Goal: Task Accomplishment & Management: Use online tool/utility

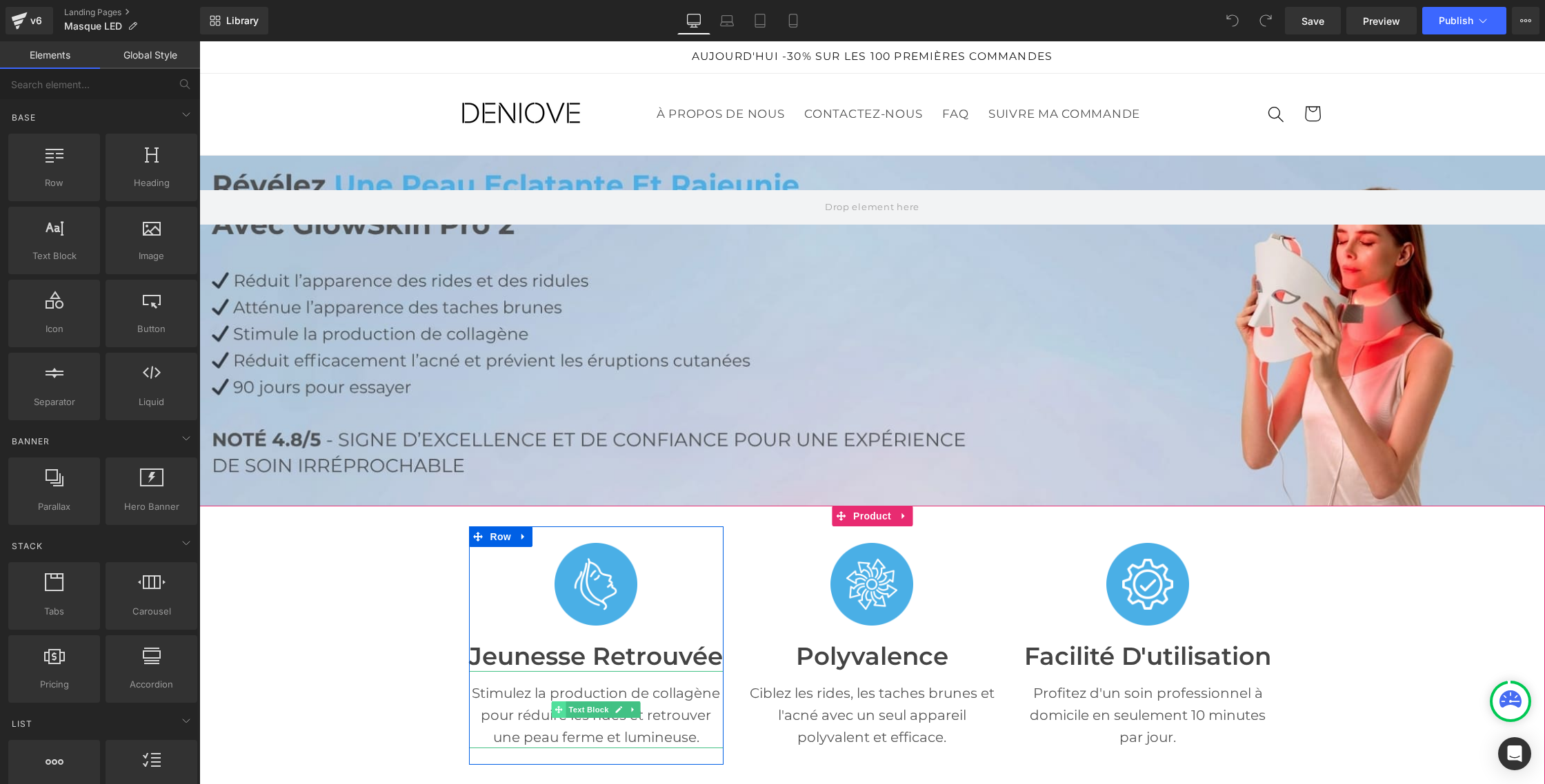
click at [554, 706] on span at bounding box center [559, 710] width 15 height 17
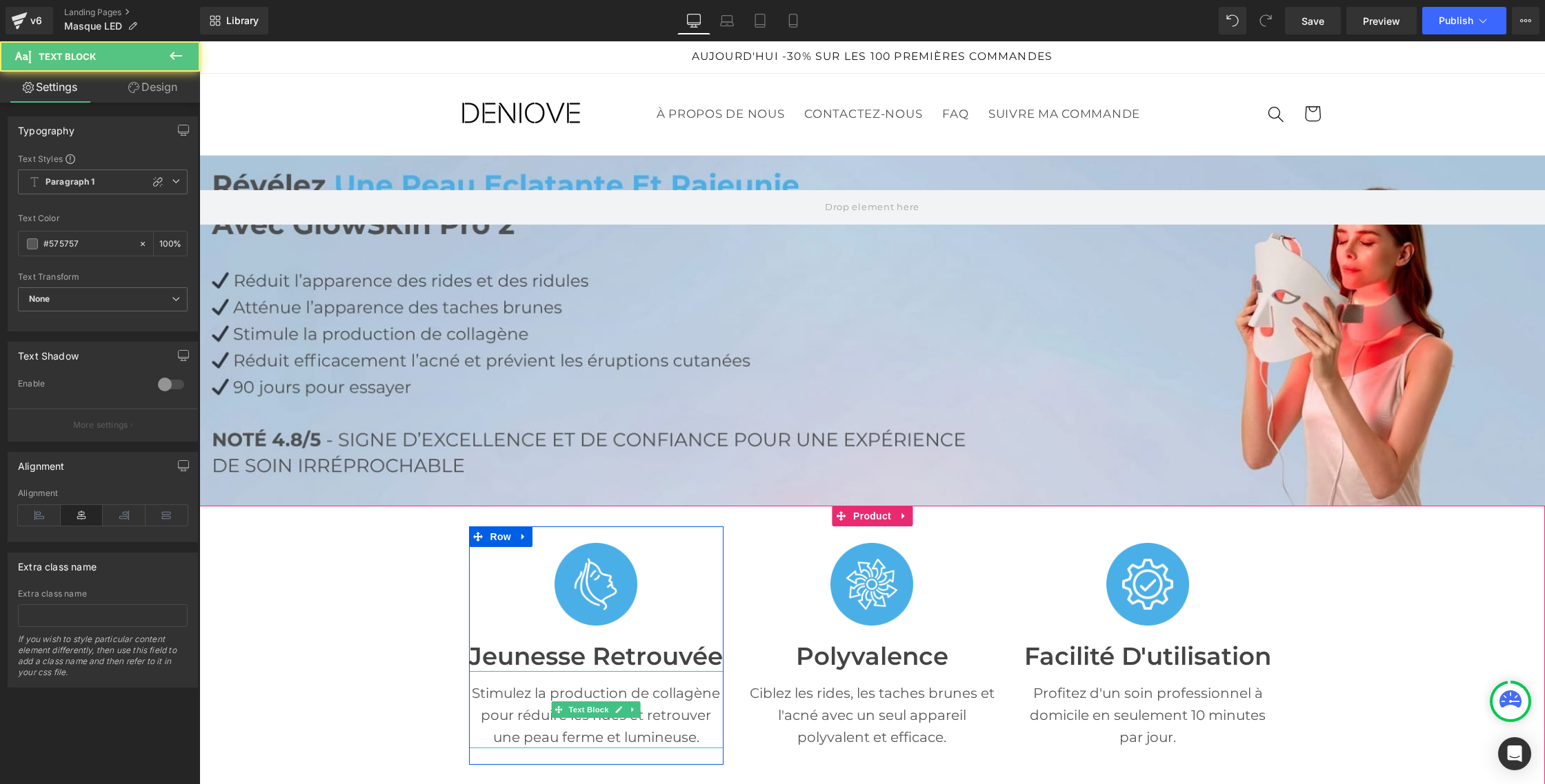
click at [499, 692] on p "Stimulez la production de collagène pour réduire les rides et retrouver une pea…" at bounding box center [596, 715] width 255 height 66
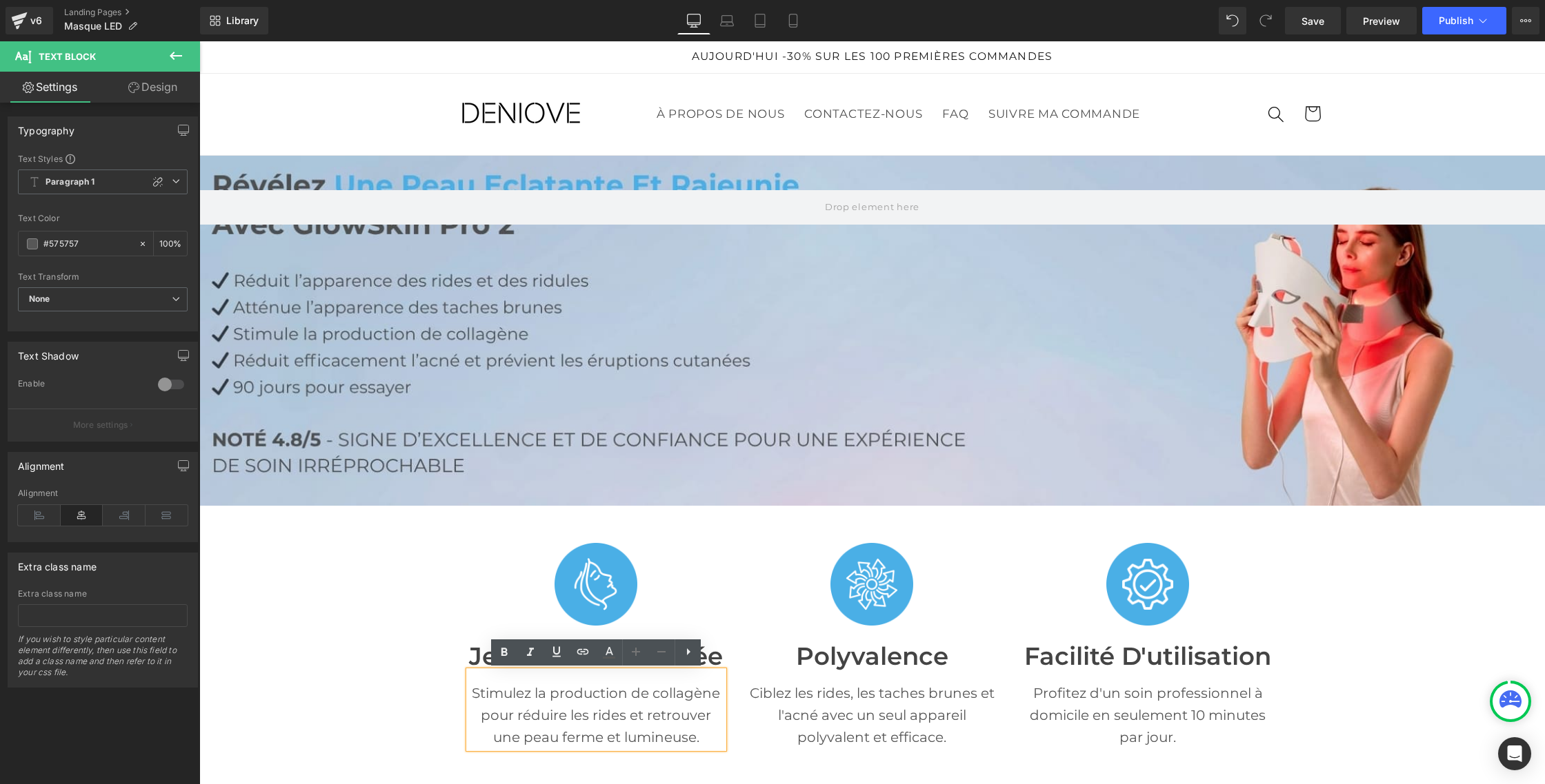
click at [499, 696] on p "Stimulez la production de collagène pour réduire les rides et retrouver une pea…" at bounding box center [596, 715] width 255 height 66
click at [177, 52] on icon at bounding box center [176, 56] width 17 height 17
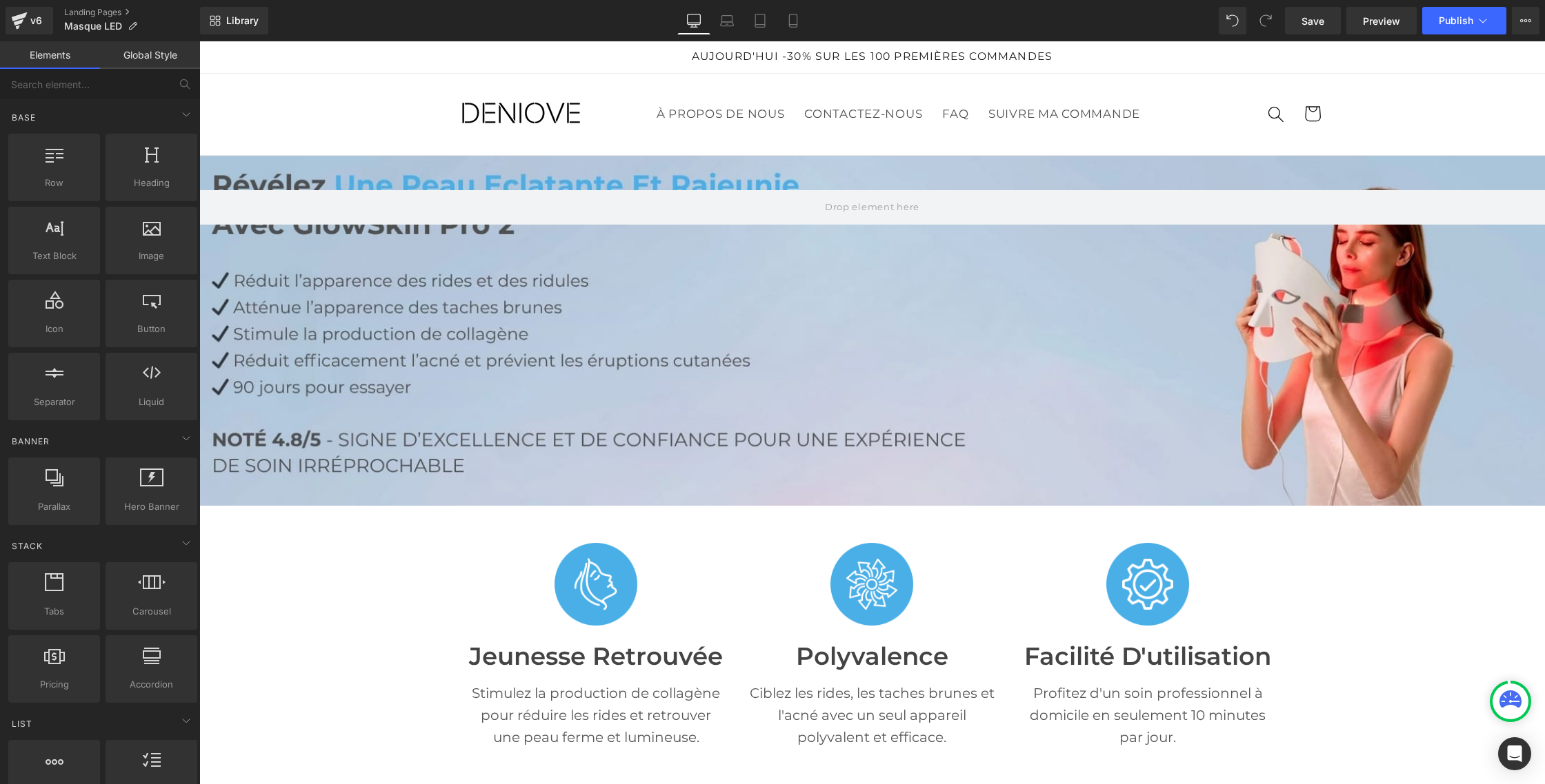
click at [157, 53] on link "Global Style" at bounding box center [150, 56] width 100 height 28
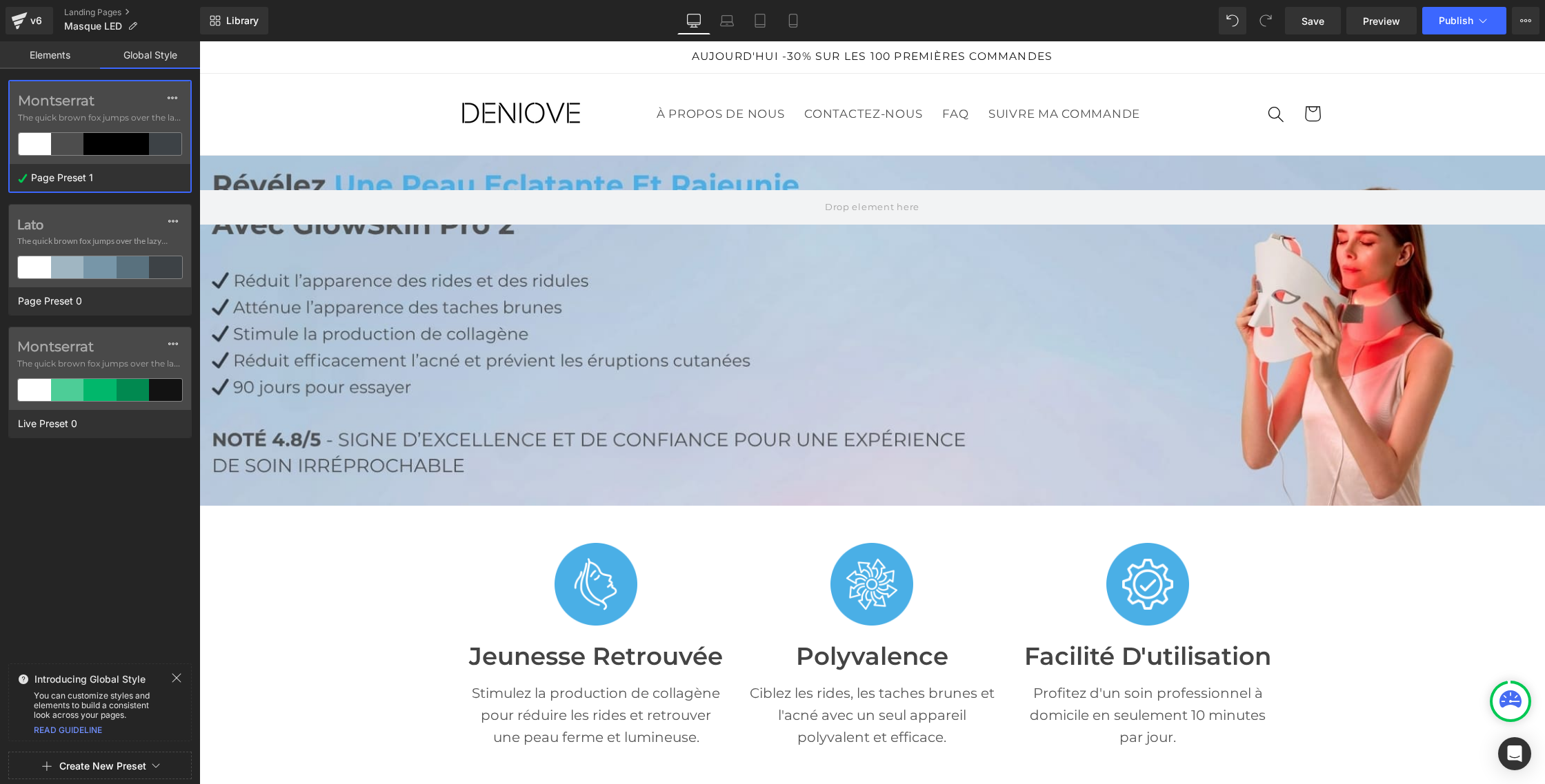
click at [72, 128] on div "Montserrat The quick brown fox jumps over the lazy..." at bounding box center [100, 122] width 181 height 82
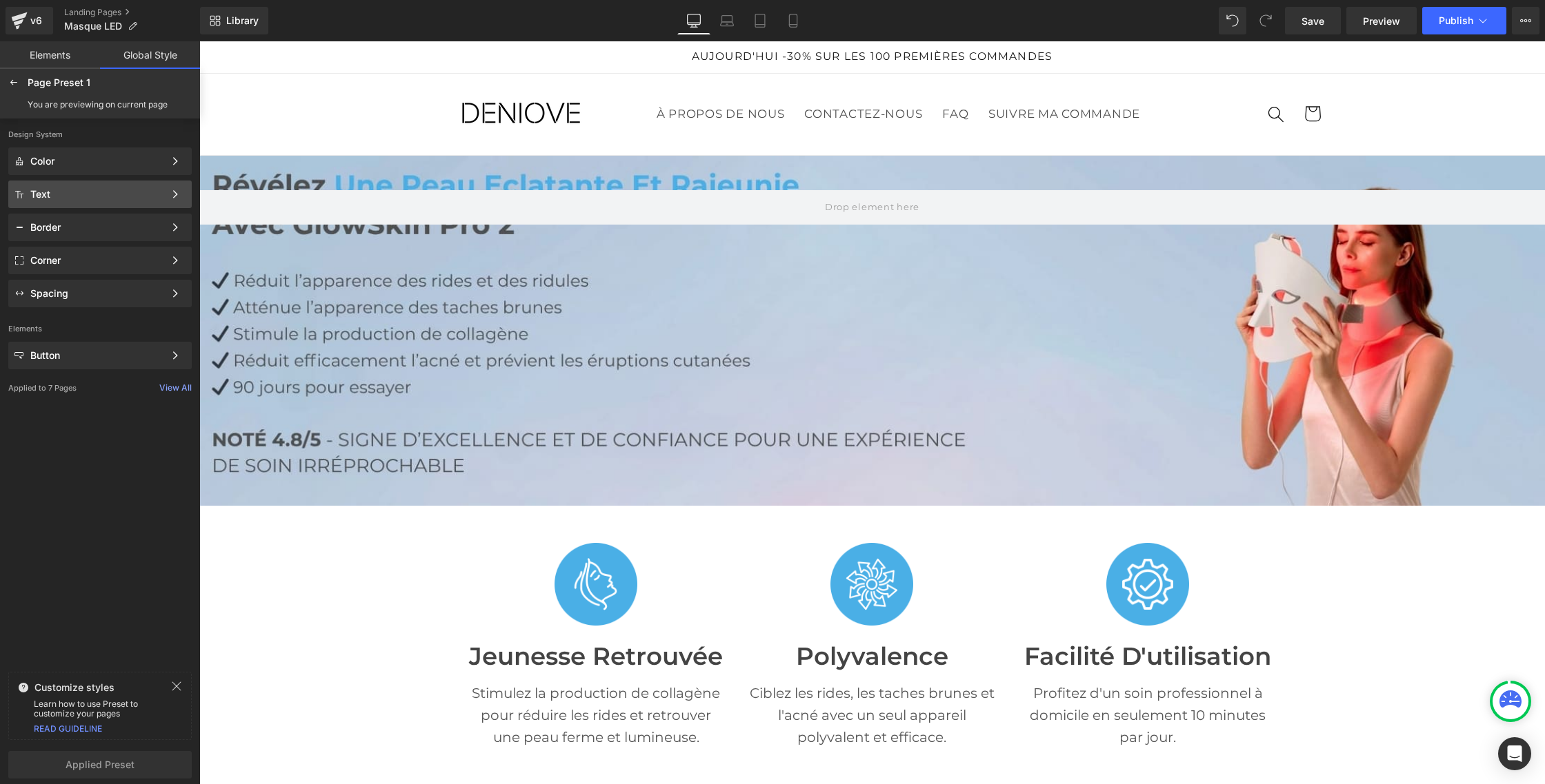
click at [111, 187] on div "Text Color Style Define a color palette and apply it to your pages 1 of 3 Next" at bounding box center [99, 195] width 184 height 28
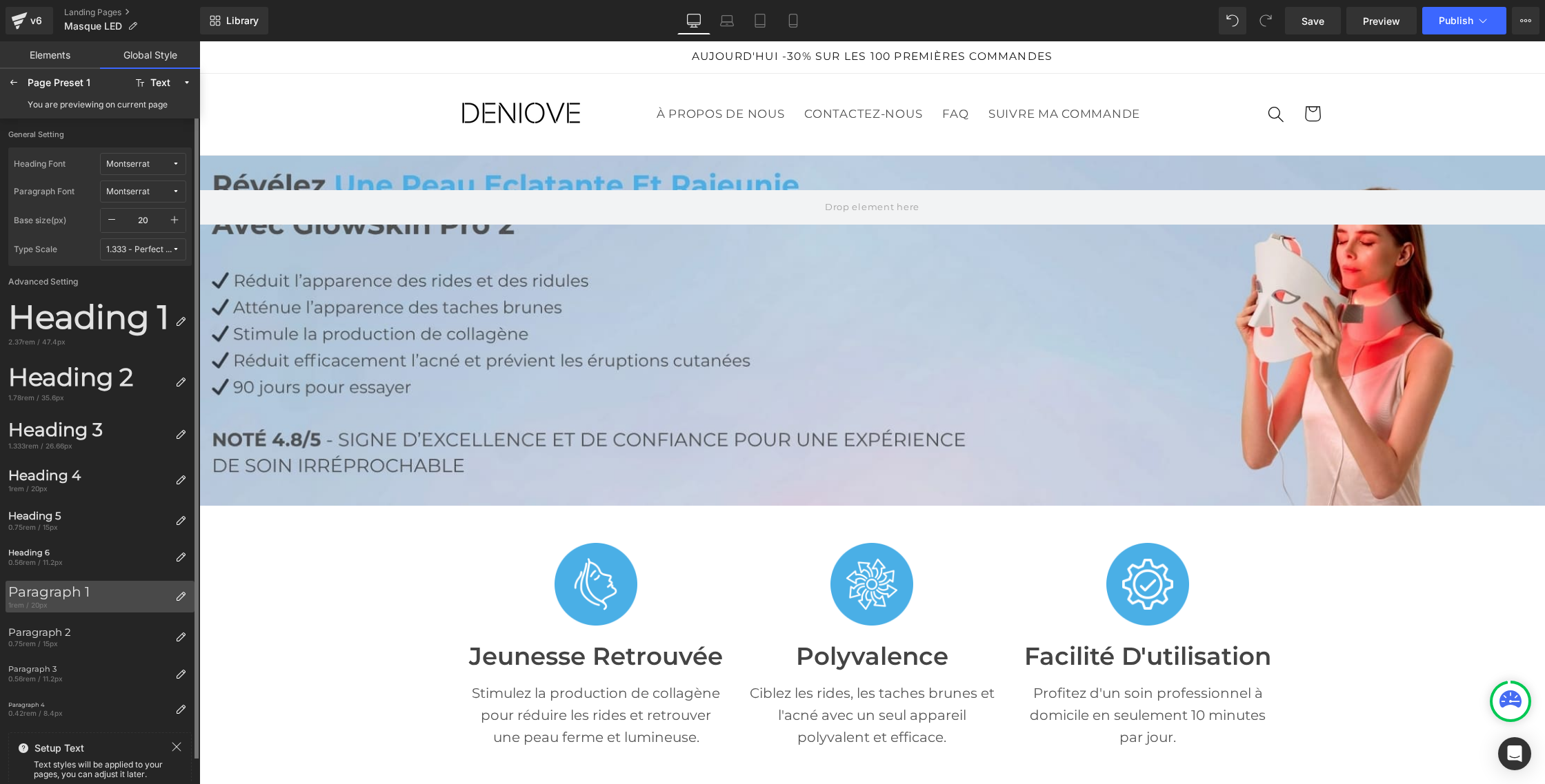
click at [128, 588] on div "Paragraph 1" at bounding box center [88, 591] width 161 height 17
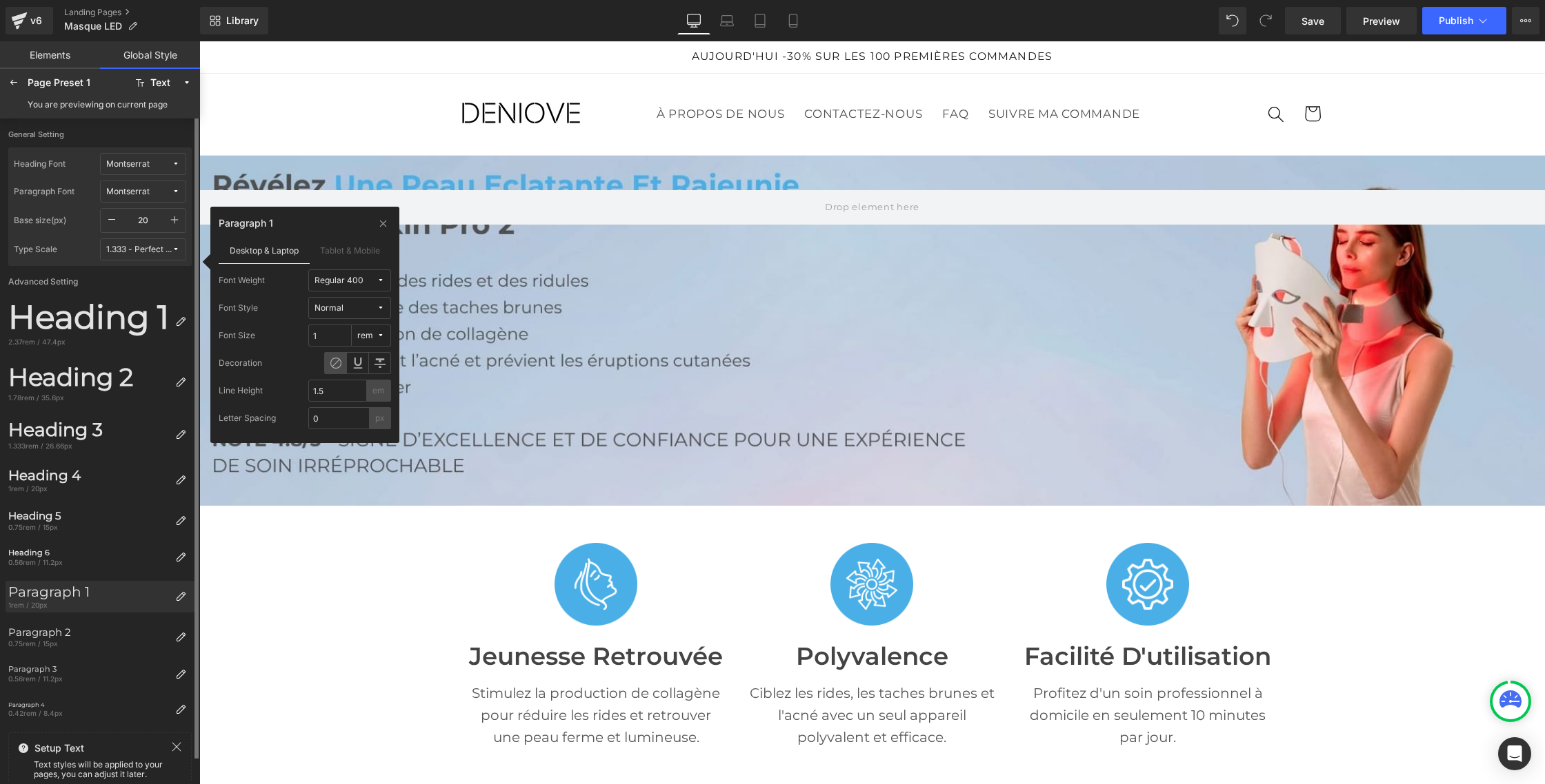
scroll to position [1, 0]
click at [382, 334] on icon at bounding box center [380, 335] width 8 height 8
click at [366, 367] on label "px" at bounding box center [368, 363] width 10 height 10
type input "20"
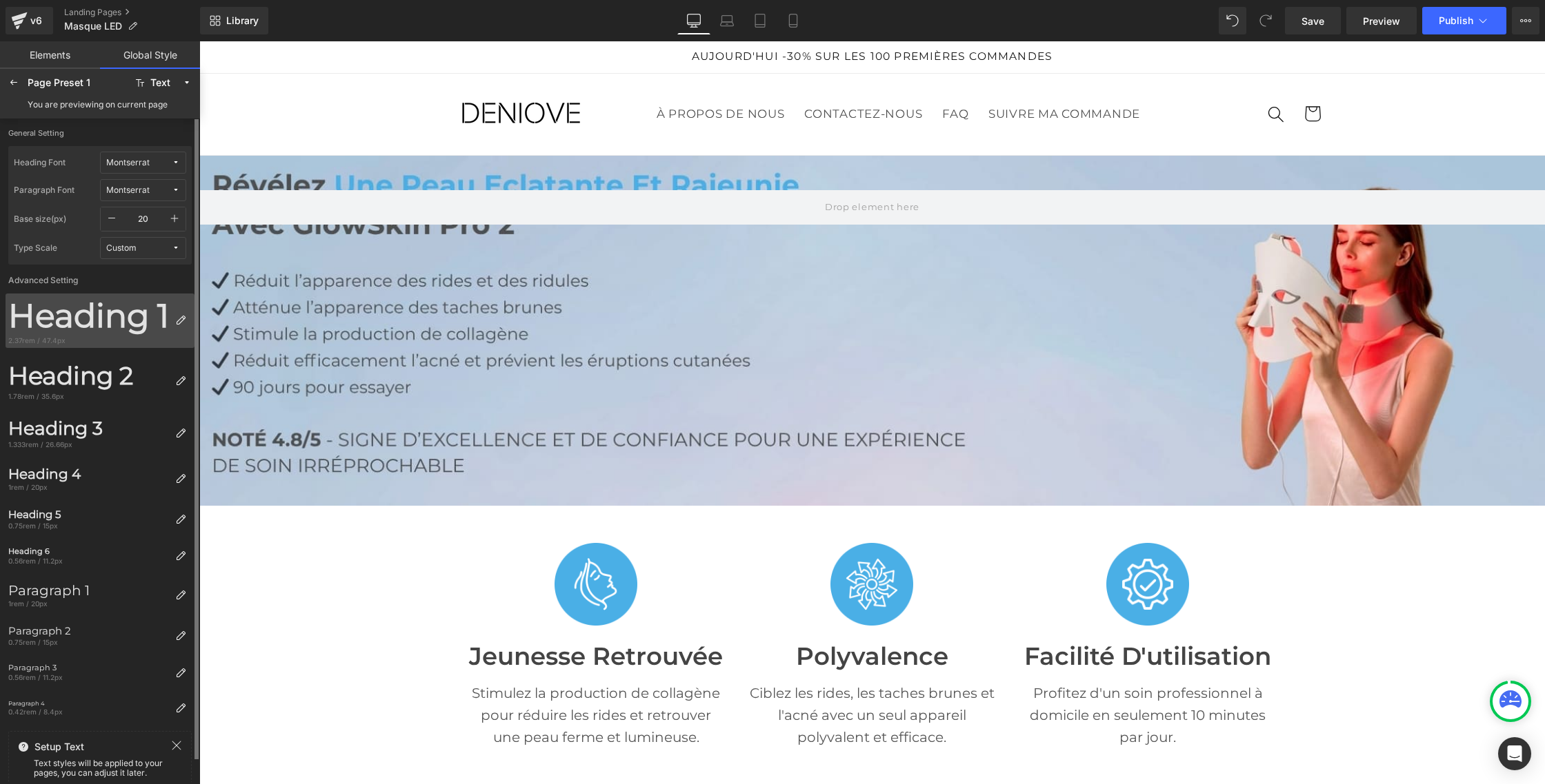
click at [105, 318] on div "Heading 1" at bounding box center [88, 317] width 161 height 40
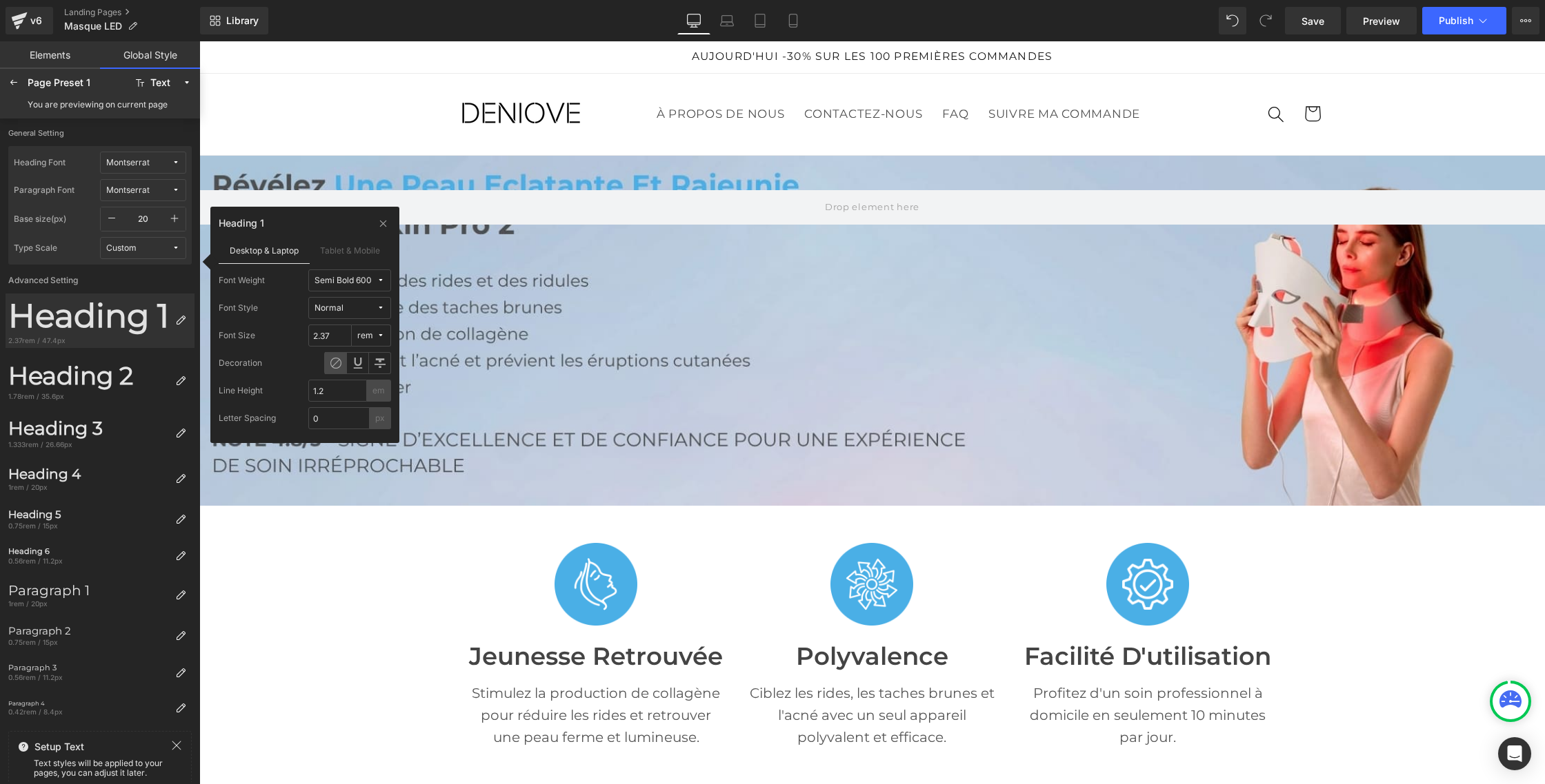
click at [379, 335] on icon at bounding box center [380, 335] width 8 height 8
click at [356, 362] on icon at bounding box center [352, 362] width 9 height 7
type input "47.4"
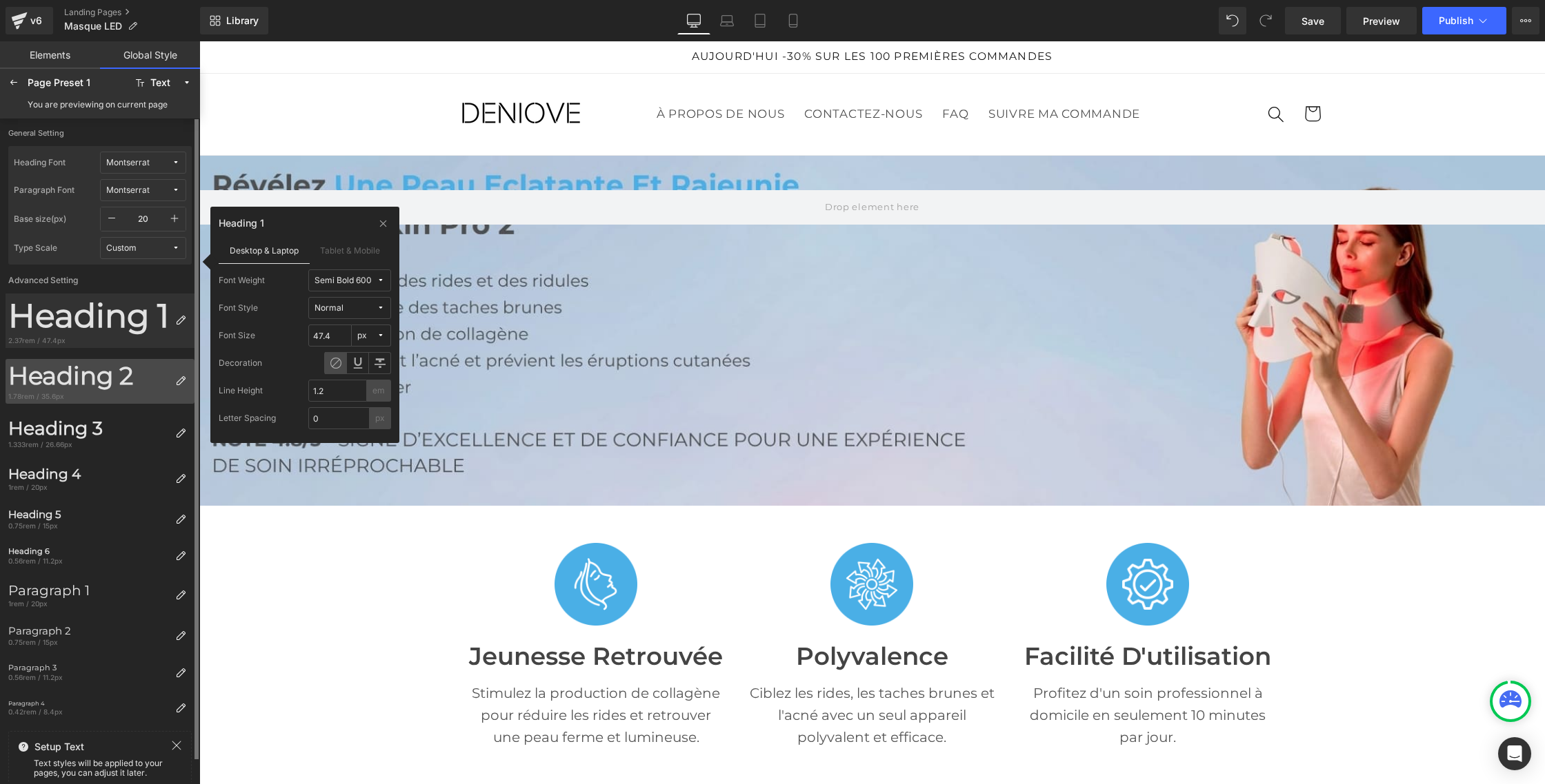
click at [71, 378] on div "Heading 2" at bounding box center [88, 377] width 161 height 30
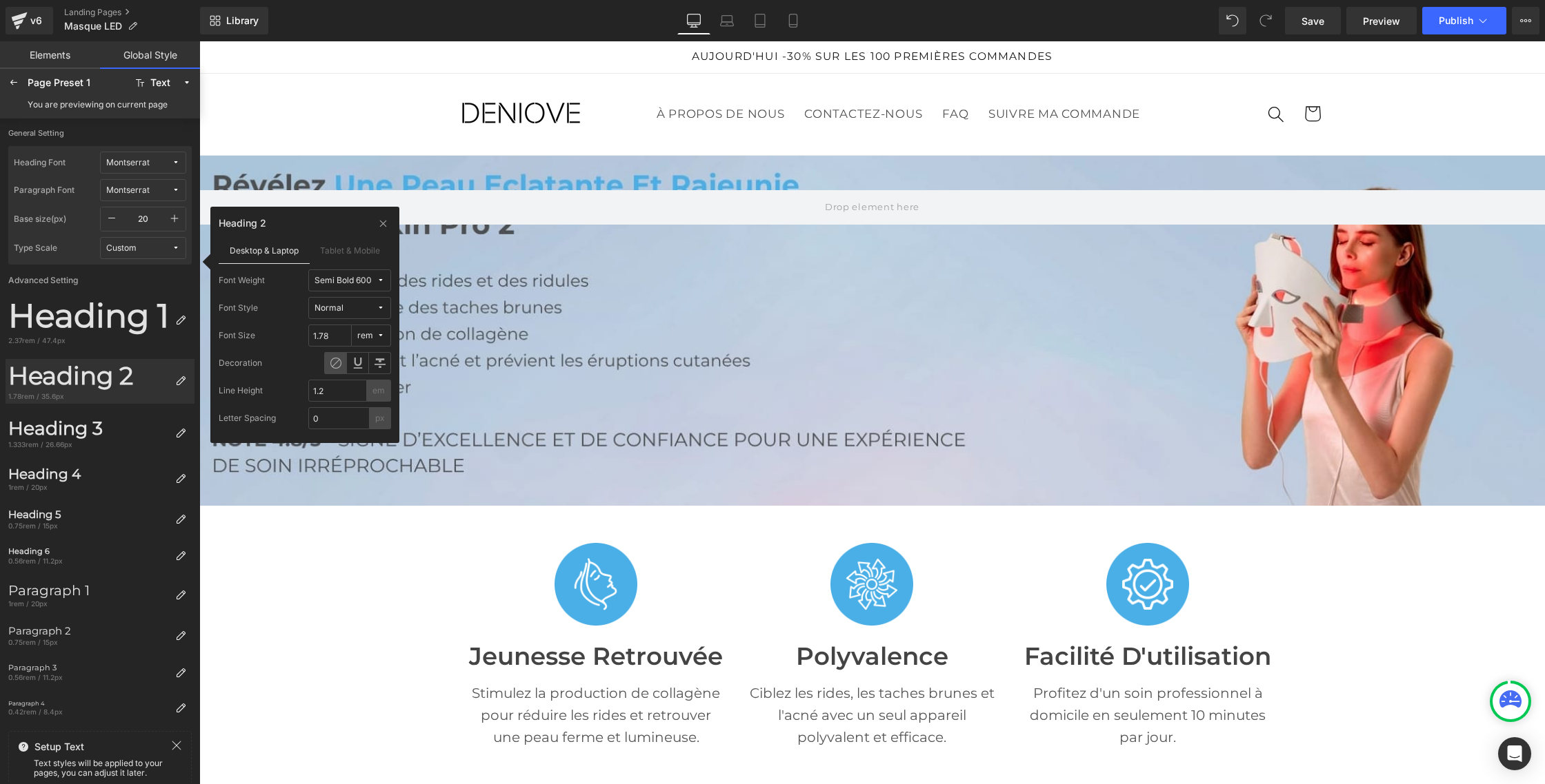
click at [380, 335] on icon at bounding box center [380, 335] width 8 height 8
click at [366, 363] on label "px" at bounding box center [368, 363] width 10 height 10
type input "35.6"
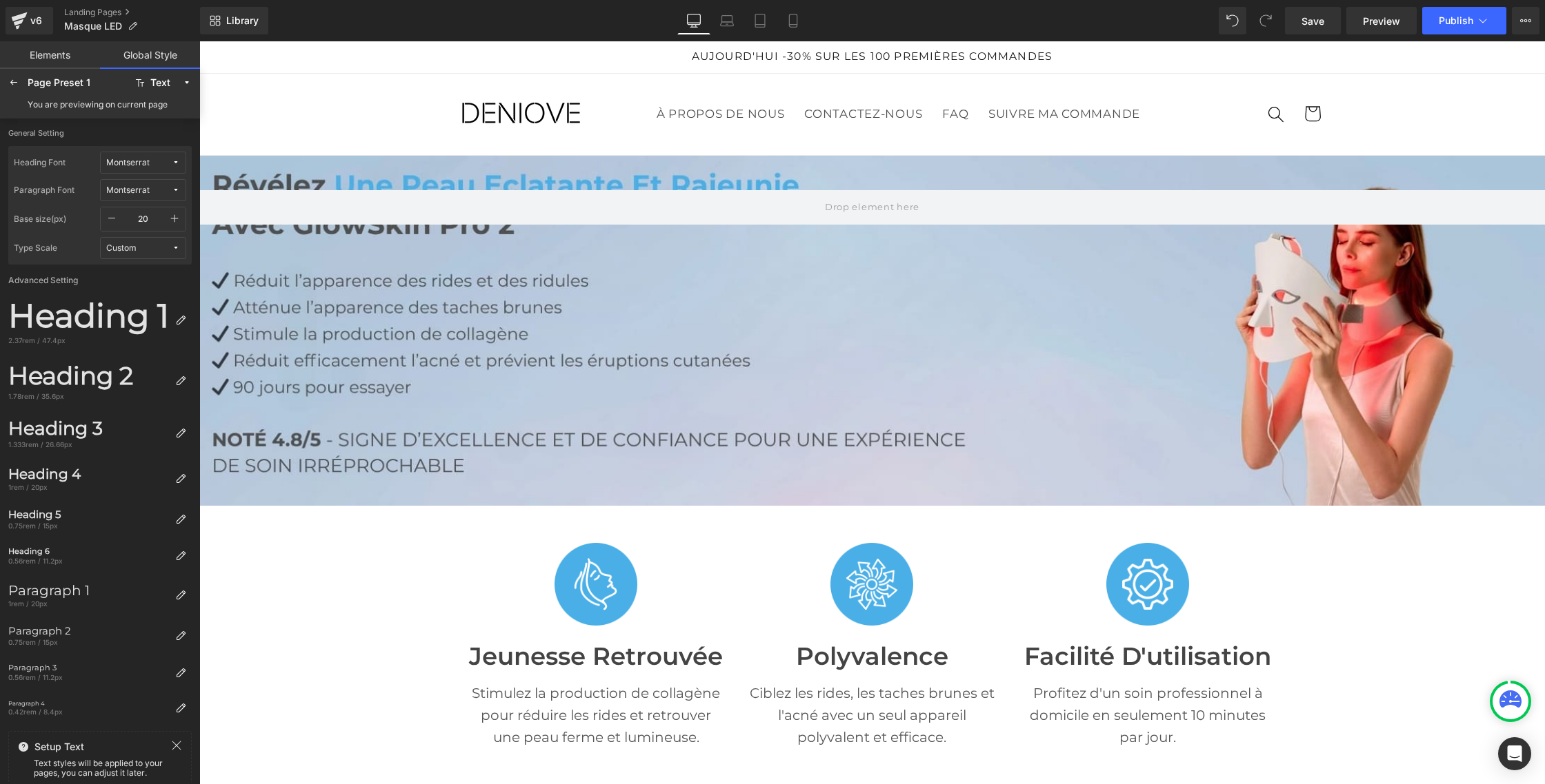
click at [718, 317] on div at bounding box center [872, 330] width 1345 height 350
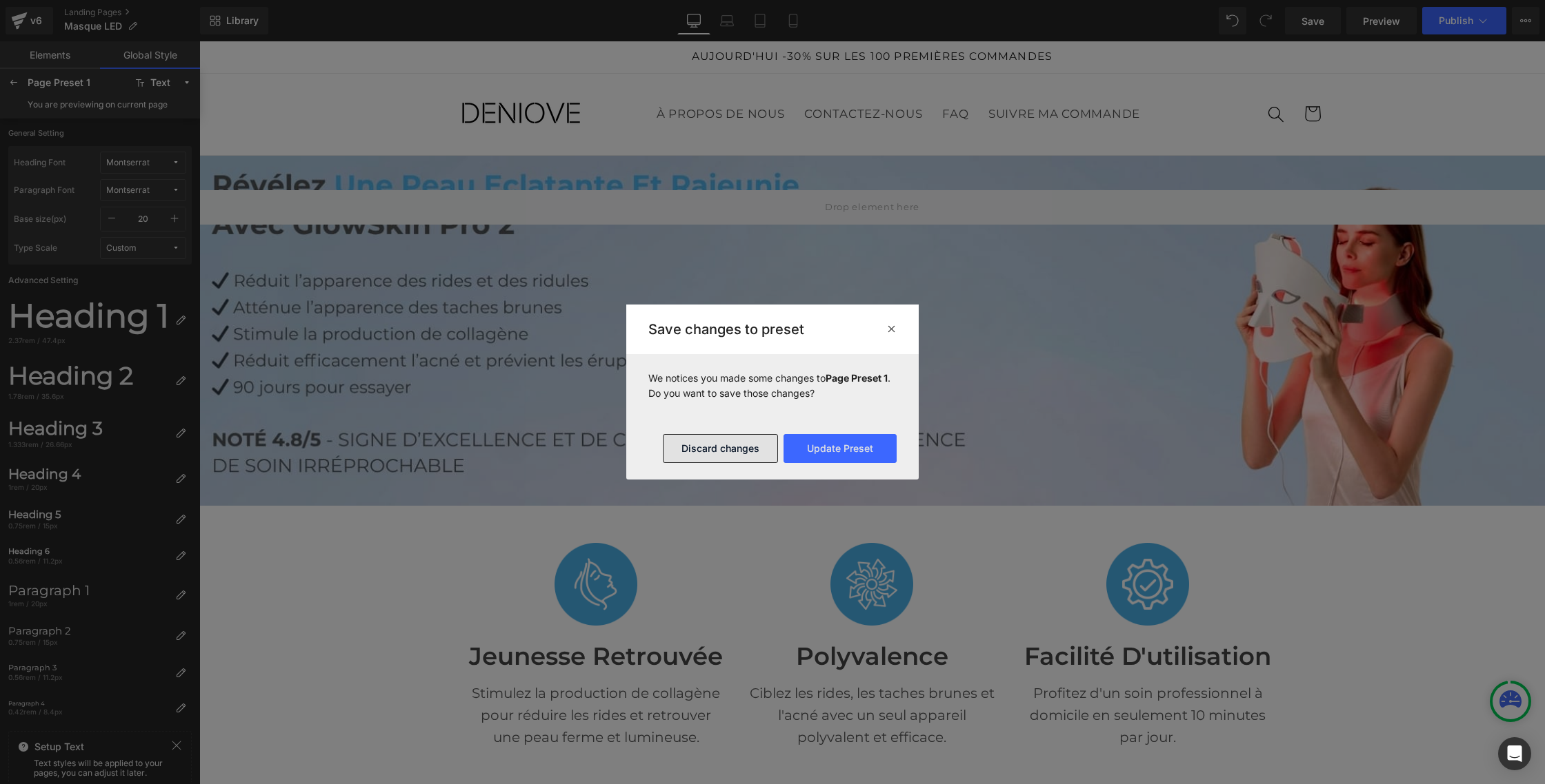
click at [707, 453] on button "Discard changes" at bounding box center [720, 448] width 115 height 29
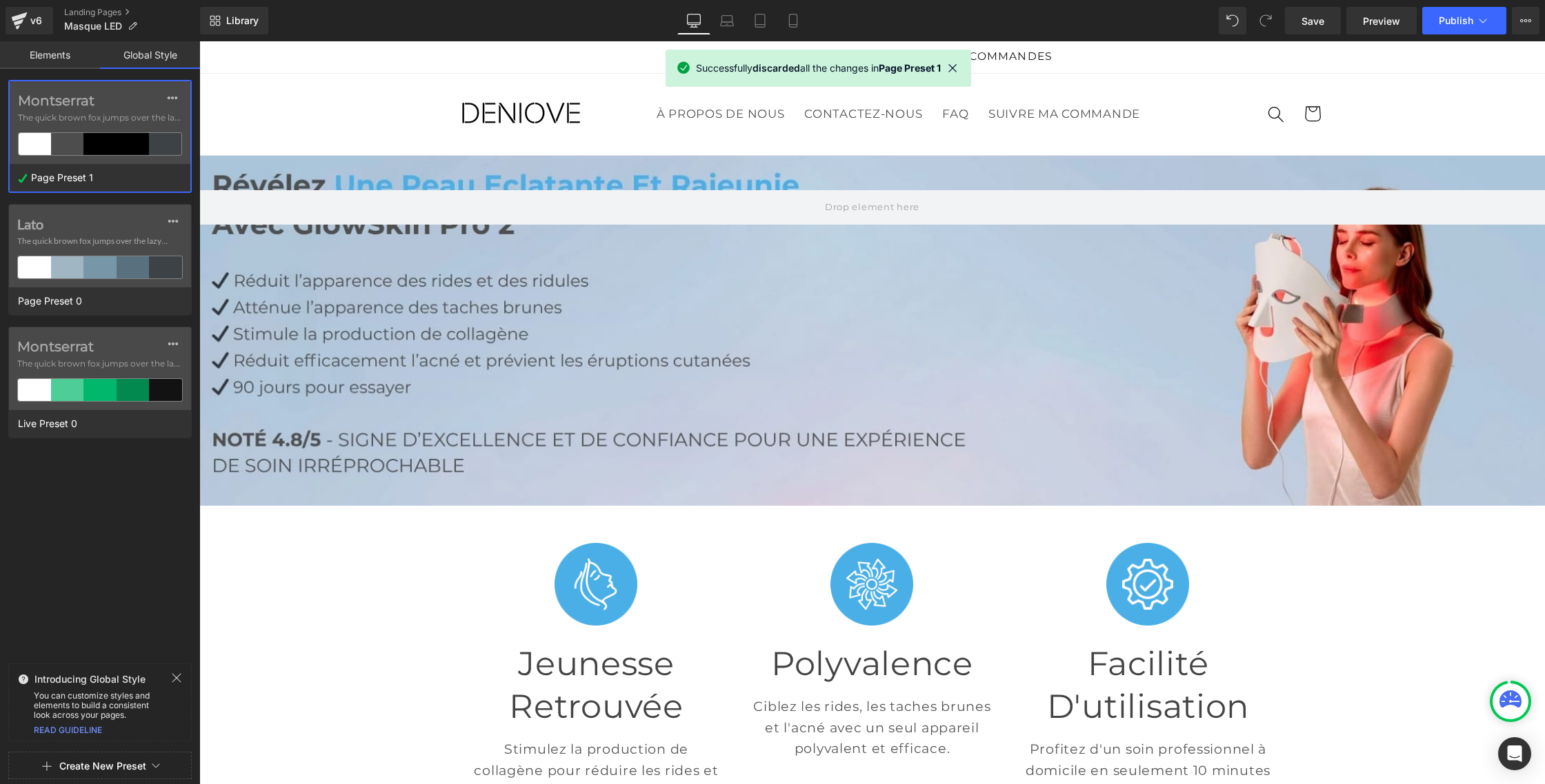
click at [33, 65] on link "Elements" at bounding box center [50, 56] width 100 height 28
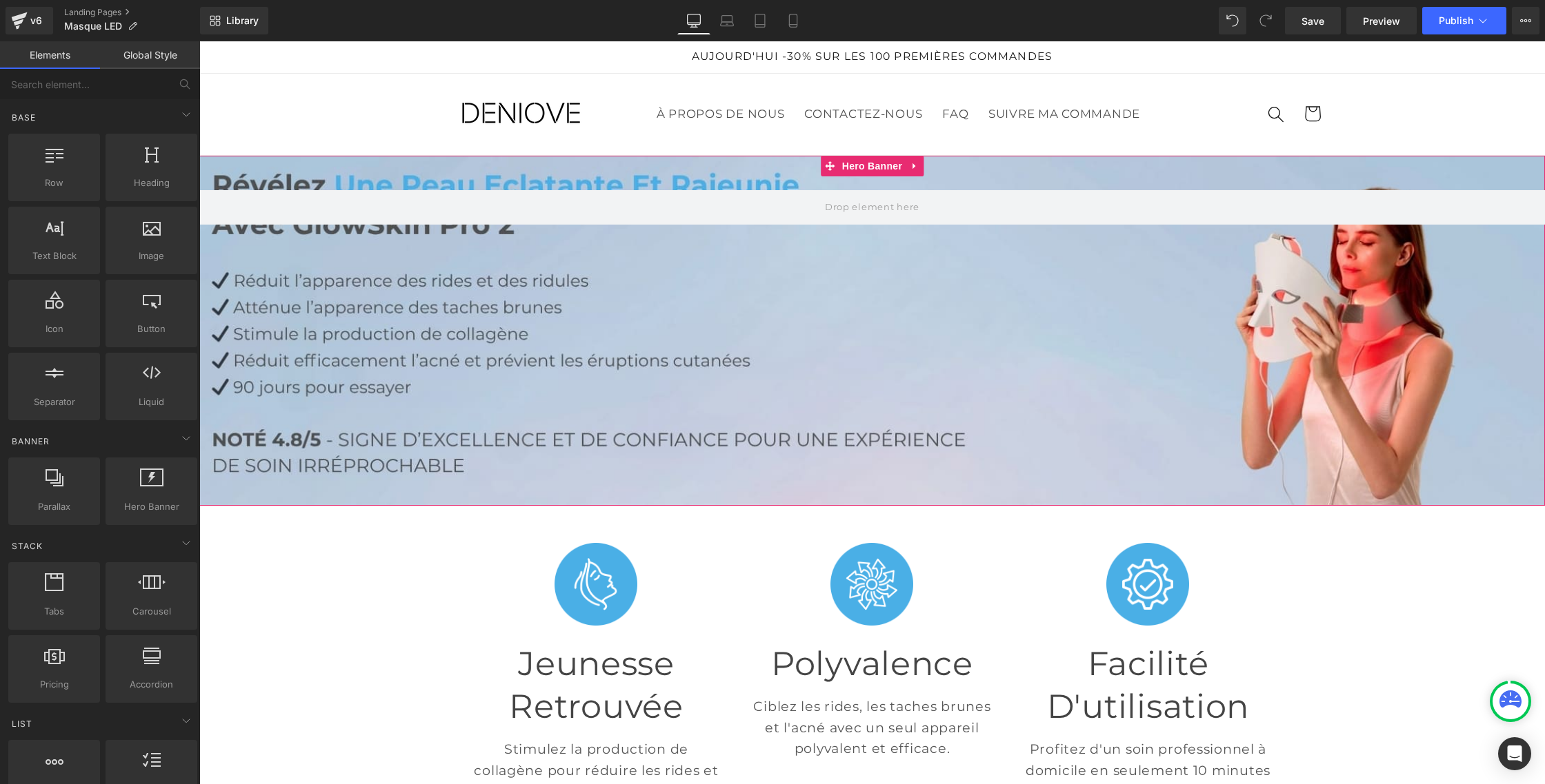
click at [779, 344] on div at bounding box center [872, 330] width 1345 height 350
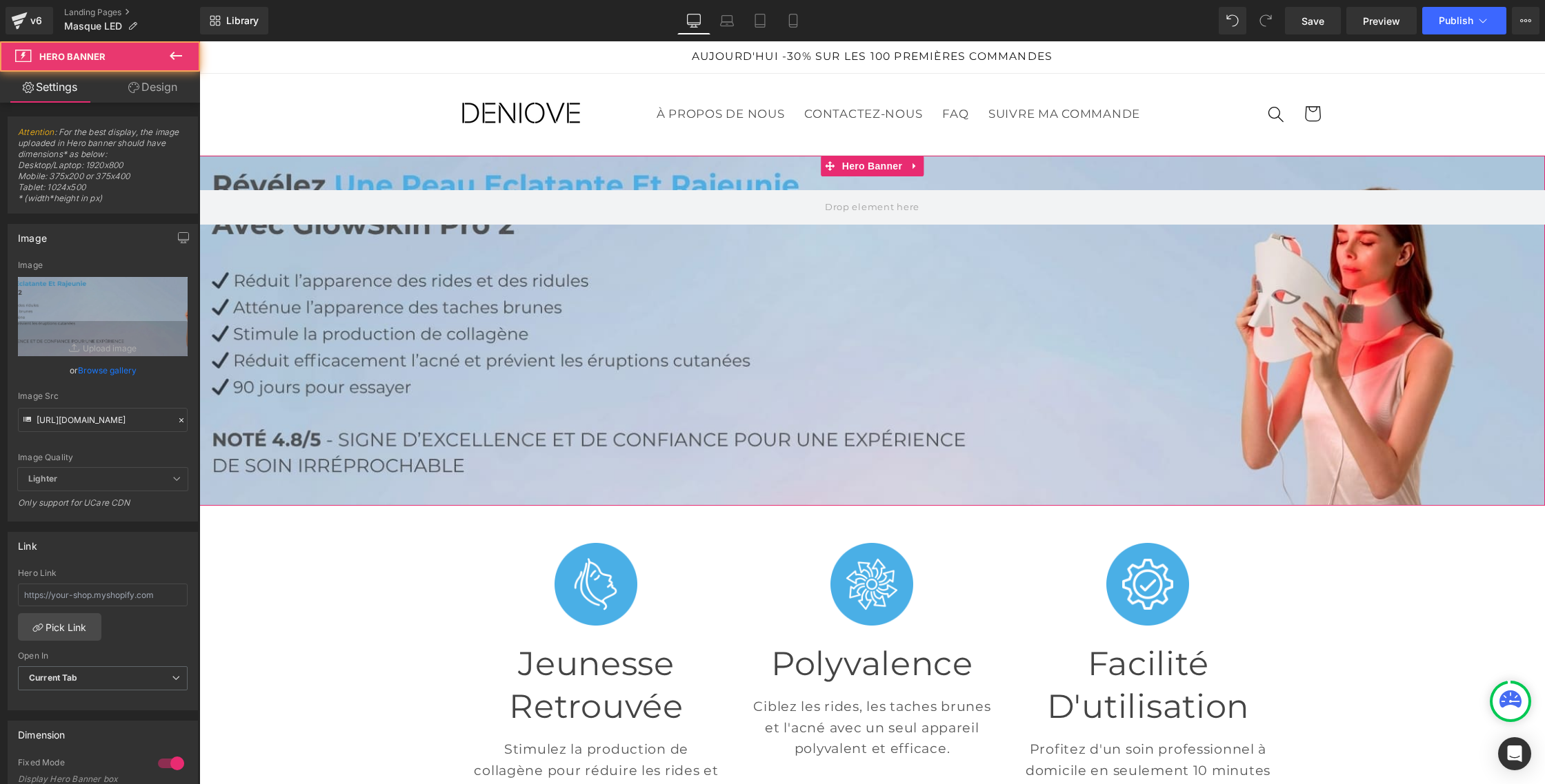
scroll to position [24, 0]
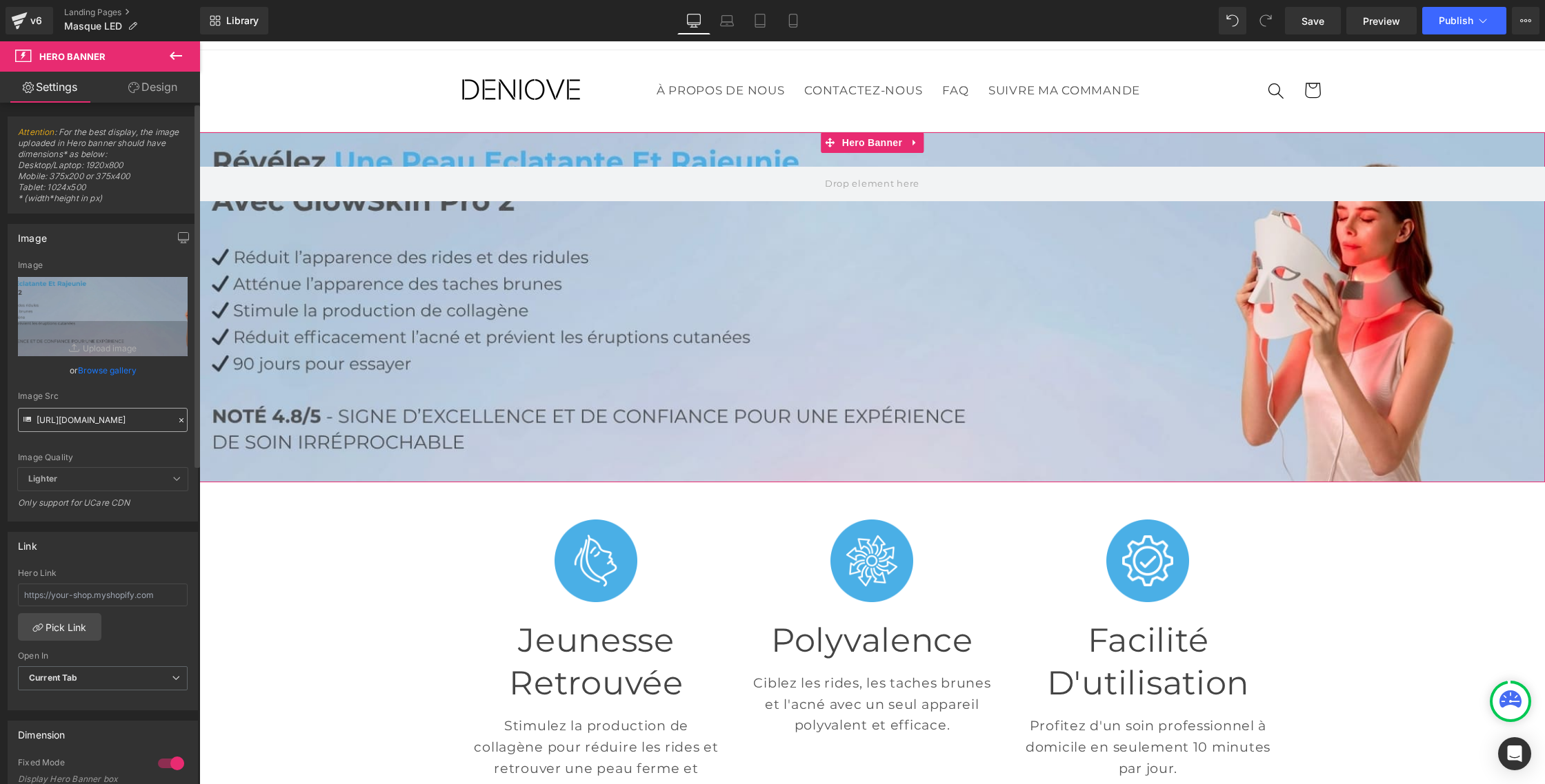
click at [68, 425] on input "[URL][DOMAIN_NAME]" at bounding box center [102, 420] width 170 height 24
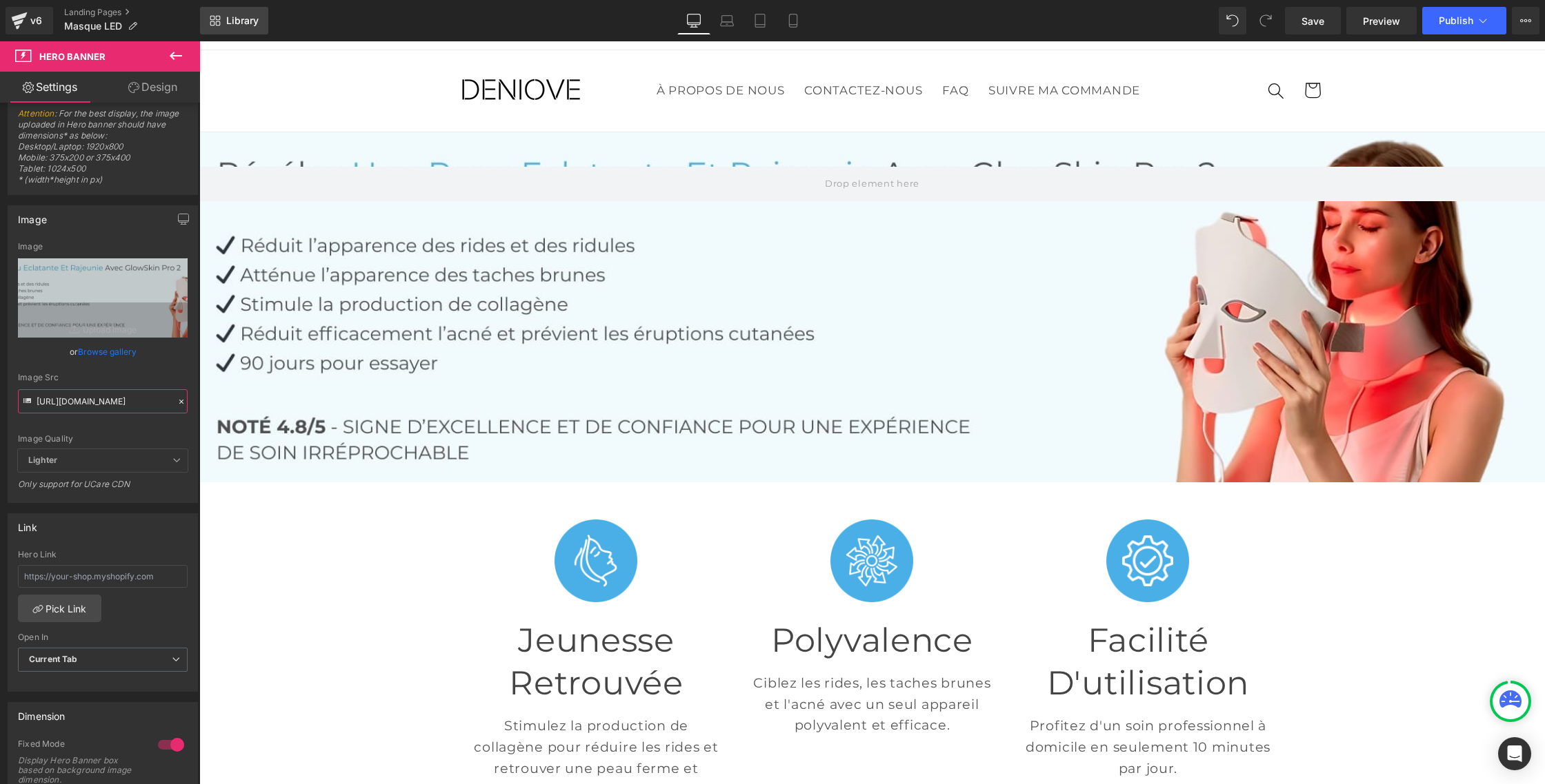
scroll to position [0, 0]
drag, startPoint x: 616, startPoint y: 303, endPoint x: 606, endPoint y: 302, distance: 10.0
click at [615, 302] on div at bounding box center [872, 307] width 1345 height 350
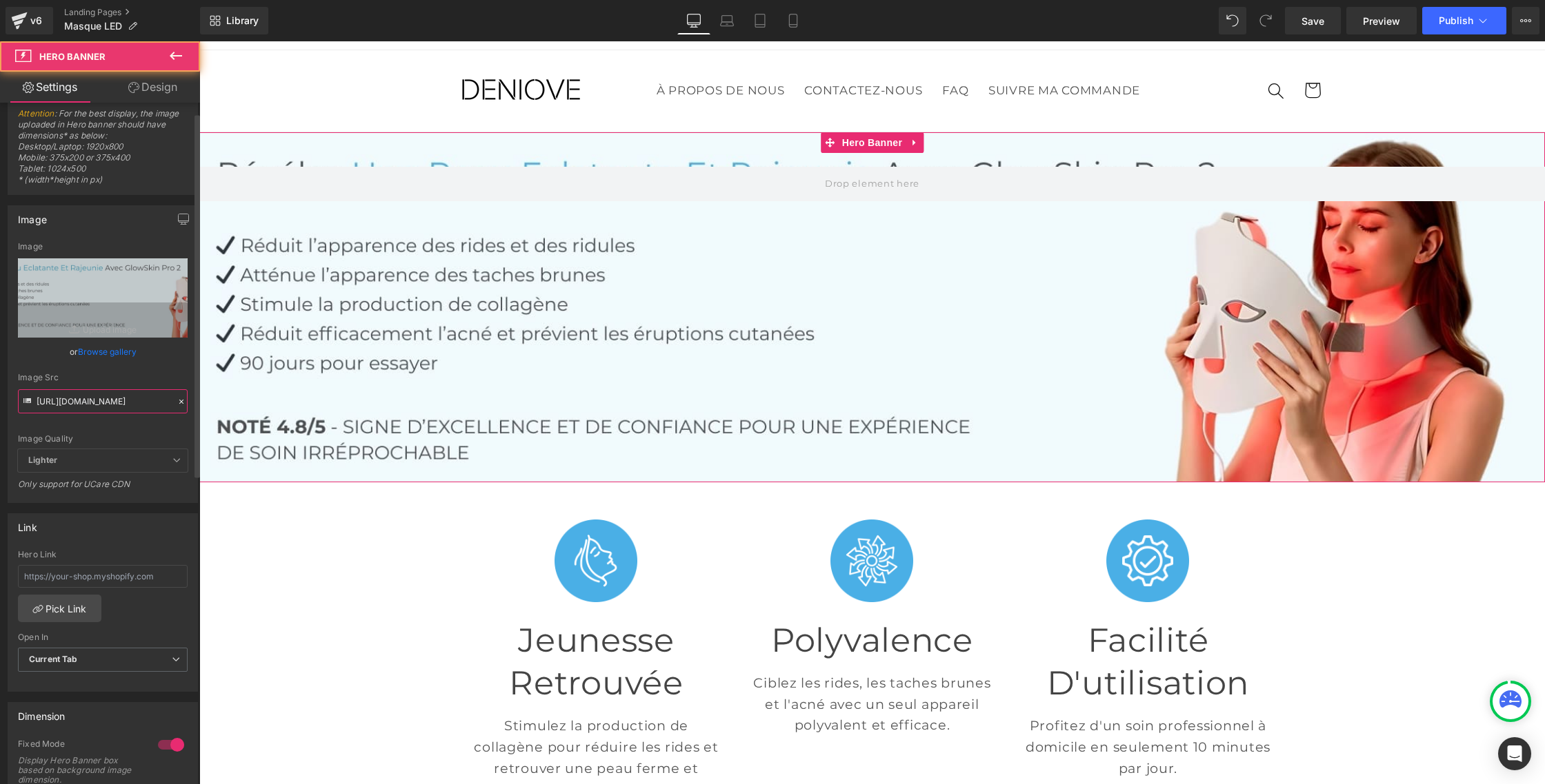
click at [89, 396] on input "[URL][DOMAIN_NAME]" at bounding box center [102, 401] width 170 height 24
click at [739, 17] on link "Laptop" at bounding box center [726, 21] width 33 height 28
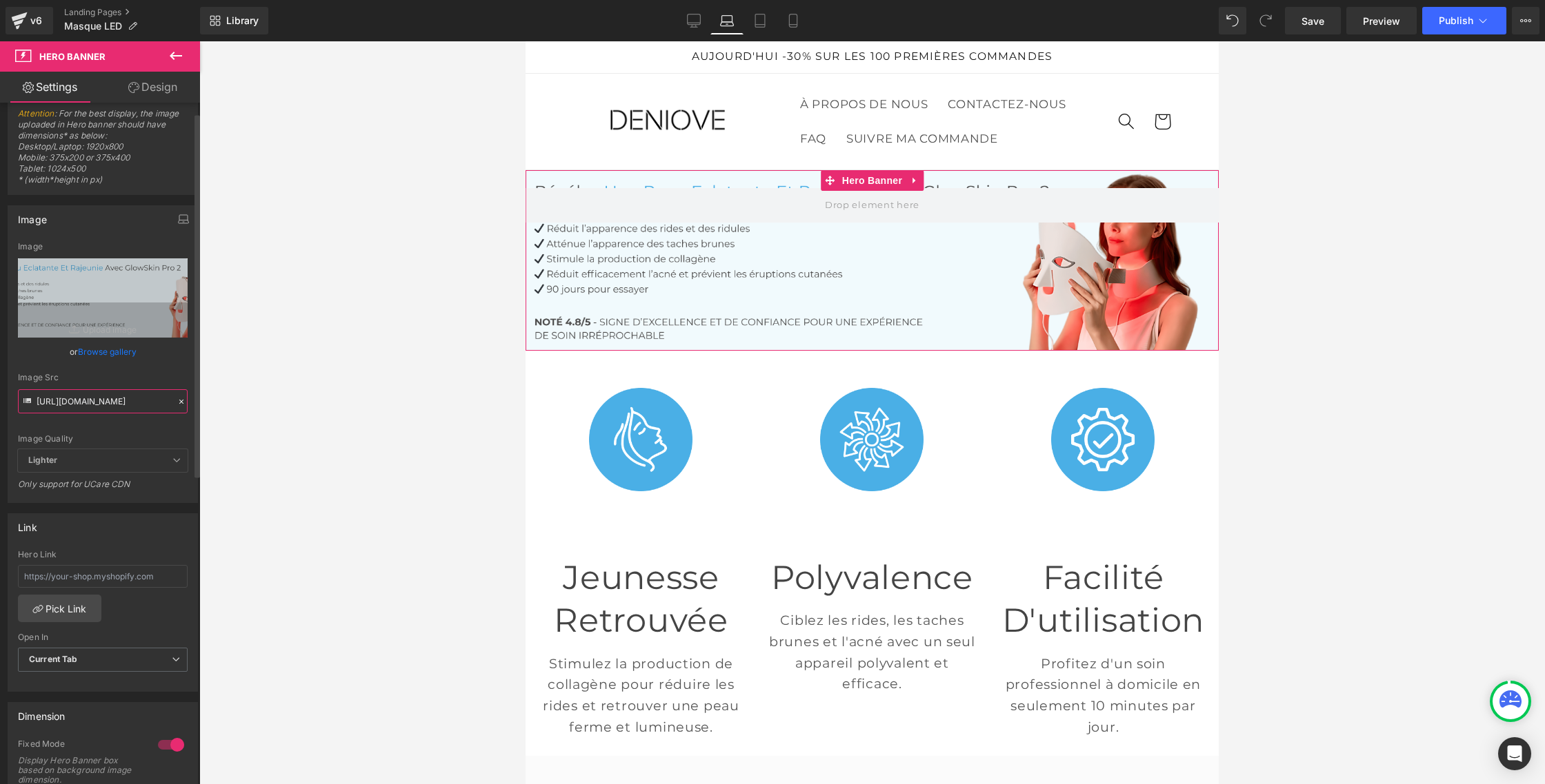
click at [96, 397] on input "[URL][DOMAIN_NAME]" at bounding box center [102, 401] width 170 height 24
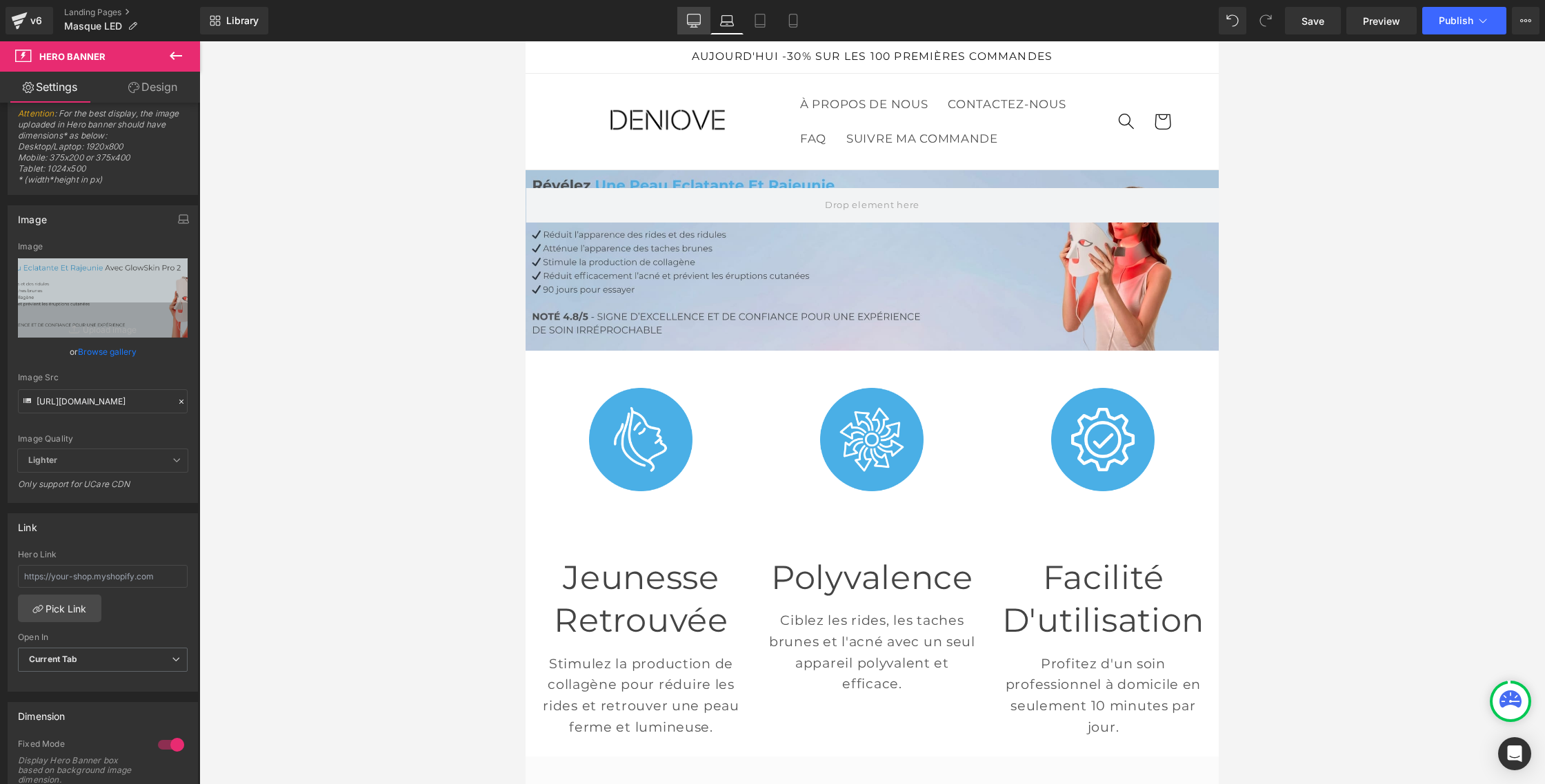
click at [691, 19] on icon at bounding box center [694, 21] width 14 height 14
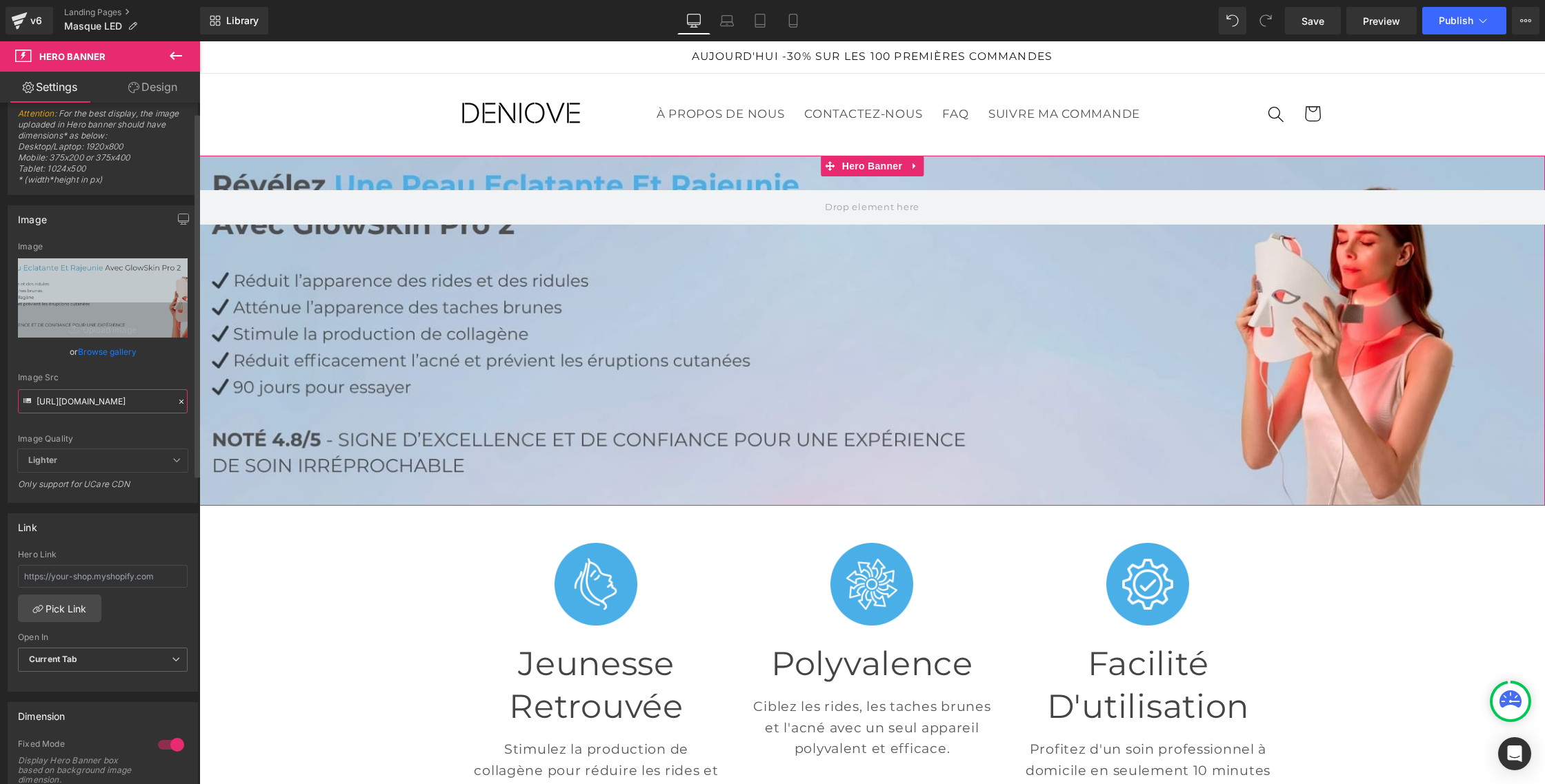
click at [87, 402] on input "[URL][DOMAIN_NAME]" at bounding box center [102, 401] width 170 height 24
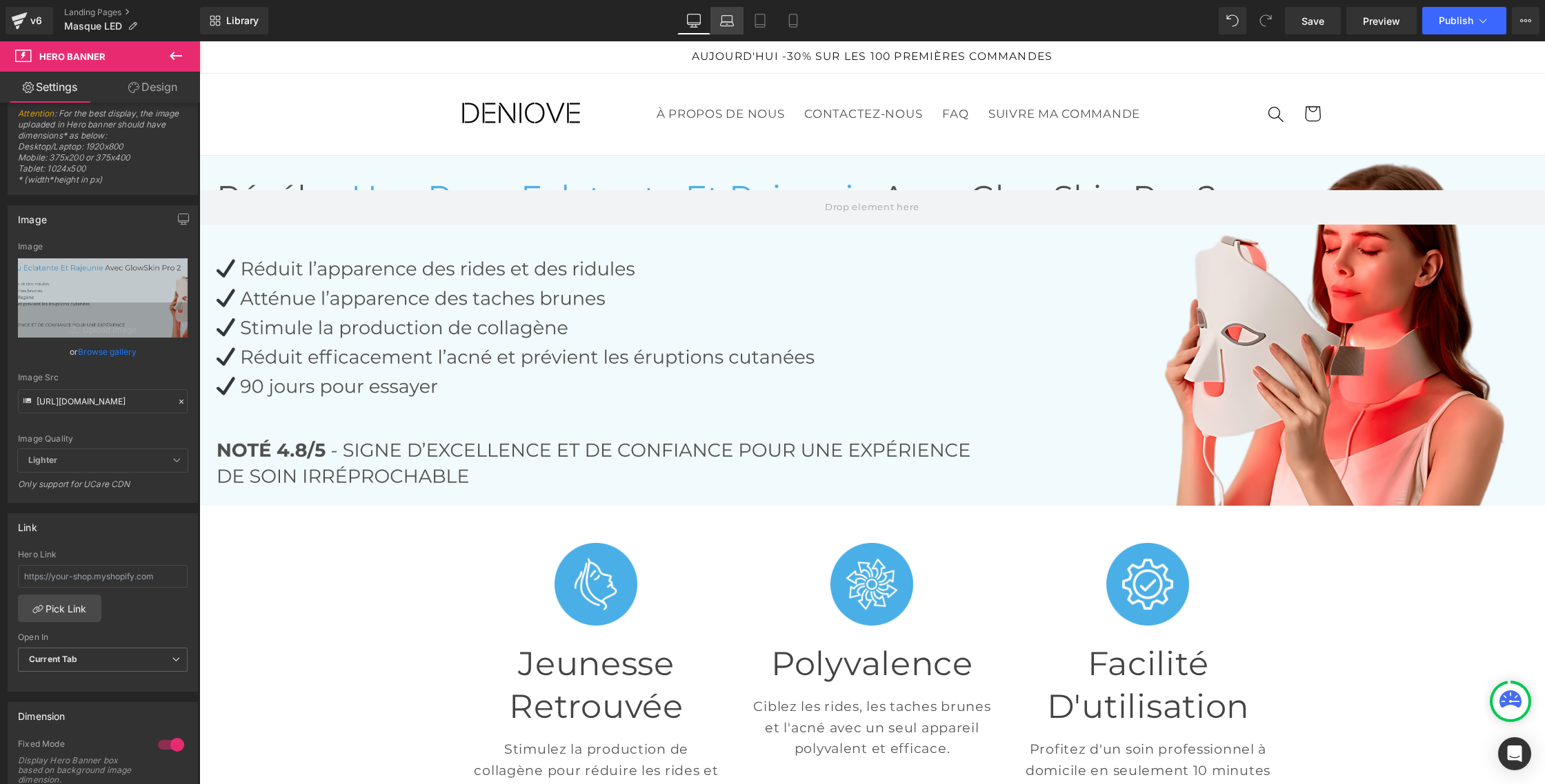
click at [730, 23] on icon at bounding box center [727, 21] width 14 height 14
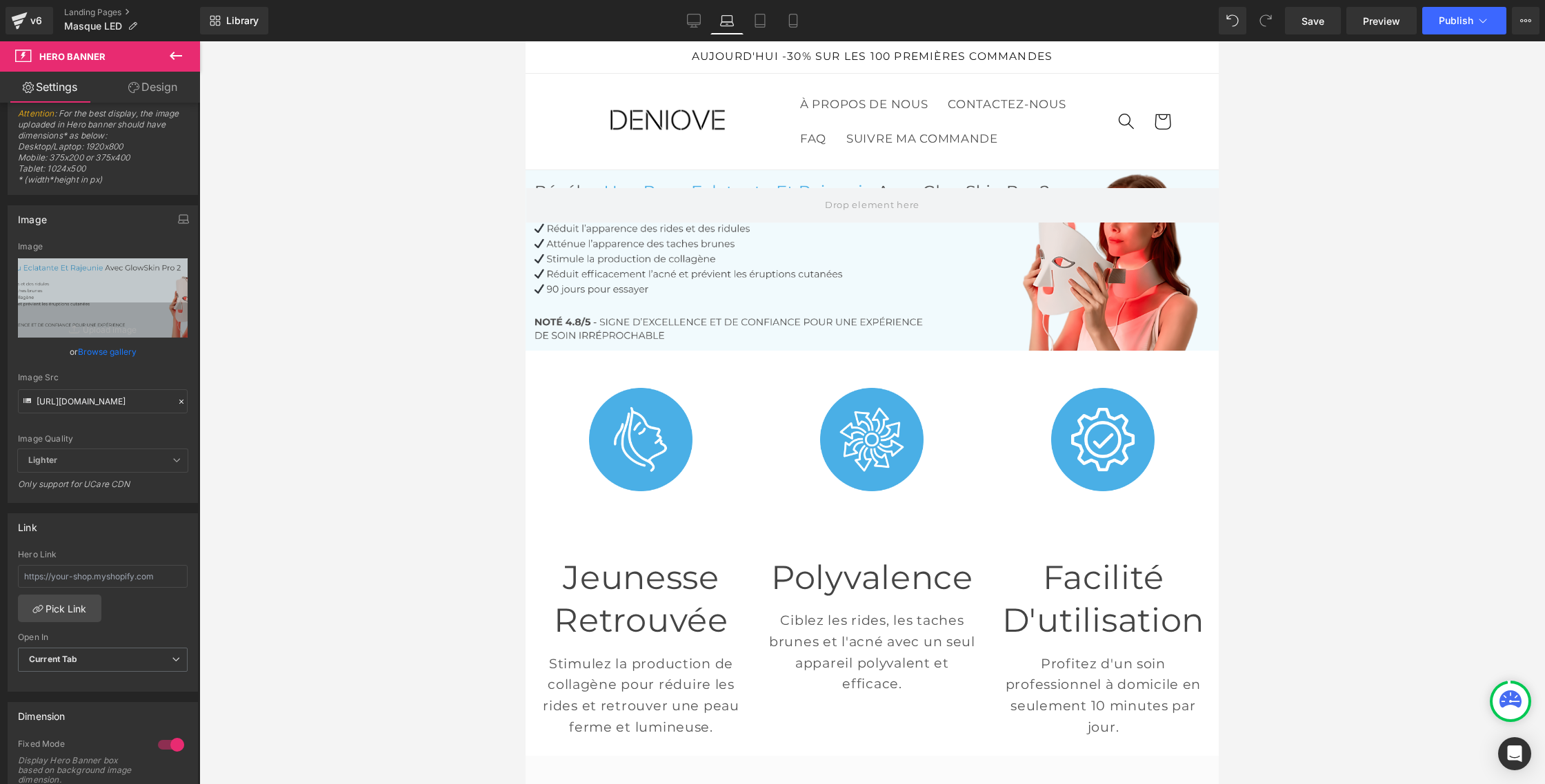
scroll to position [15, 0]
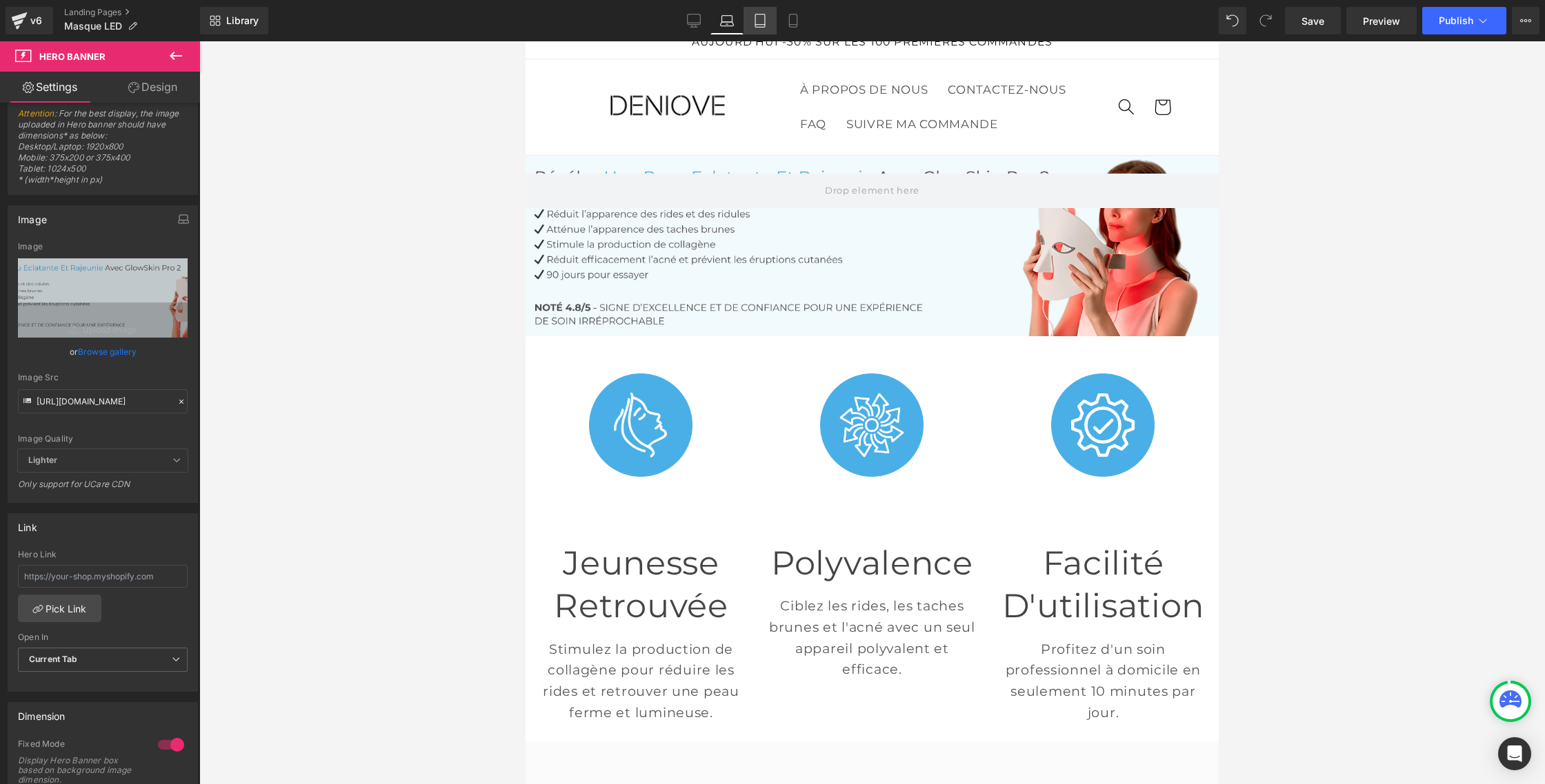
click at [764, 25] on icon at bounding box center [760, 25] width 10 height 0
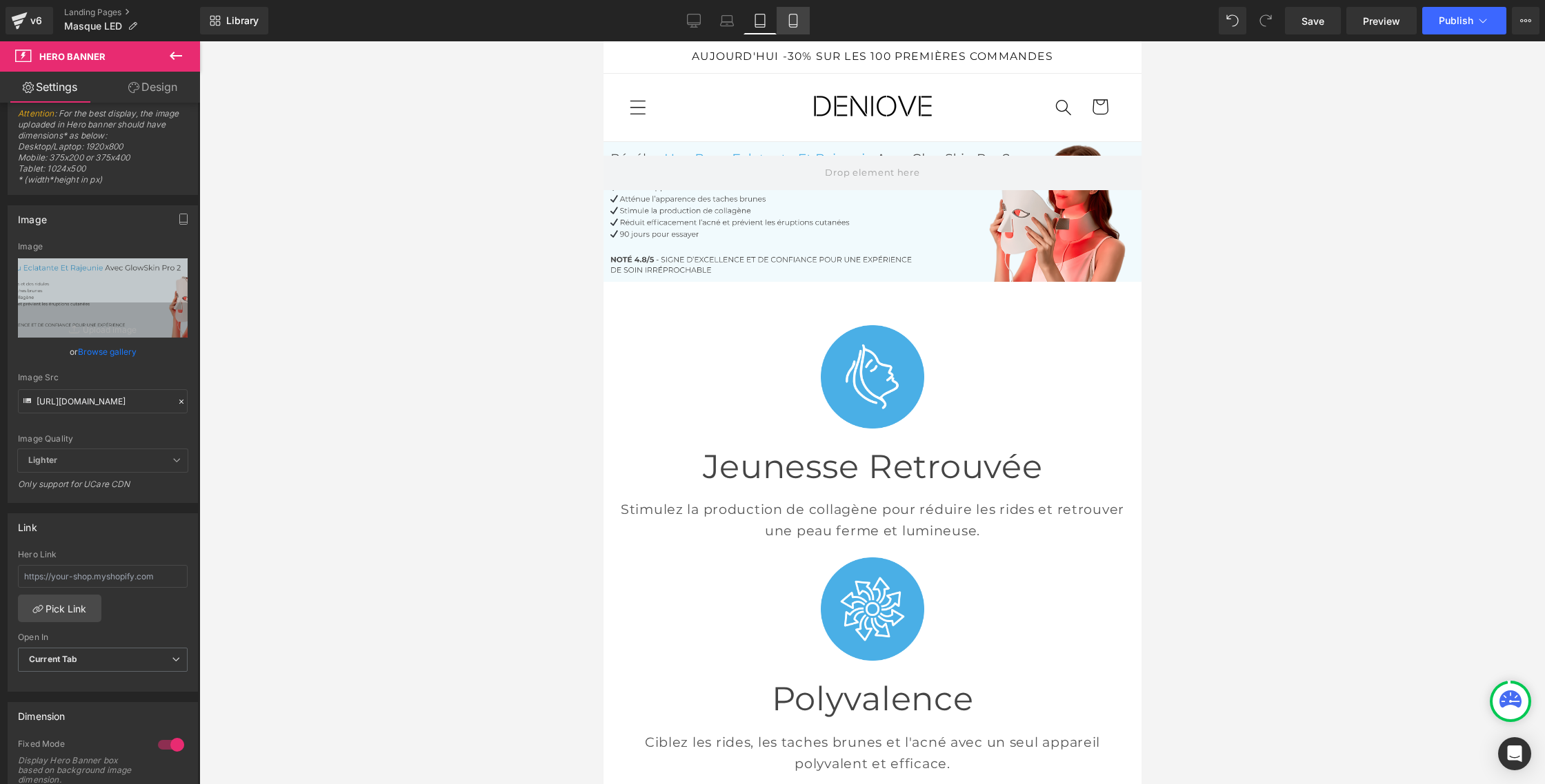
click at [795, 24] on icon at bounding box center [793, 21] width 14 height 14
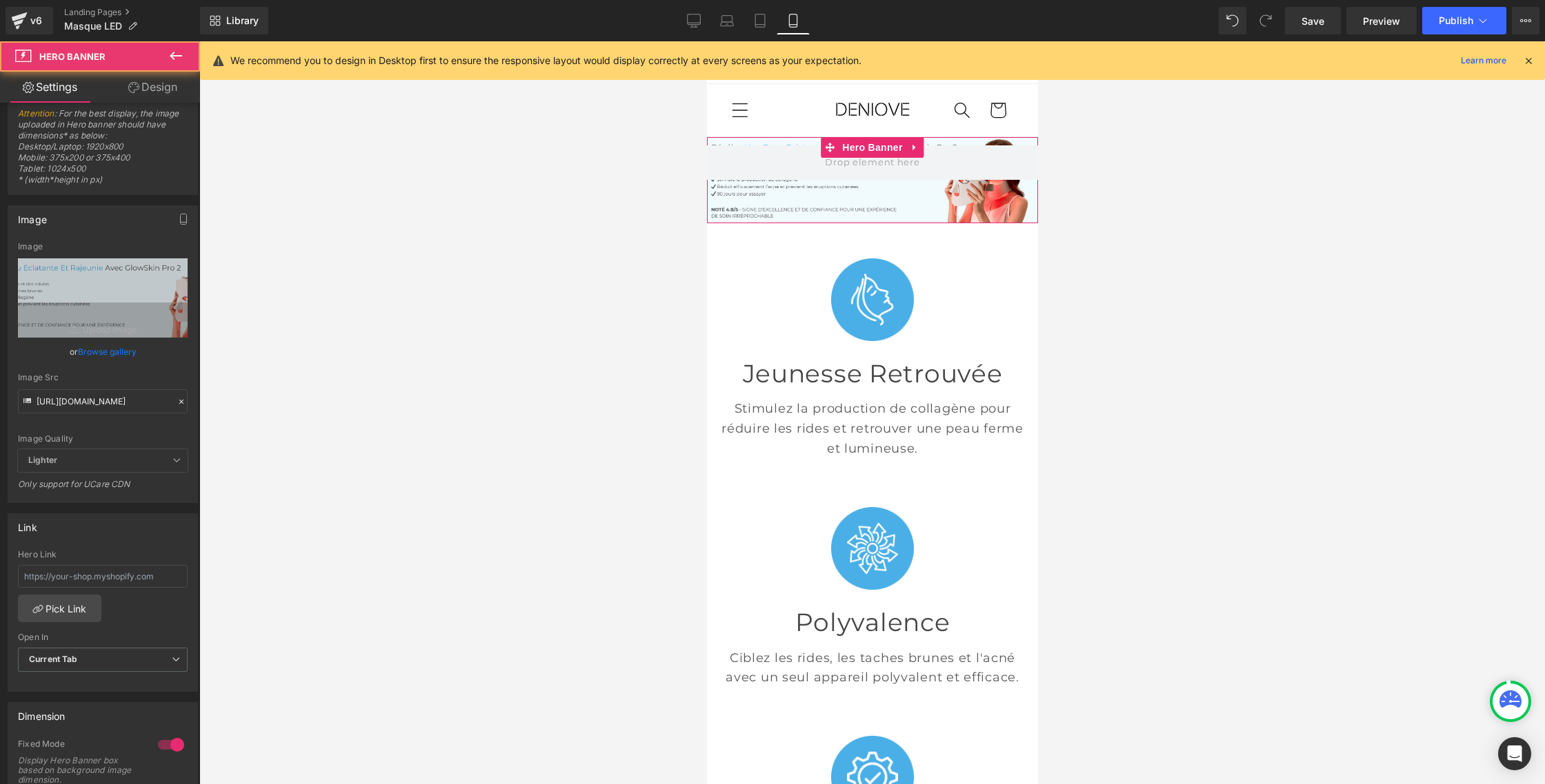
click at [763, 193] on div at bounding box center [871, 180] width 331 height 86
click at [99, 401] on input "[URL][DOMAIN_NAME]" at bounding box center [102, 404] width 170 height 24
click at [99, 401] on input "[URL][DOMAIN_NAME]" at bounding box center [102, 402] width 170 height 24
click at [99, 401] on input "[URL][DOMAIN_NAME]" at bounding box center [102, 403] width 170 height 24
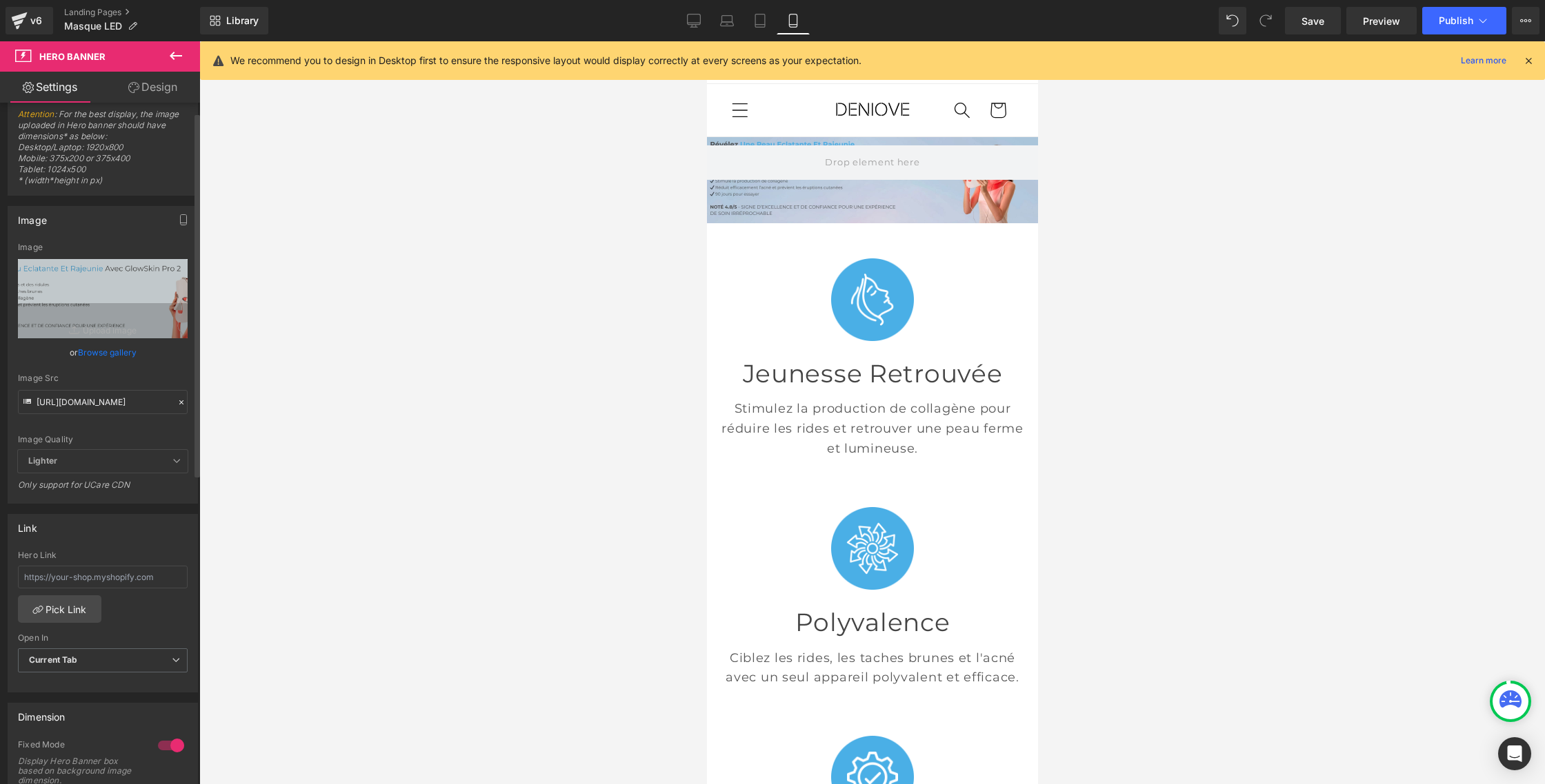
click at [161, 366] on div "Image Quality Lighter Lightest Lighter Lighter Lightest Only support for UCare …" at bounding box center [102, 345] width 170 height 207
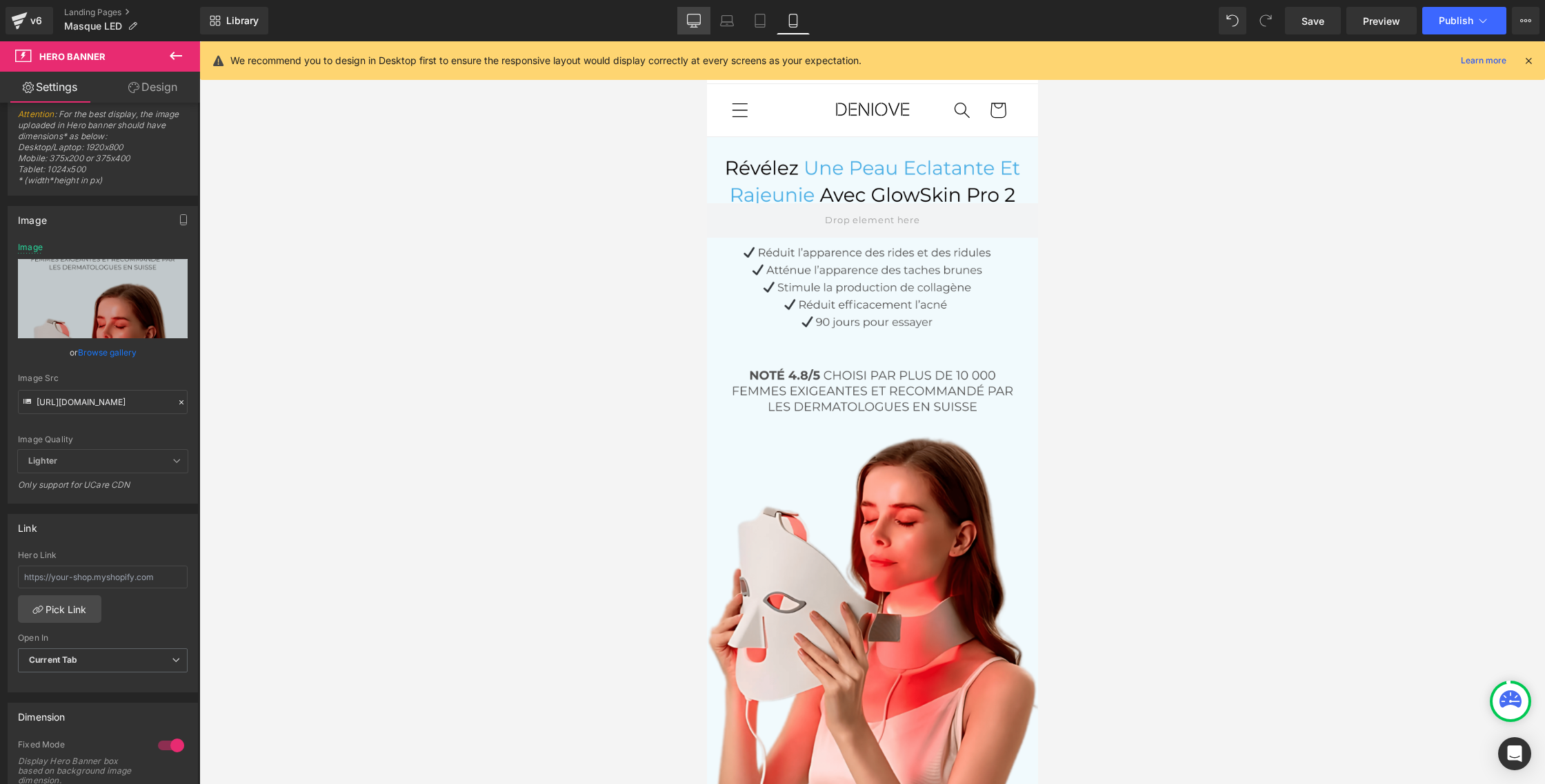
click at [696, 27] on icon at bounding box center [693, 27] width 7 height 0
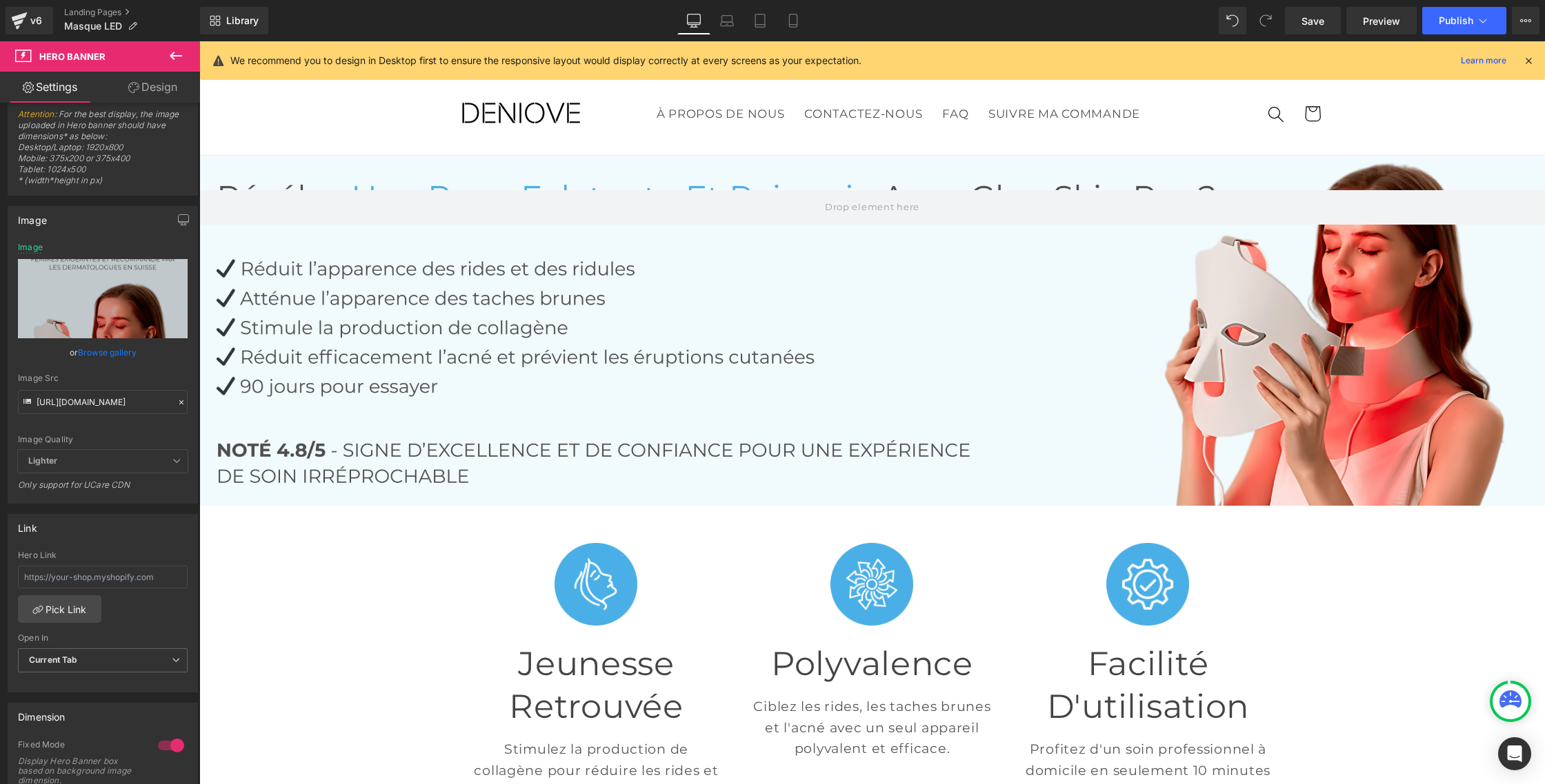
type input "[URL][DOMAIN_NAME]"
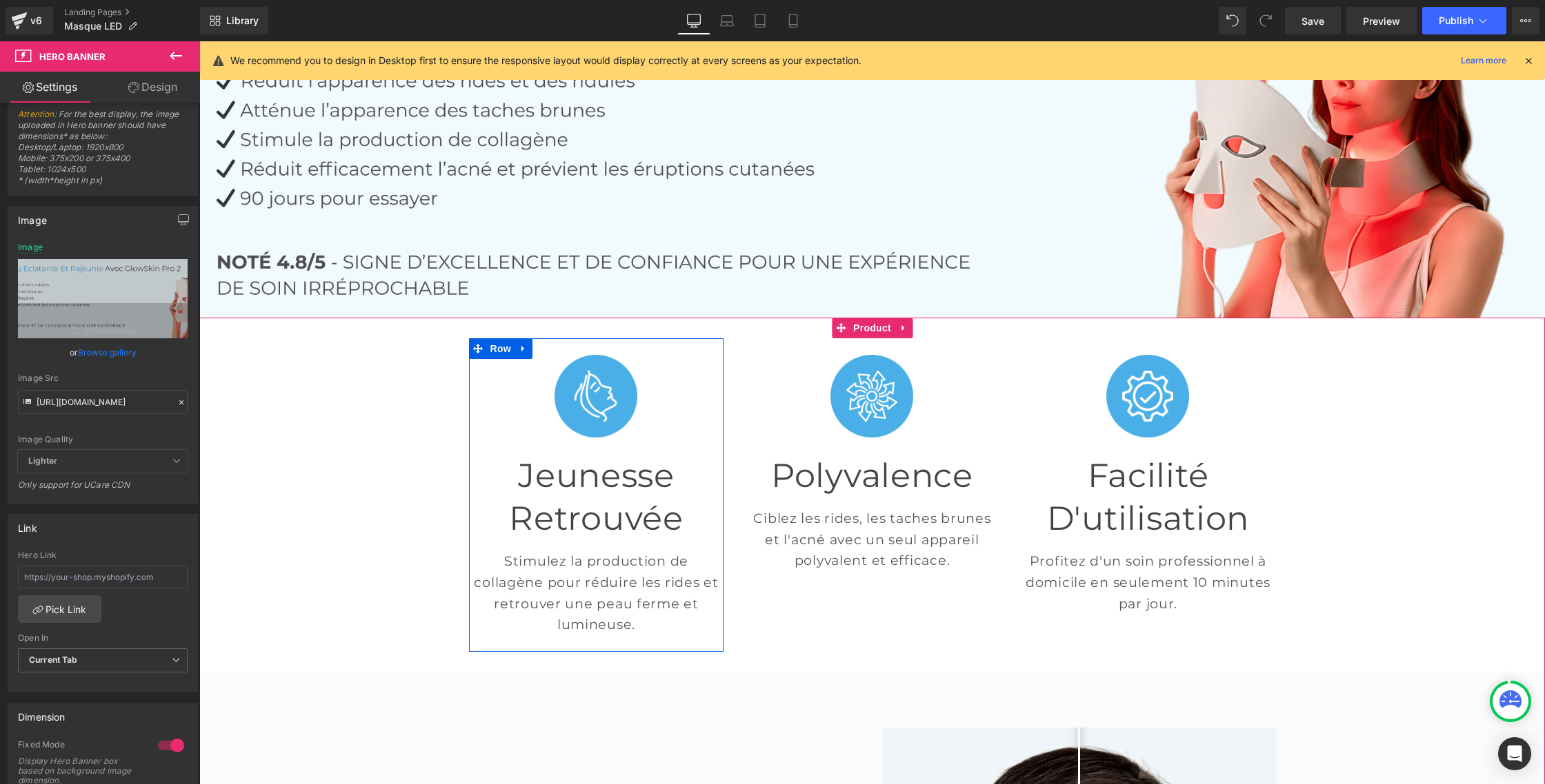
scroll to position [201, 0]
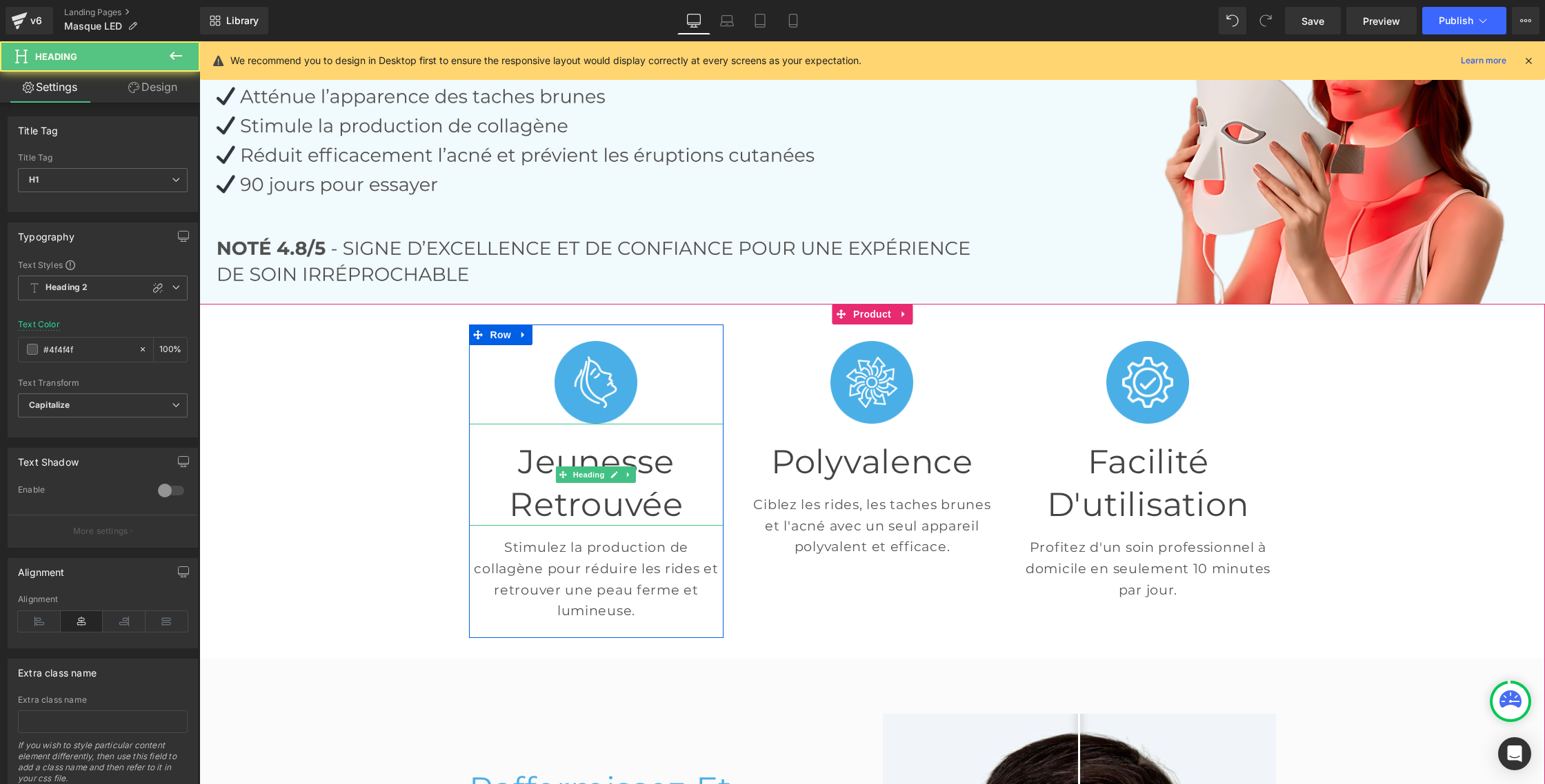
click at [679, 458] on font "Jeunesse retrouvée" at bounding box center [595, 482] width 174 height 82
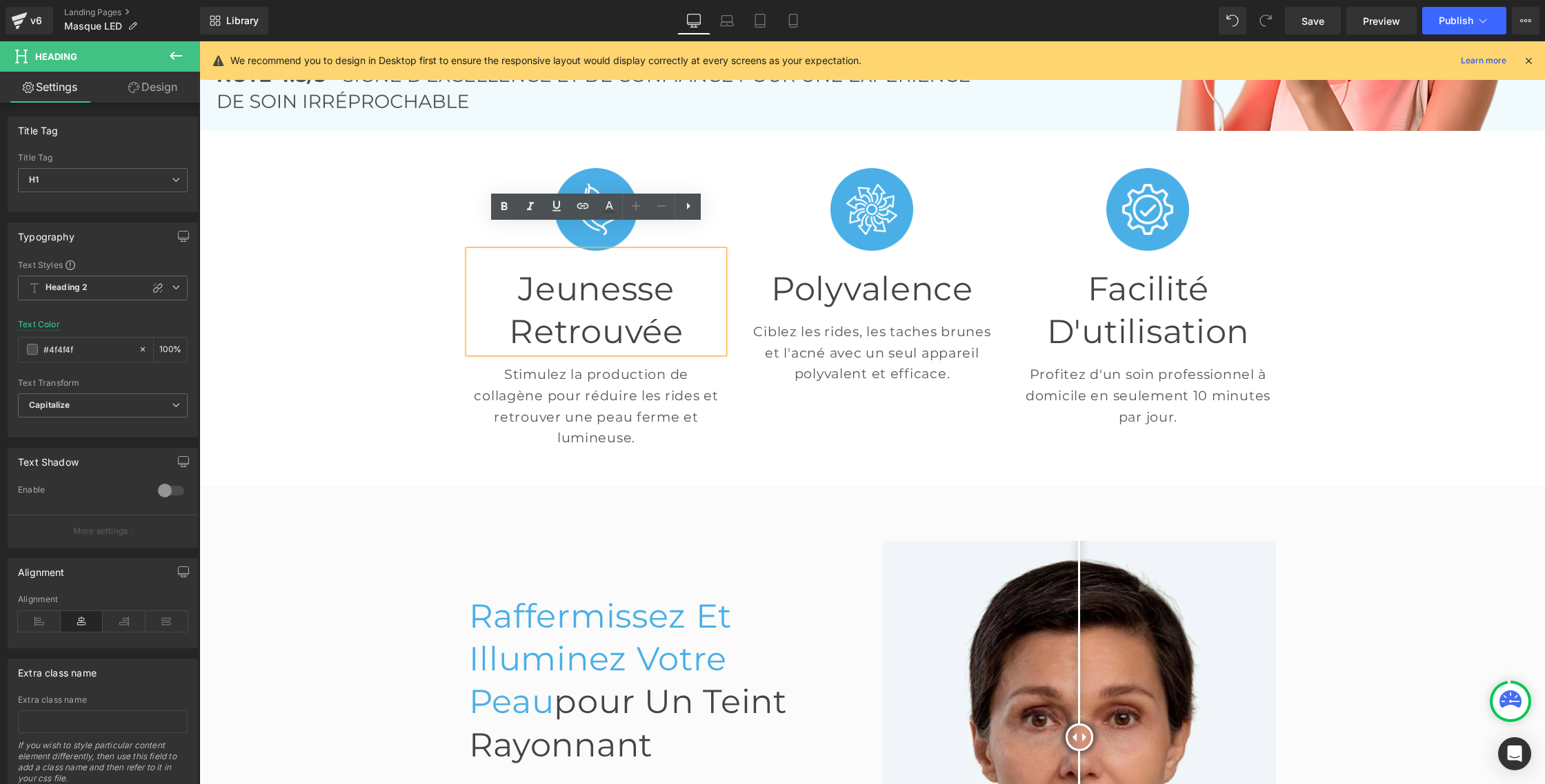
scroll to position [369, 0]
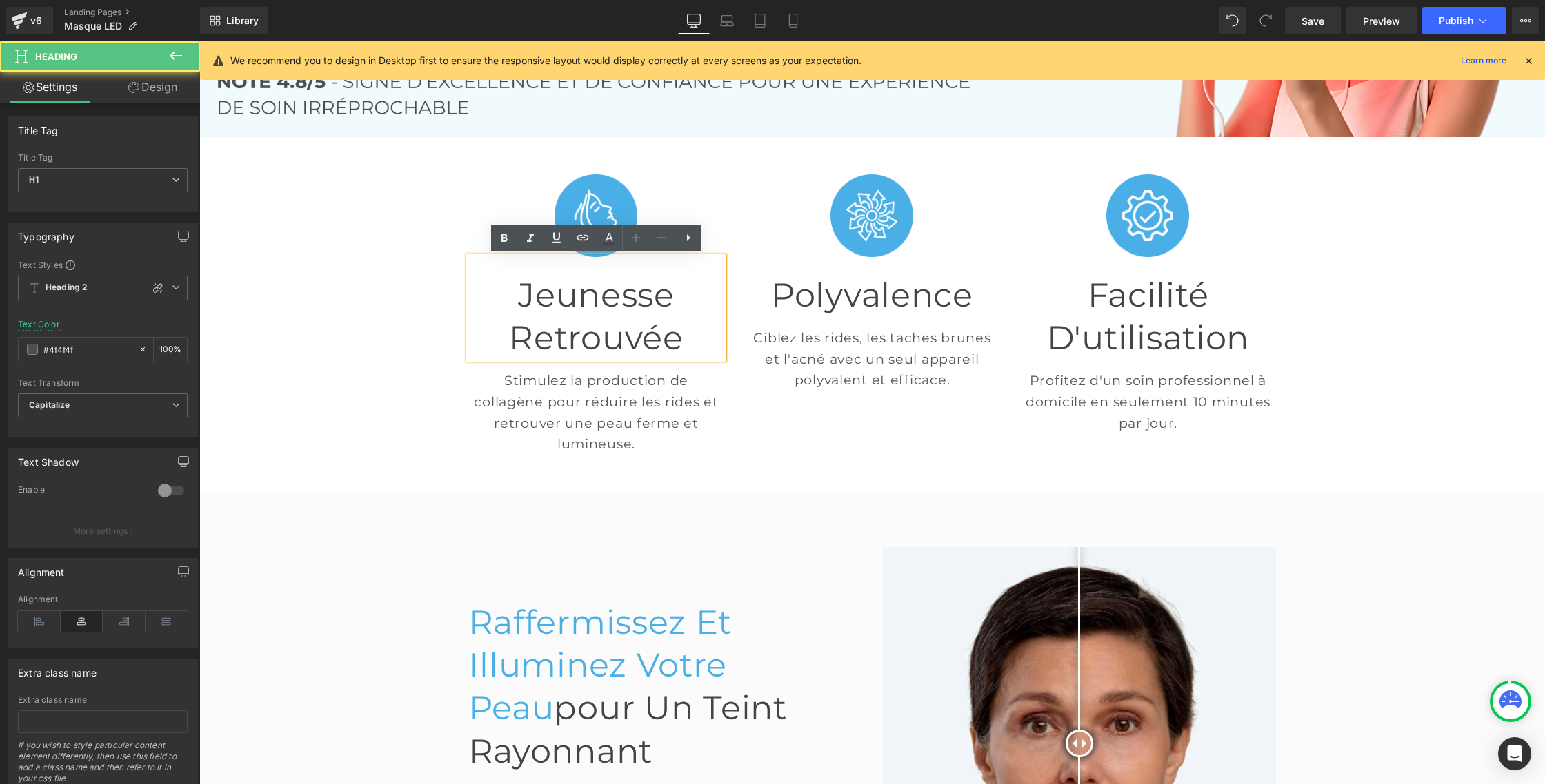
click at [564, 289] on font "Jeunesse retrouvée" at bounding box center [595, 316] width 174 height 82
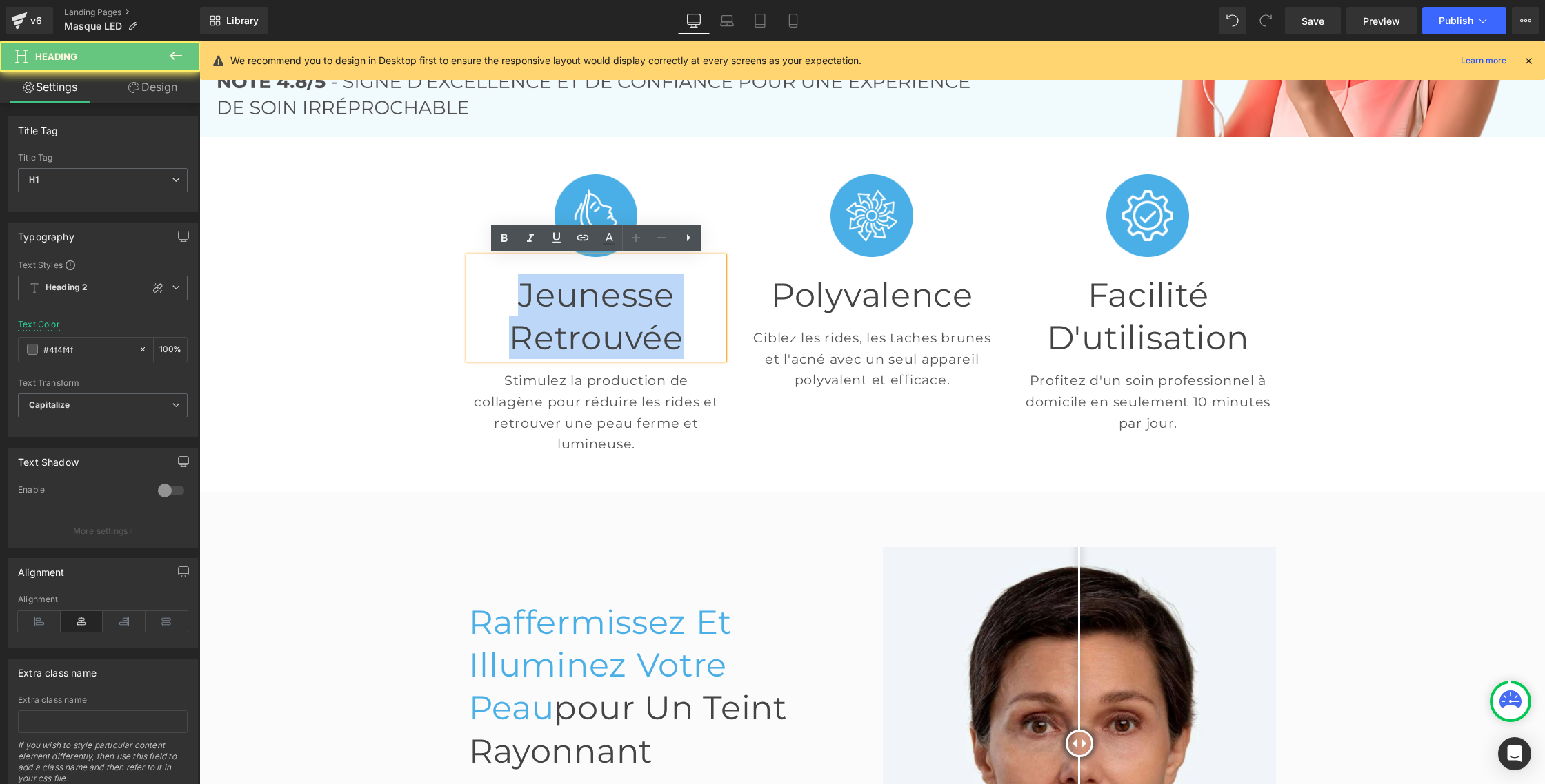
click at [564, 289] on font "Jeunesse retrouvée" at bounding box center [595, 316] width 174 height 82
click at [564, 288] on font "Jeunesse retrouvée" at bounding box center [595, 316] width 174 height 82
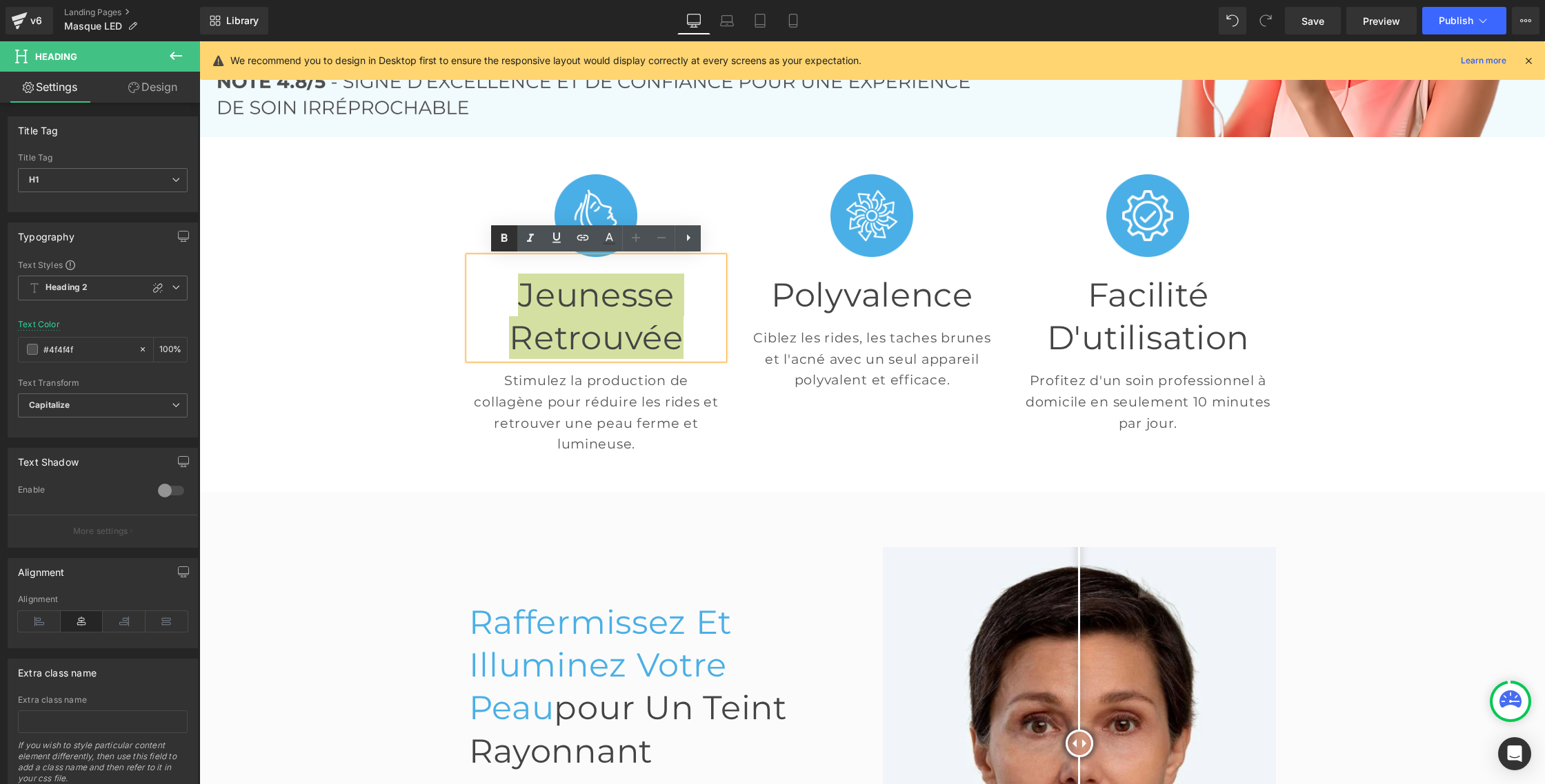
click at [503, 234] on icon at bounding box center [504, 237] width 6 height 8
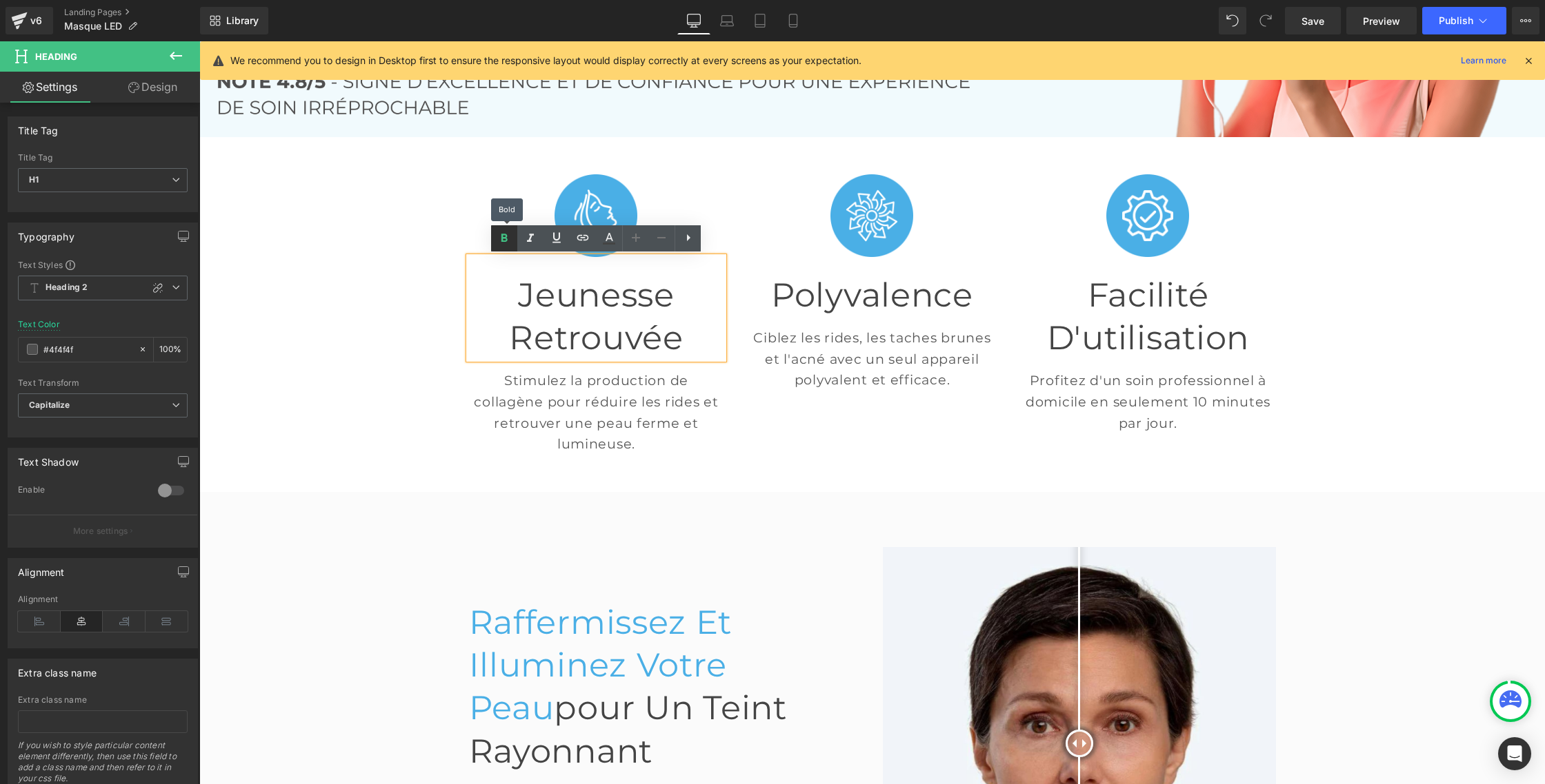
click at [503, 234] on icon at bounding box center [504, 237] width 6 height 8
click at [504, 238] on icon at bounding box center [504, 237] width 6 height 8
click at [513, 297] on font "Jeunesse retrouvée" at bounding box center [595, 316] width 174 height 82
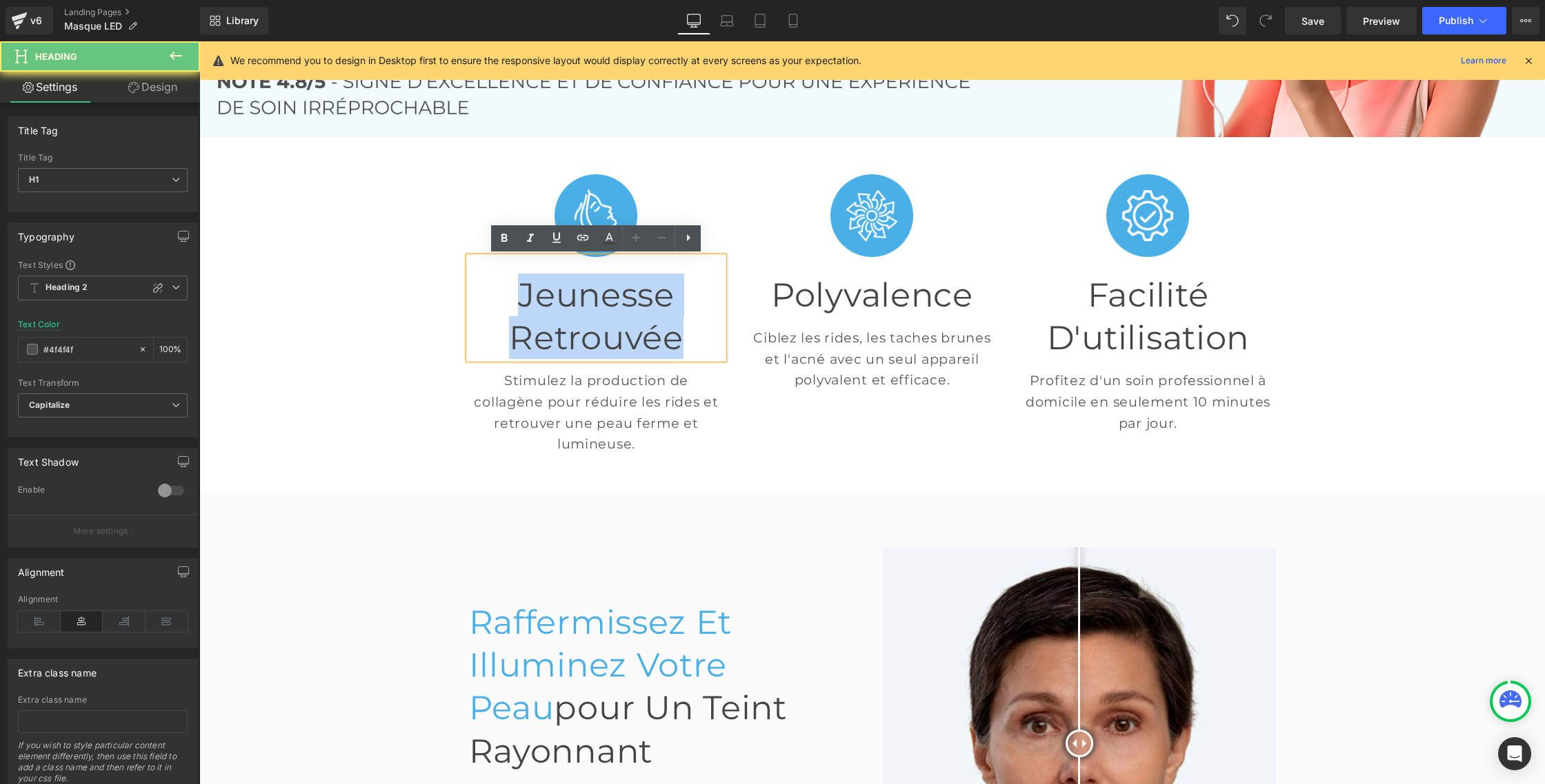
click at [513, 297] on font "Jeunesse retrouvée" at bounding box center [595, 316] width 174 height 82
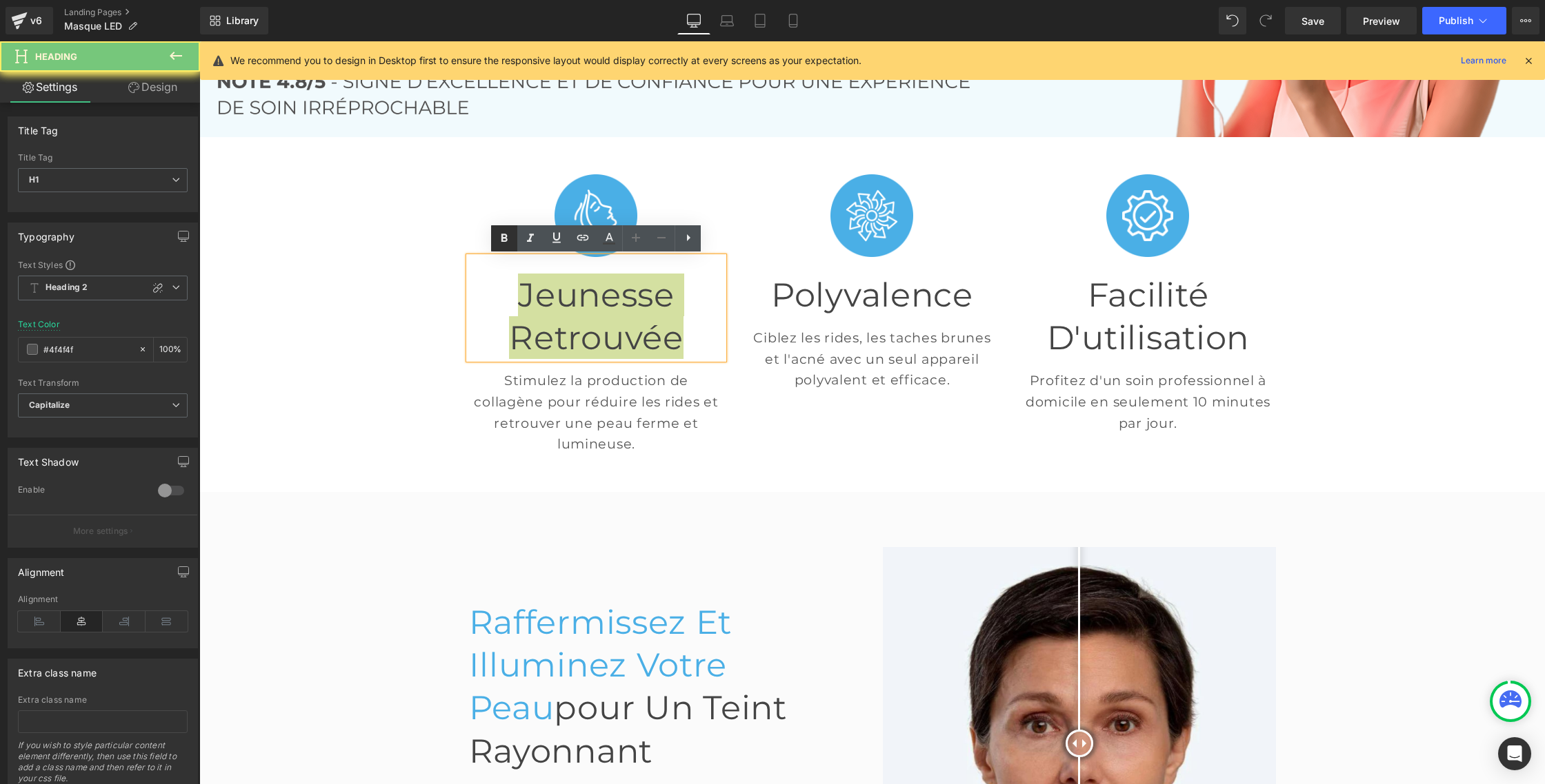
click at [508, 238] on icon at bounding box center [503, 238] width 17 height 17
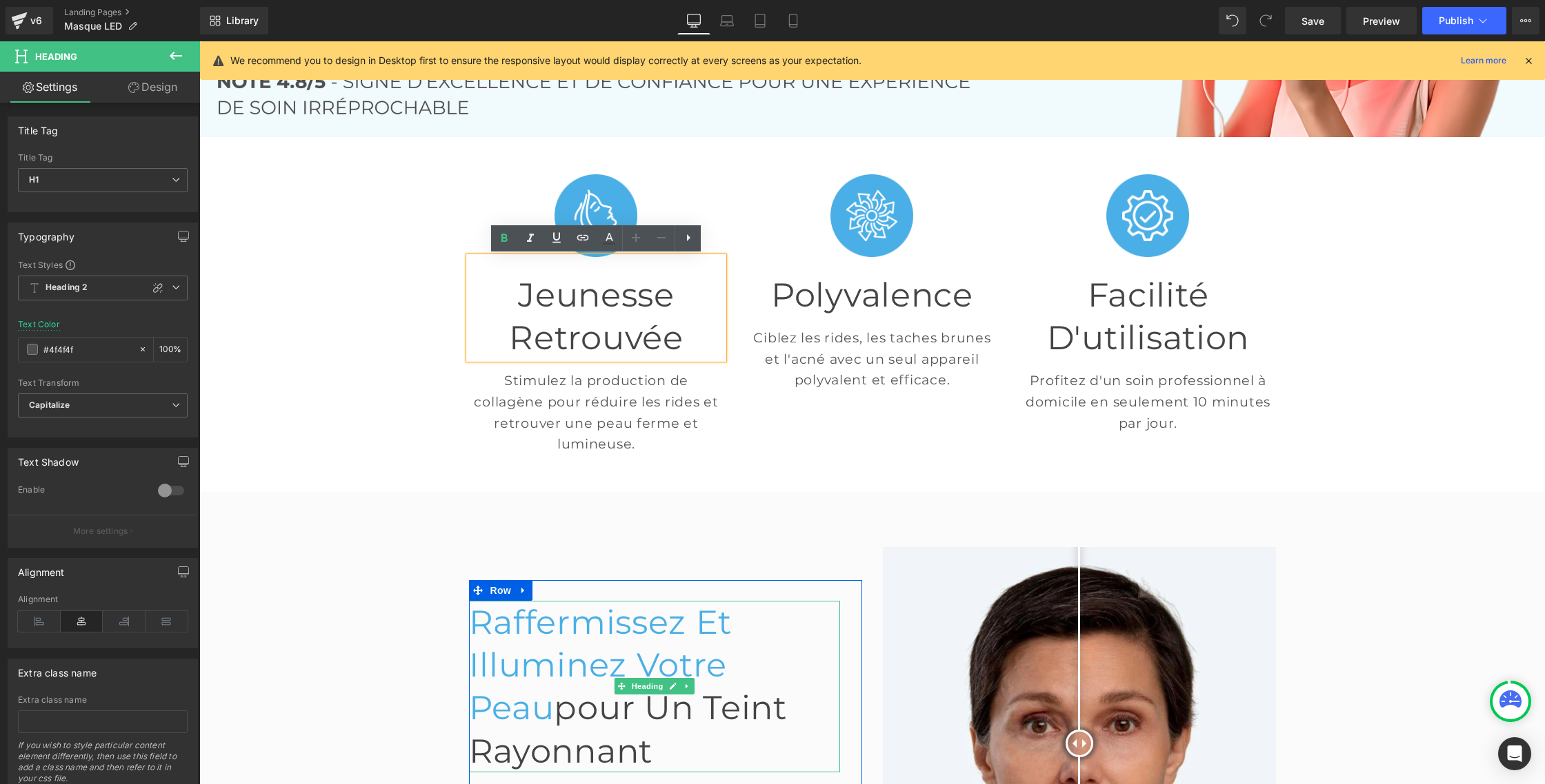
click at [506, 602] on span "Raffermissez et Illuminez Votre Peau" at bounding box center [600, 665] width 263 height 126
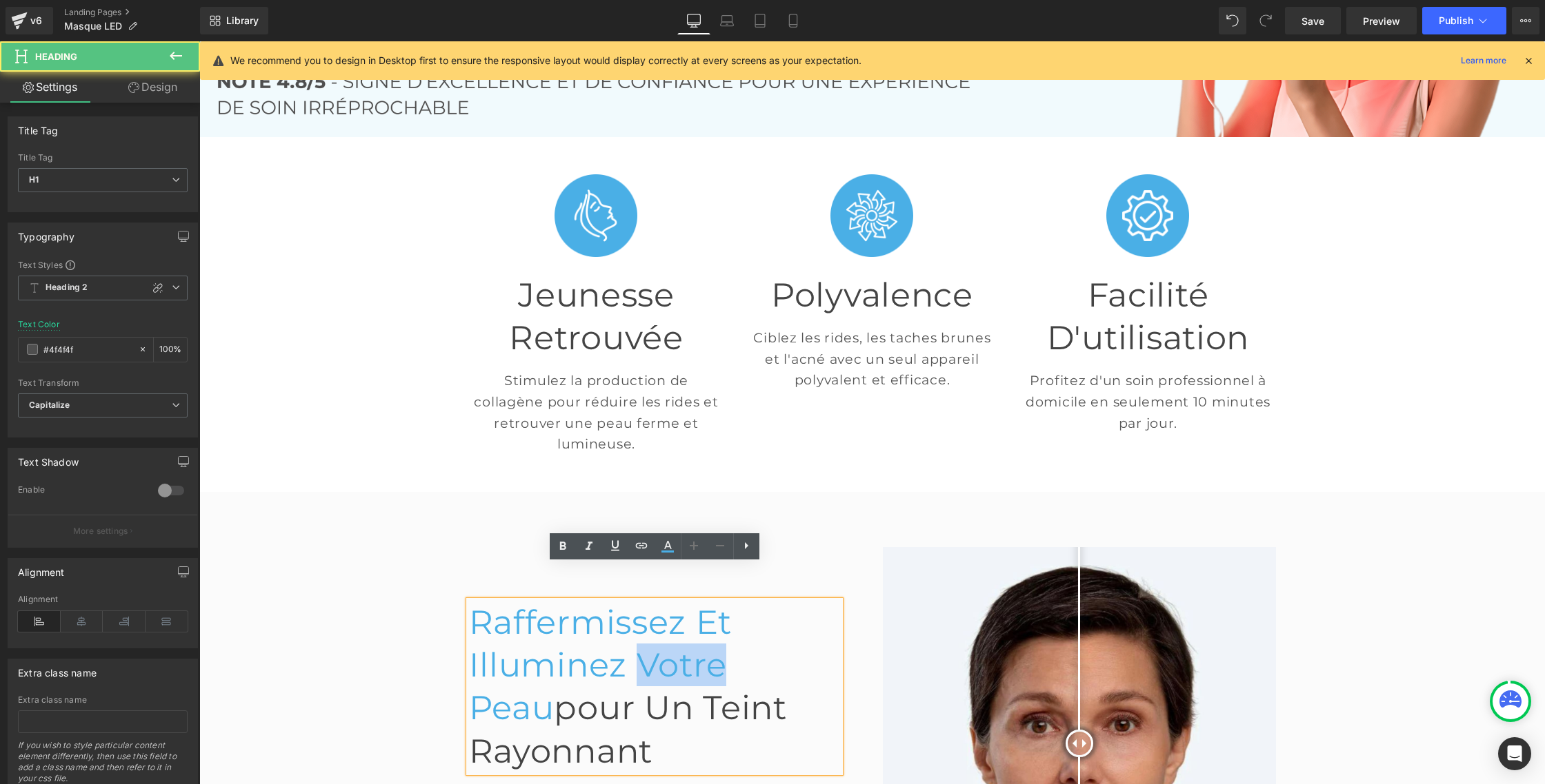
click at [506, 602] on span "Raffermissez et Illuminez Votre Peau" at bounding box center [600, 665] width 263 height 126
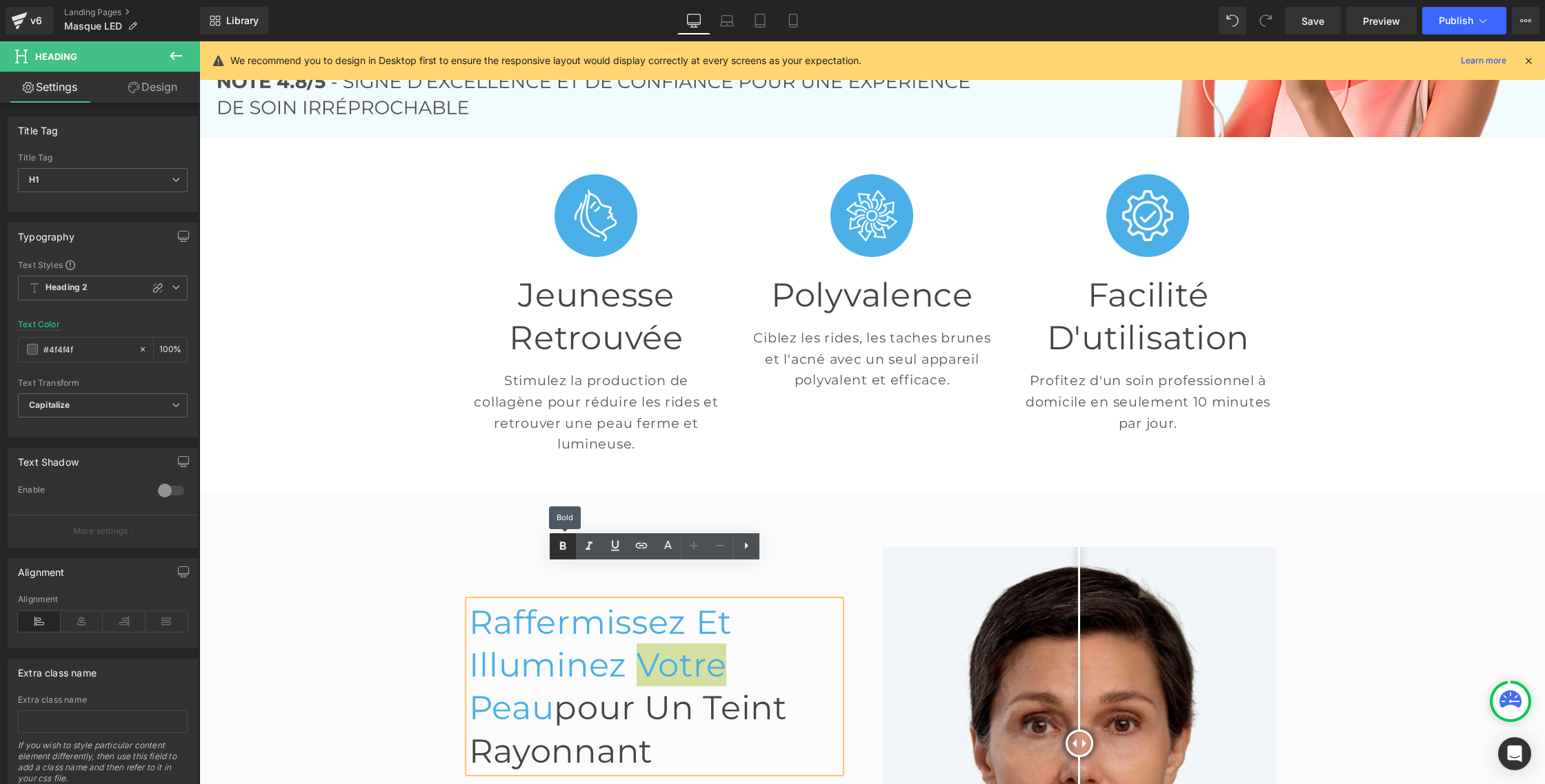
click at [570, 542] on icon at bounding box center [562, 546] width 17 height 17
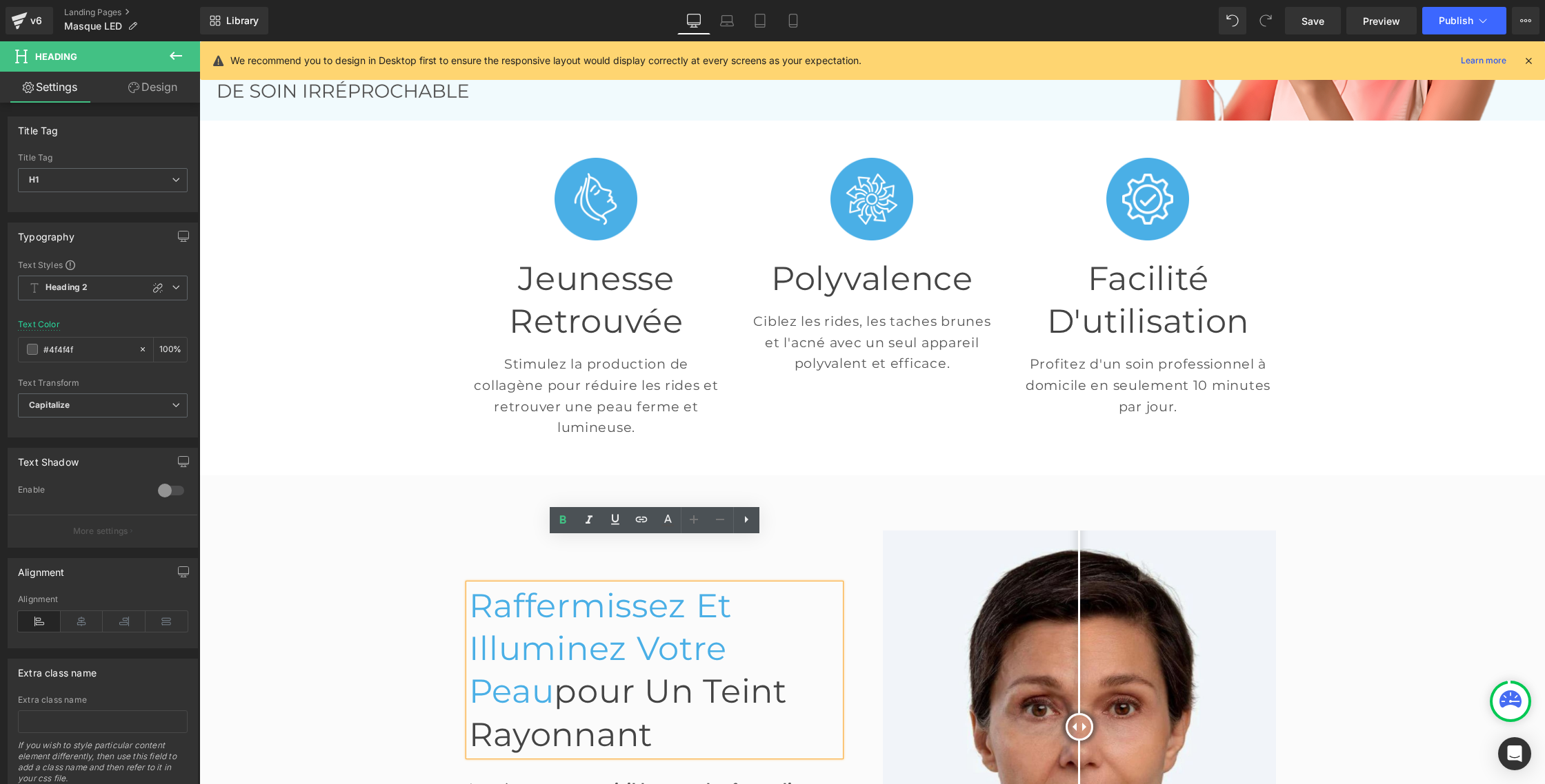
scroll to position [377, 0]
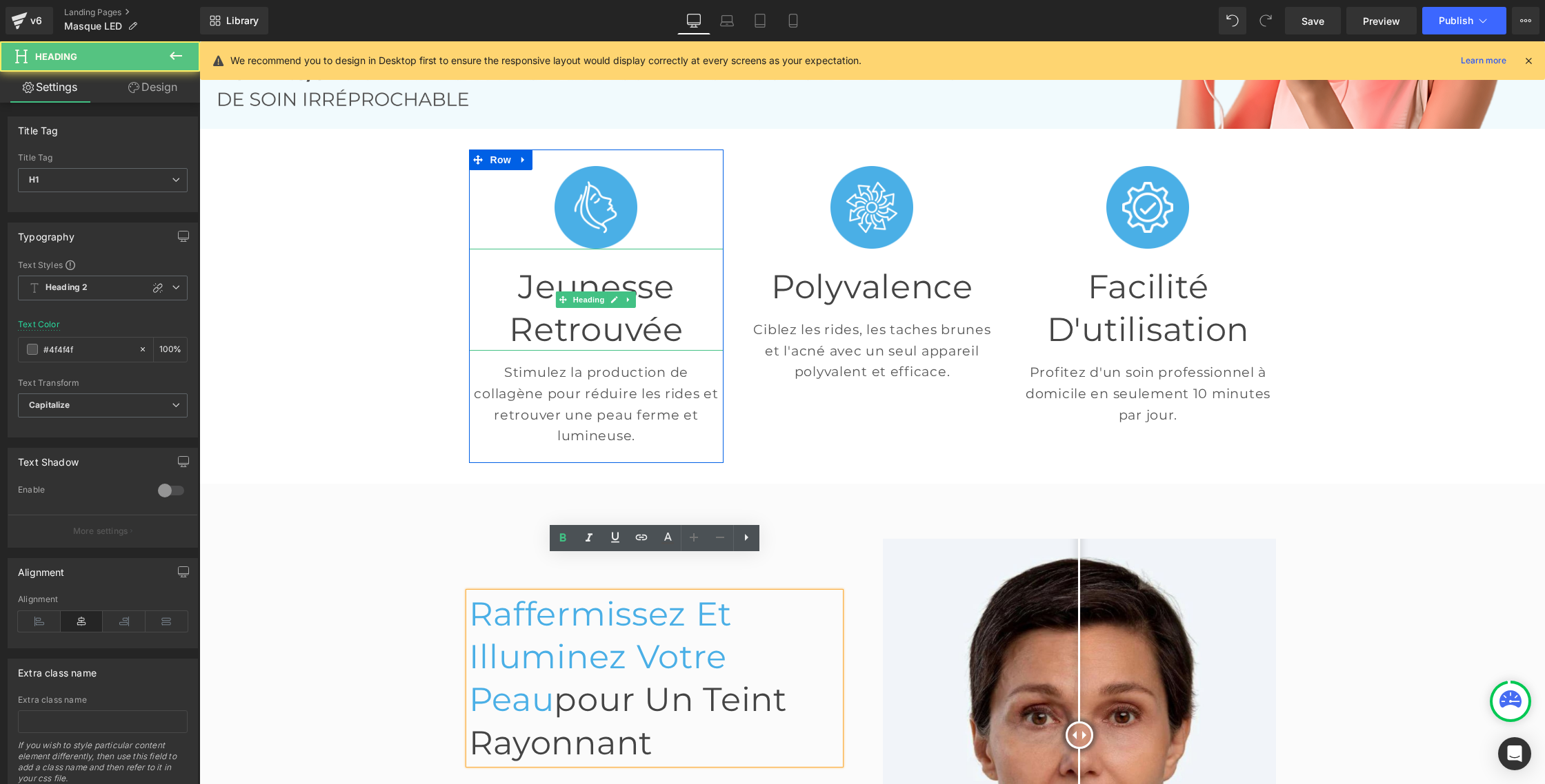
click at [563, 286] on font "Jeunesse retrouvée" at bounding box center [595, 308] width 174 height 82
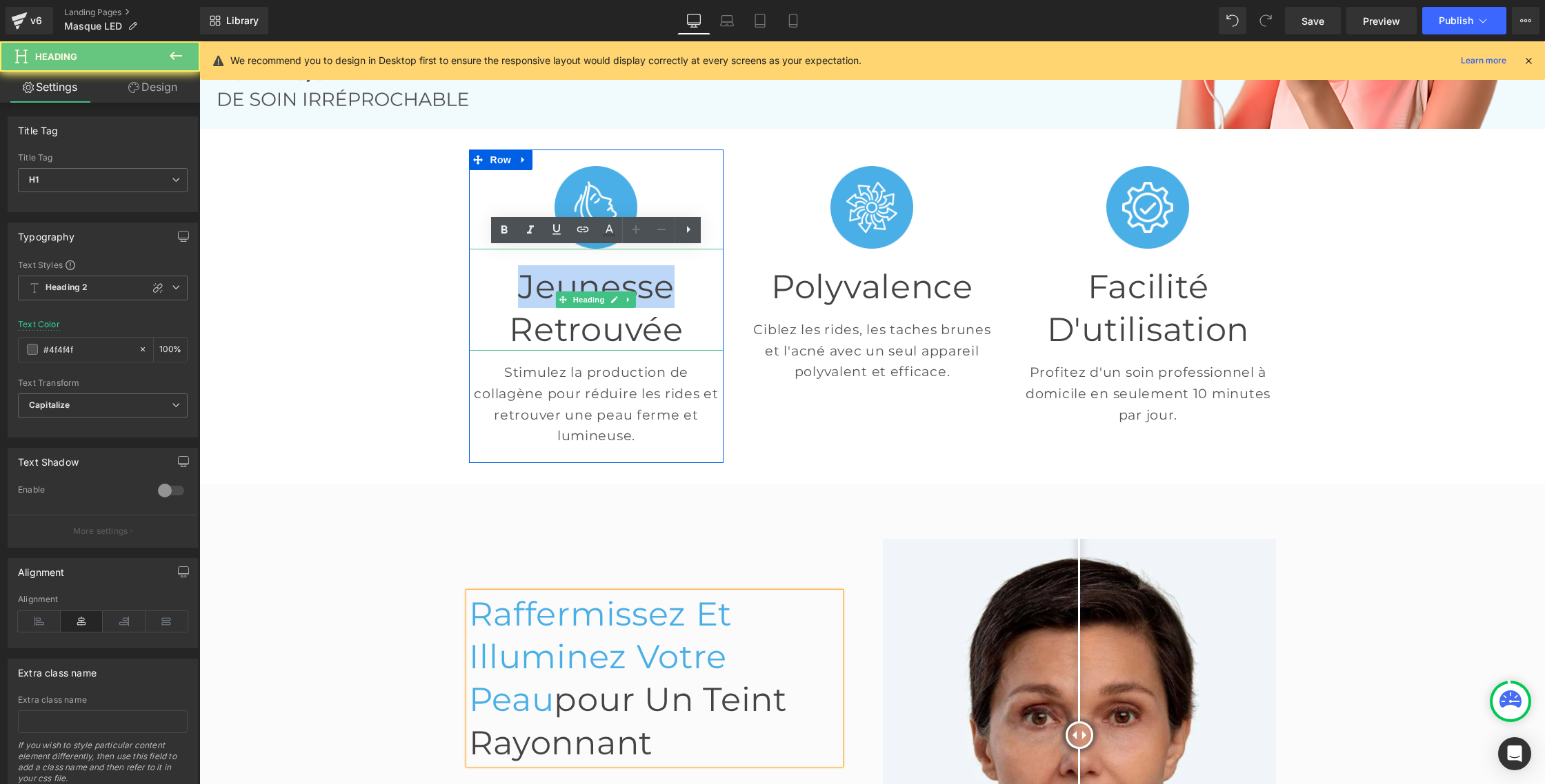
click at [563, 286] on font "Jeunesse retrouvée" at bounding box center [595, 308] width 174 height 82
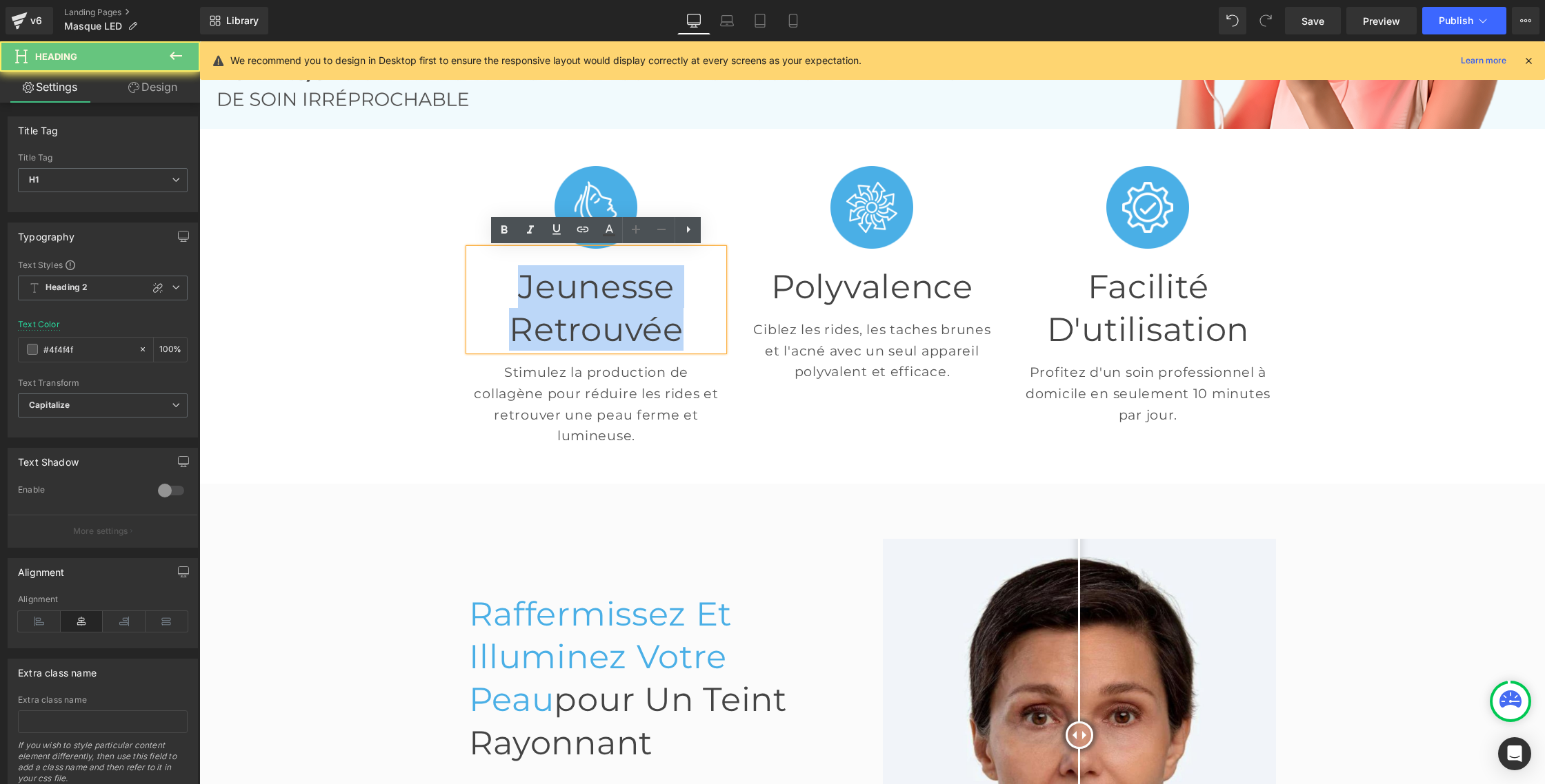
click at [563, 286] on font "Jeunesse retrouvée" at bounding box center [595, 308] width 174 height 82
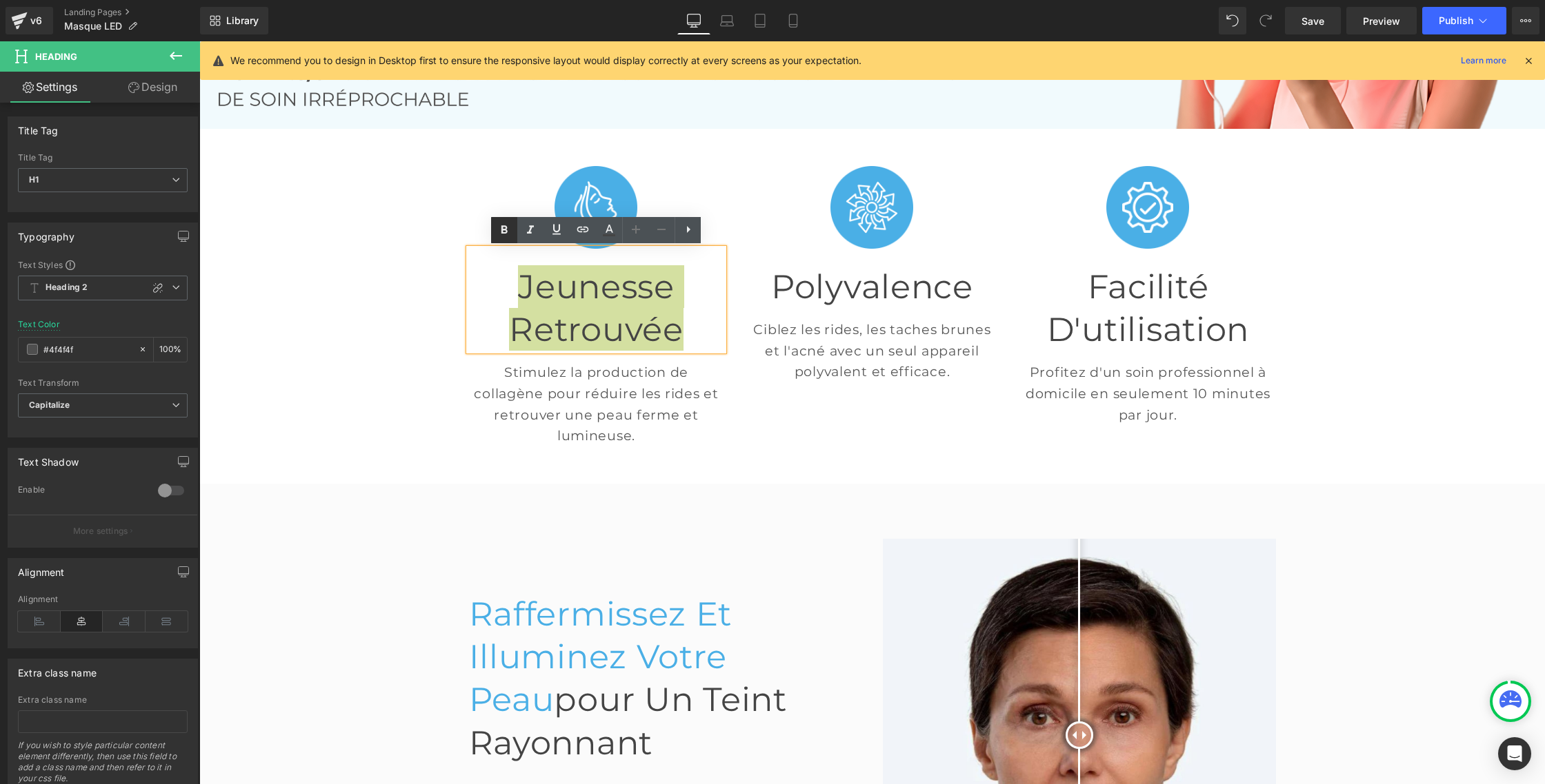
click at [508, 234] on icon at bounding box center [503, 230] width 17 height 17
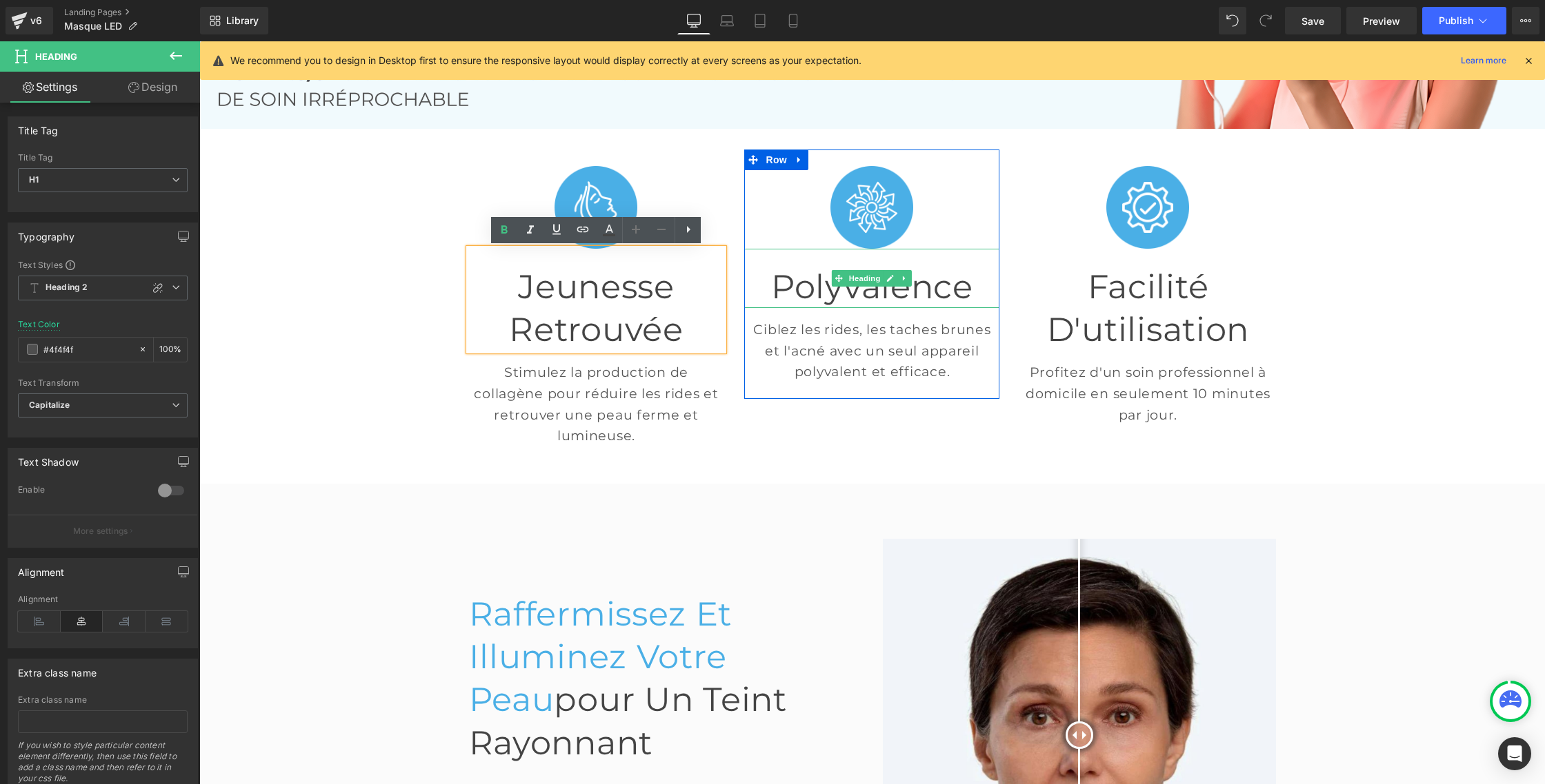
click at [853, 288] on font "Polyvalence" at bounding box center [871, 287] width 202 height 40
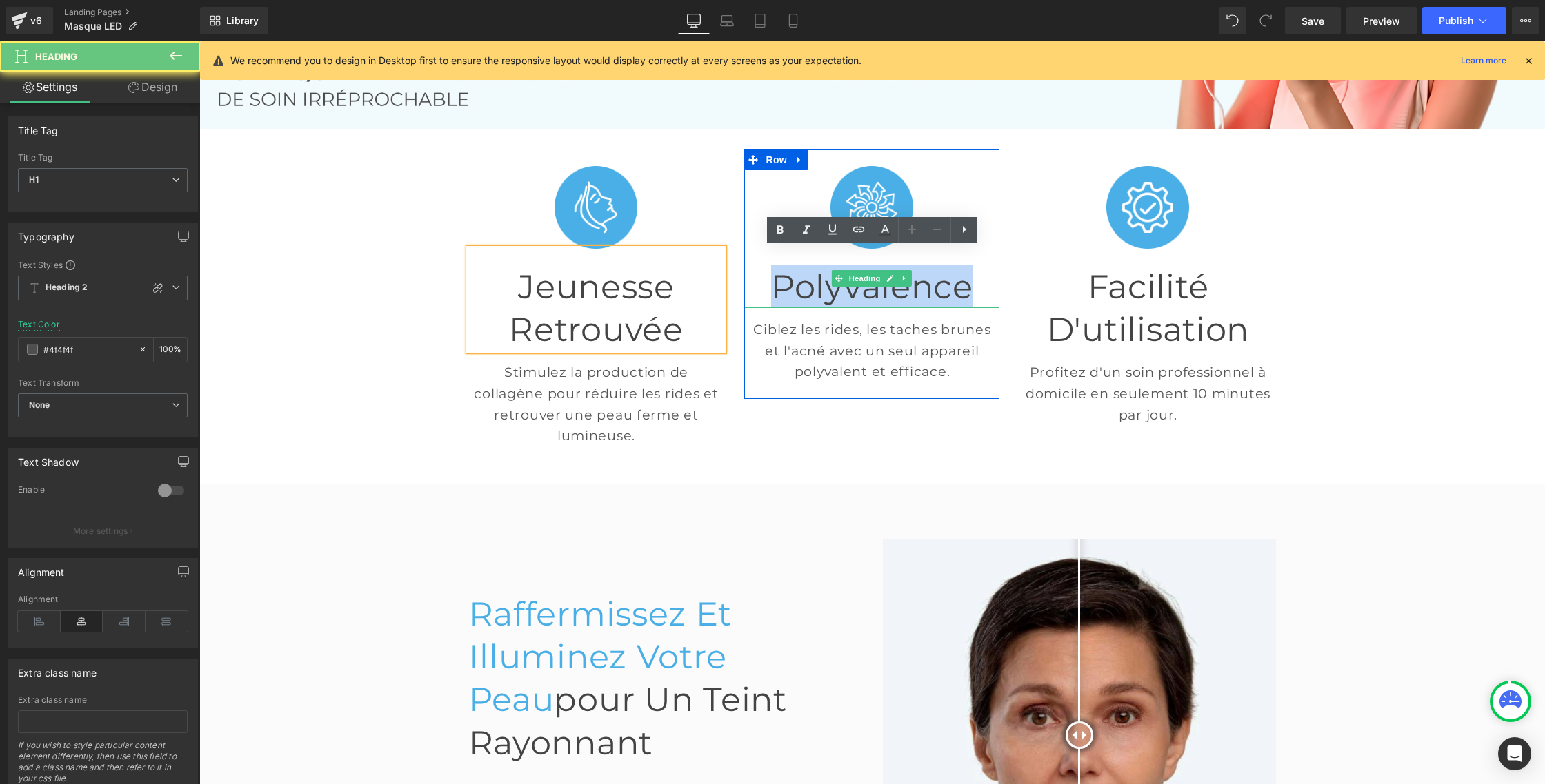
click at [853, 288] on font "Polyvalence" at bounding box center [871, 287] width 202 height 40
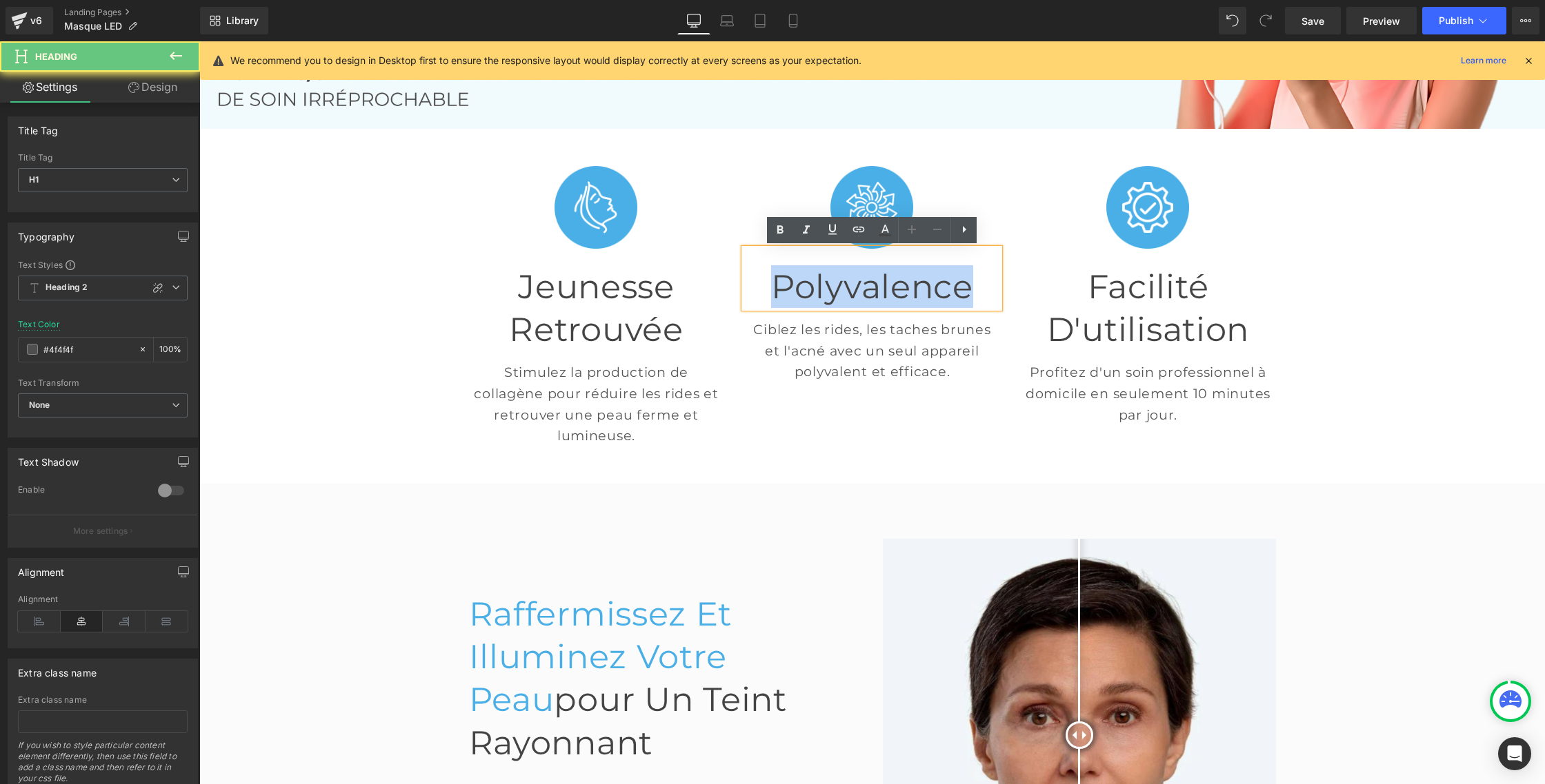
click at [853, 288] on font "Polyvalence" at bounding box center [871, 287] width 202 height 40
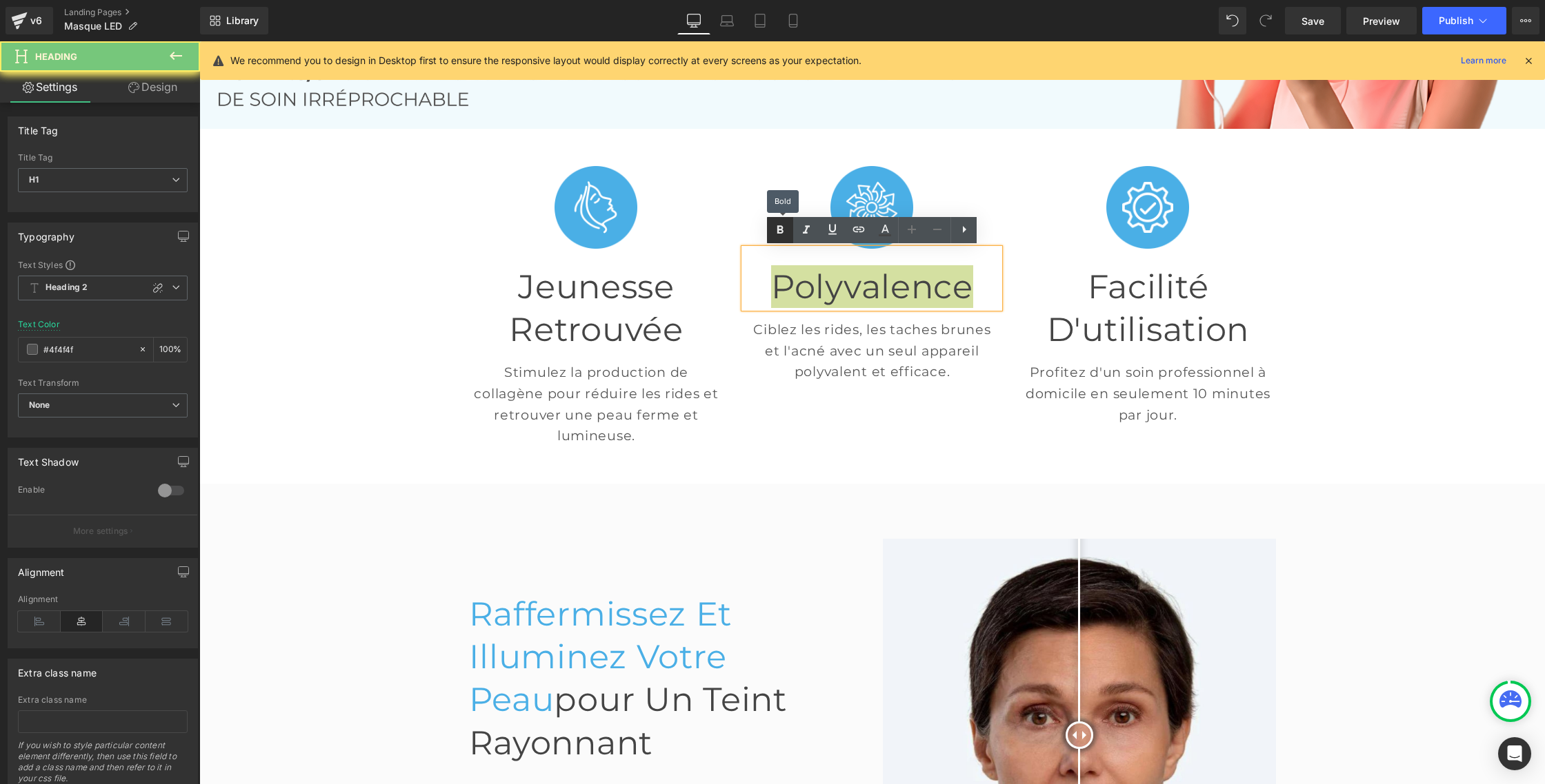
drag, startPoint x: 774, startPoint y: 221, endPoint x: 781, endPoint y: 231, distance: 12.2
click at [775, 222] on icon at bounding box center [779, 230] width 17 height 17
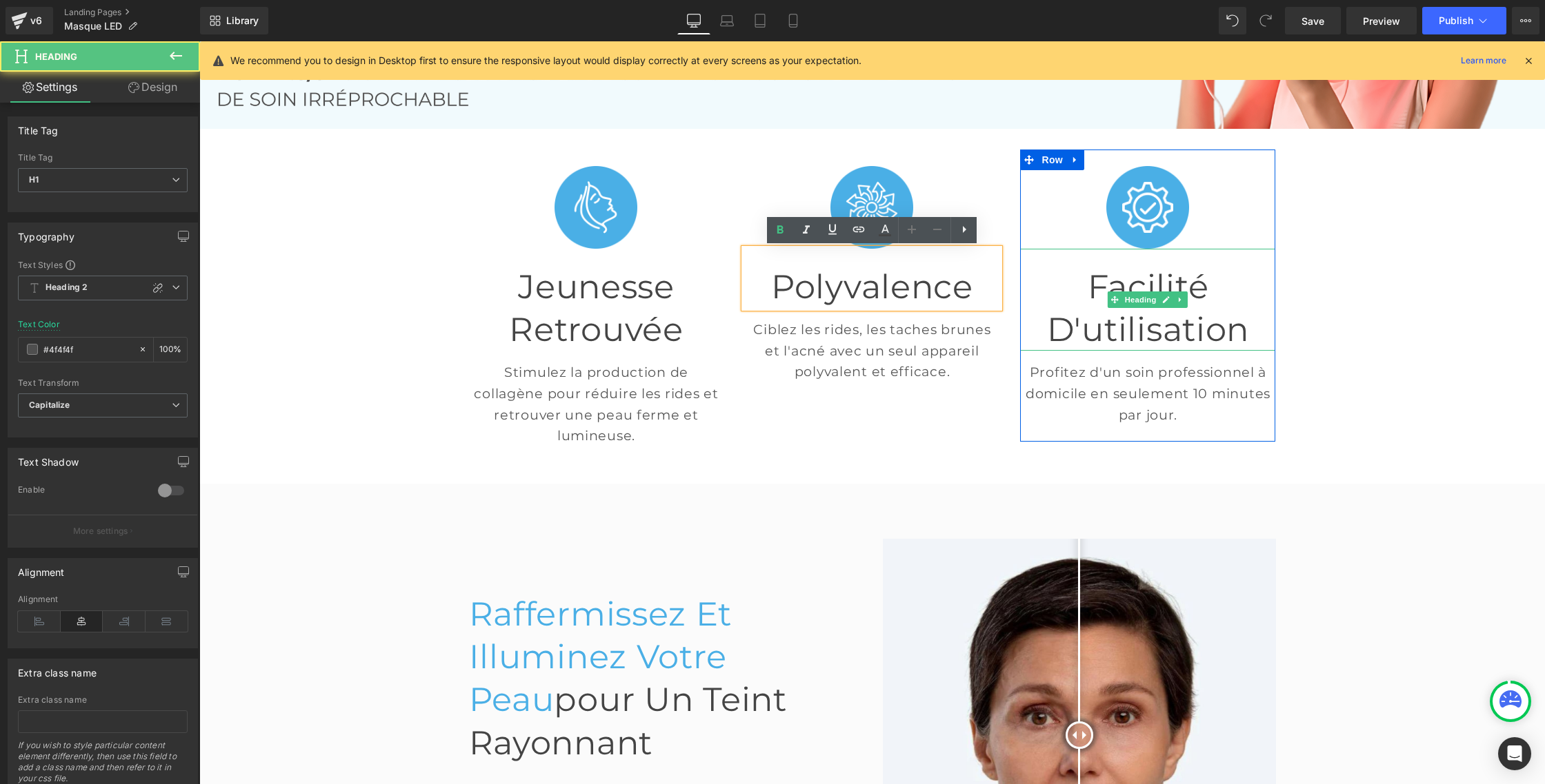
click at [1100, 285] on font "Facilité d'utilisation" at bounding box center [1147, 308] width 202 height 82
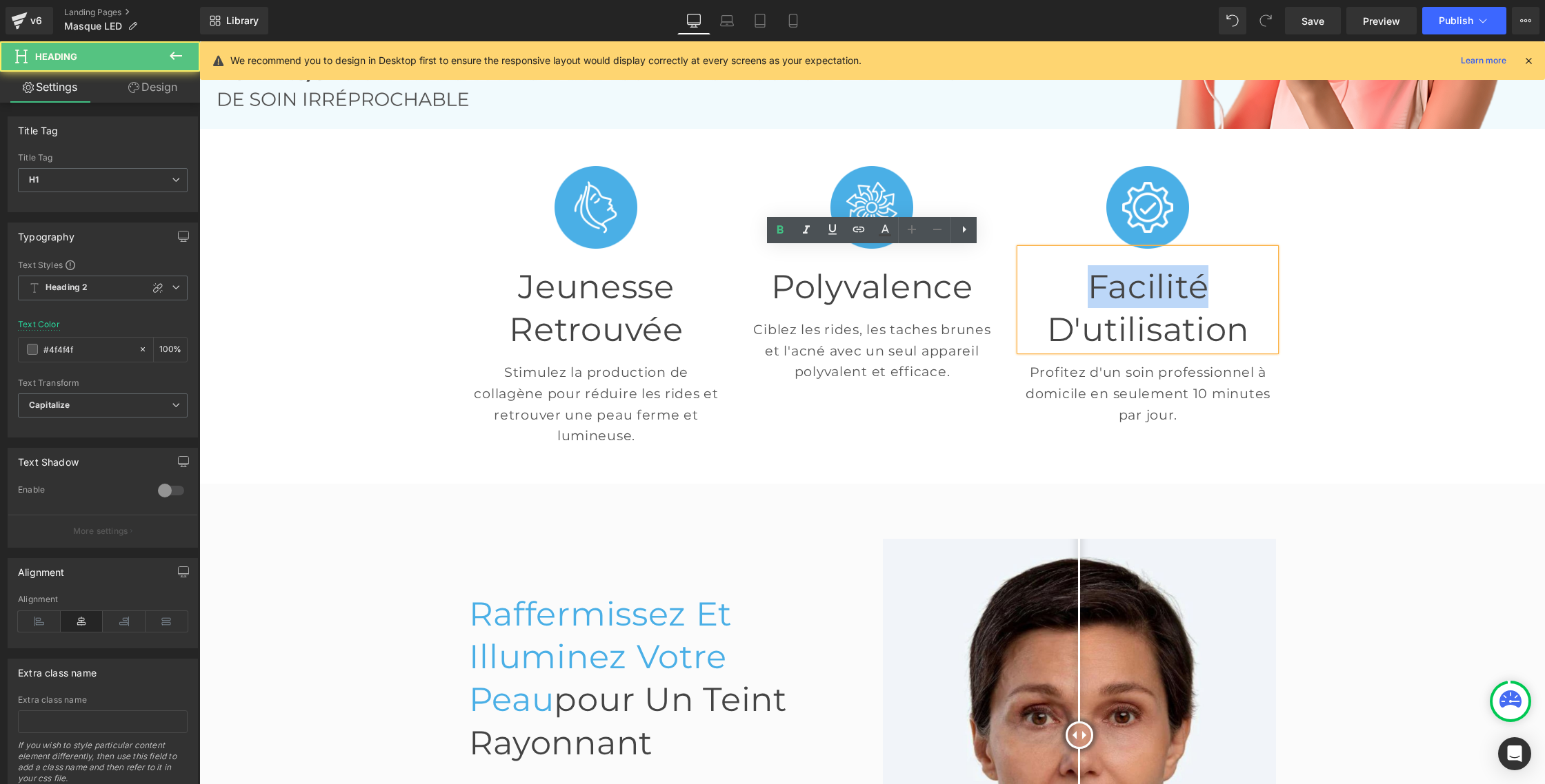
click at [1100, 285] on font "Facilité d'utilisation" at bounding box center [1147, 308] width 202 height 82
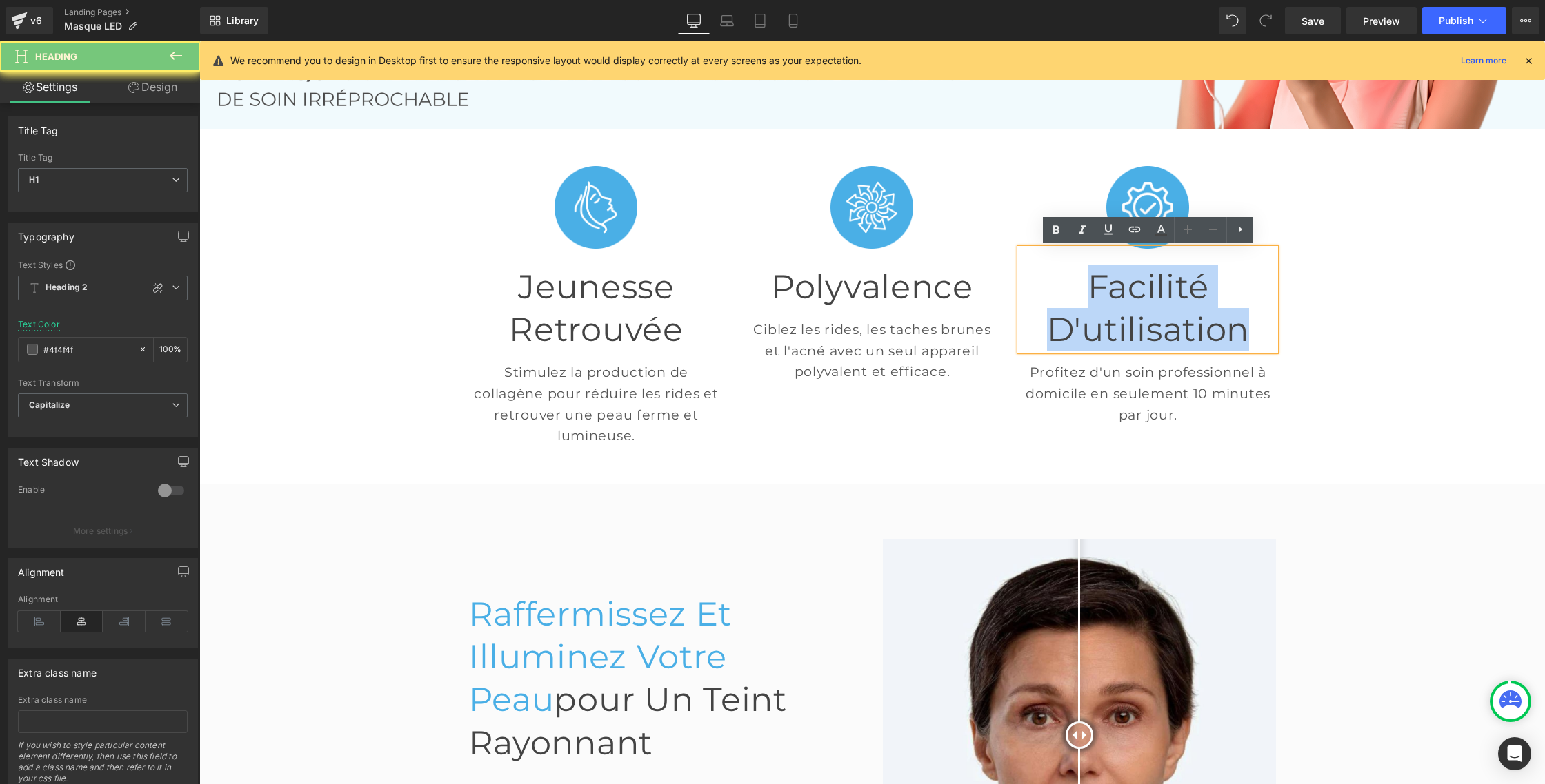
click at [1100, 285] on font "Facilité d'utilisation" at bounding box center [1147, 308] width 202 height 82
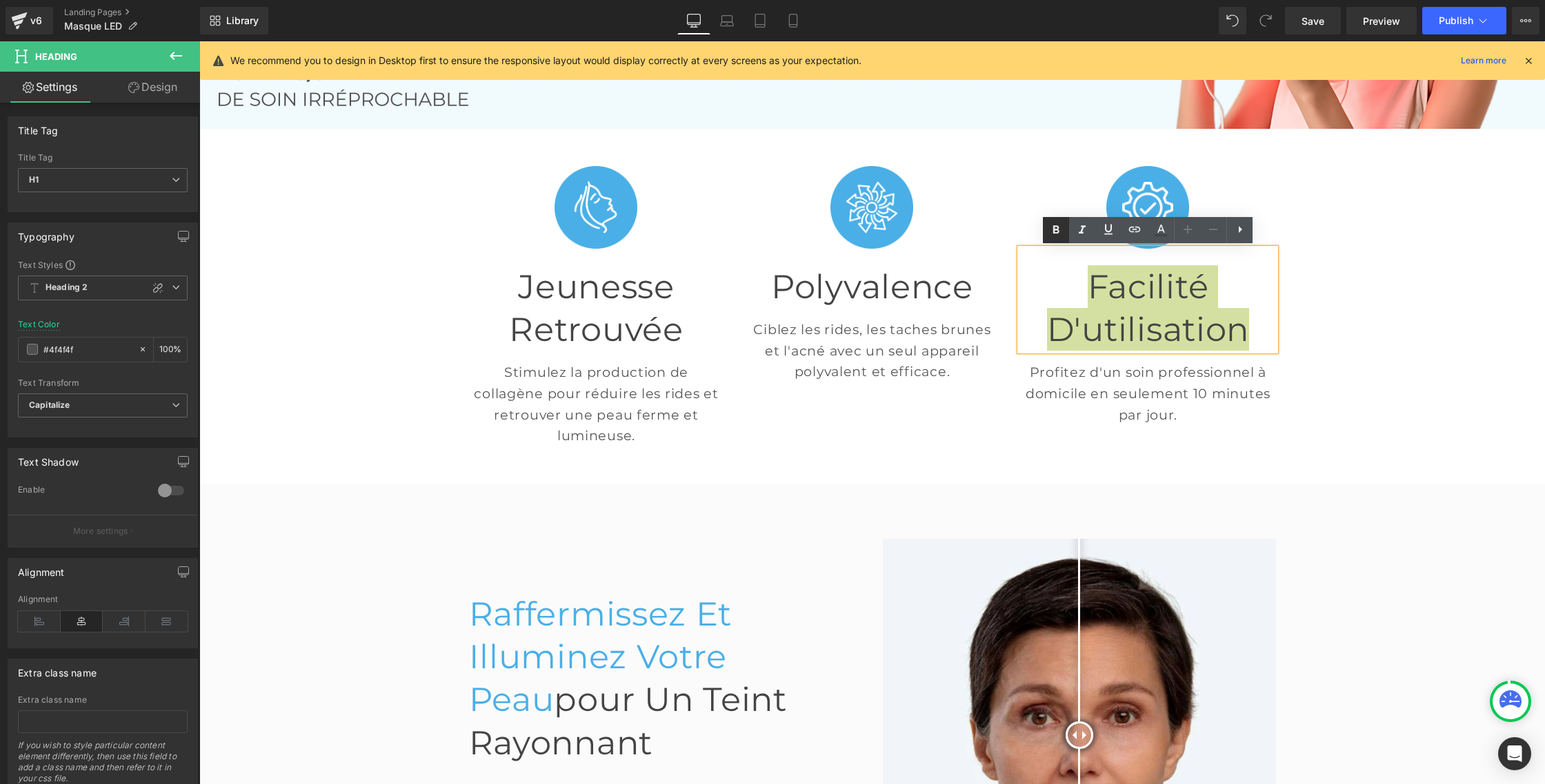
click at [1057, 233] on icon at bounding box center [1055, 229] width 6 height 8
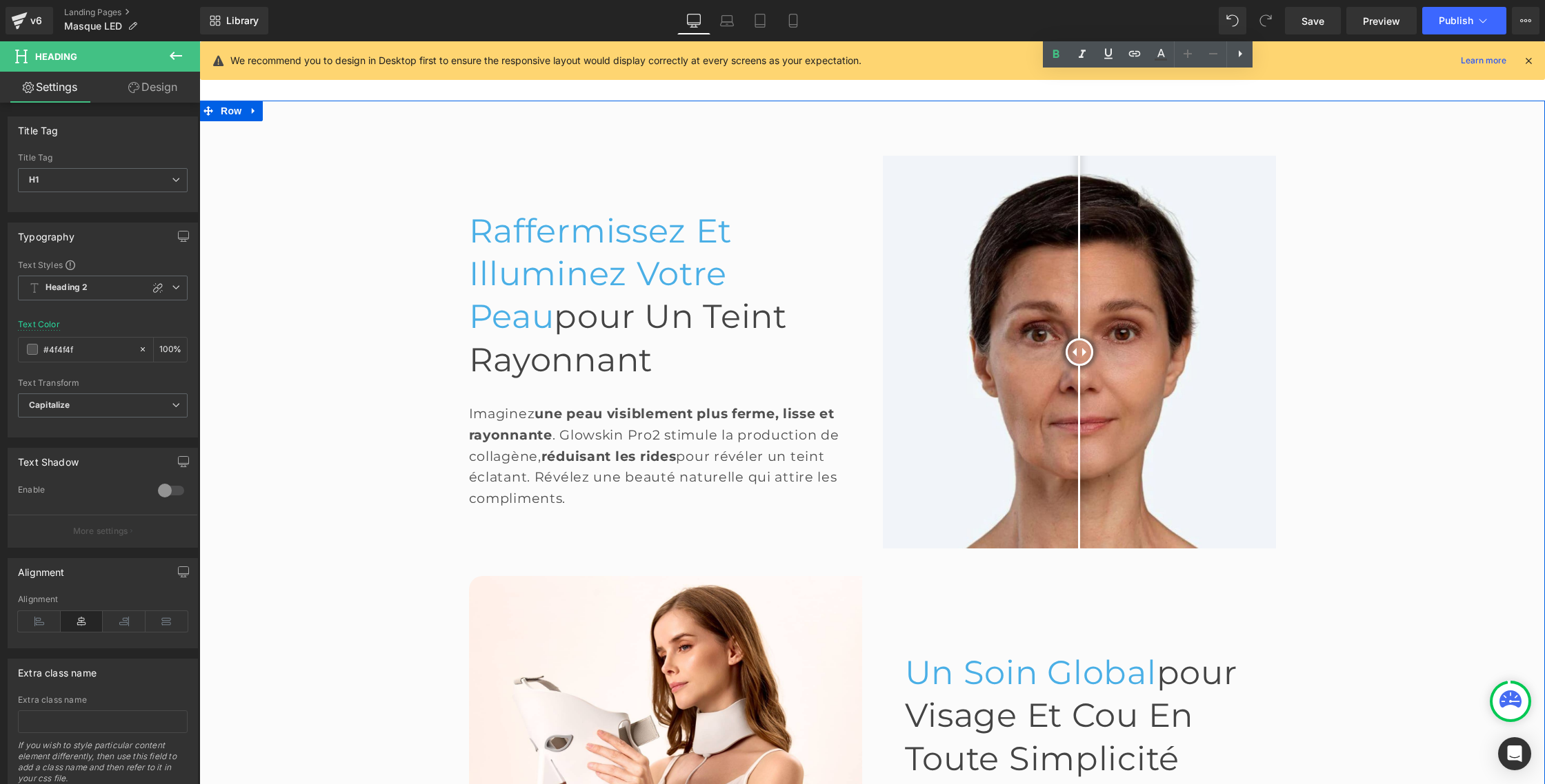
scroll to position [821, 0]
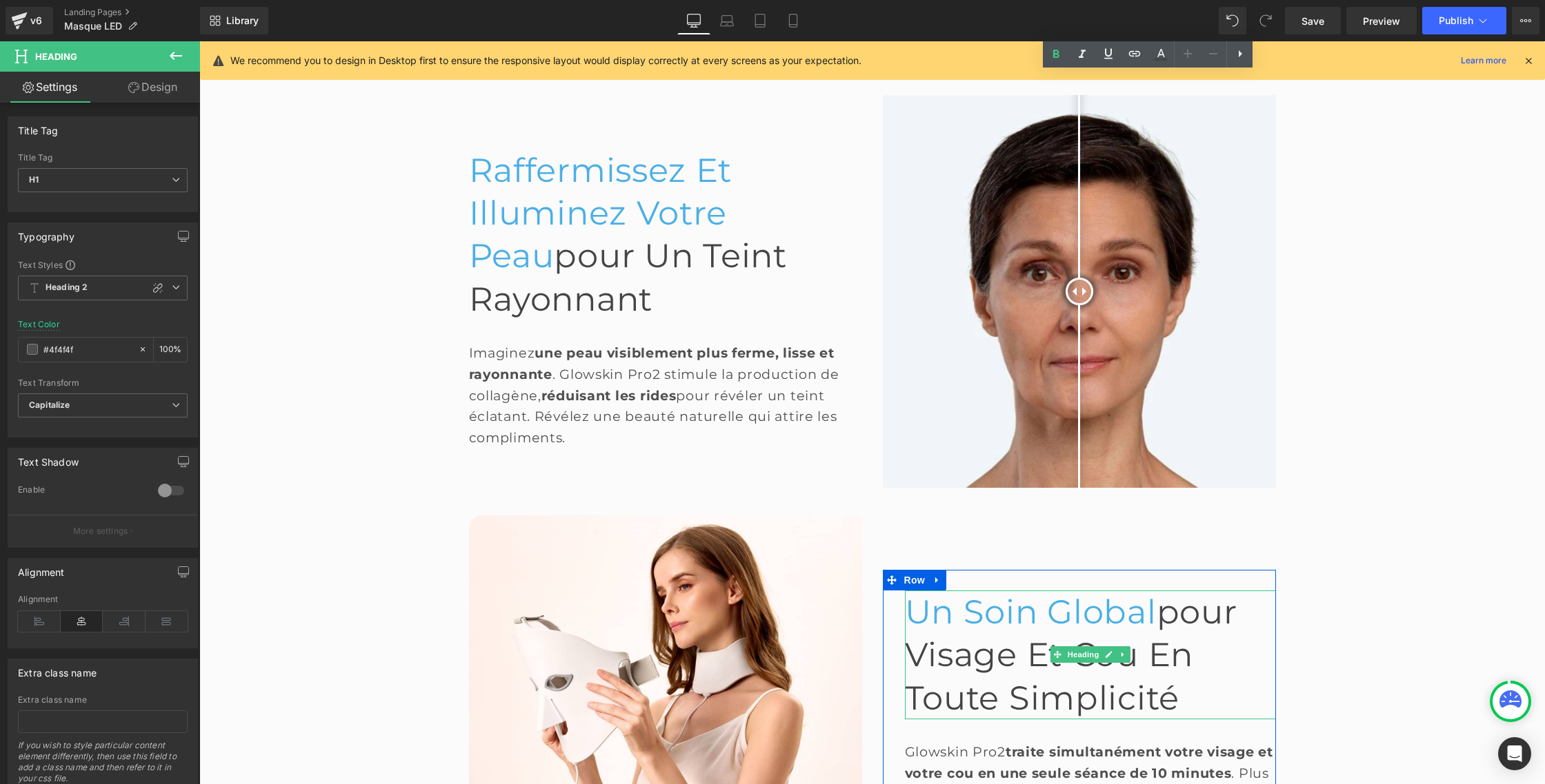
click at [1014, 592] on span "Un Soin Global" at bounding box center [1030, 612] width 251 height 40
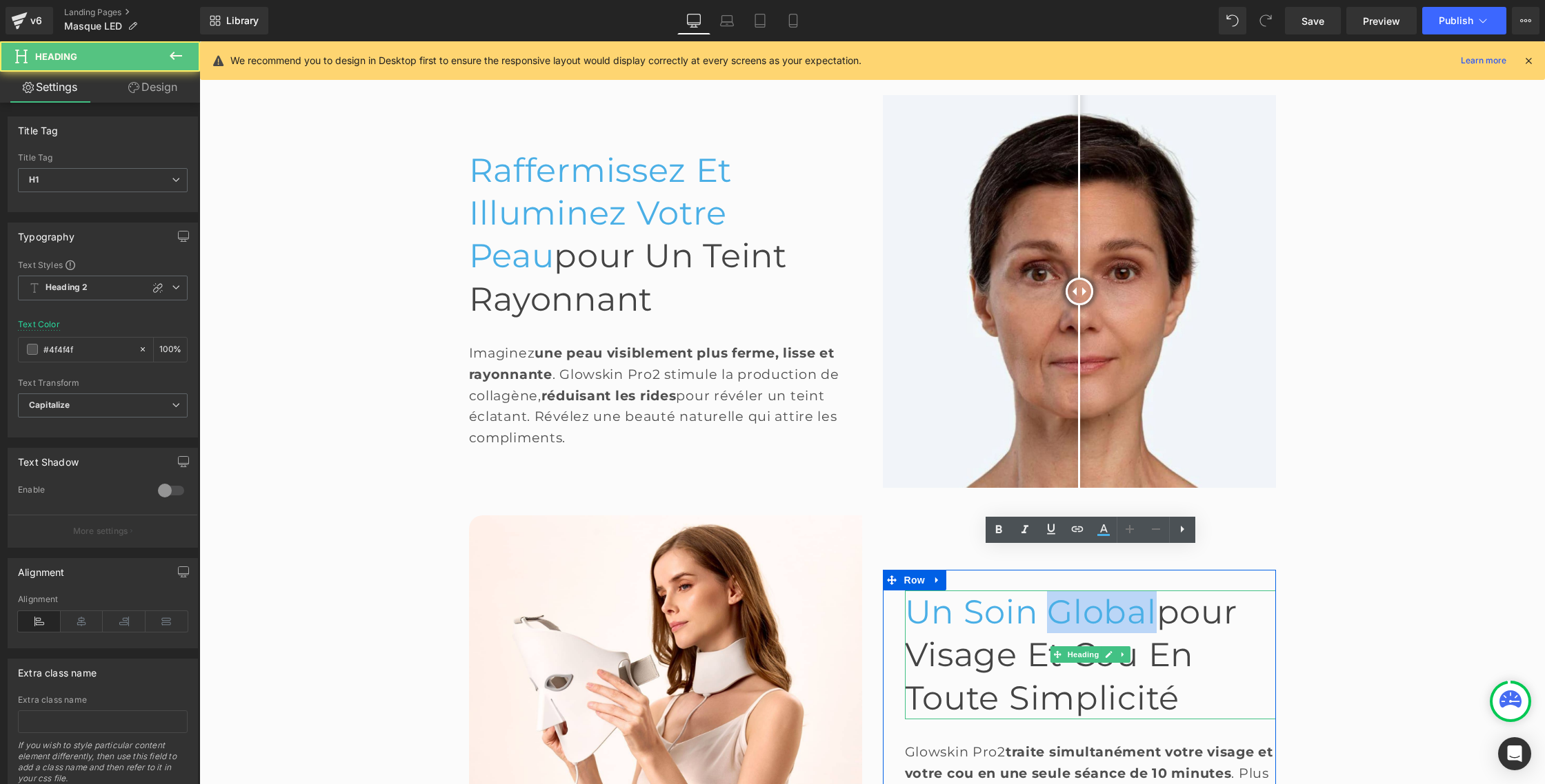
click at [1014, 592] on span "Un Soin Global" at bounding box center [1030, 612] width 251 height 40
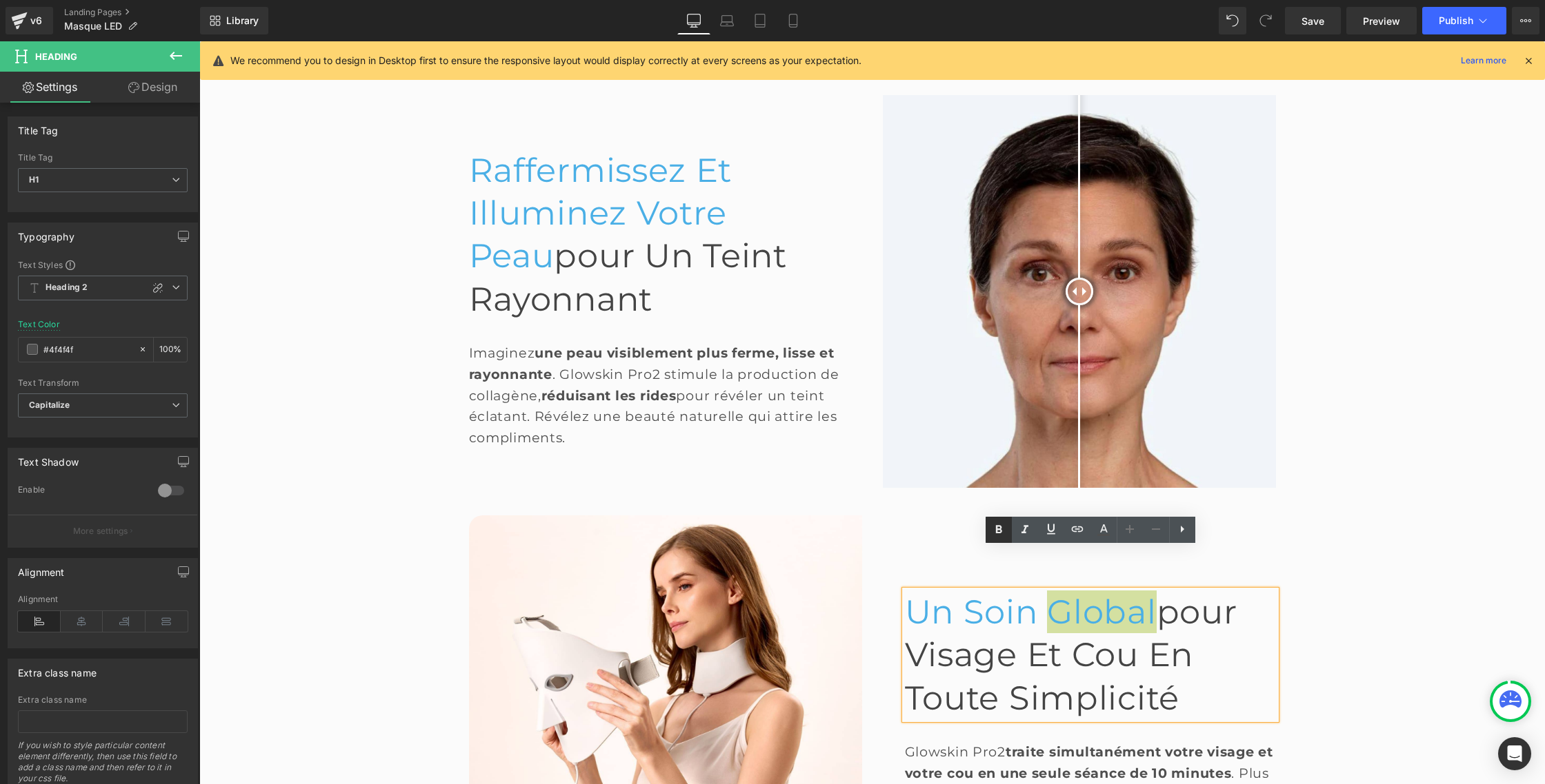
click at [1002, 527] on icon at bounding box center [998, 530] width 17 height 17
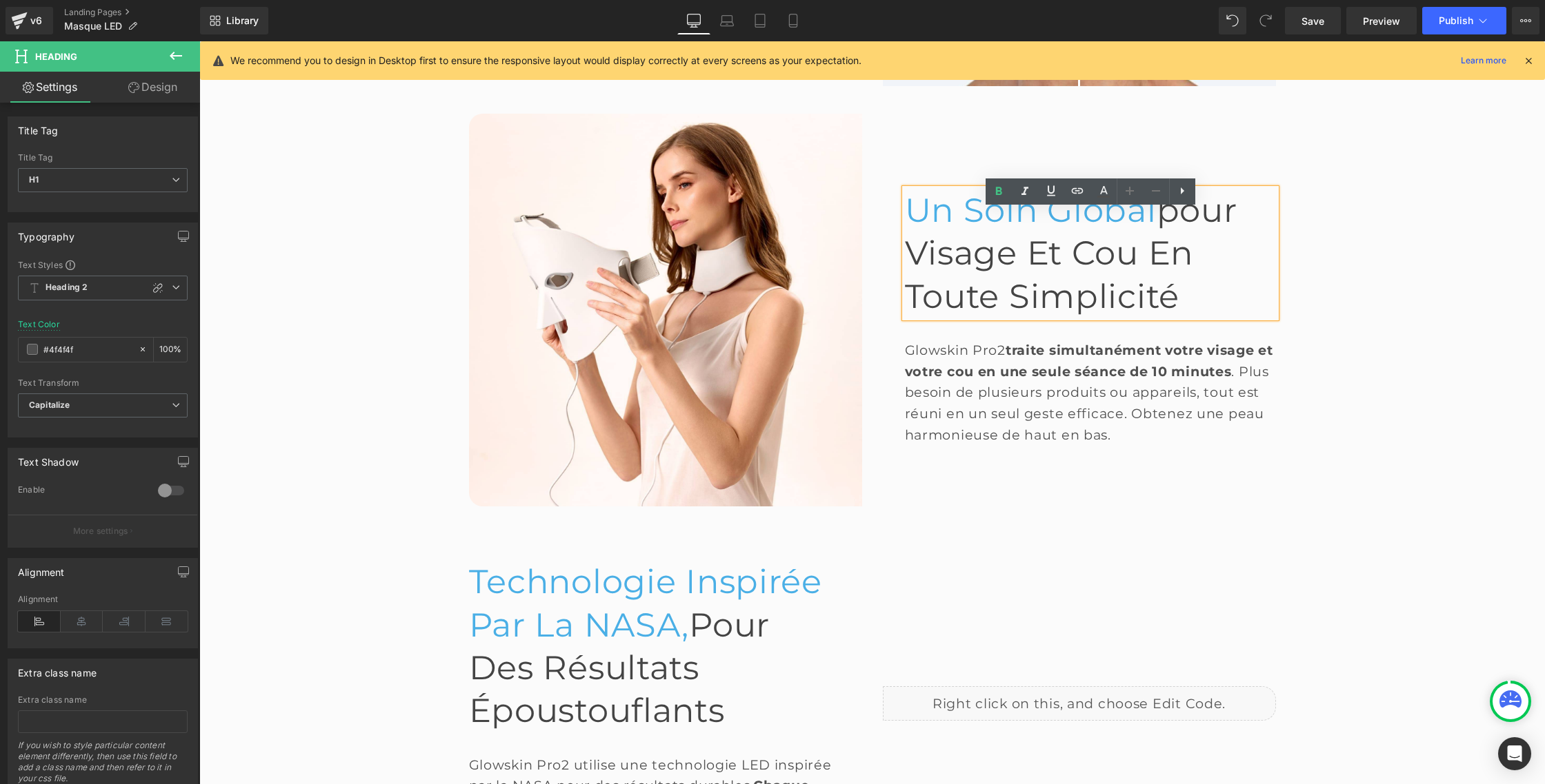
scroll to position [1366, 0]
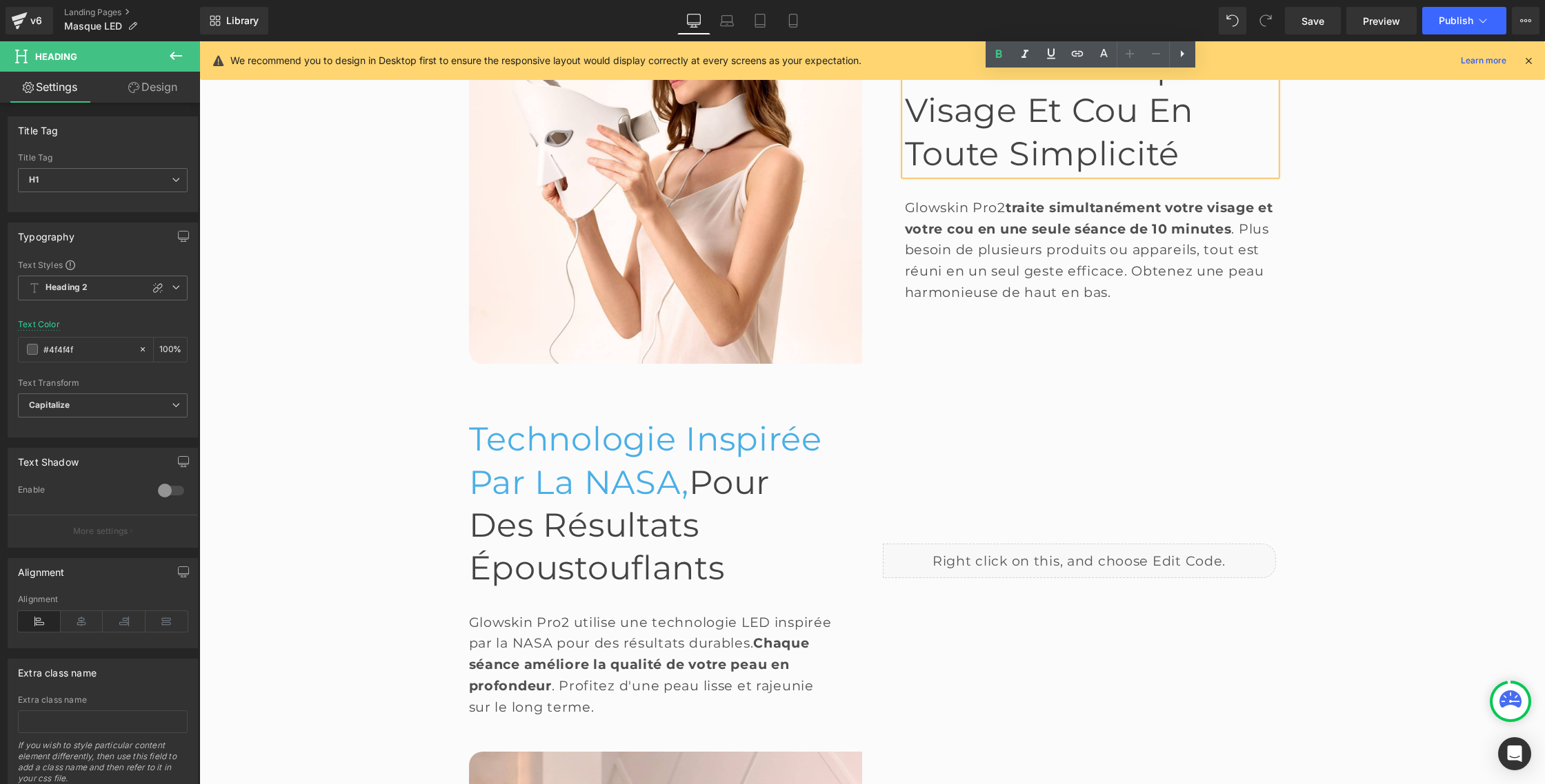
click at [497, 419] on span "Technologie Inspirée par la NASA," at bounding box center [645, 459] width 353 height 82
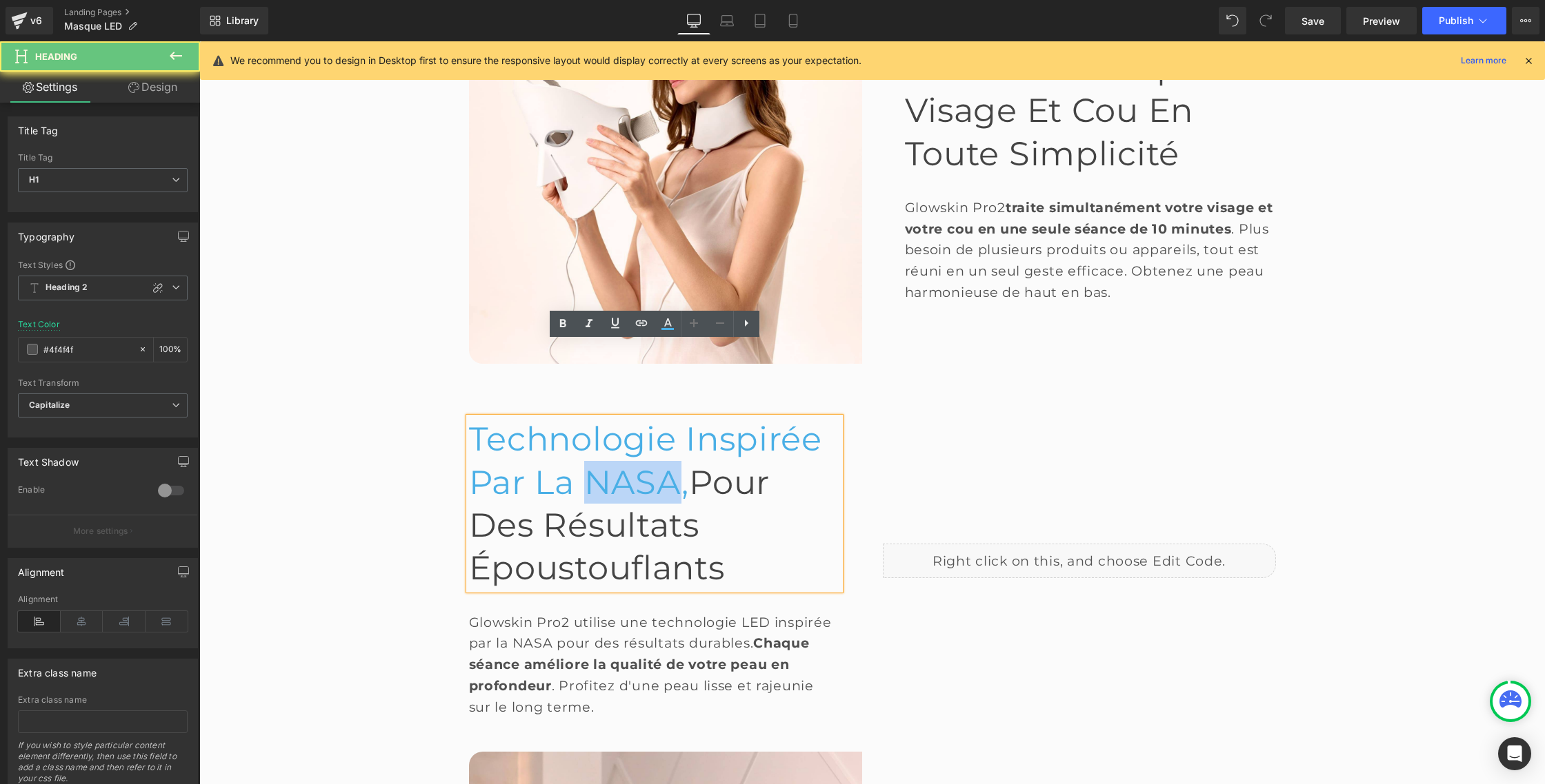
click at [497, 419] on span "Technologie Inspirée par la NASA," at bounding box center [645, 459] width 353 height 82
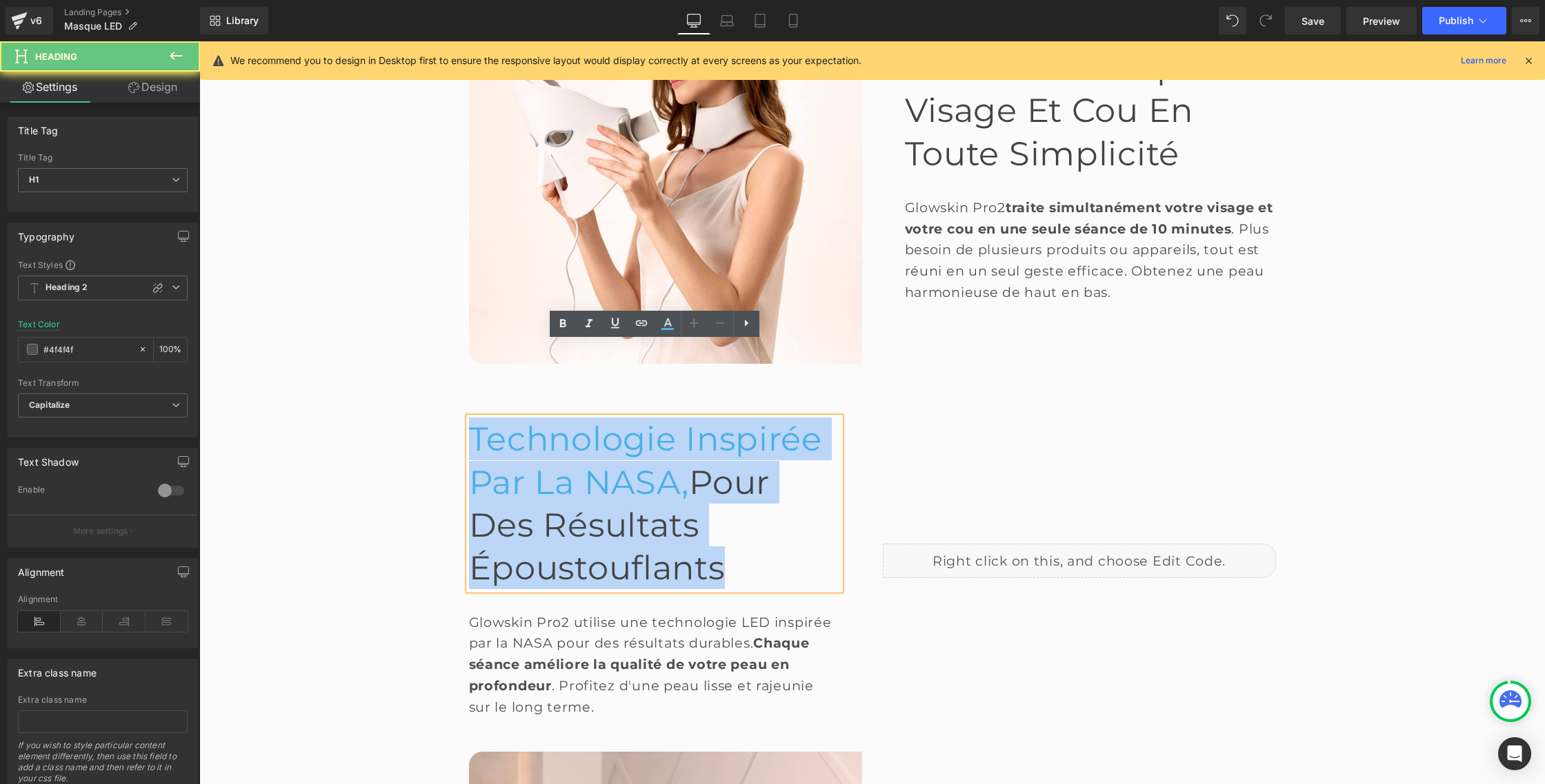
click at [497, 419] on span "Technologie Inspirée par la NASA," at bounding box center [645, 459] width 353 height 82
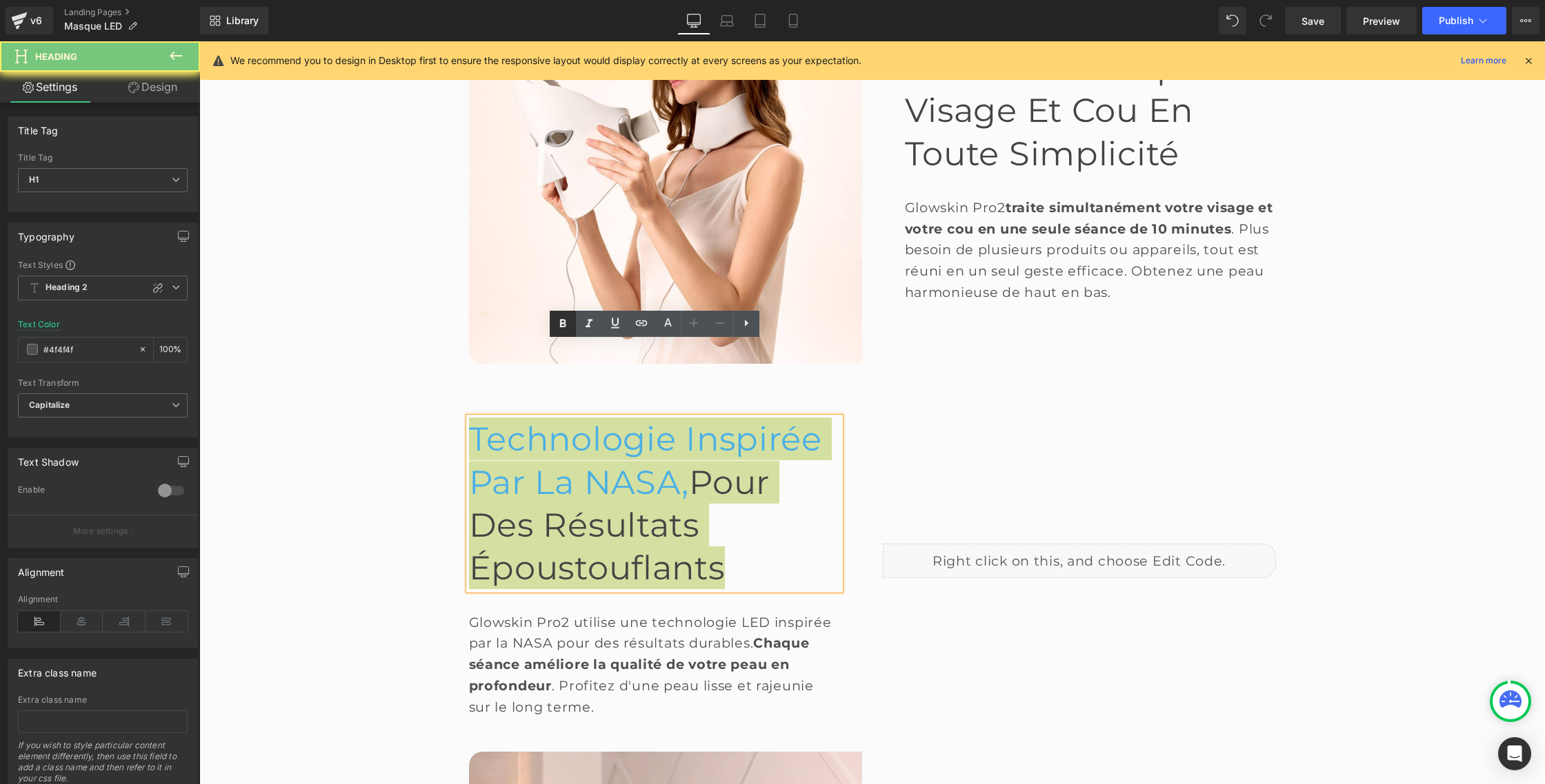
click at [565, 319] on icon at bounding box center [562, 324] width 17 height 17
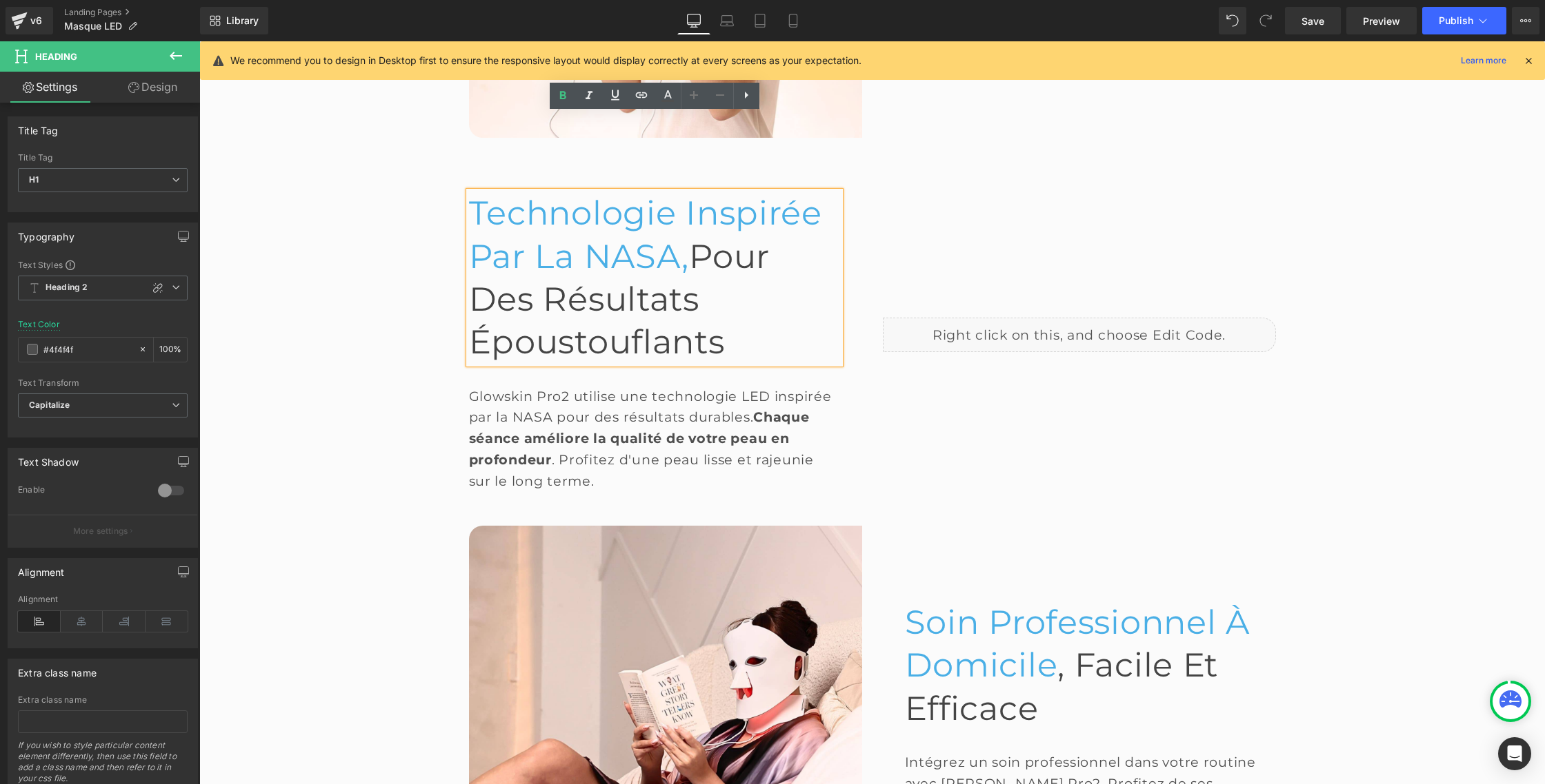
scroll to position [1596, 0]
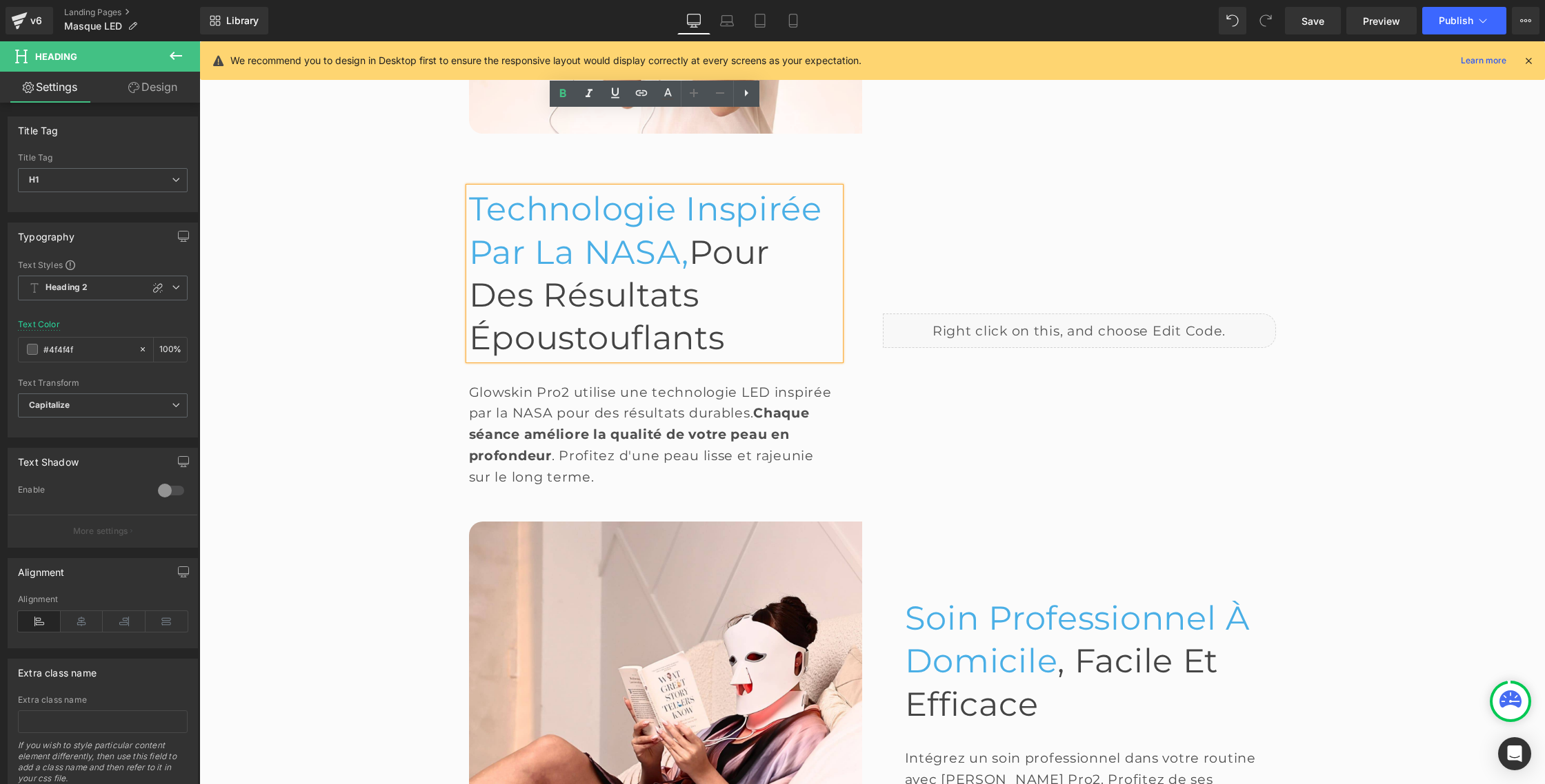
click at [933, 598] on span "Soin Professionnel à Domicile" at bounding box center [1076, 639] width 345 height 82
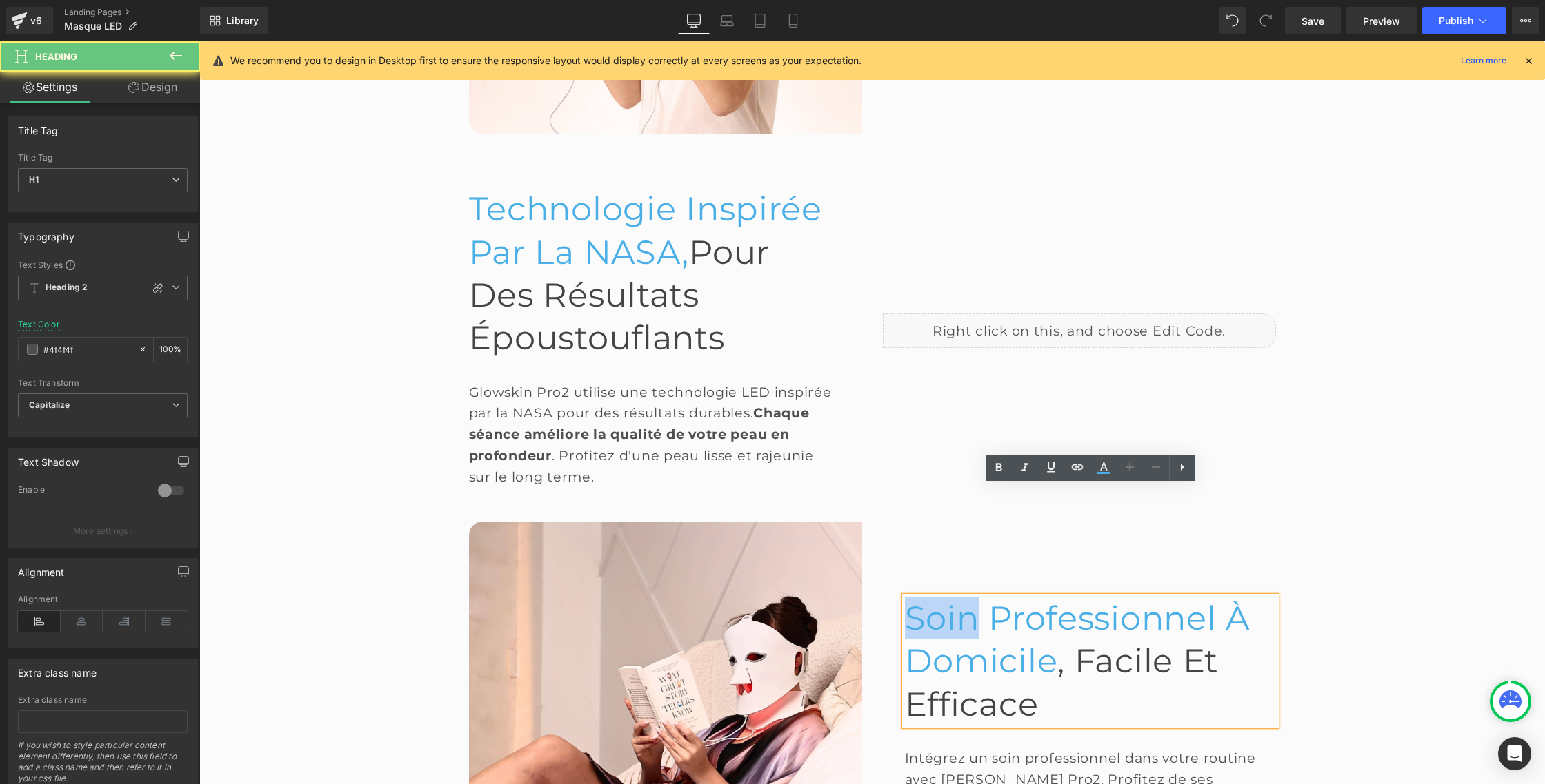
click at [933, 598] on span "Soin Professionnel à Domicile" at bounding box center [1076, 639] width 345 height 82
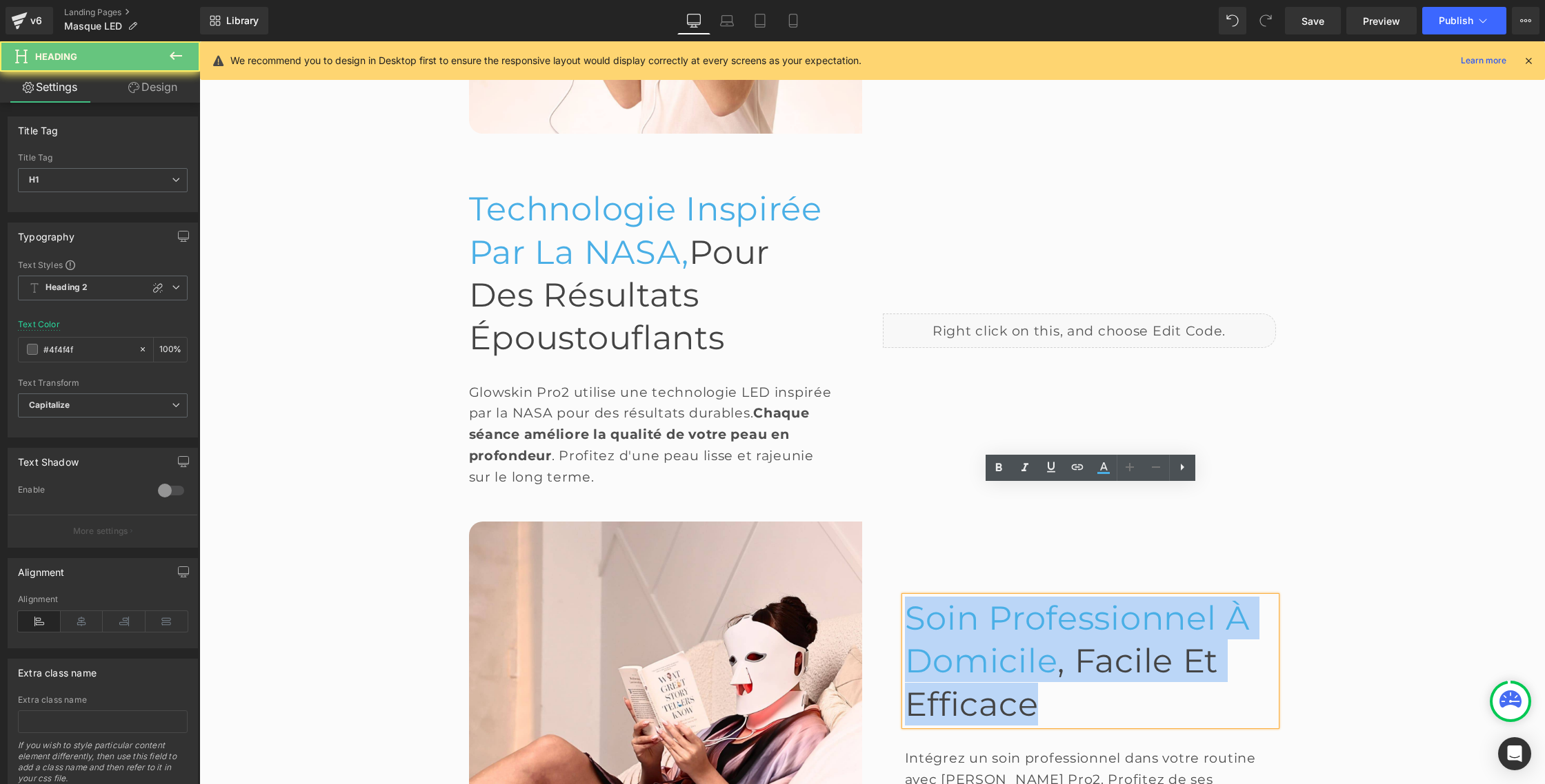
click at [933, 598] on span "Soin Professionnel à Domicile" at bounding box center [1076, 639] width 345 height 82
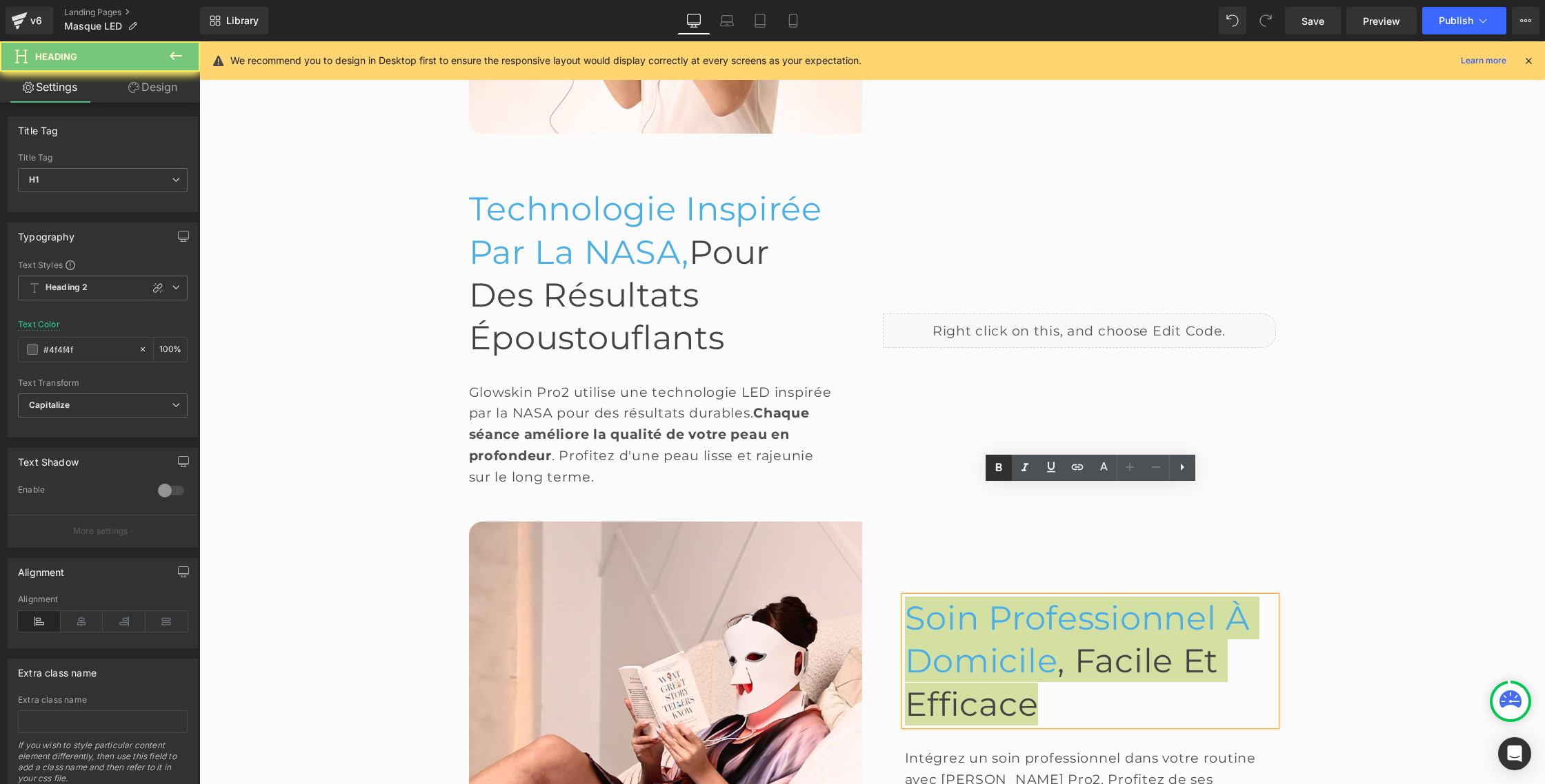
click at [1001, 463] on icon at bounding box center [998, 467] width 17 height 17
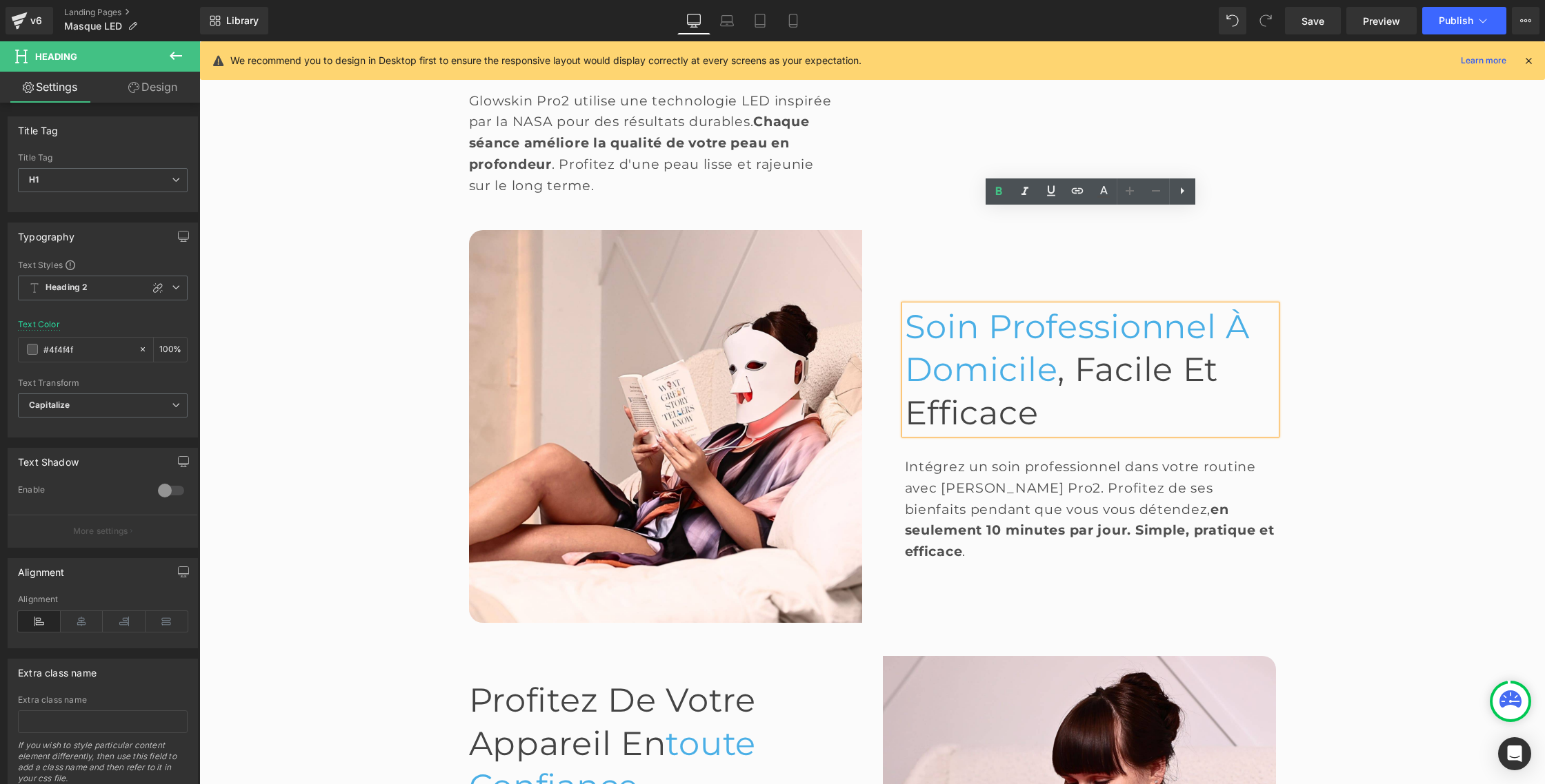
scroll to position [1890, 0]
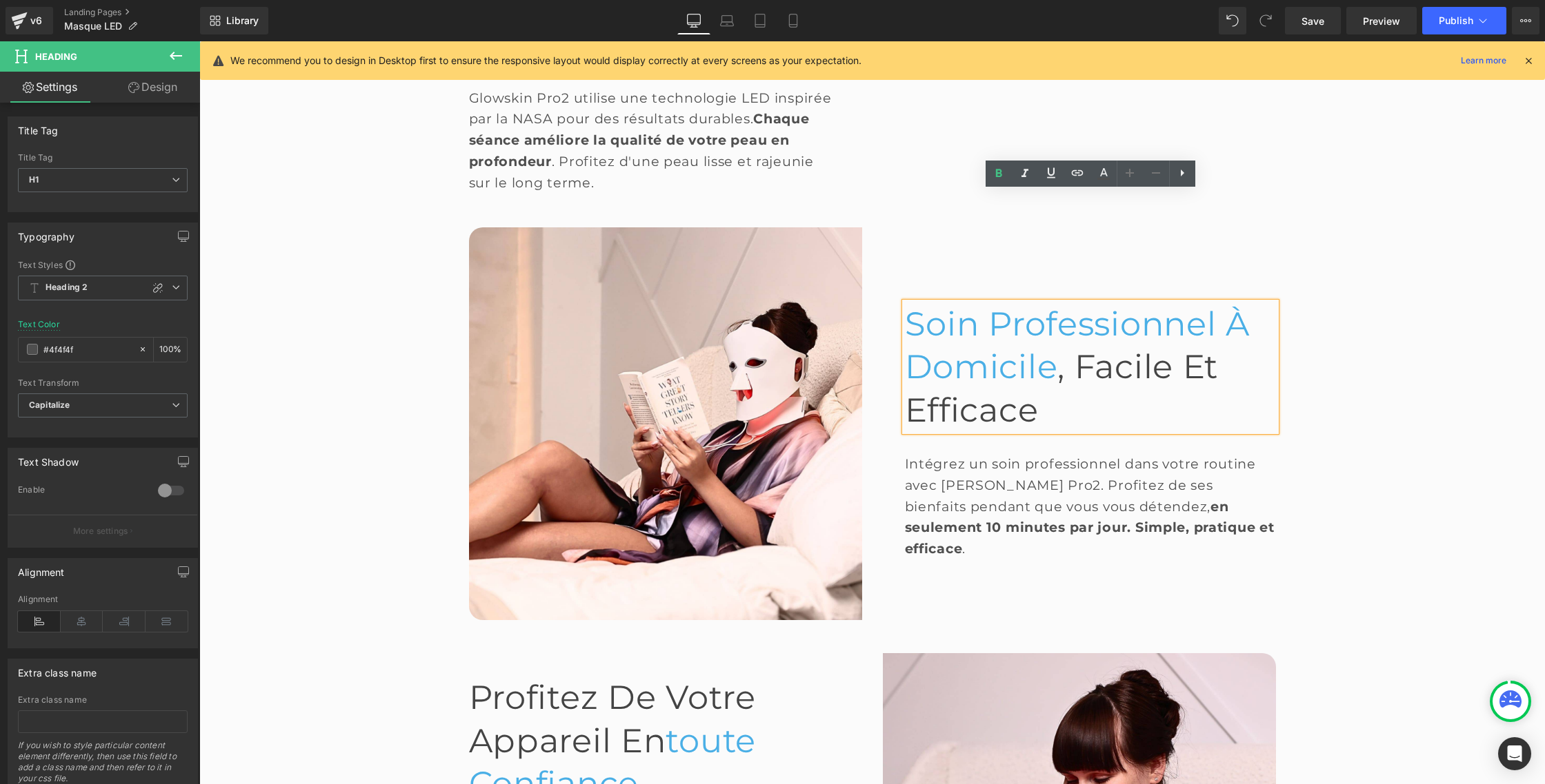
click at [506, 678] on span "Profitez de votre appareil en" at bounding box center [612, 719] width 287 height 82
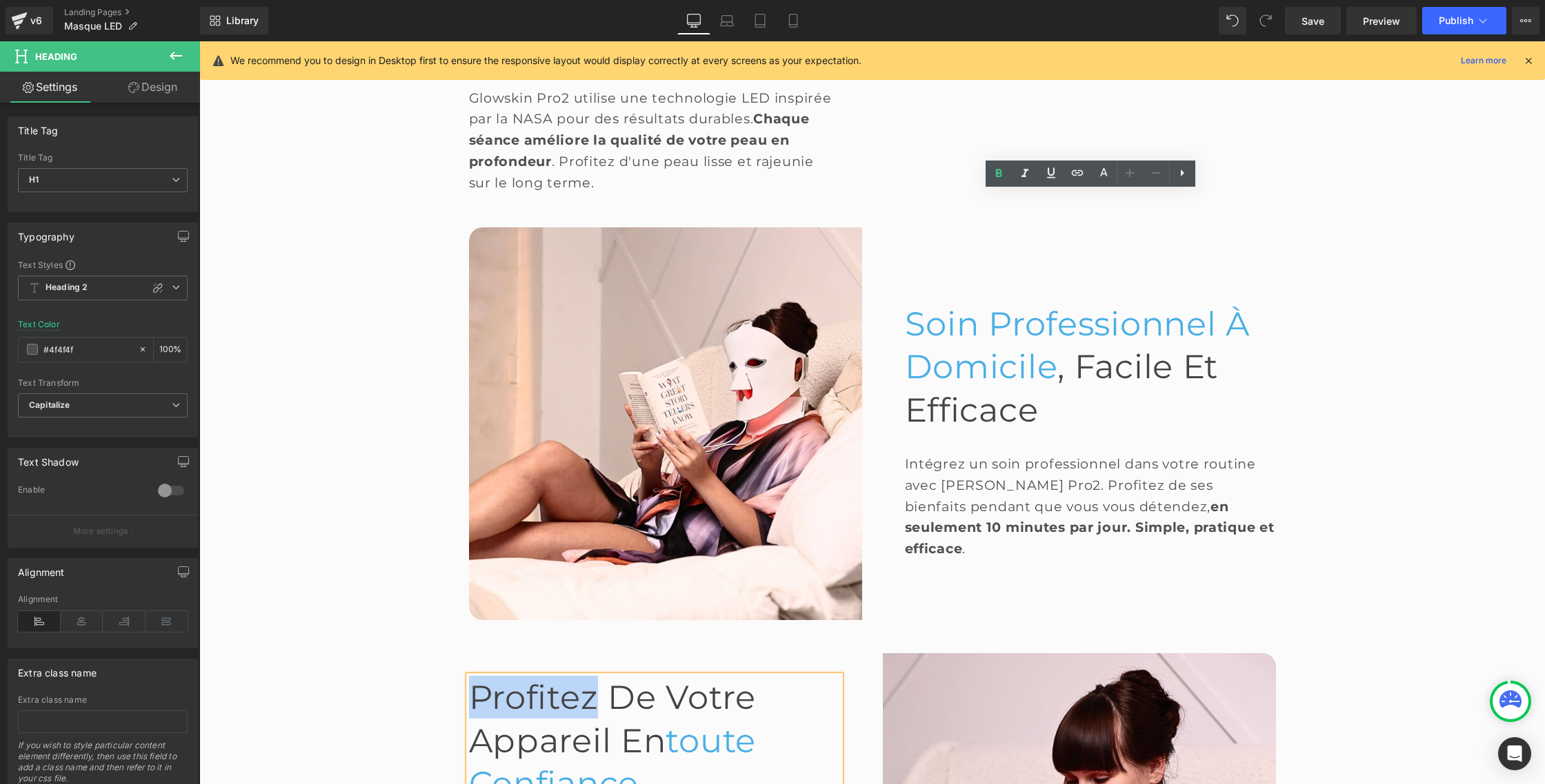
click at [506, 678] on span "Profitez de votre appareil en" at bounding box center [612, 719] width 287 height 82
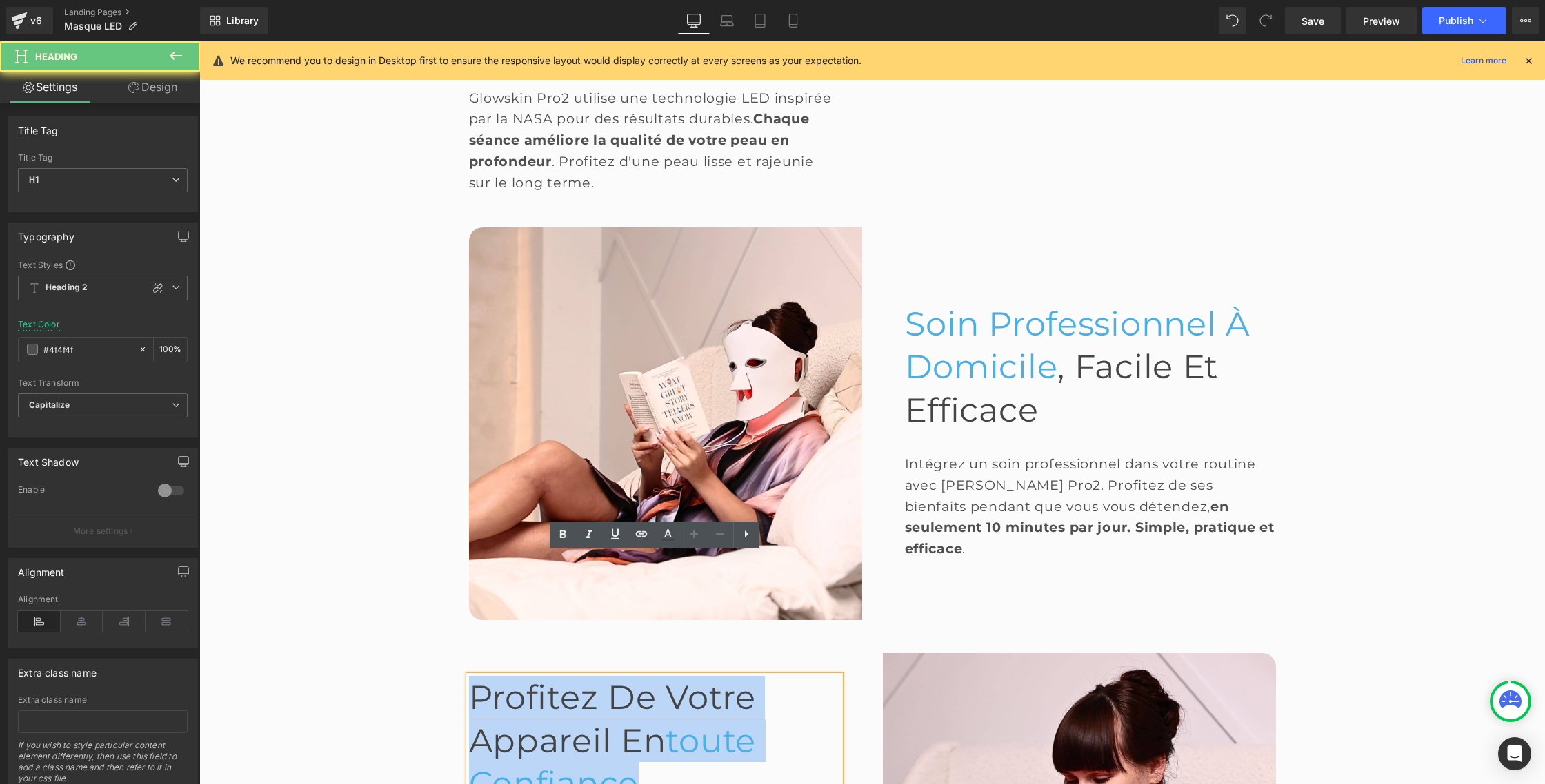
click at [506, 678] on span "Profitez de votre appareil en" at bounding box center [612, 719] width 287 height 82
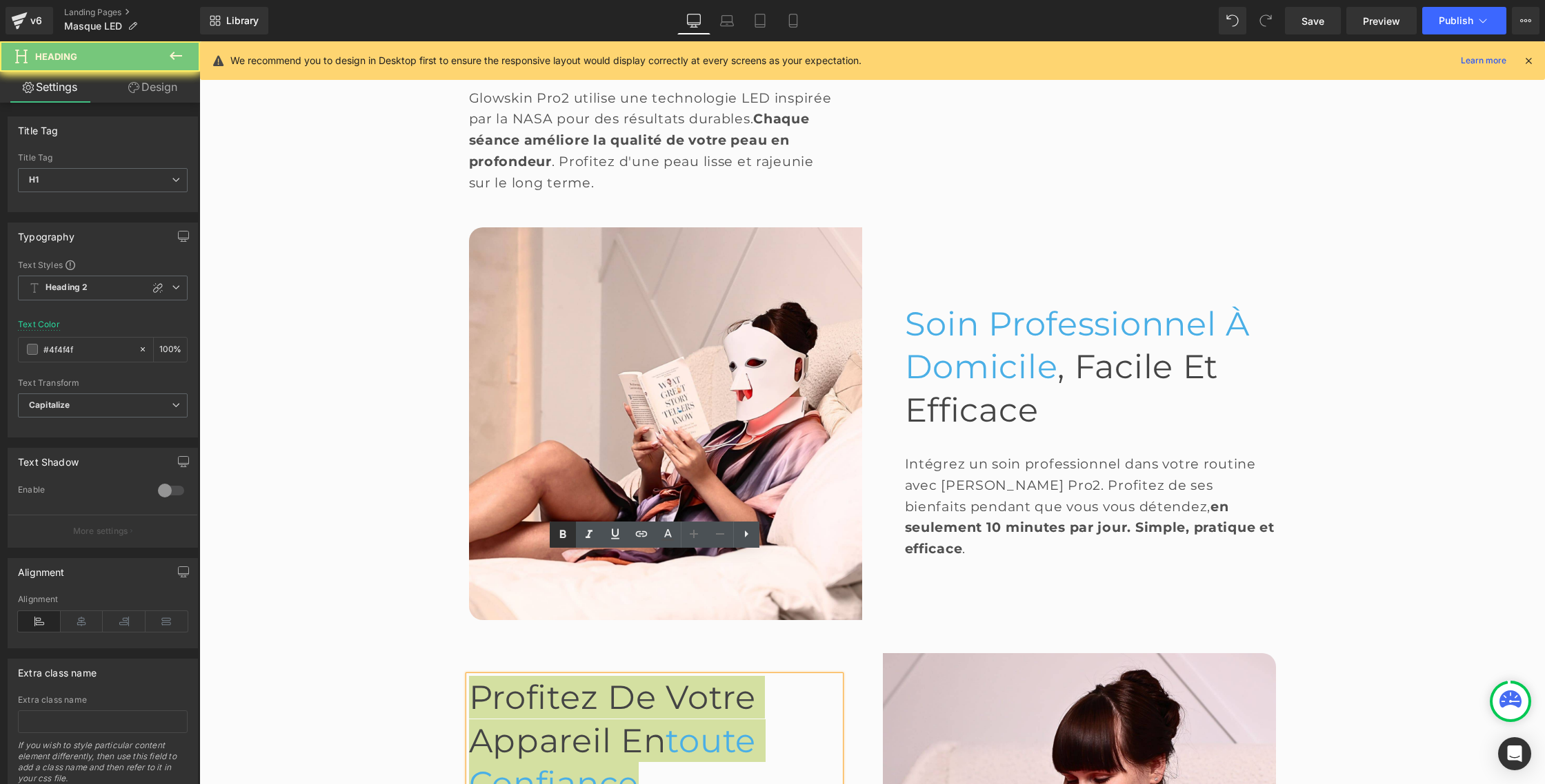
click at [570, 533] on link at bounding box center [562, 535] width 26 height 26
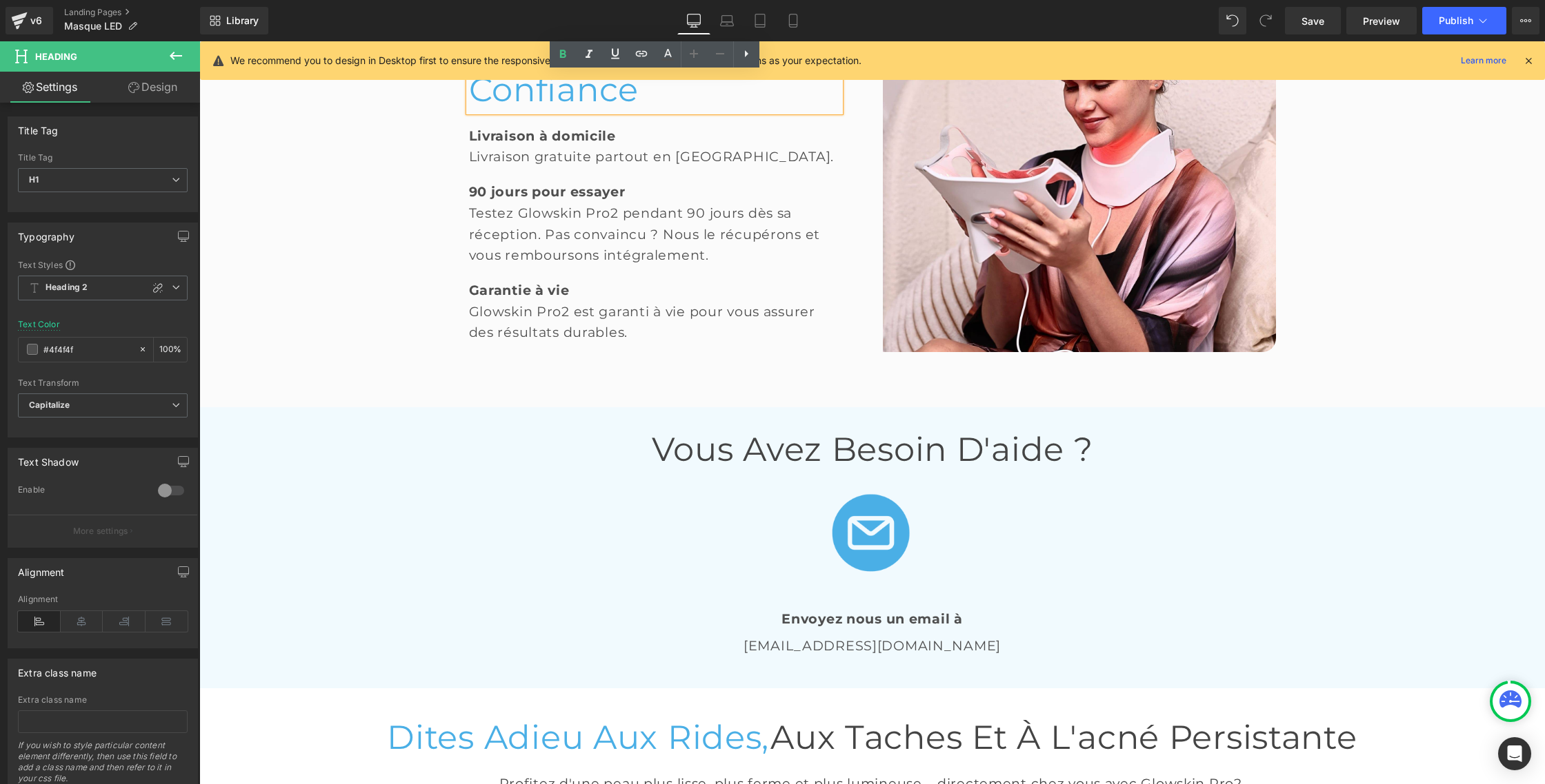
scroll to position [2585, 0]
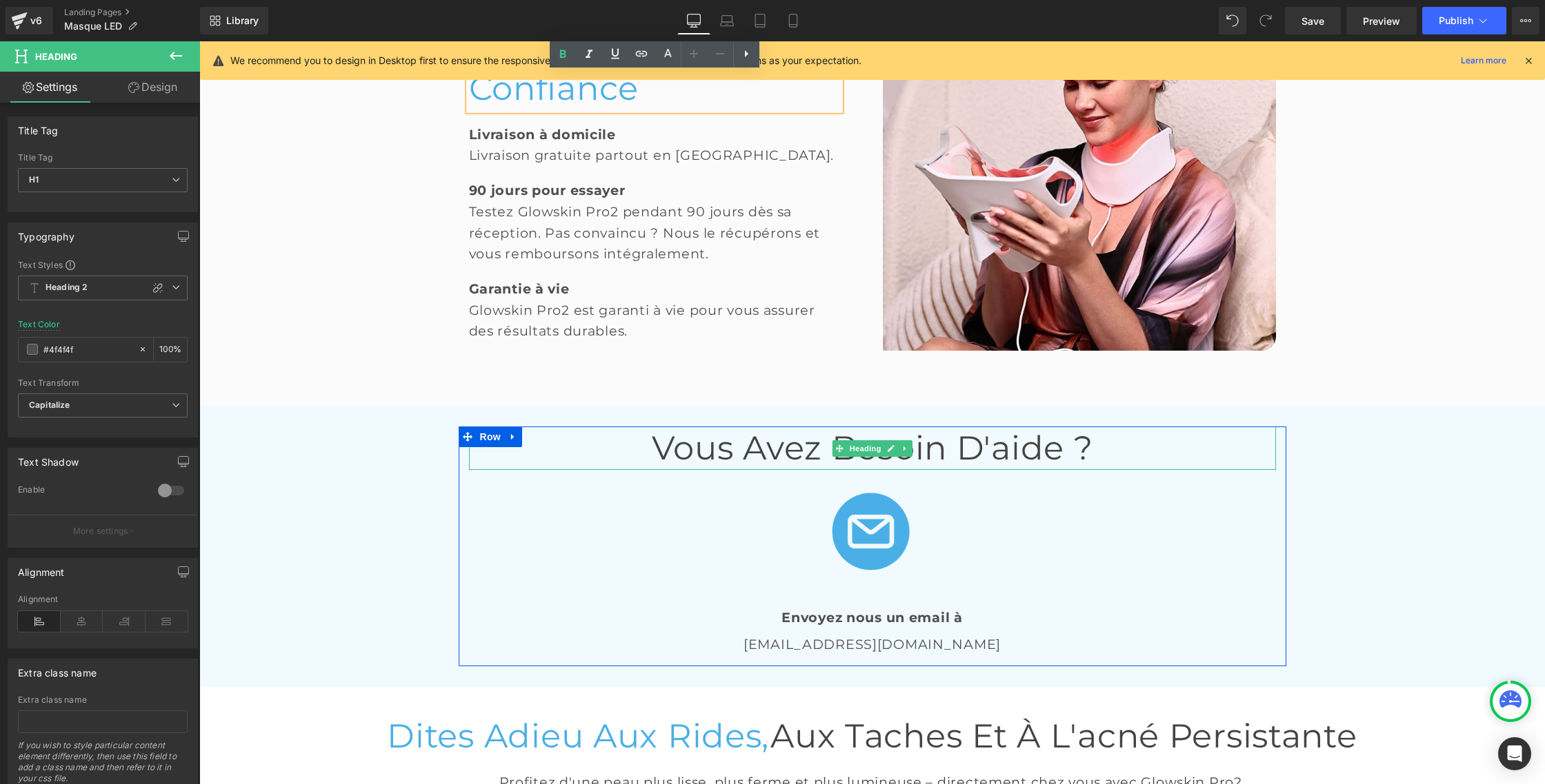
click at [807, 428] on font "Vous avez besoin d'aide ?" at bounding box center [872, 448] width 441 height 40
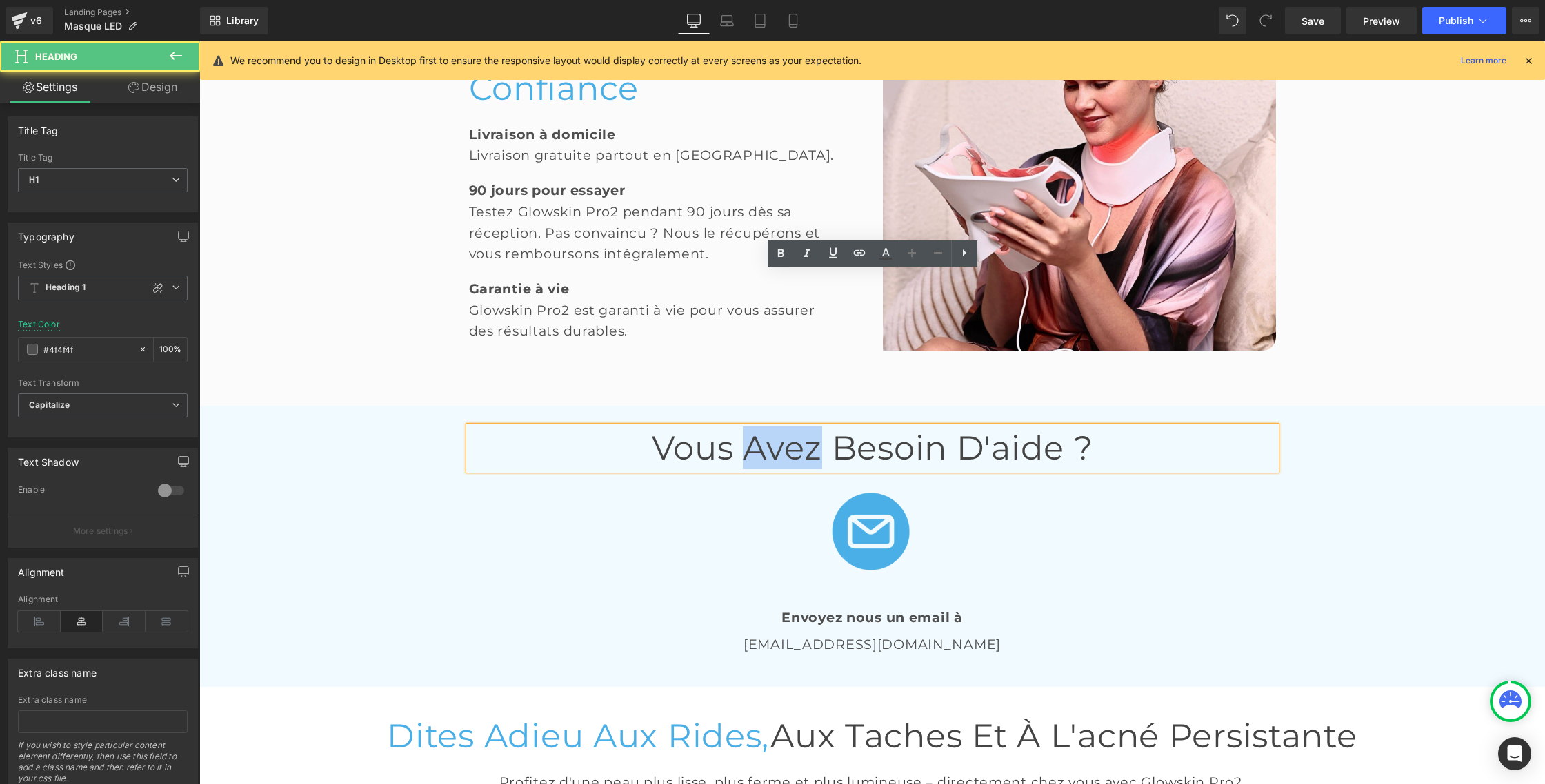
click at [807, 428] on font "Vous avez besoin d'aide ?" at bounding box center [872, 448] width 441 height 40
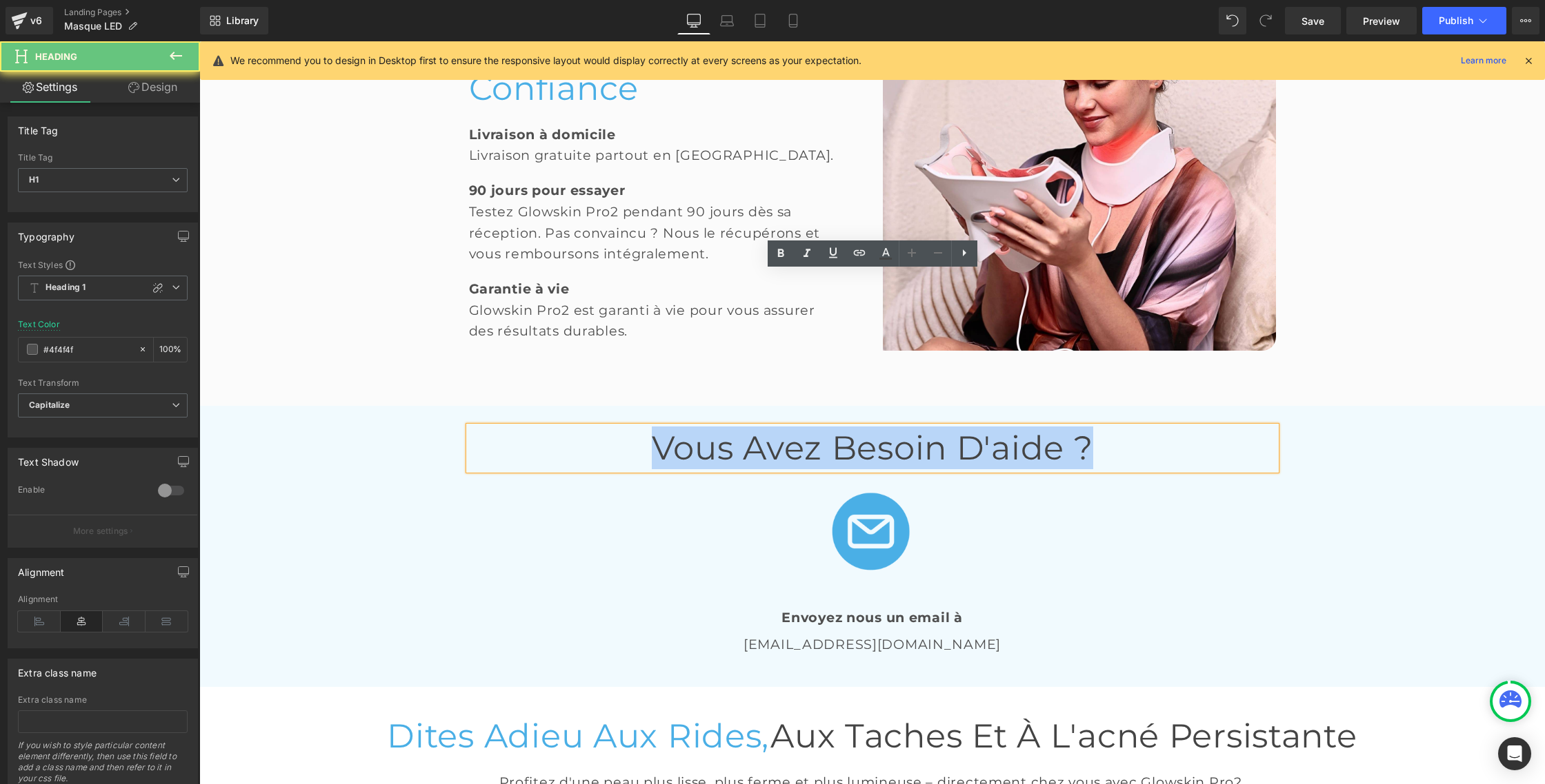
click at [806, 428] on font "Vous avez besoin d'aide ?" at bounding box center [872, 448] width 441 height 40
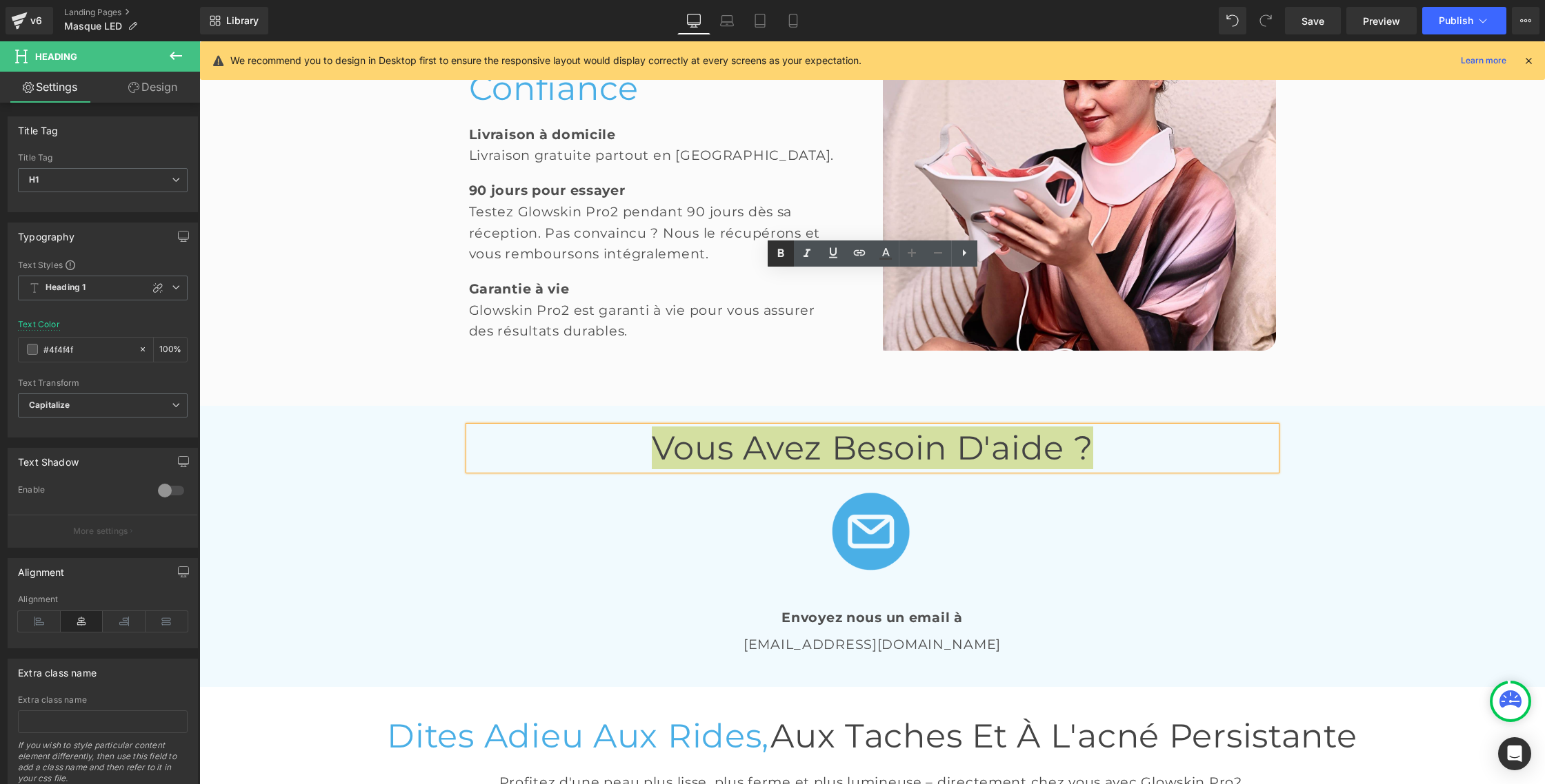
click at [785, 260] on icon at bounding box center [780, 253] width 17 height 17
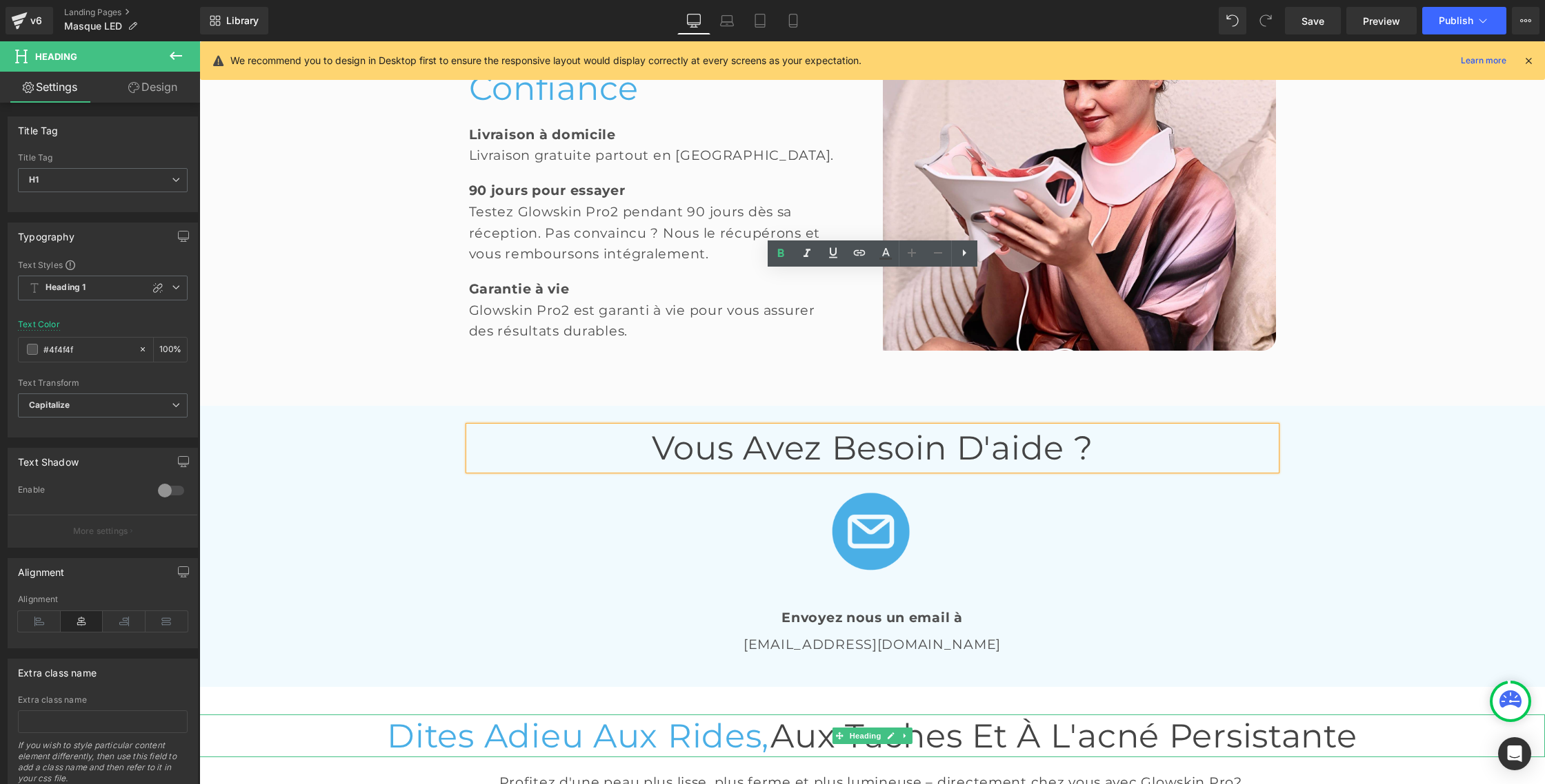
click at [541, 717] on span "Dites adieu aux rides," at bounding box center [579, 736] width 383 height 40
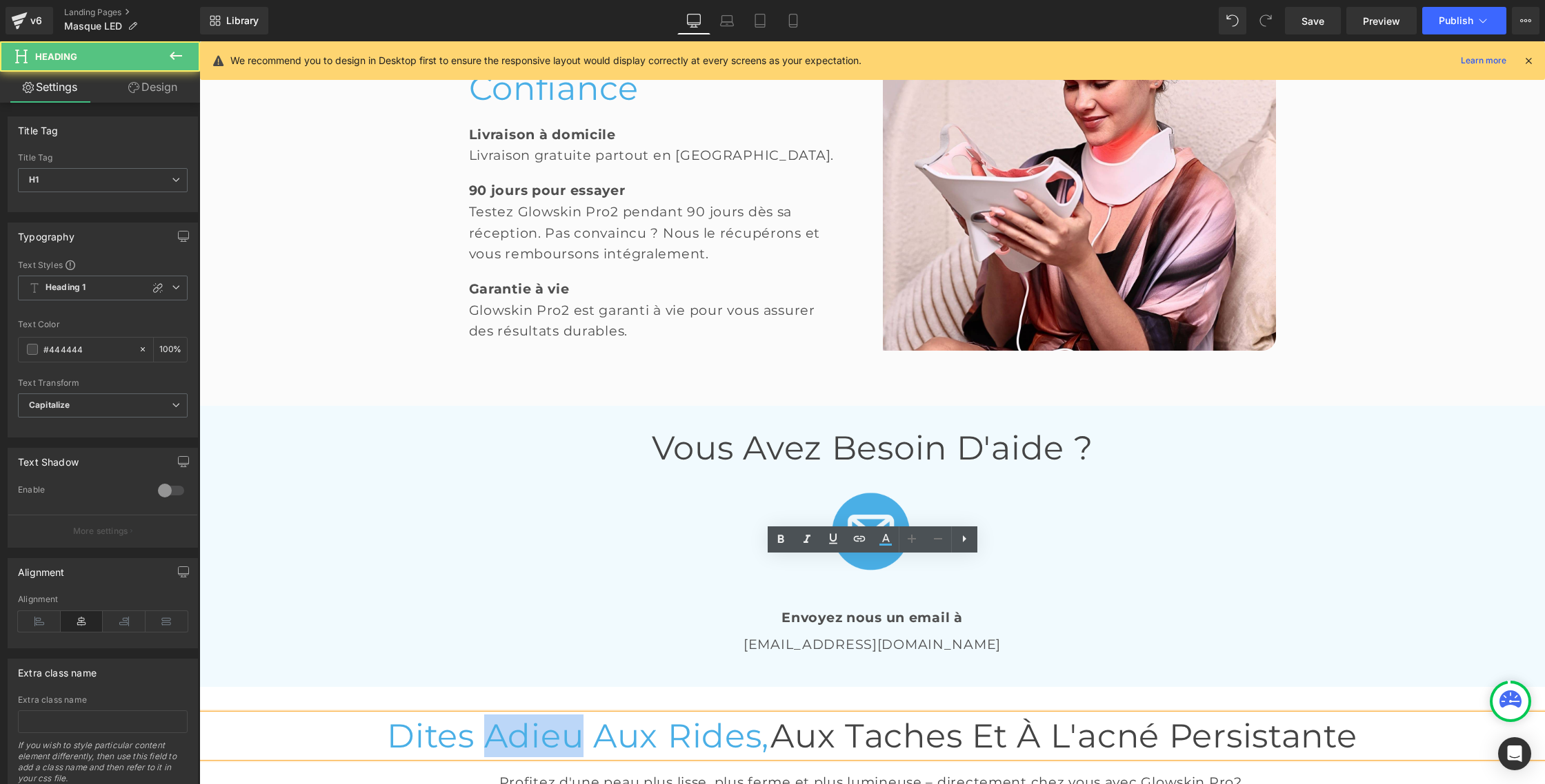
click at [541, 717] on span "Dites adieu aux rides," at bounding box center [579, 736] width 383 height 40
drag, startPoint x: 776, startPoint y: 539, endPoint x: 769, endPoint y: 543, distance: 8.1
click at [776, 539] on icon at bounding box center [780, 539] width 17 height 17
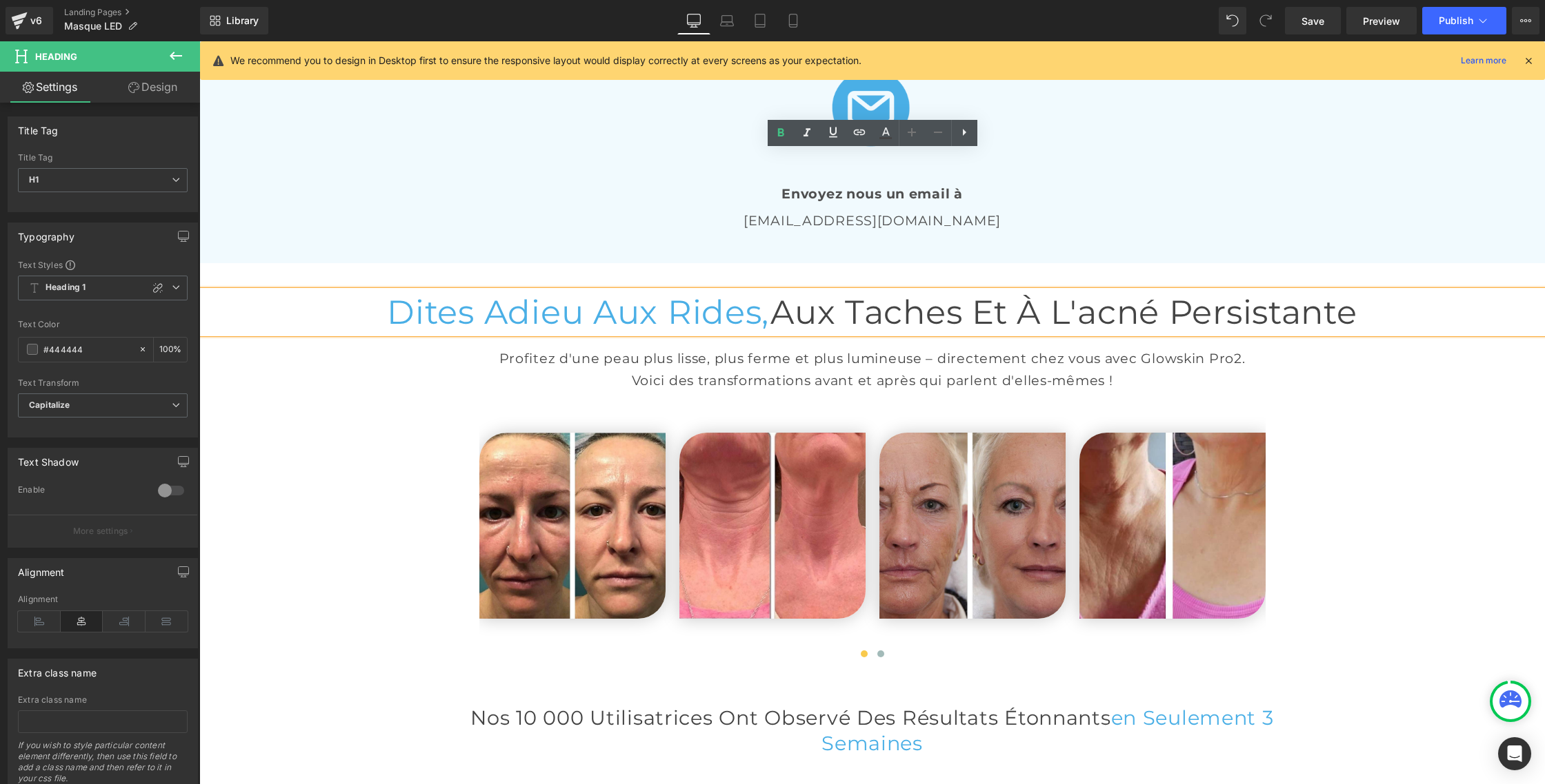
scroll to position [3021, 0]
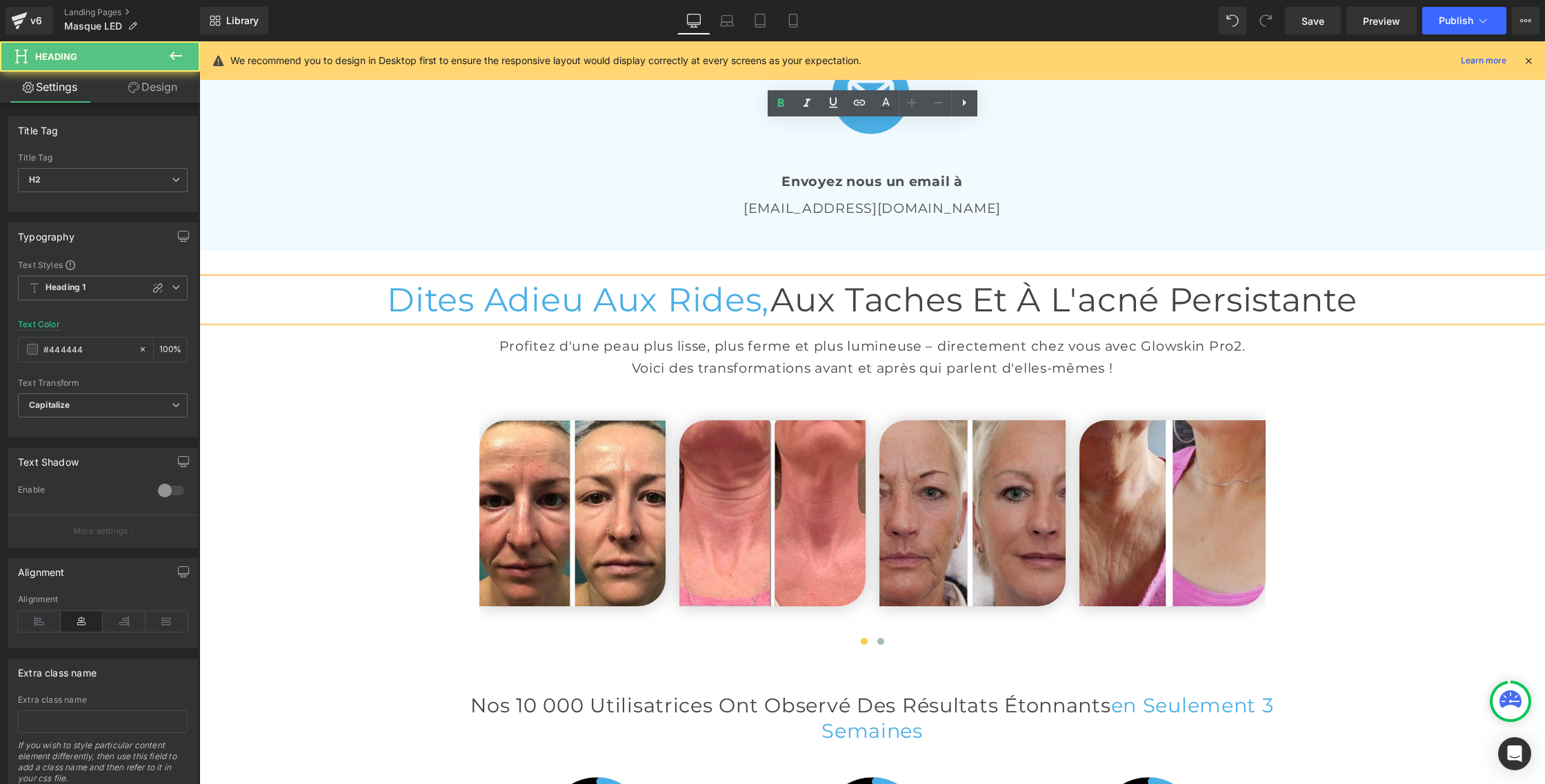
click at [629, 693] on h2 "Nos 10 000 Utilisatrices Ont Observé des Résultats Étonnants en Seulement 3 Sem…" at bounding box center [872, 719] width 806 height 52
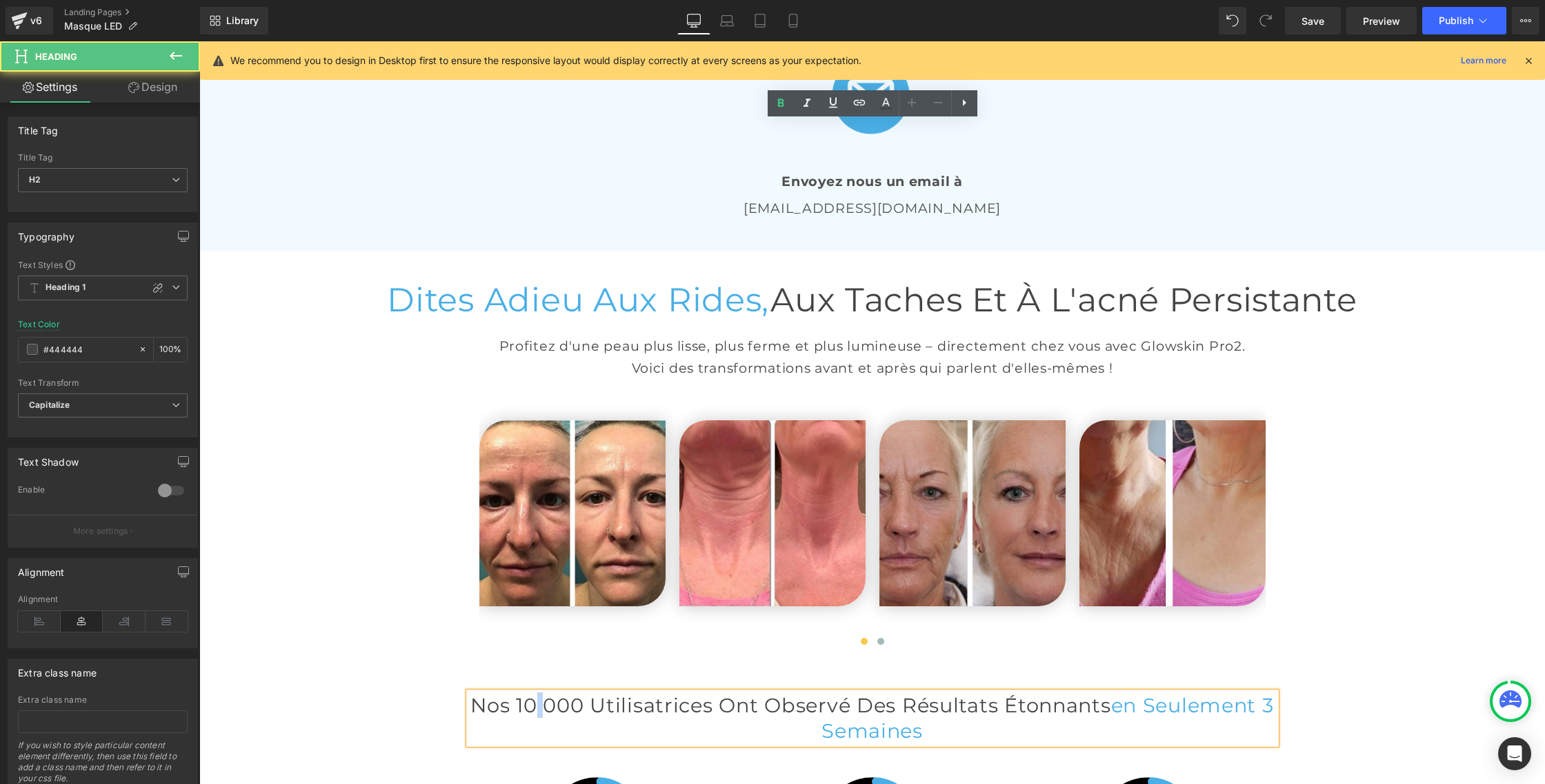
click at [629, 693] on h2 "Nos 10 000 Utilisatrices Ont Observé des Résultats Étonnants en Seulement 3 Sem…" at bounding box center [872, 719] width 806 height 52
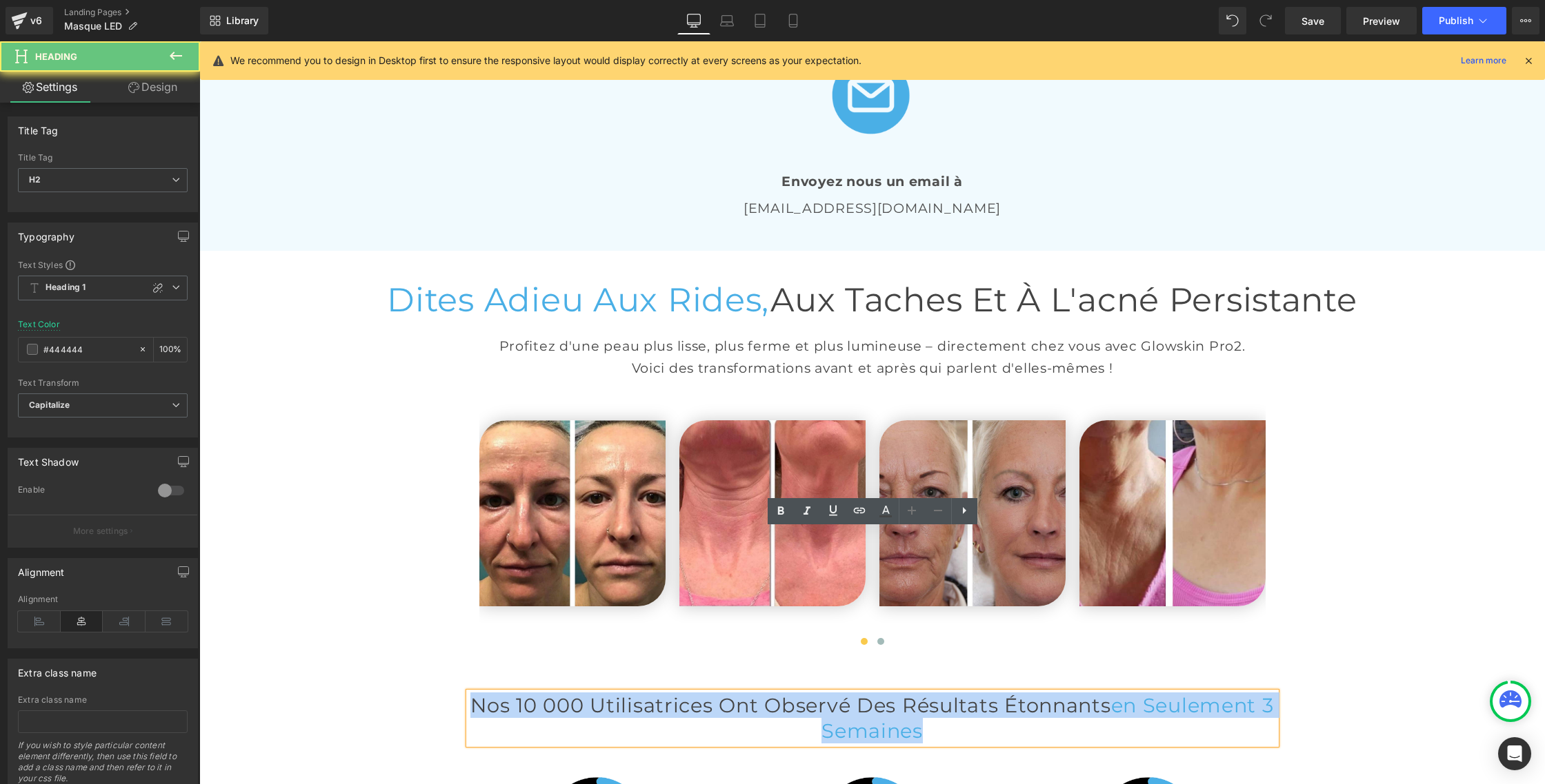
click at [629, 693] on h2 "Nos 10 000 Utilisatrices Ont Observé des Résultats Étonnants en Seulement 3 Sem…" at bounding box center [872, 719] width 806 height 52
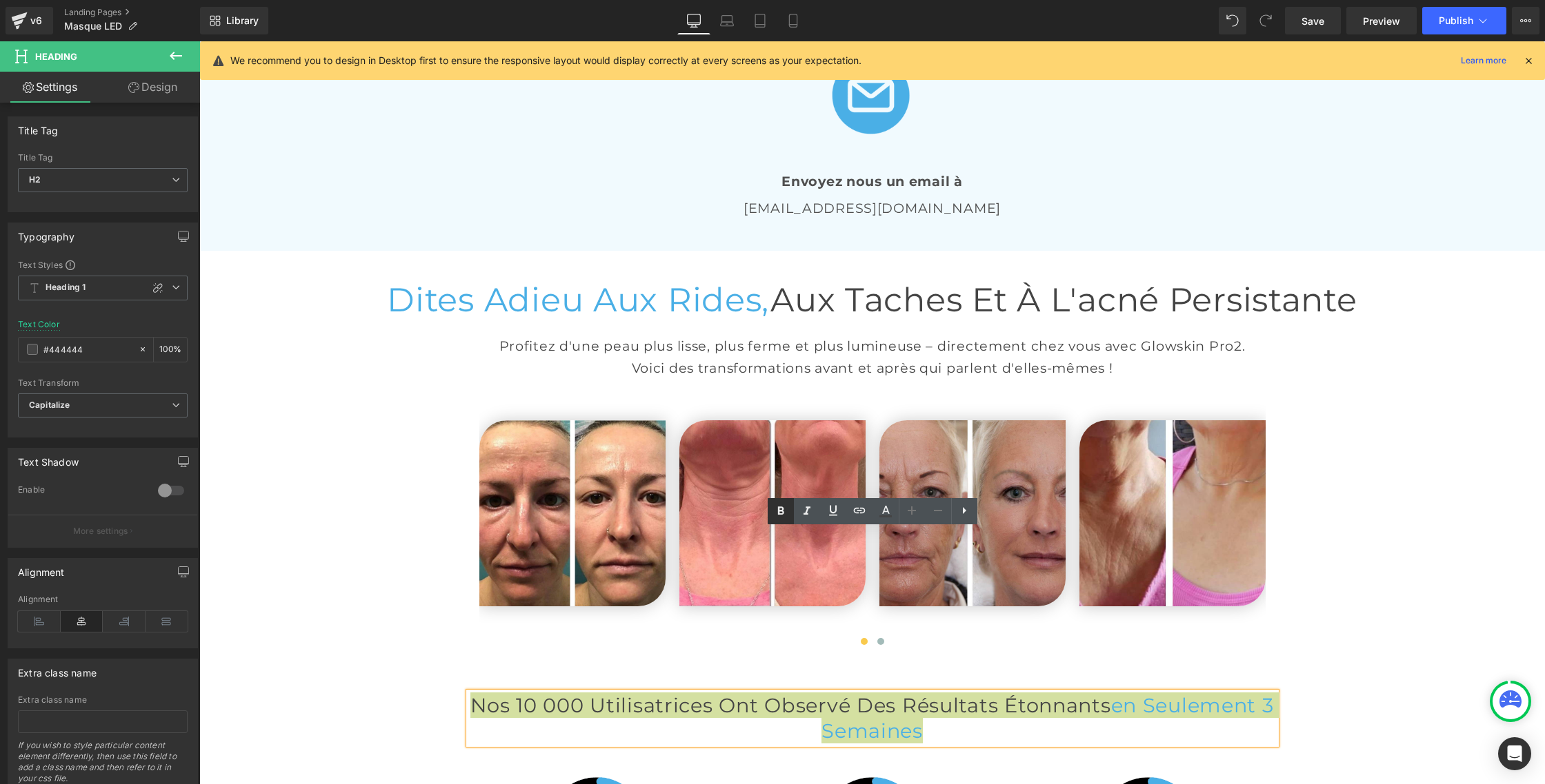
click at [784, 522] on link at bounding box center [780, 511] width 26 height 26
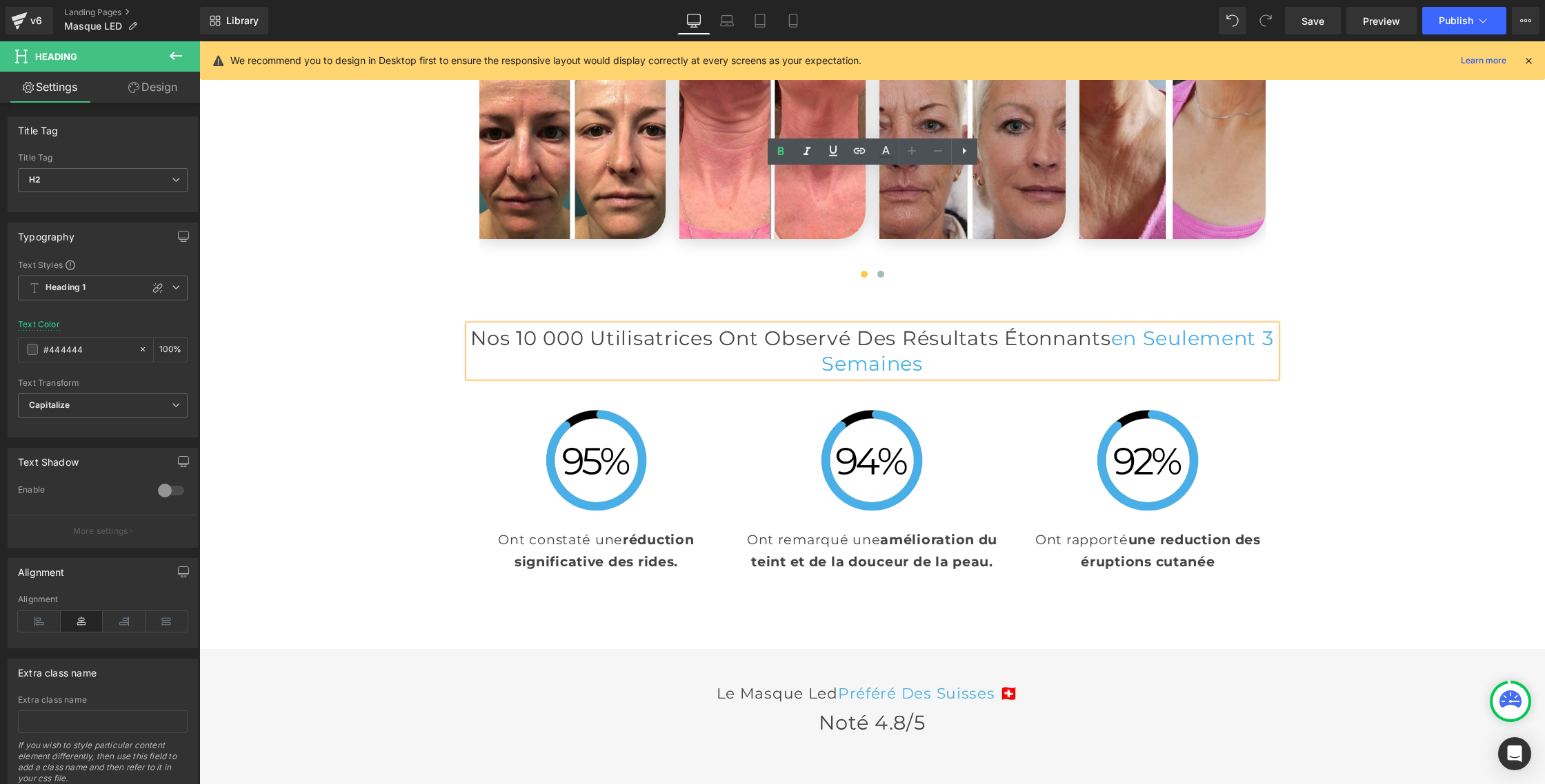
scroll to position [3459, 0]
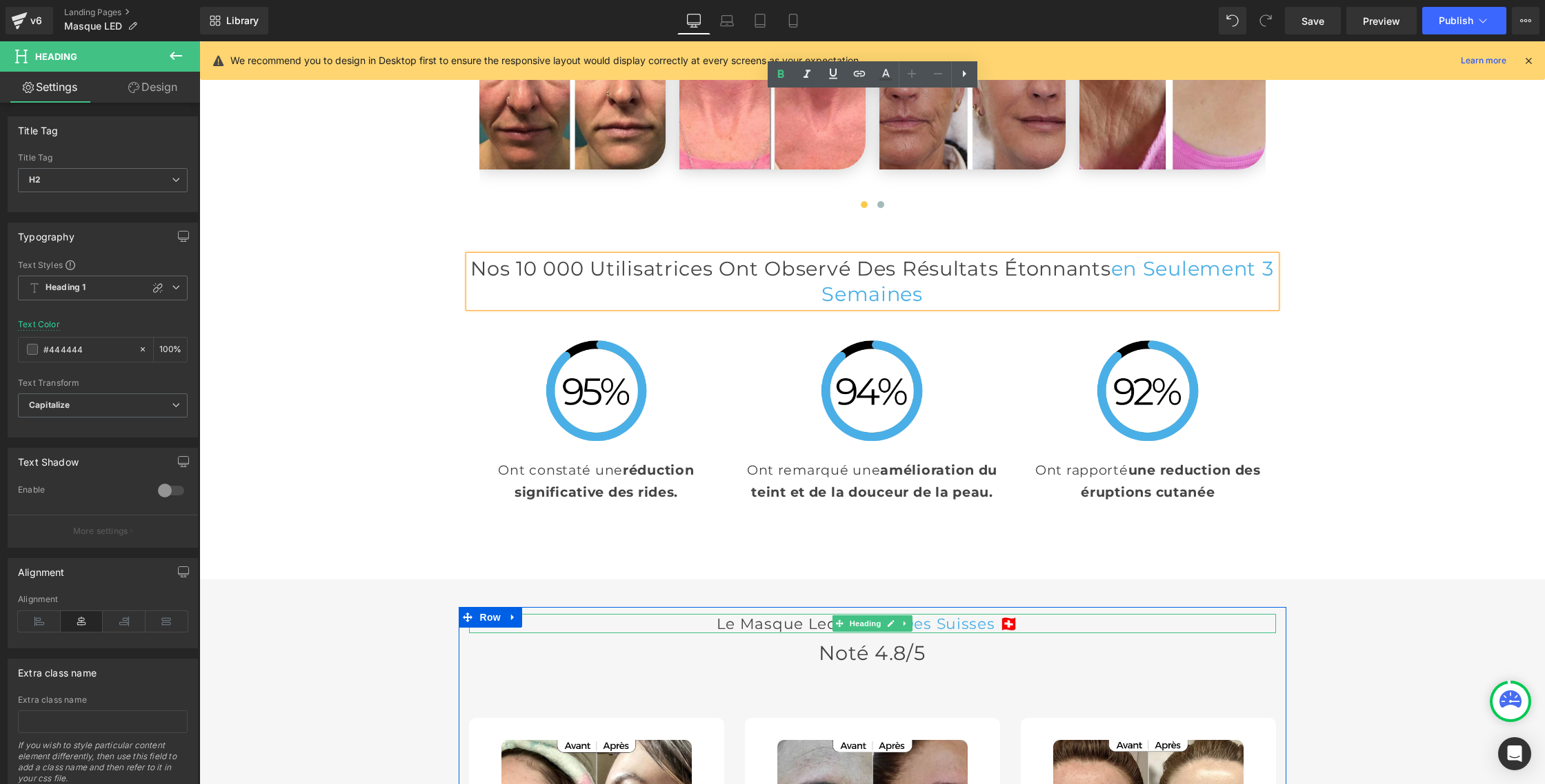
click at [659, 614] on h3 "Le Masque led Préféré Des Suisses 🇨🇭" at bounding box center [872, 623] width 806 height 19
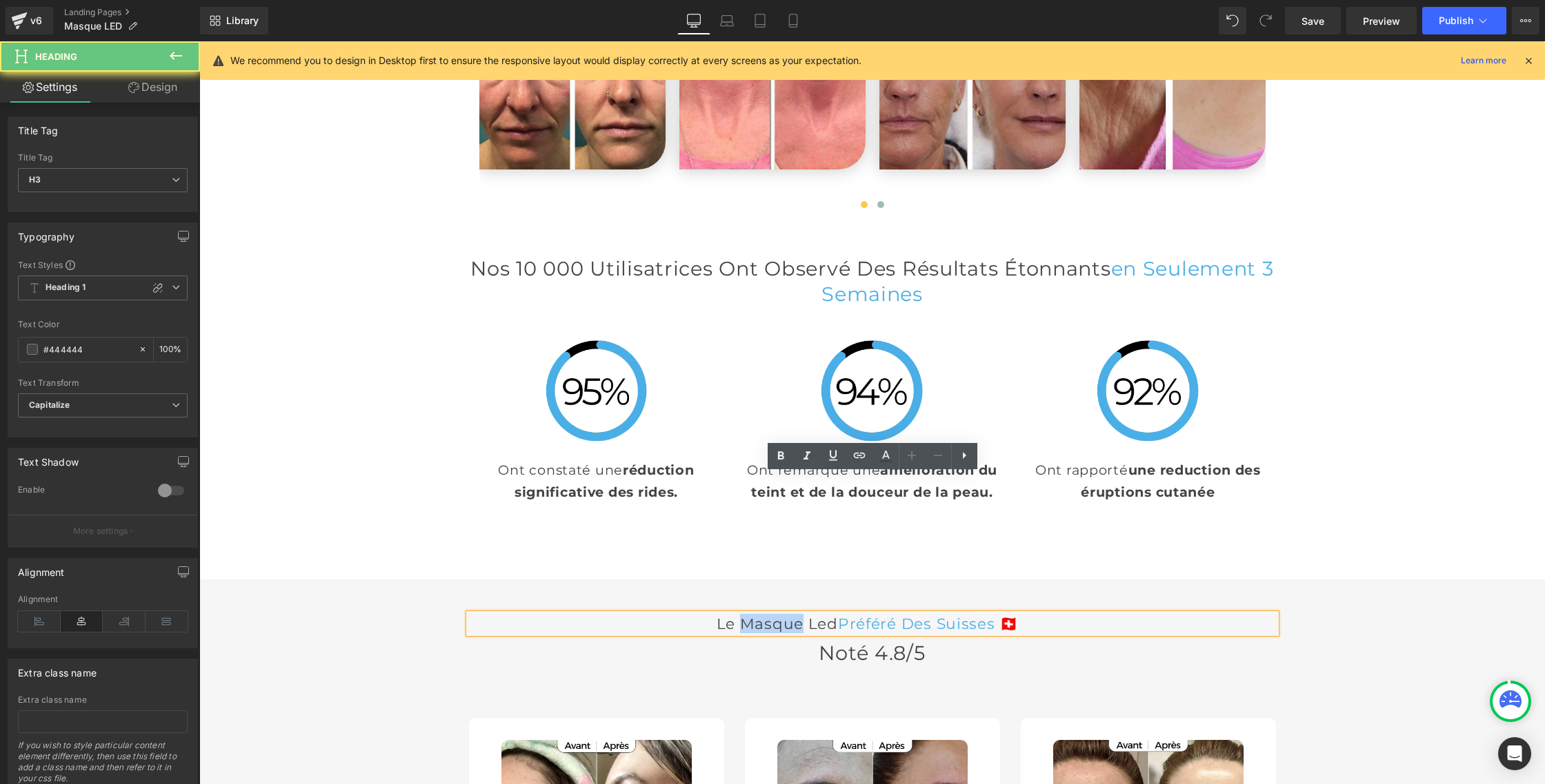
click at [659, 614] on h3 "Le Masque led Préféré Des Suisses 🇨🇭" at bounding box center [872, 623] width 806 height 19
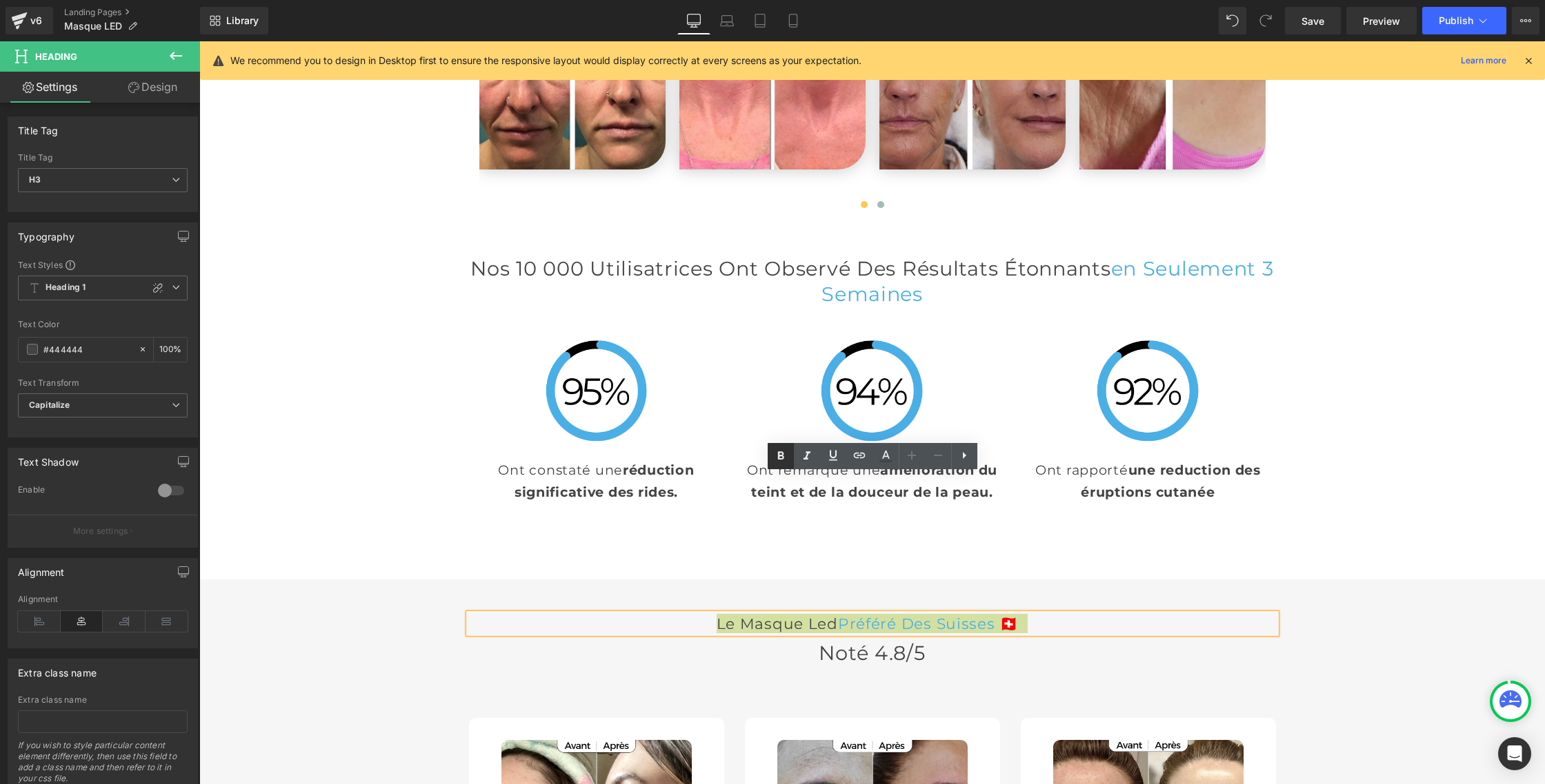
click at [780, 462] on icon at bounding box center [780, 456] width 17 height 17
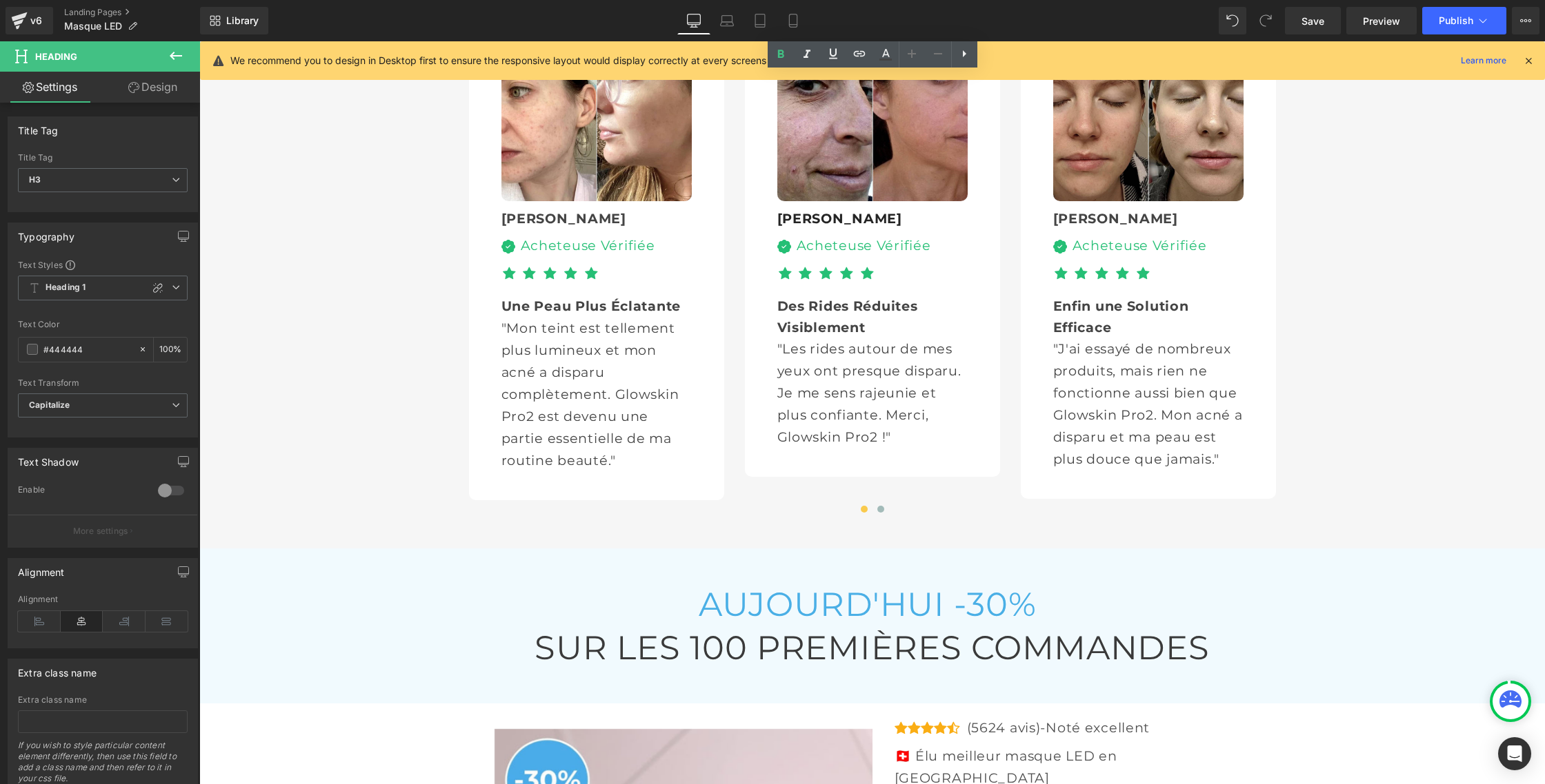
scroll to position [4188, 0]
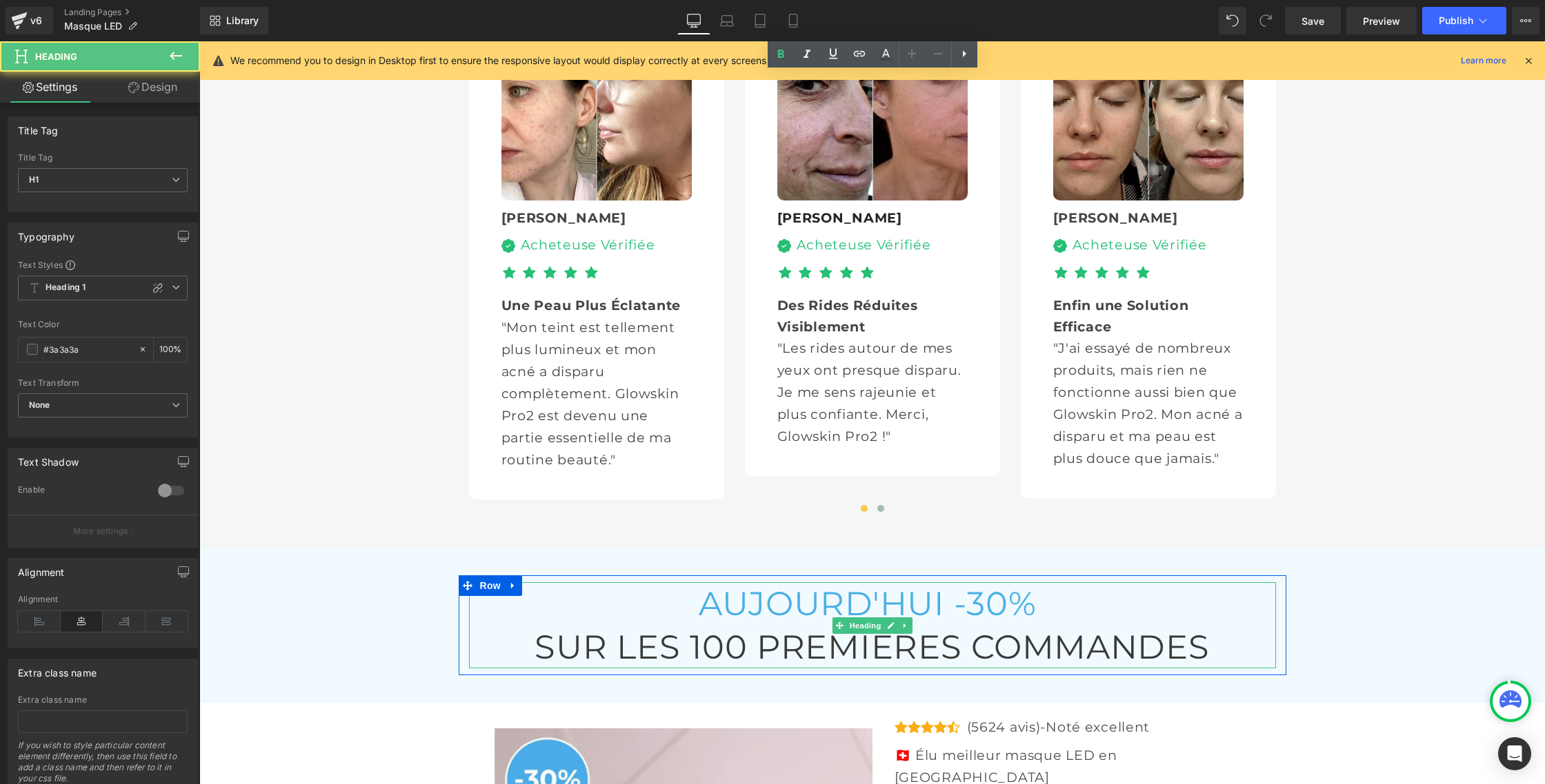
click at [781, 626] on h1 "SUR LES 100 PREMIÈRES COMMANDES" at bounding box center [872, 647] width 806 height 43
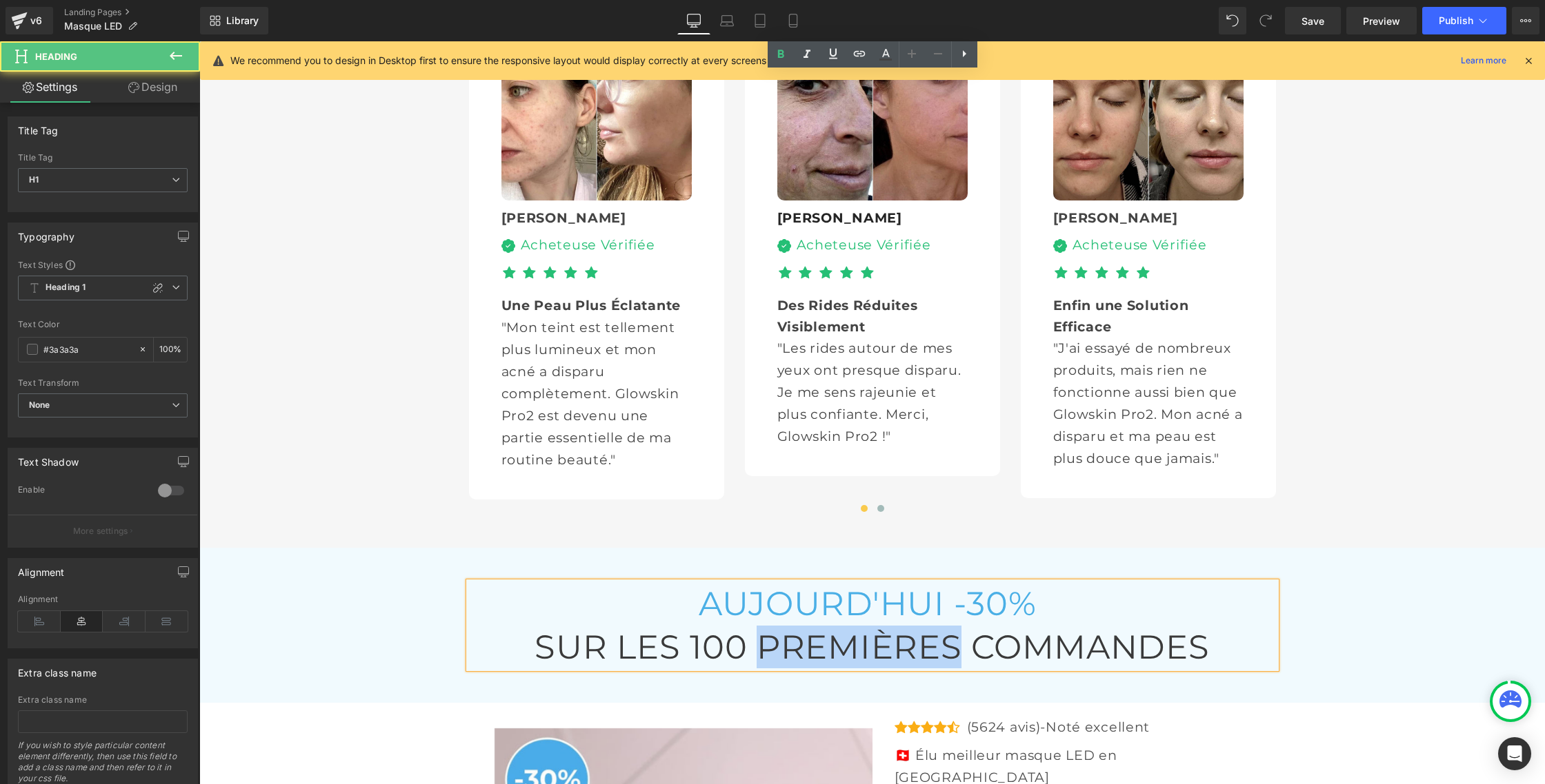
click at [781, 626] on h1 "SUR LES 100 PREMIÈRES COMMANDES" at bounding box center [872, 647] width 806 height 43
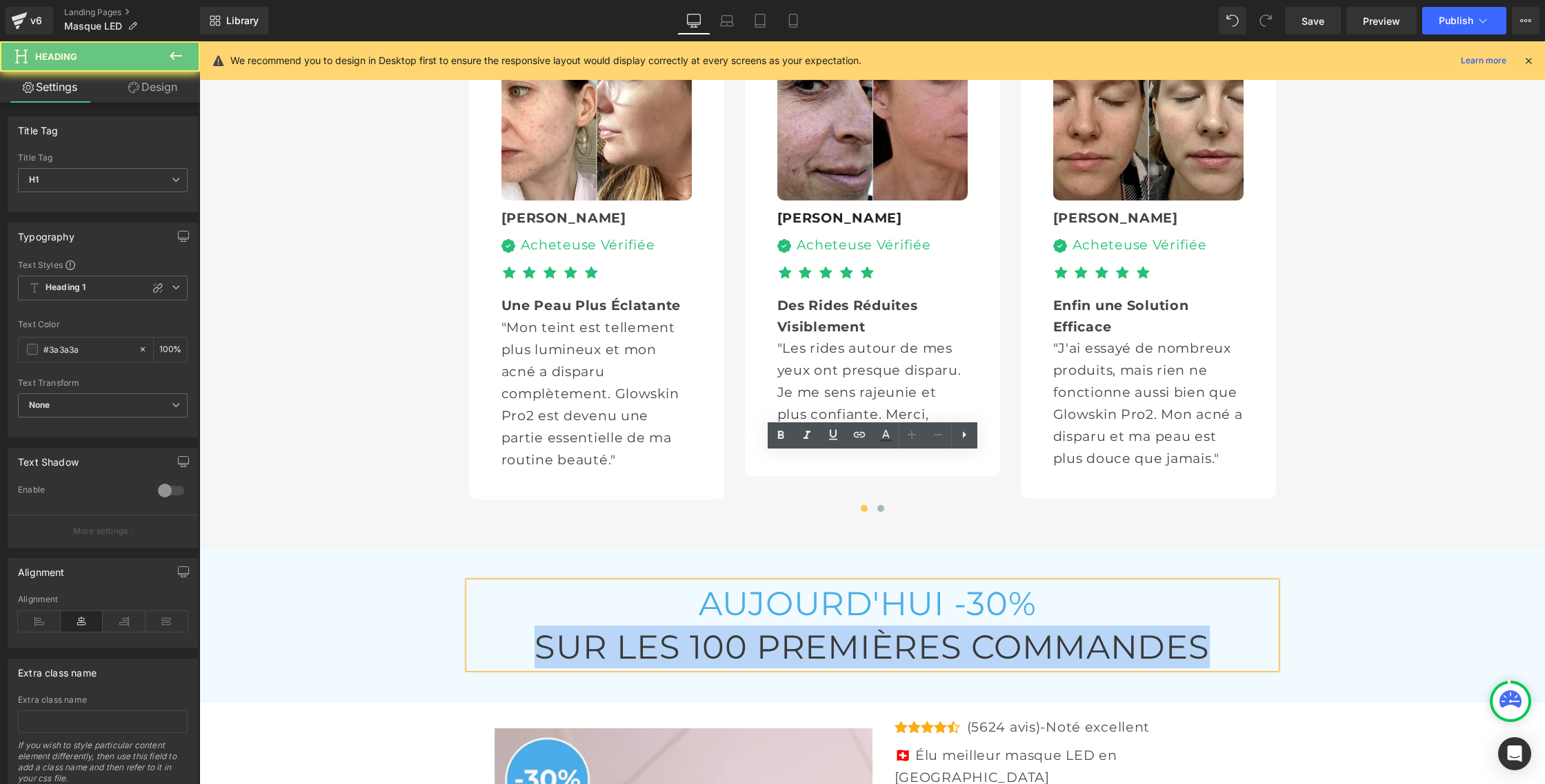
click at [781, 626] on h1 "SUR LES 100 PREMIÈRES COMMANDES" at bounding box center [872, 647] width 806 height 43
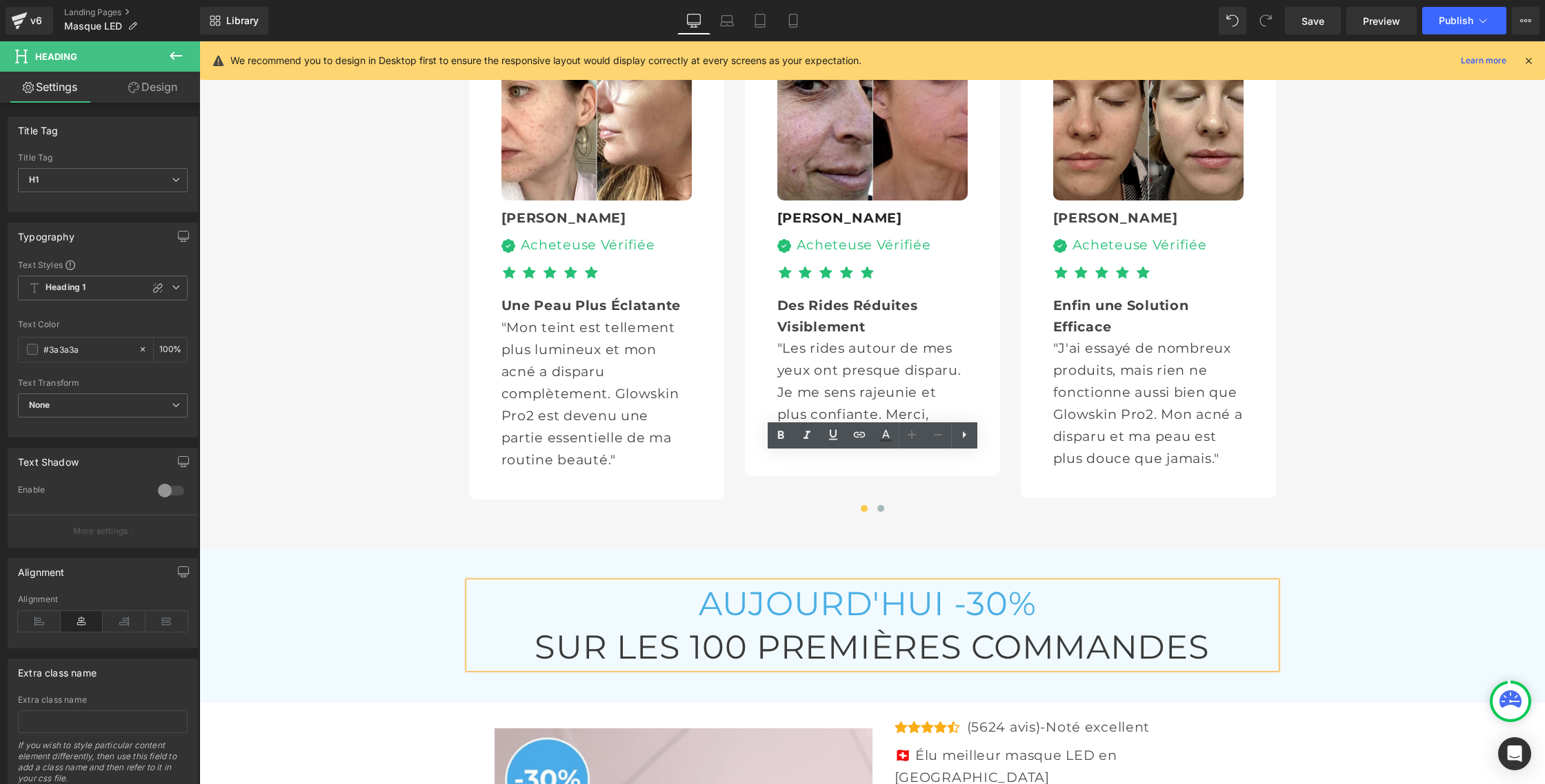
click at [782, 584] on span "AUJOURD'HUI -30%" at bounding box center [867, 603] width 338 height 40
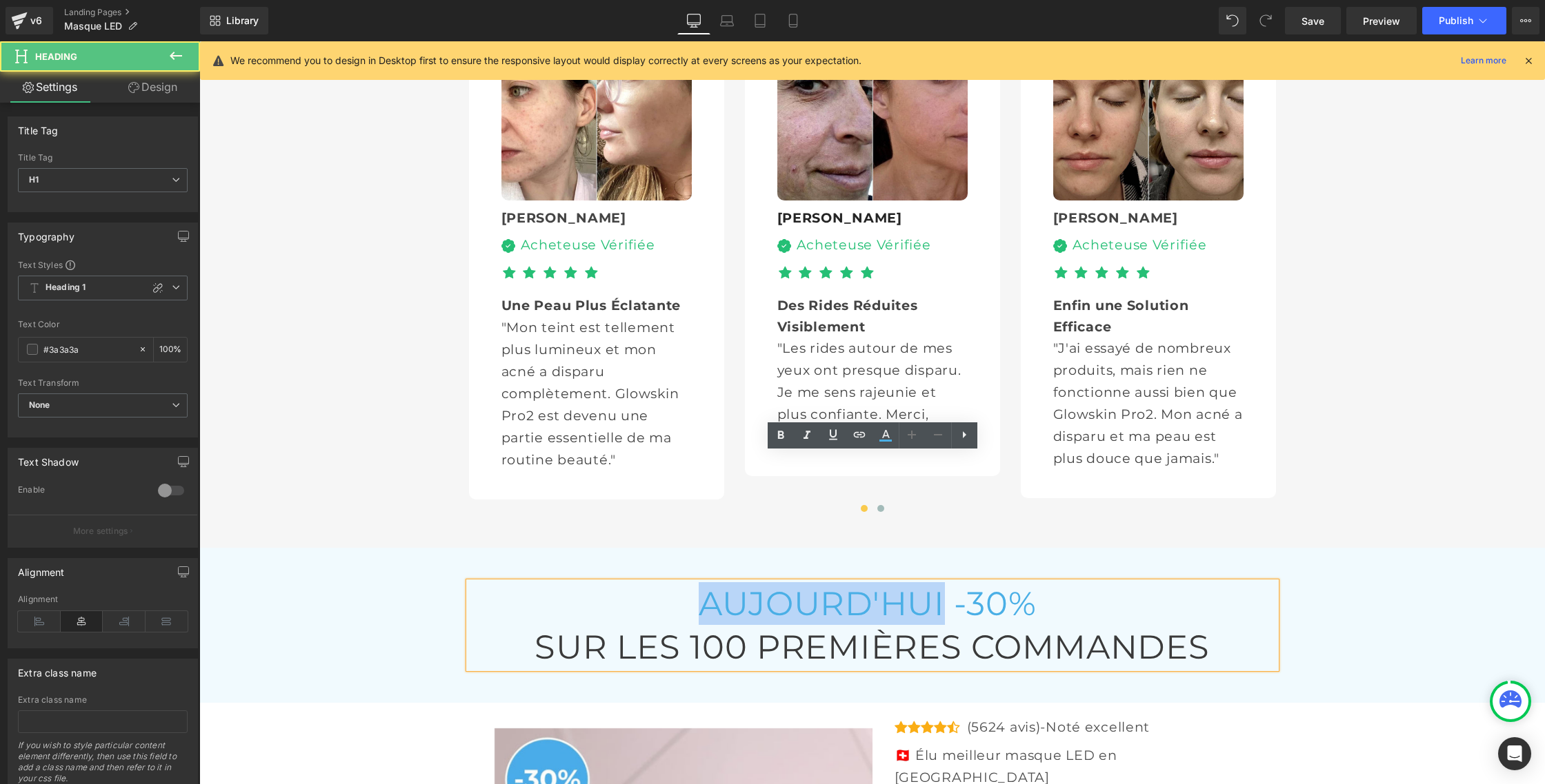
click at [782, 584] on span "AUJOURD'HUI -30%" at bounding box center [867, 603] width 338 height 40
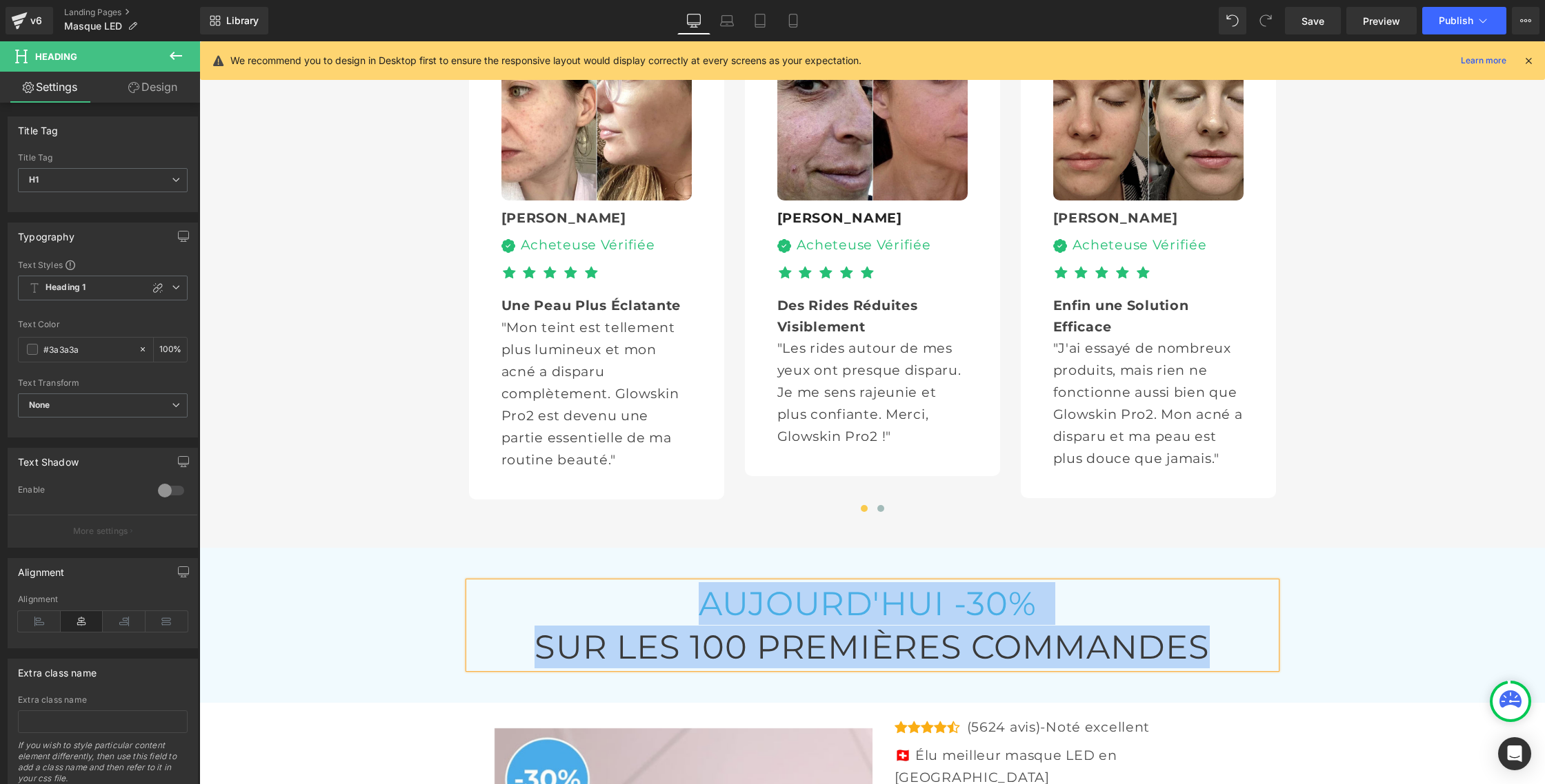
click at [773, 626] on h1 "SUR LES 100 PREMIÈRES COMMANDES" at bounding box center [872, 647] width 806 height 43
drag, startPoint x: 707, startPoint y: 477, endPoint x: 1218, endPoint y: 504, distance: 511.7
click at [1219, 583] on div "[DATE] -30% SUR LES 100 PREMIÈRES COMMANDES" at bounding box center [872, 625] width 806 height 86
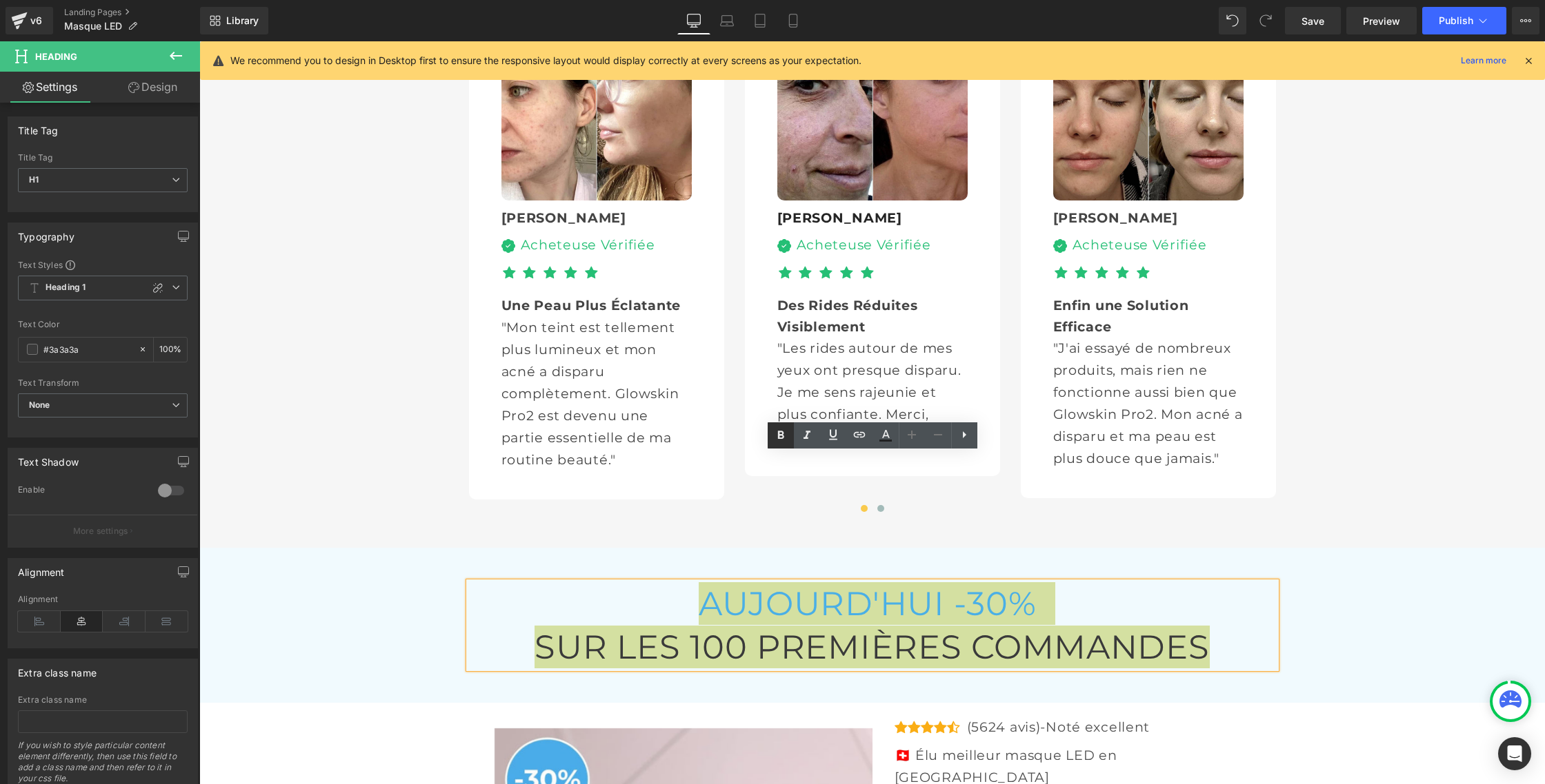
click at [777, 436] on icon at bounding box center [780, 436] width 6 height 8
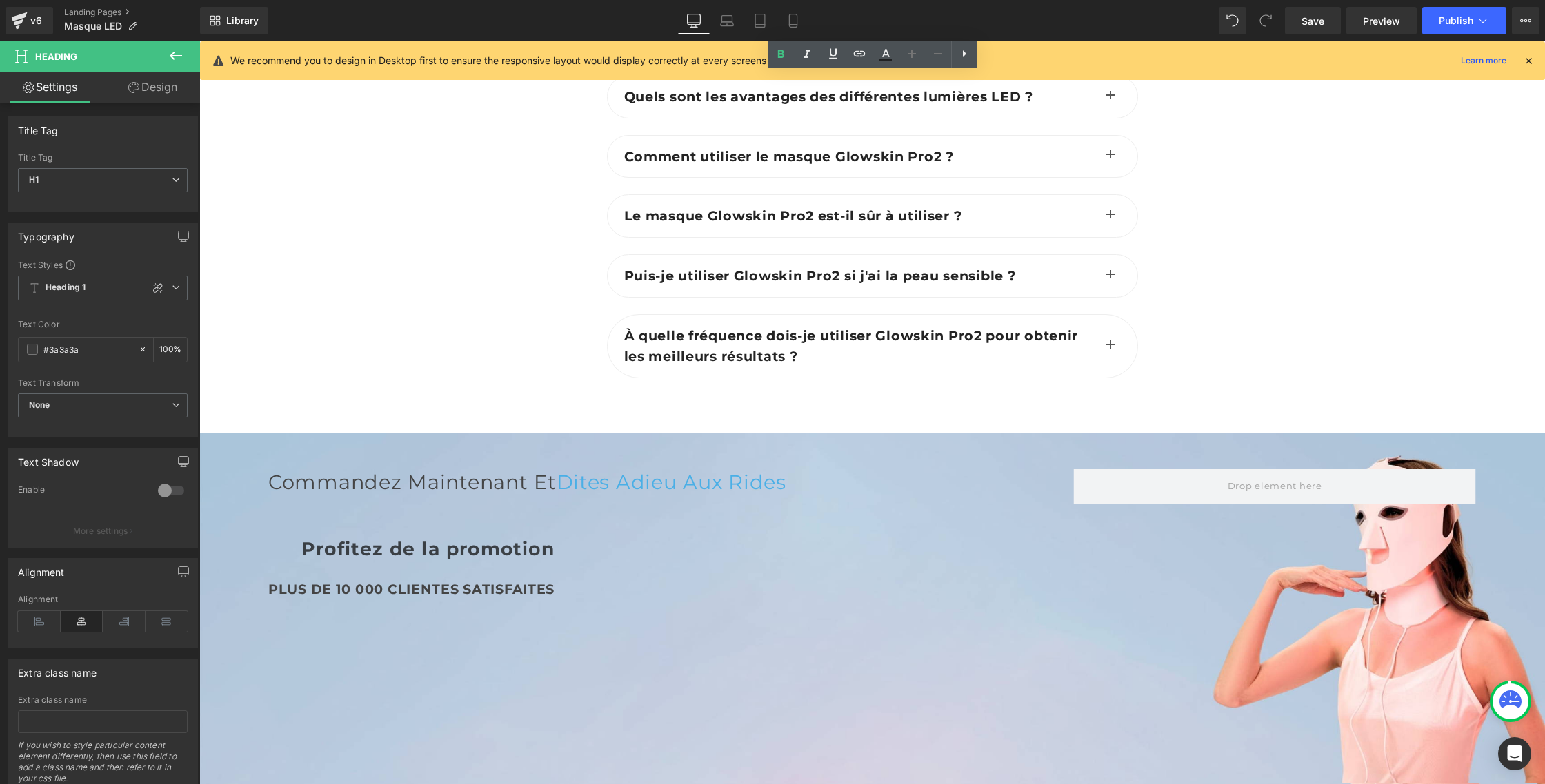
scroll to position [5776, 0]
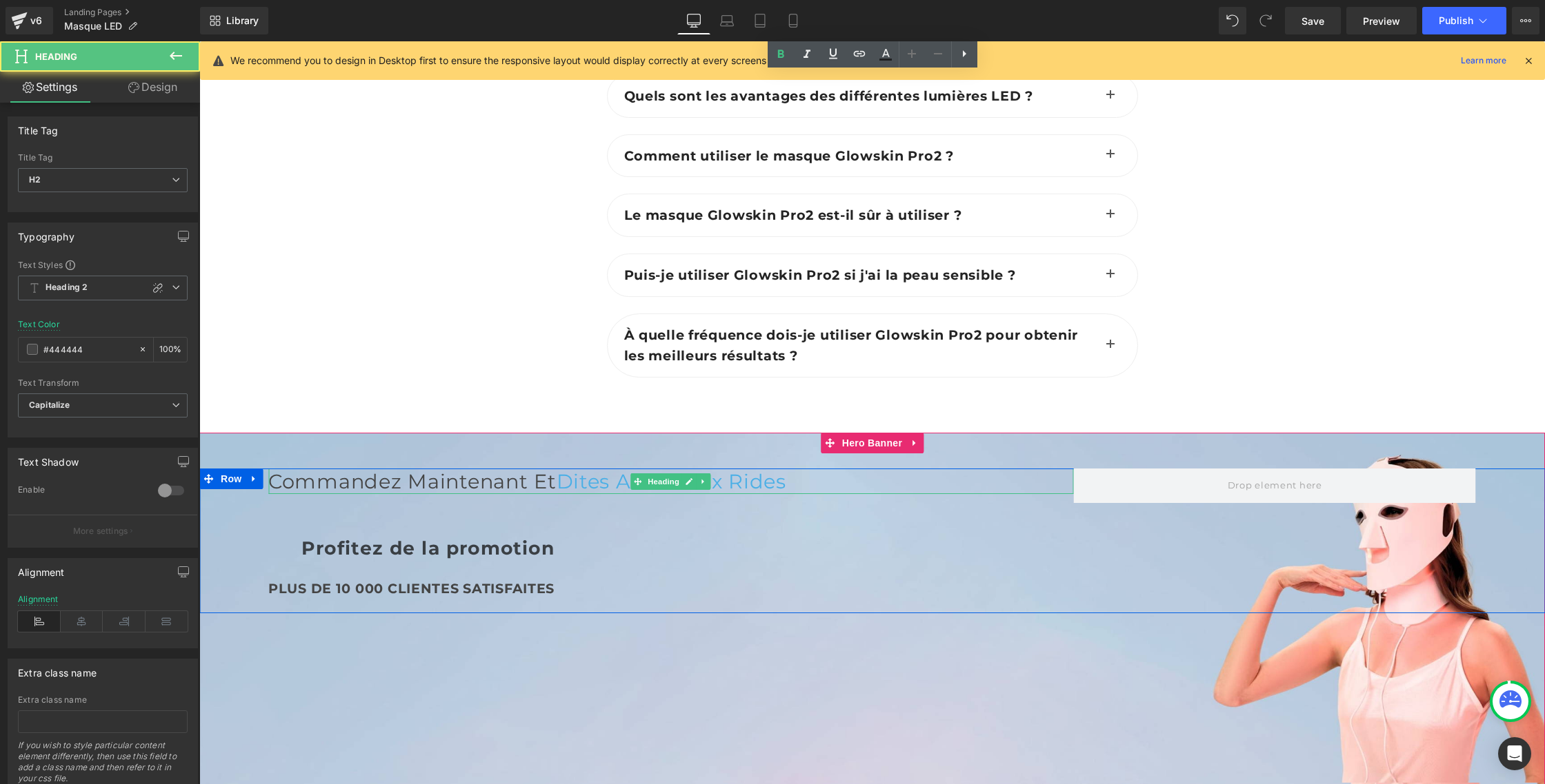
click at [453, 468] on h2 "Commandez maintenant et Dites Adieu aux rides" at bounding box center [670, 481] width 804 height 26
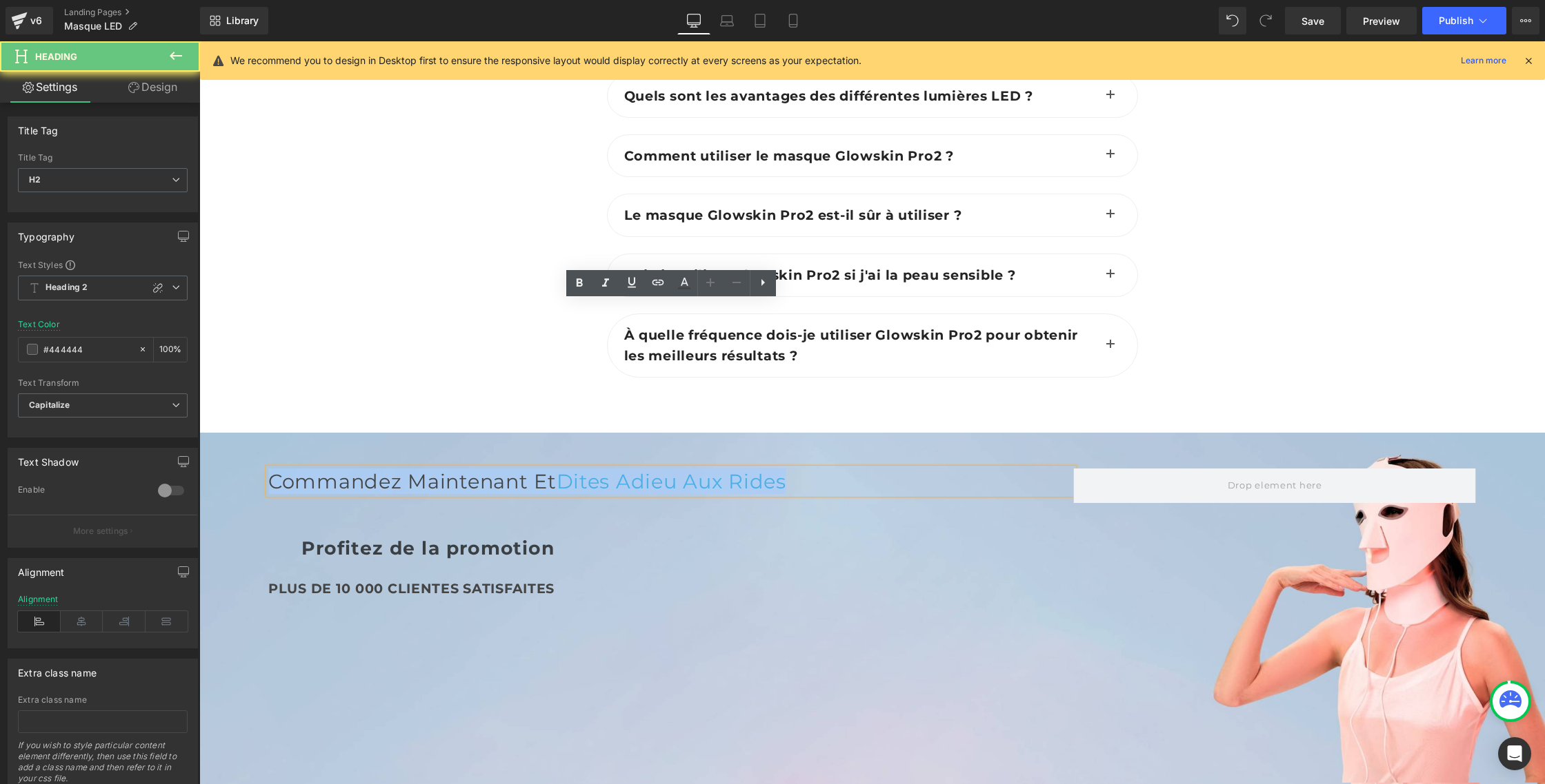
click at [453, 468] on h2 "Commandez maintenant et Dites Adieu aux rides" at bounding box center [670, 481] width 804 height 26
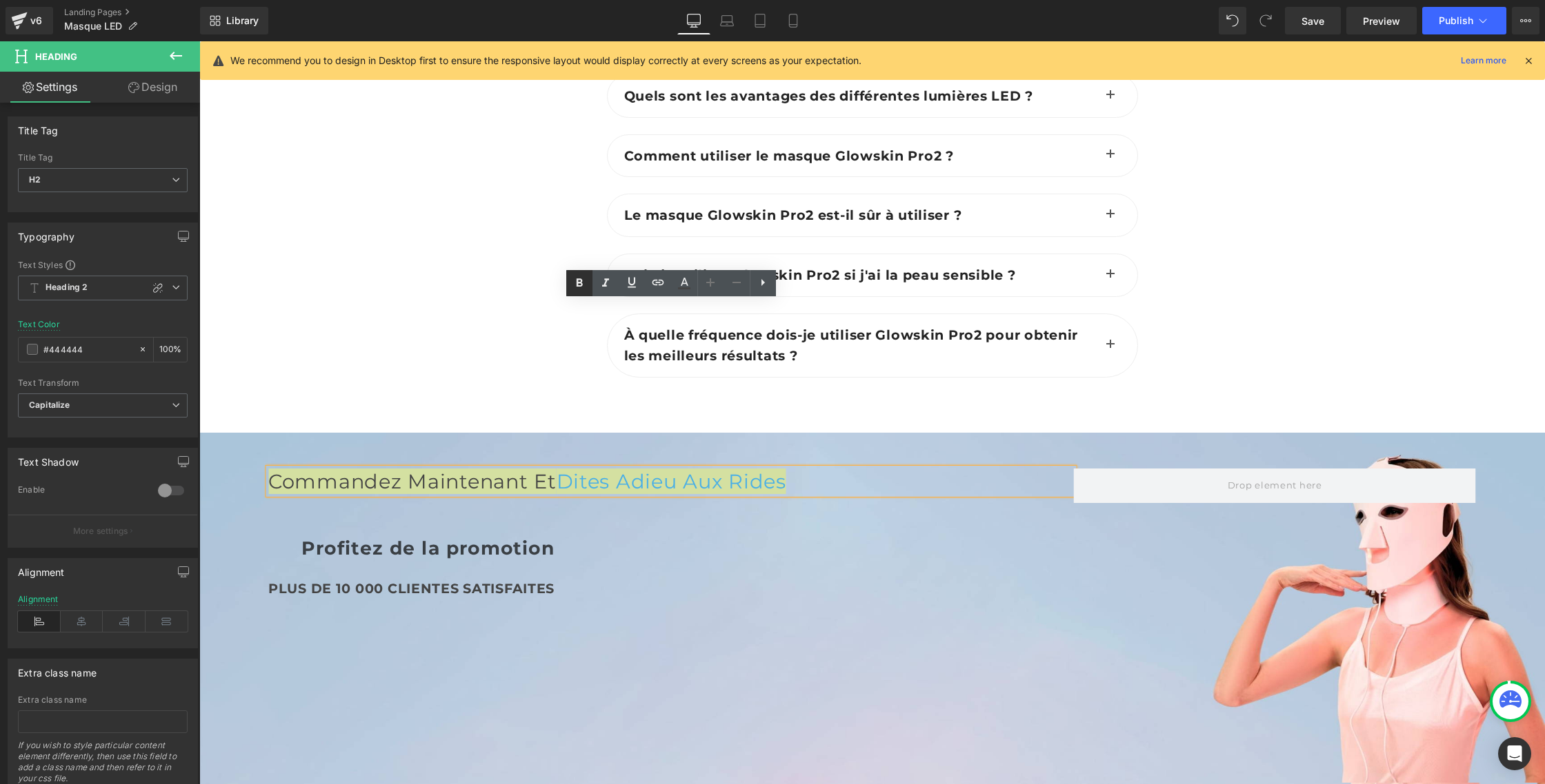
click at [568, 285] on link at bounding box center [579, 283] width 26 height 26
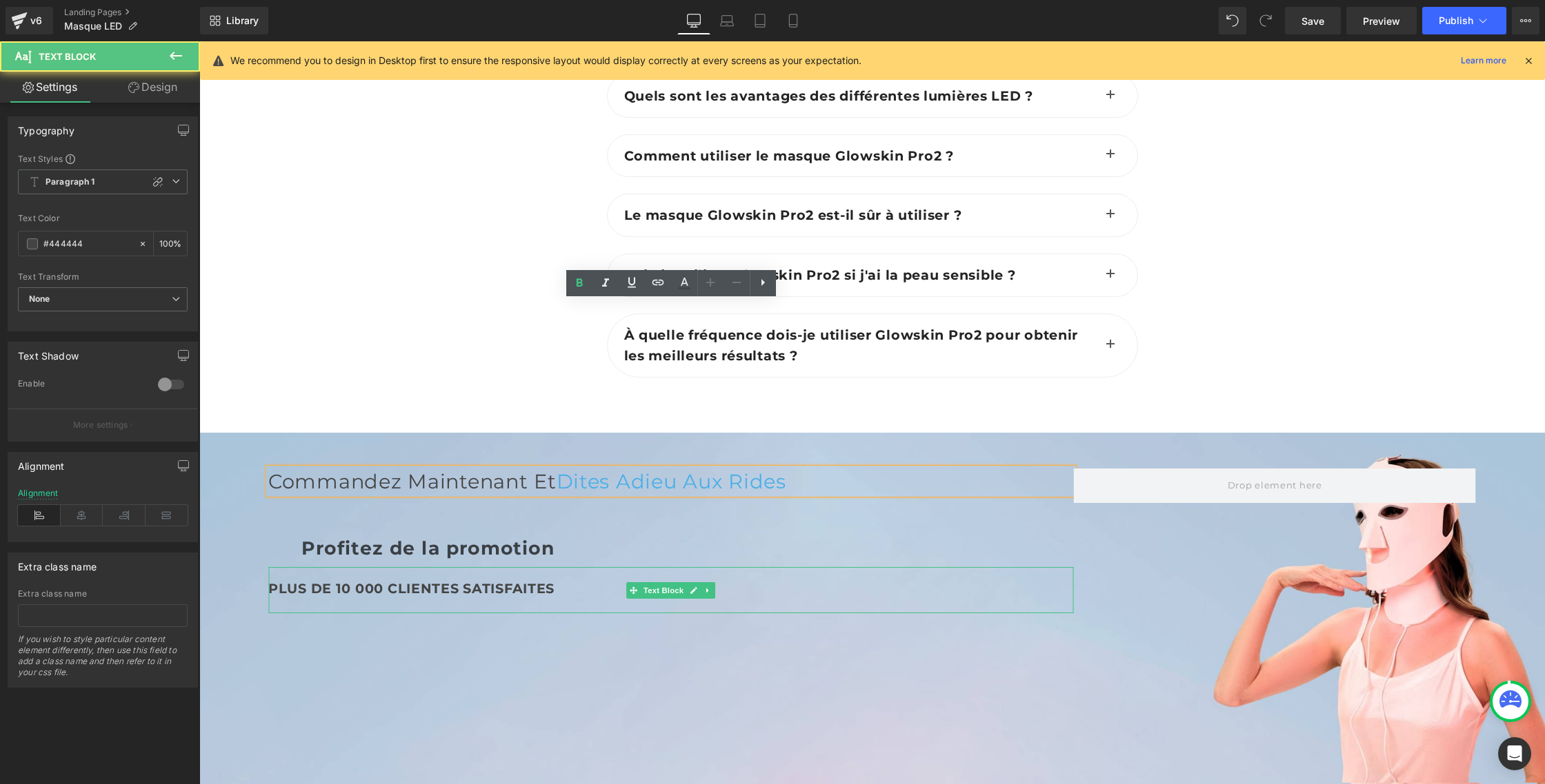
click at [414, 568] on div "PLUS DE 10 000 CLIENTES SATISFAITES" at bounding box center [670, 590] width 804 height 47
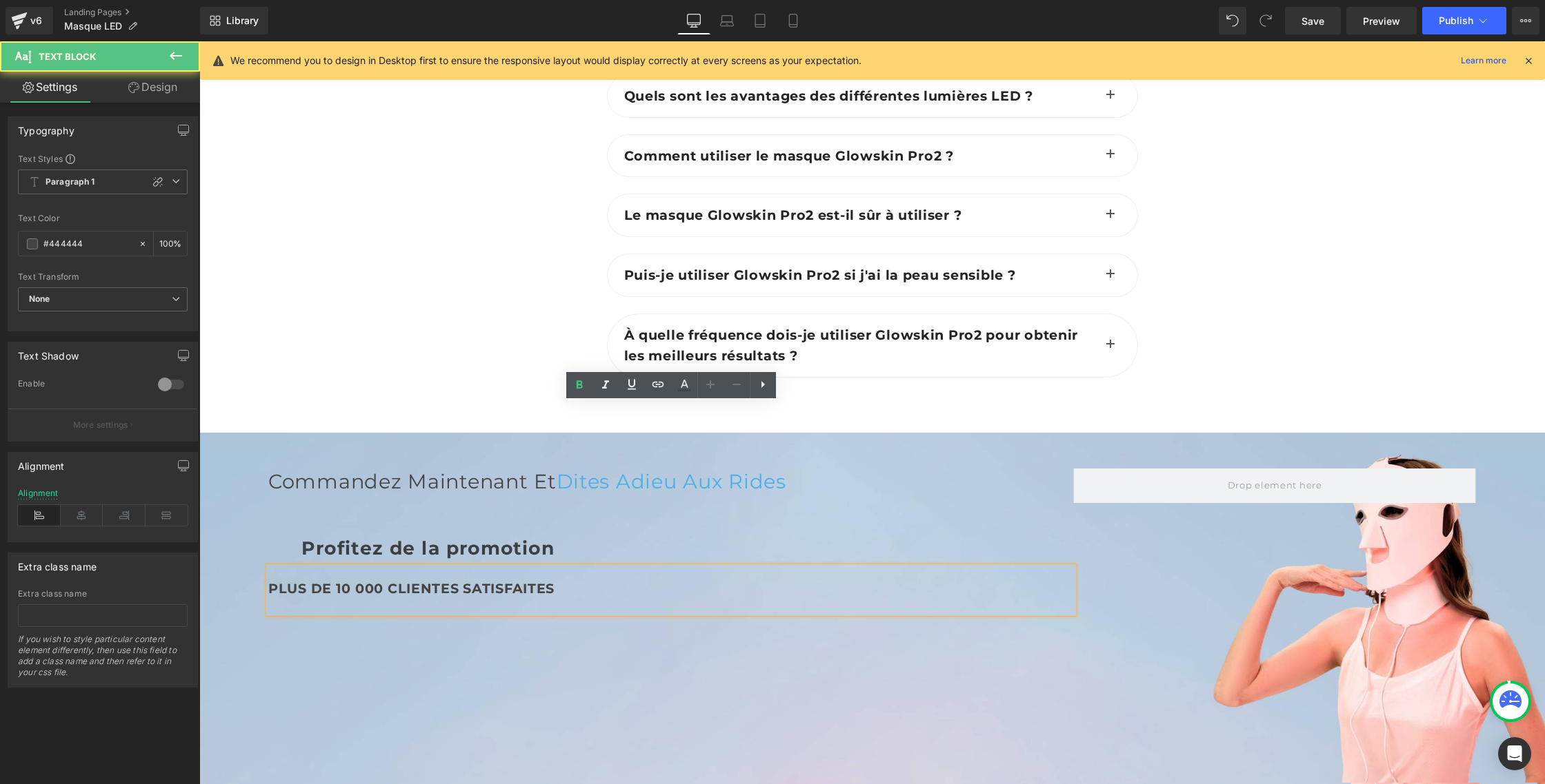
click at [414, 581] on b "PLUS DE 10 000 CLIENTES SATISFAITES" at bounding box center [411, 588] width 286 height 17
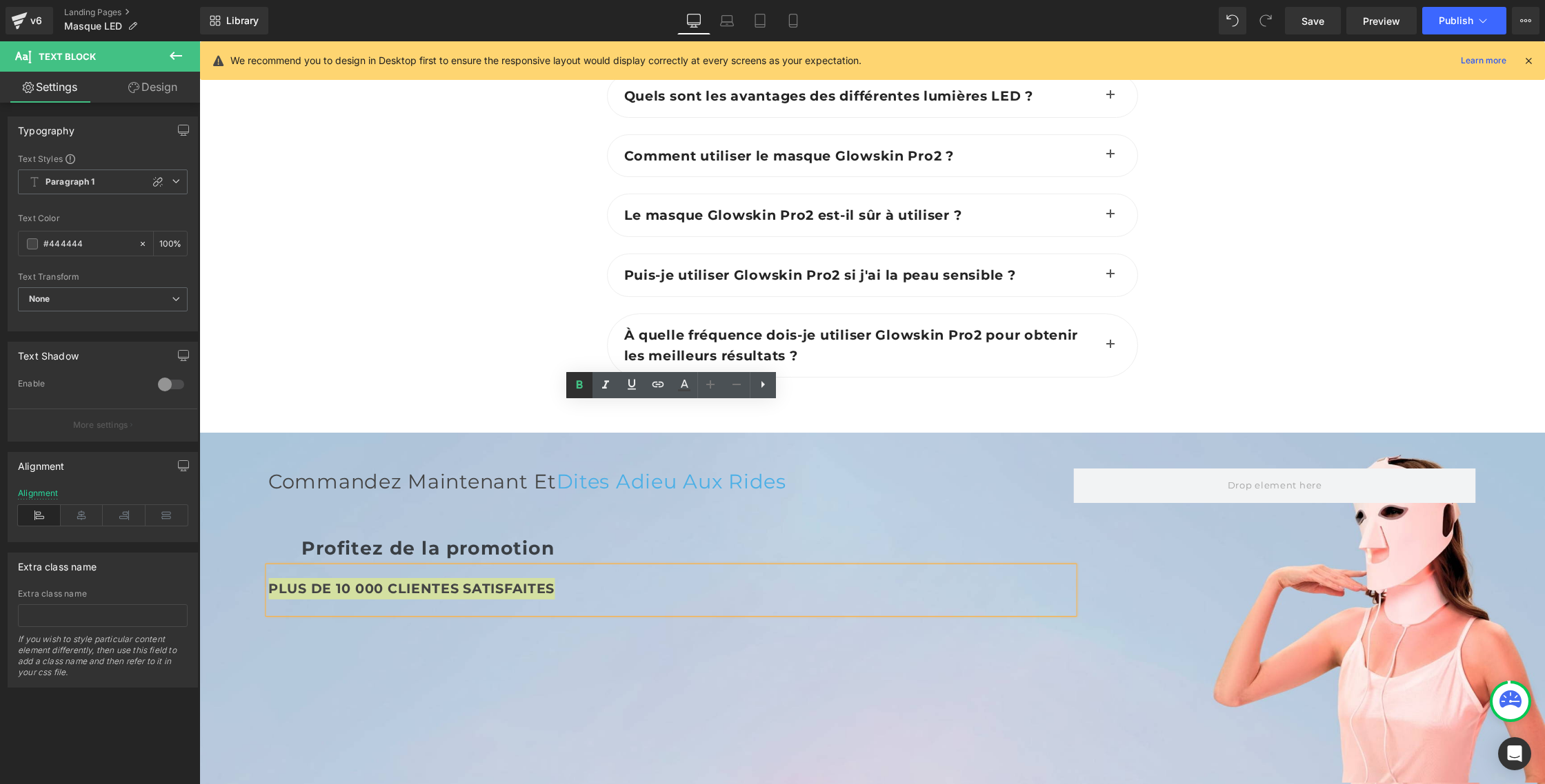
click at [581, 392] on icon at bounding box center [579, 385] width 17 height 17
click at [456, 556] on div "Commandez maintenant et Dites Adieu aux rides Heading Profitez de la promotion …" at bounding box center [872, 610] width 1345 height 356
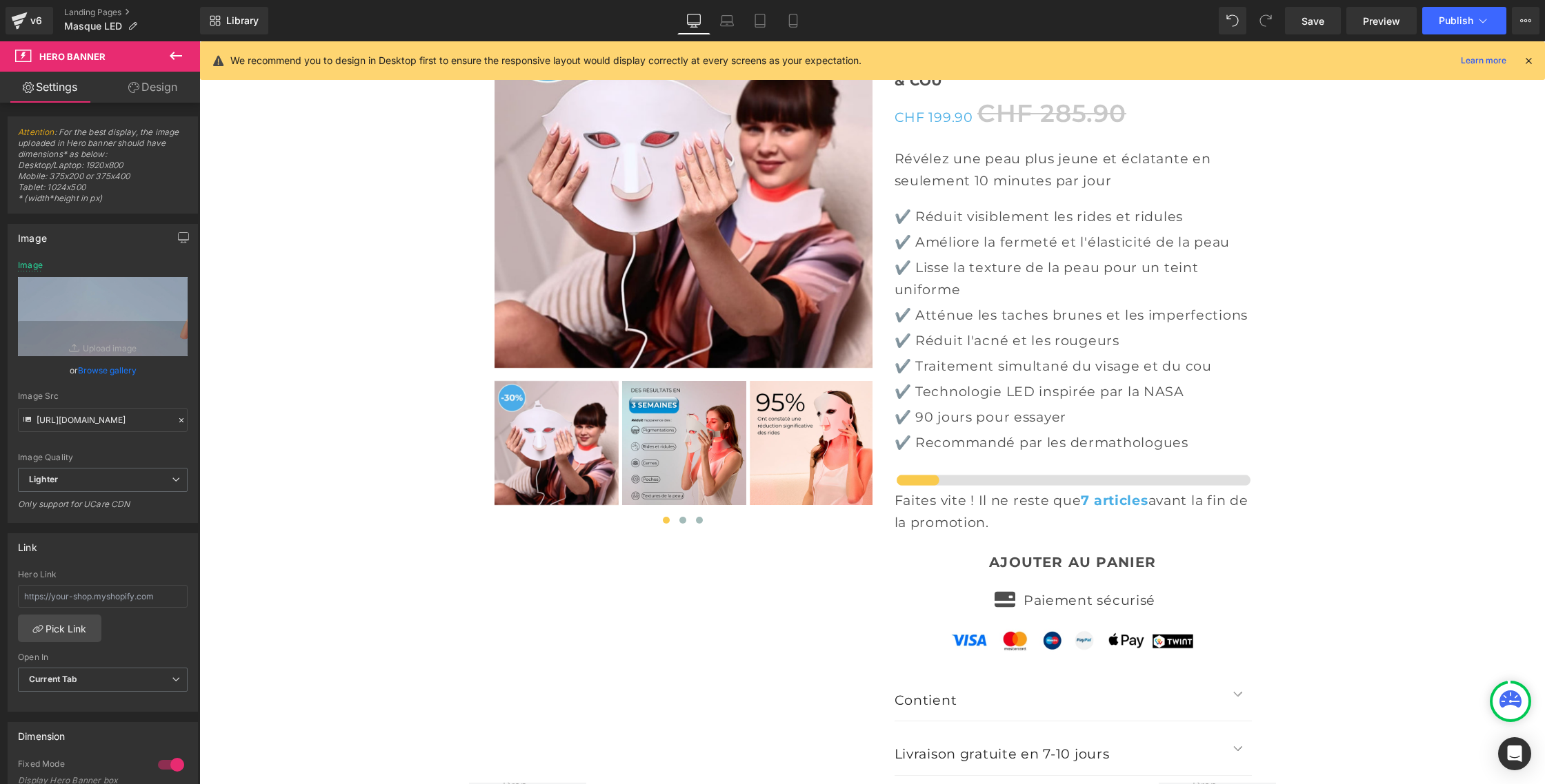
scroll to position [4926, 0]
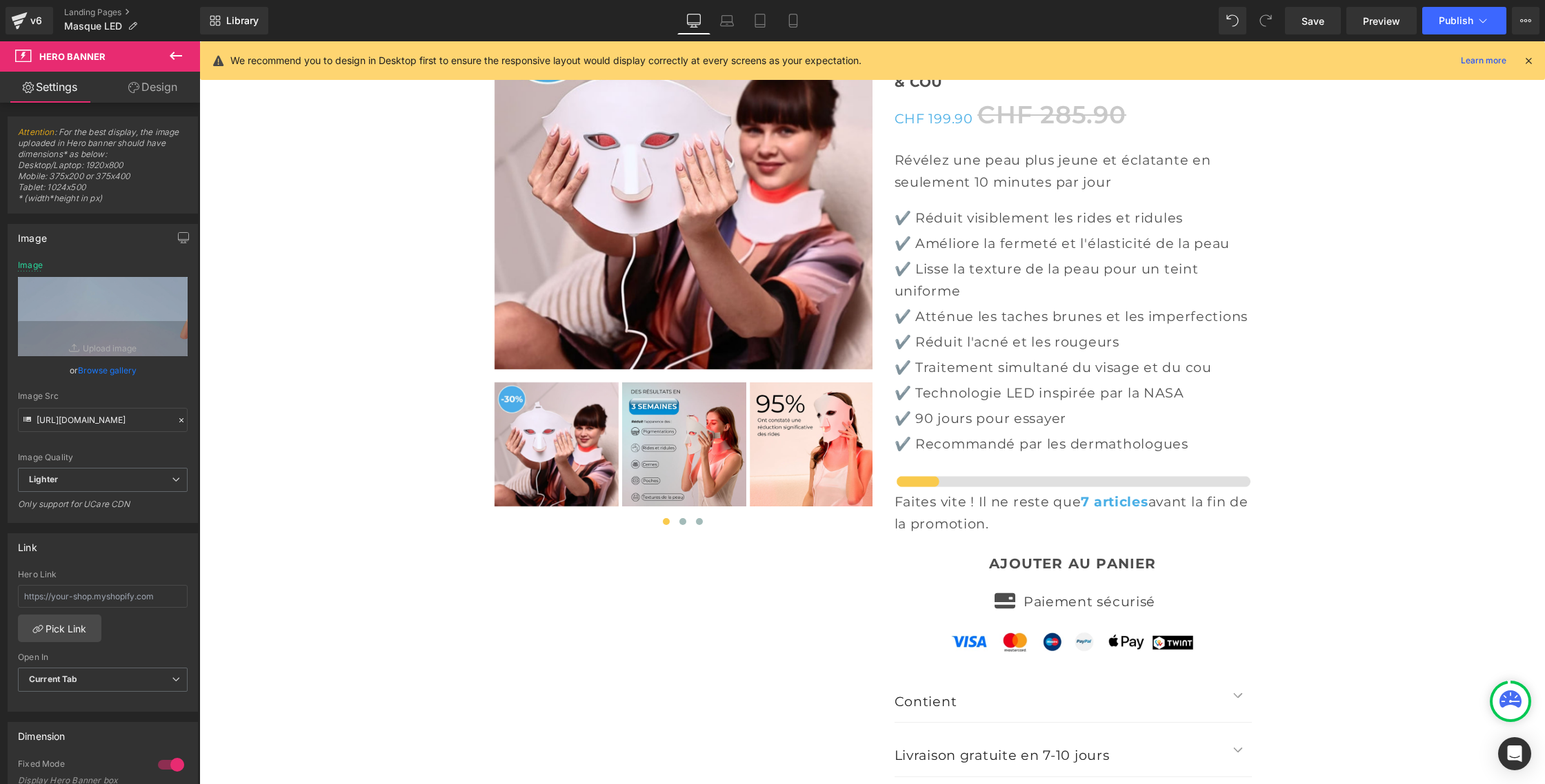
click at [492, 784] on span "Row" at bounding box center [491, 795] width 28 height 21
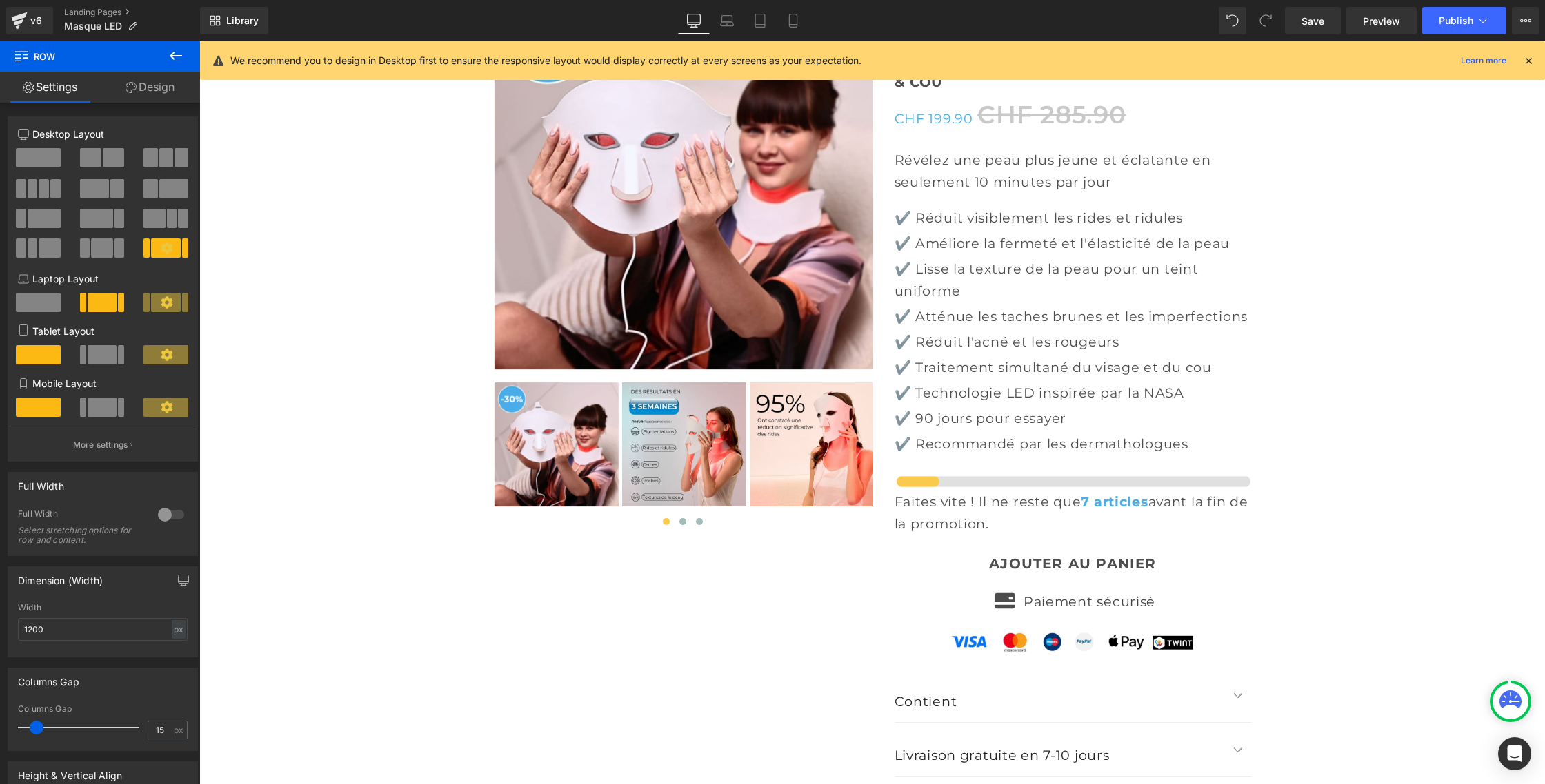
click at [156, 96] on link "Design" at bounding box center [150, 86] width 100 height 31
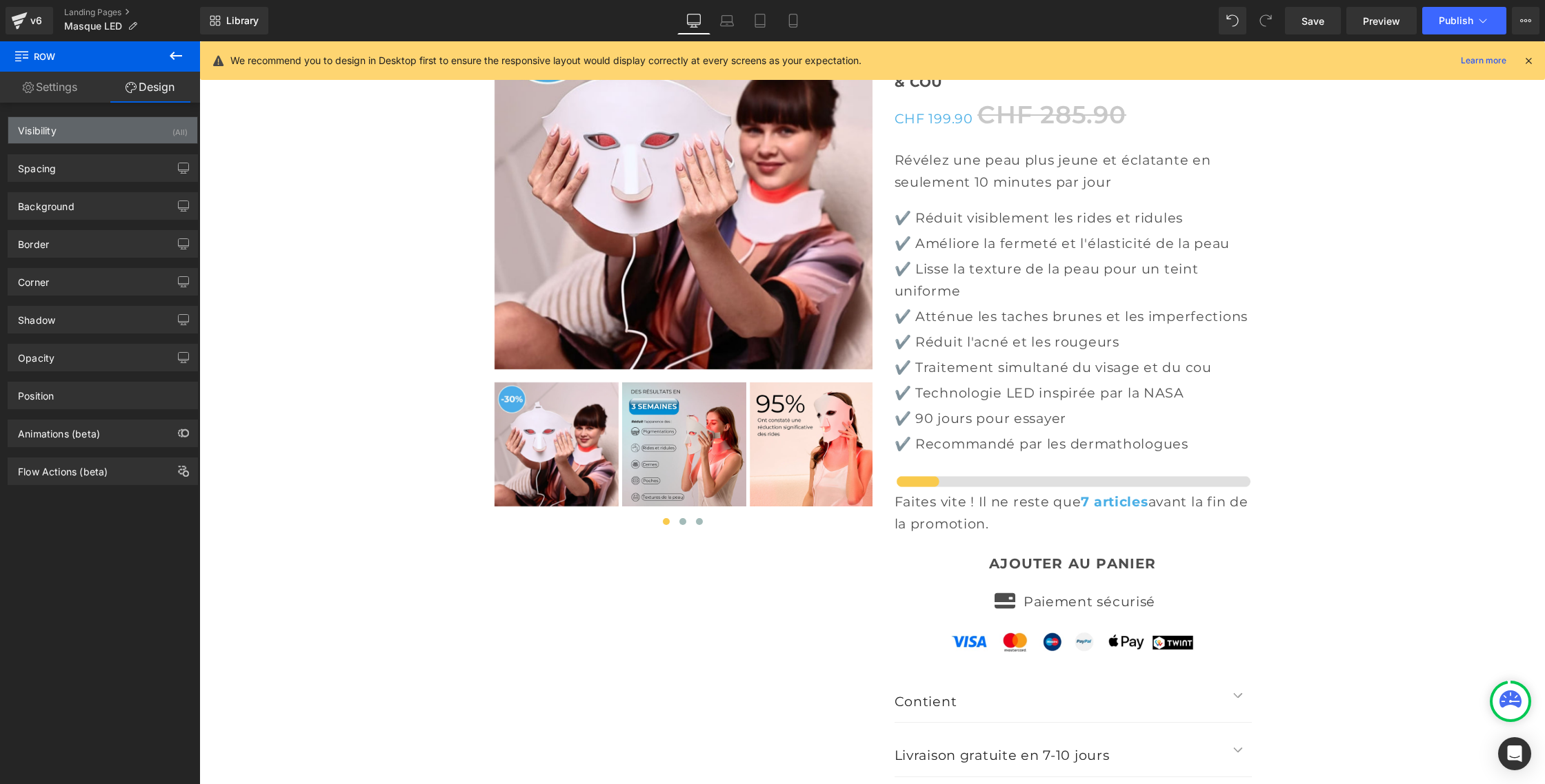
type input "0"
type input "26"
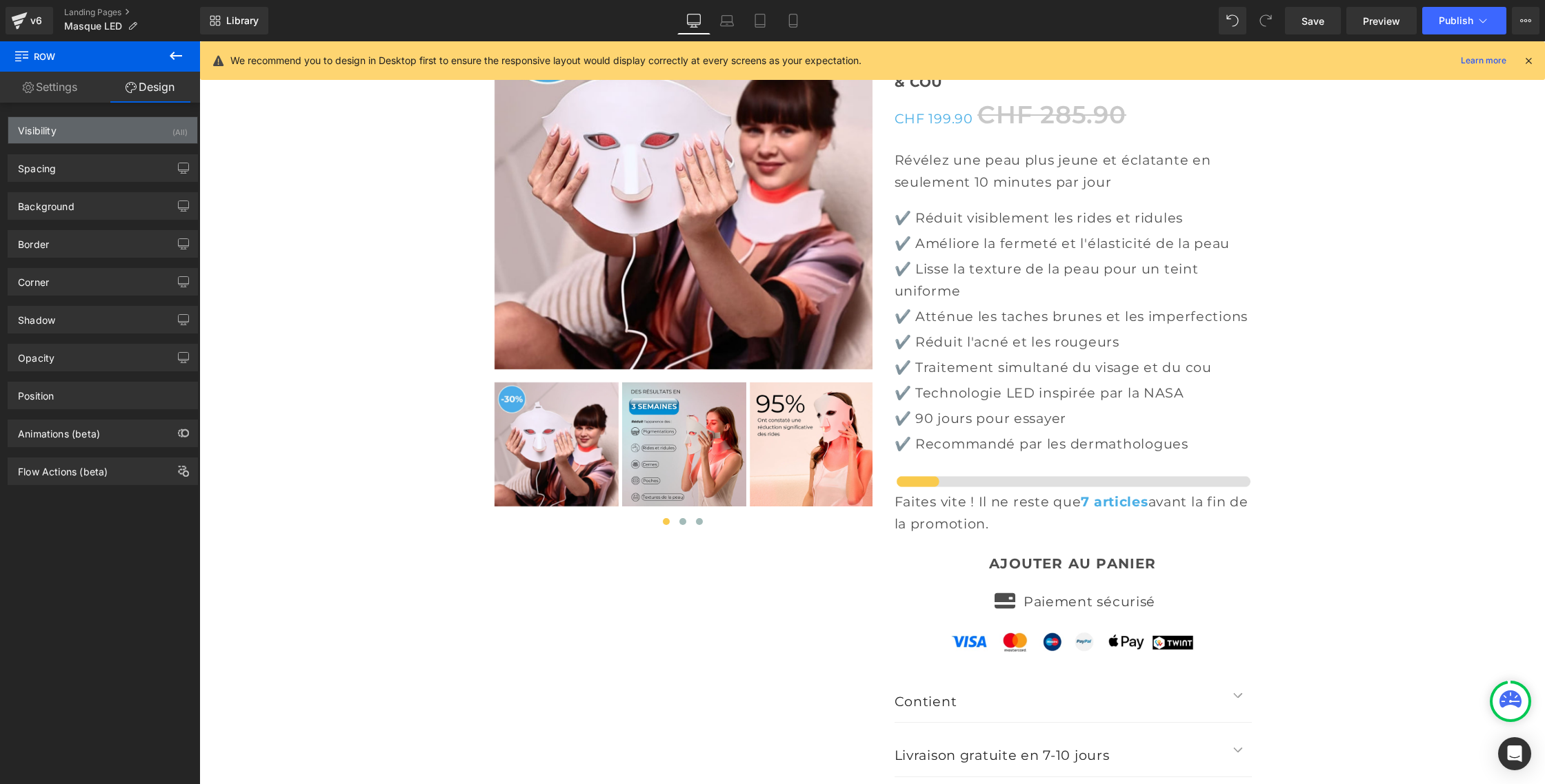
type input "0"
click at [70, 176] on div "Spacing" at bounding box center [102, 168] width 189 height 26
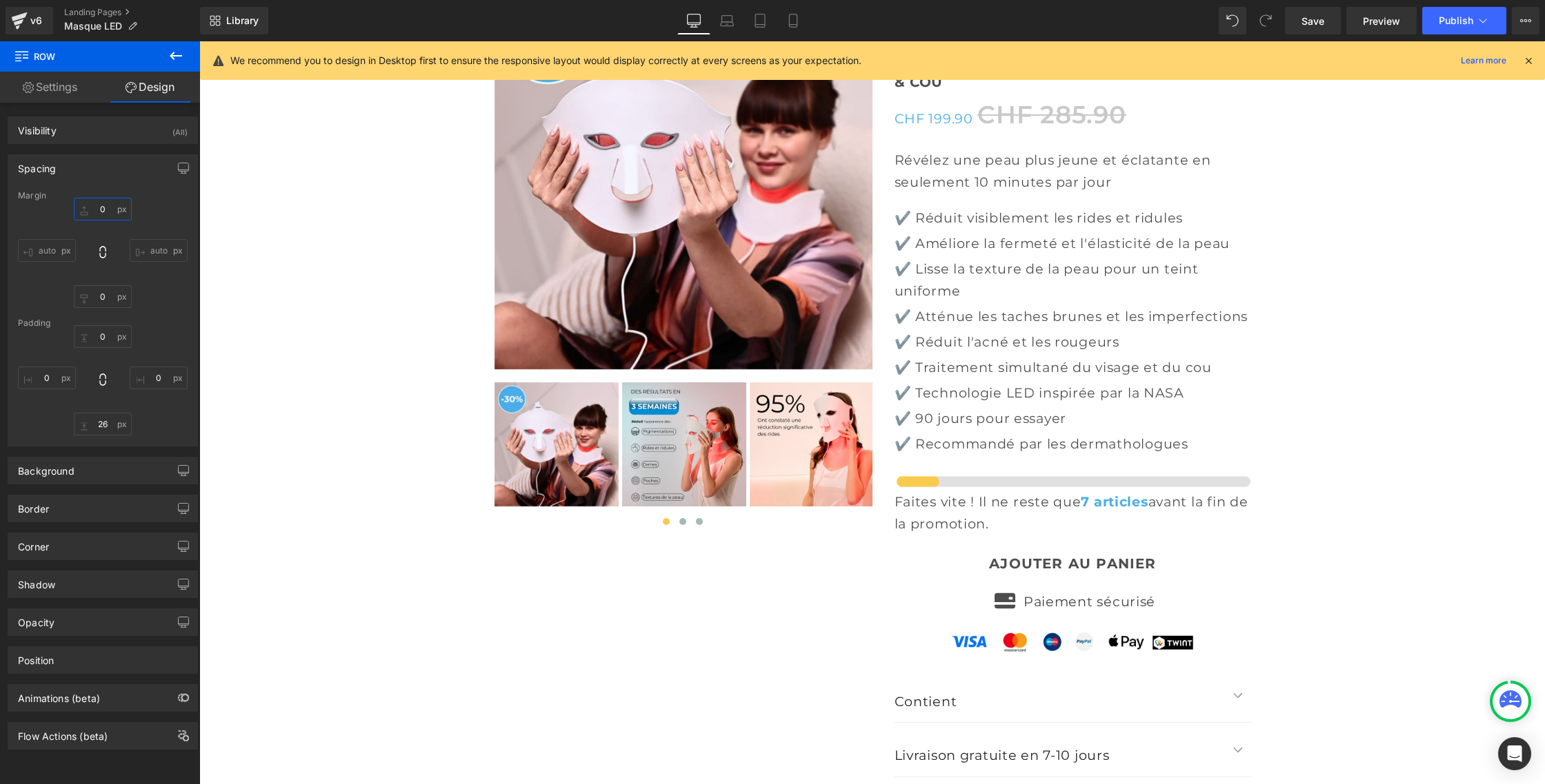
click at [101, 205] on input "0" at bounding box center [102, 208] width 58 height 23
type input "M"
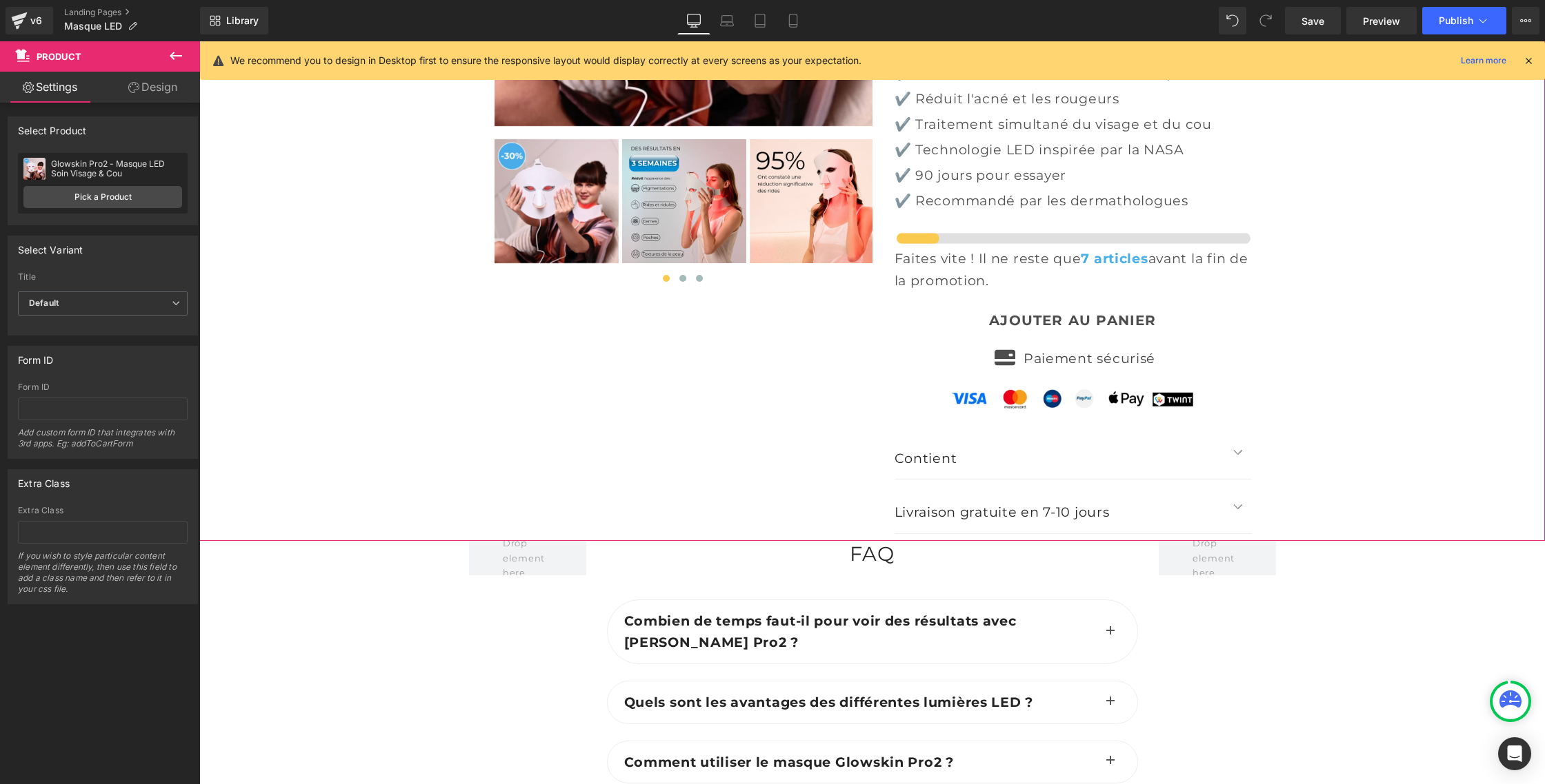
scroll to position [5170, 0]
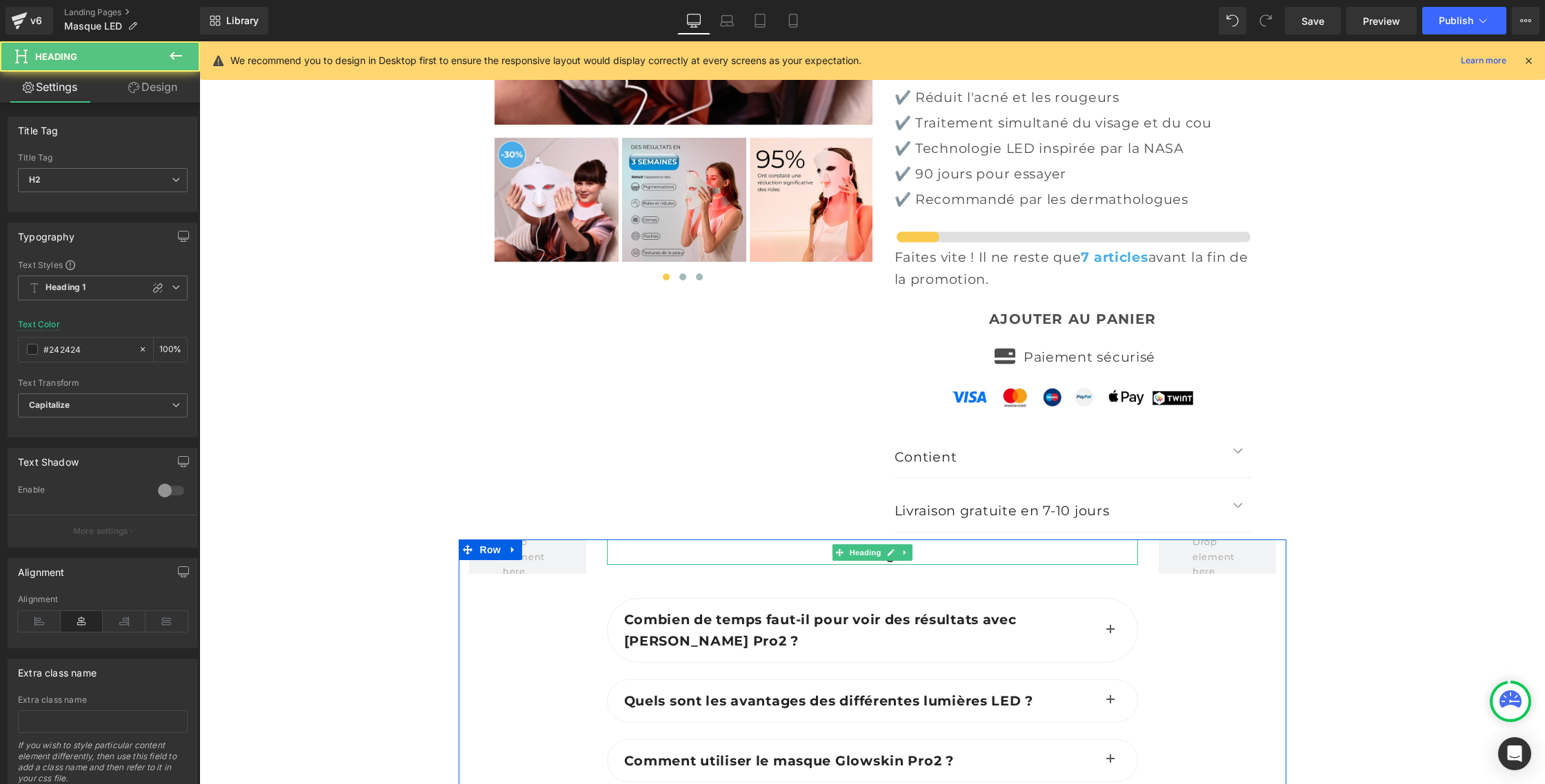
click at [844, 540] on h2 "FAQ" at bounding box center [872, 553] width 531 height 26
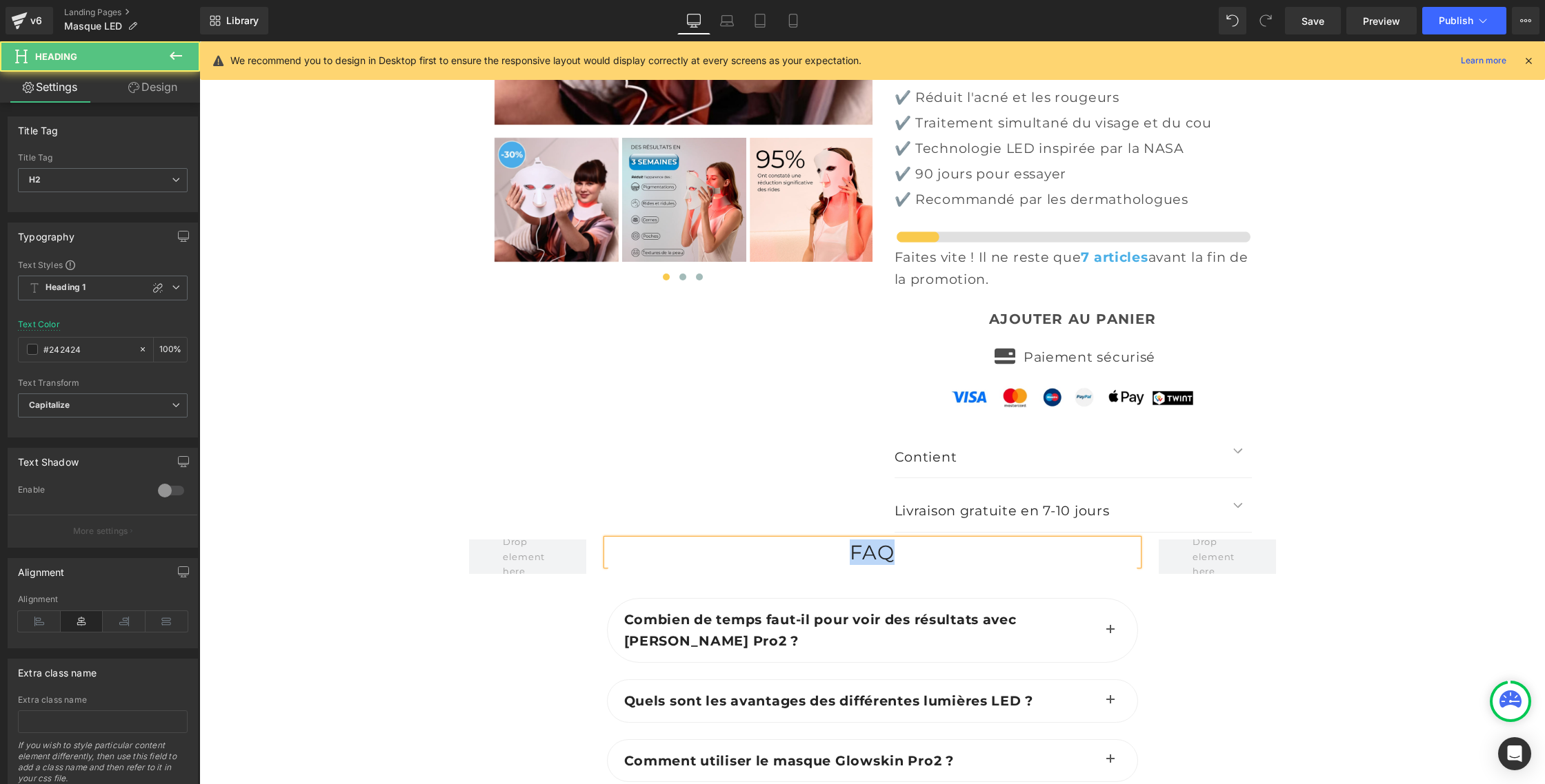
click at [844, 540] on h2 "FAQ" at bounding box center [872, 553] width 531 height 26
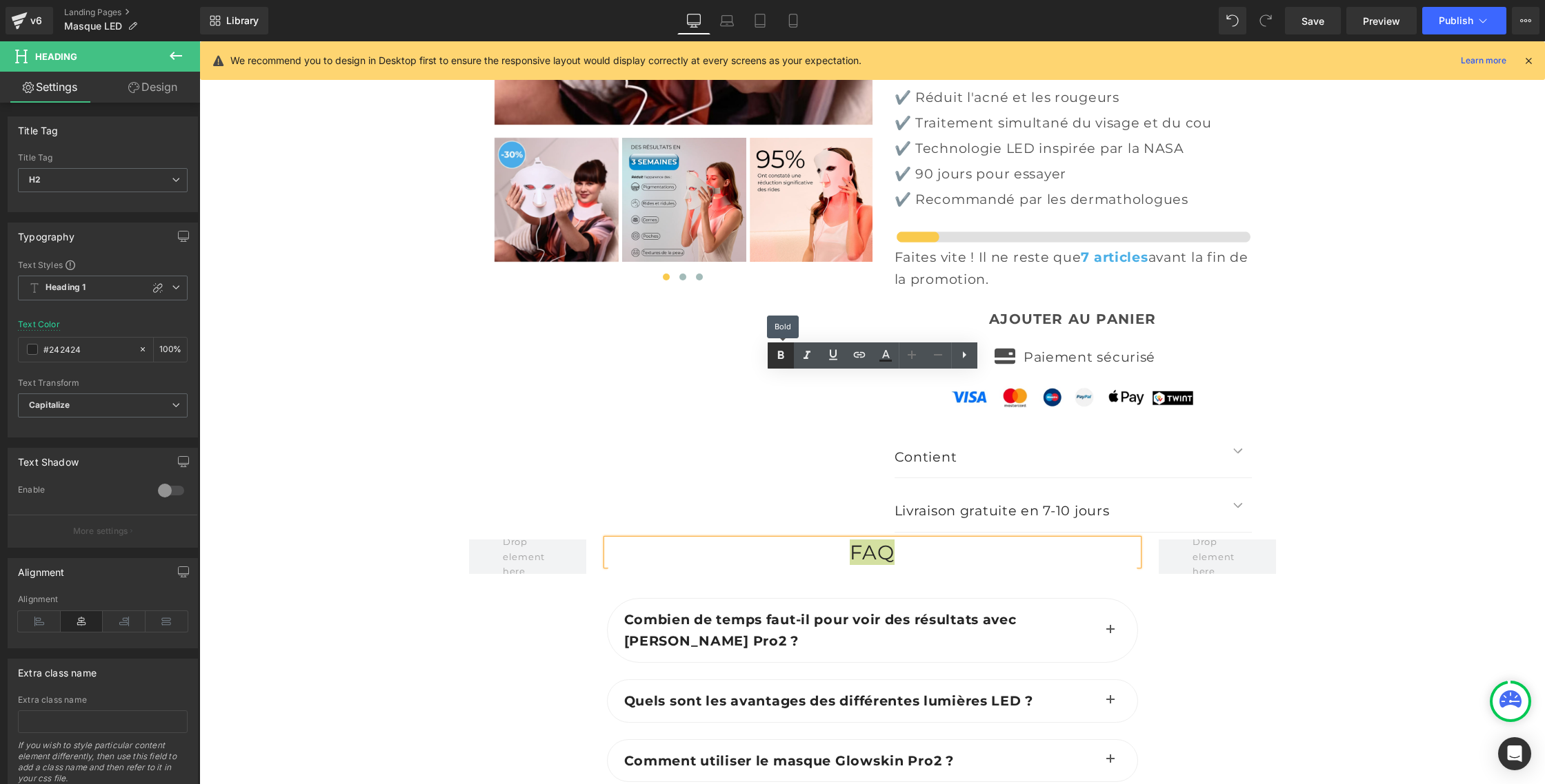
click at [775, 359] on icon at bounding box center [780, 355] width 17 height 17
click at [654, 611] on b "Combien de temps faut-il pour voir des résultats avec [PERSON_NAME] Pro2 ?" at bounding box center [819, 630] width 392 height 38
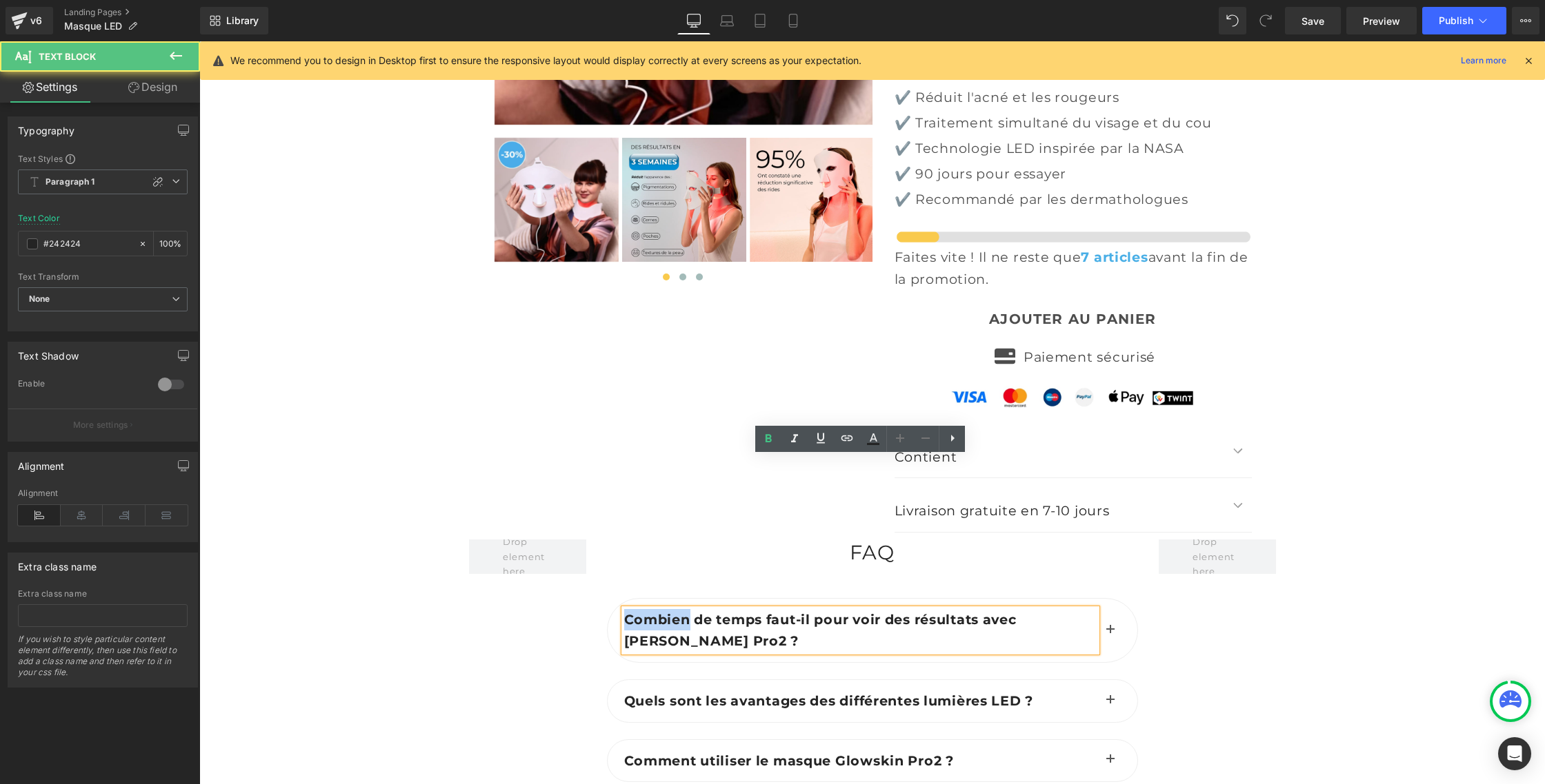
click at [654, 611] on b "Combien de temps faut-il pour voir des résultats avec [PERSON_NAME] Pro2 ?" at bounding box center [819, 630] width 392 height 38
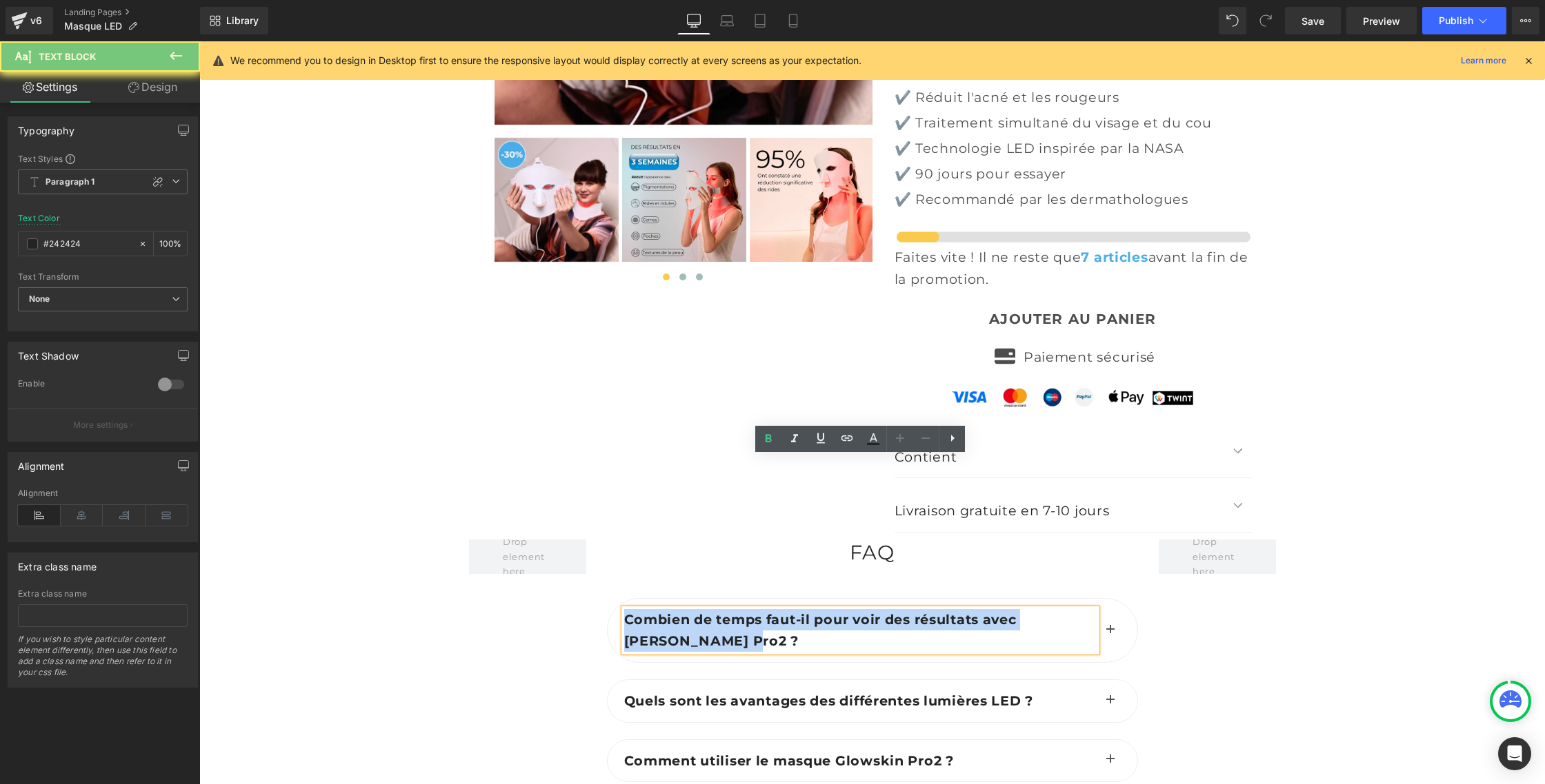
click at [654, 611] on b "Combien de temps faut-il pour voir des résultats avec [PERSON_NAME] Pro2 ?" at bounding box center [819, 630] width 392 height 38
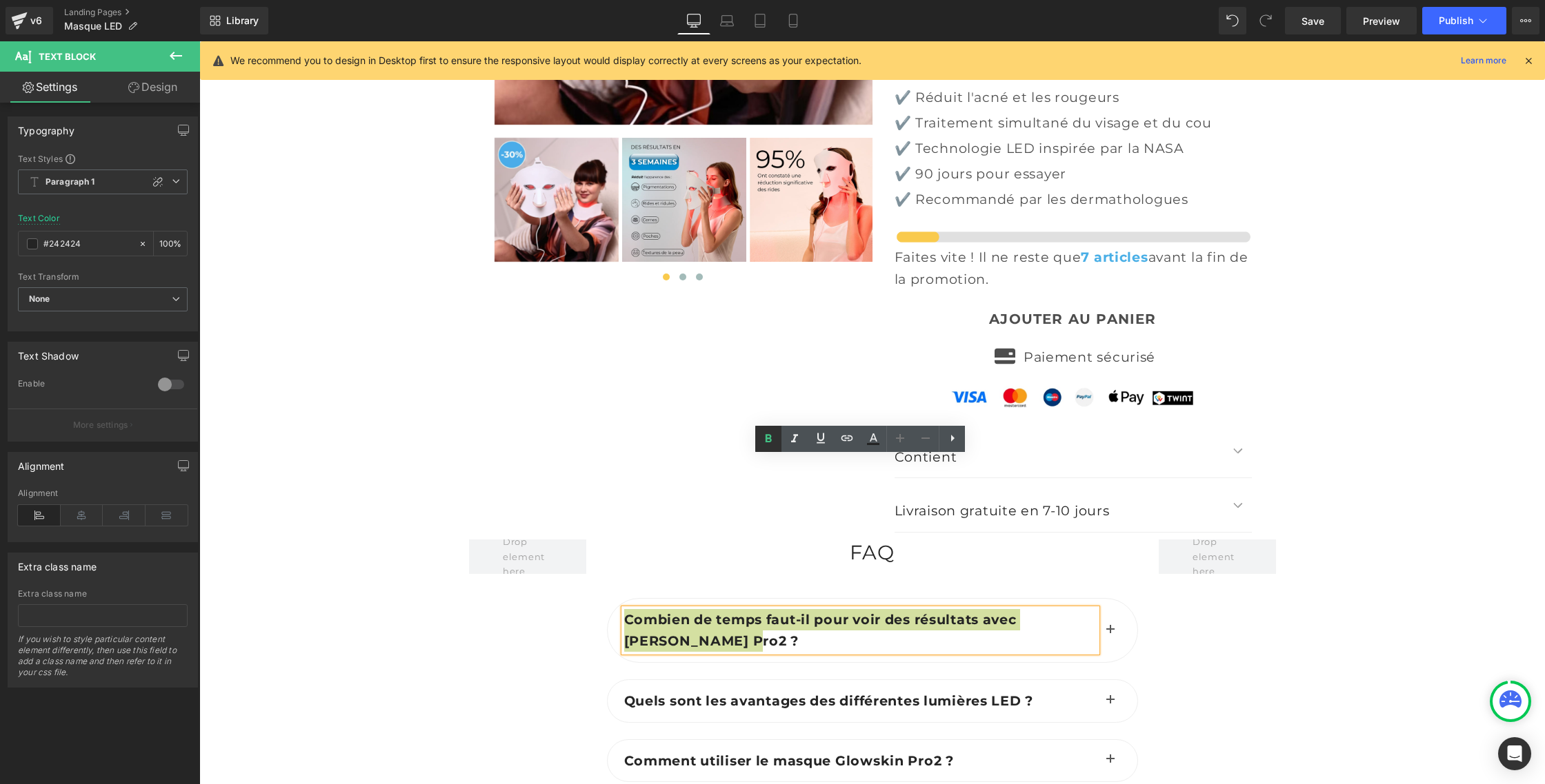
click at [769, 441] on icon at bounding box center [769, 438] width 6 height 8
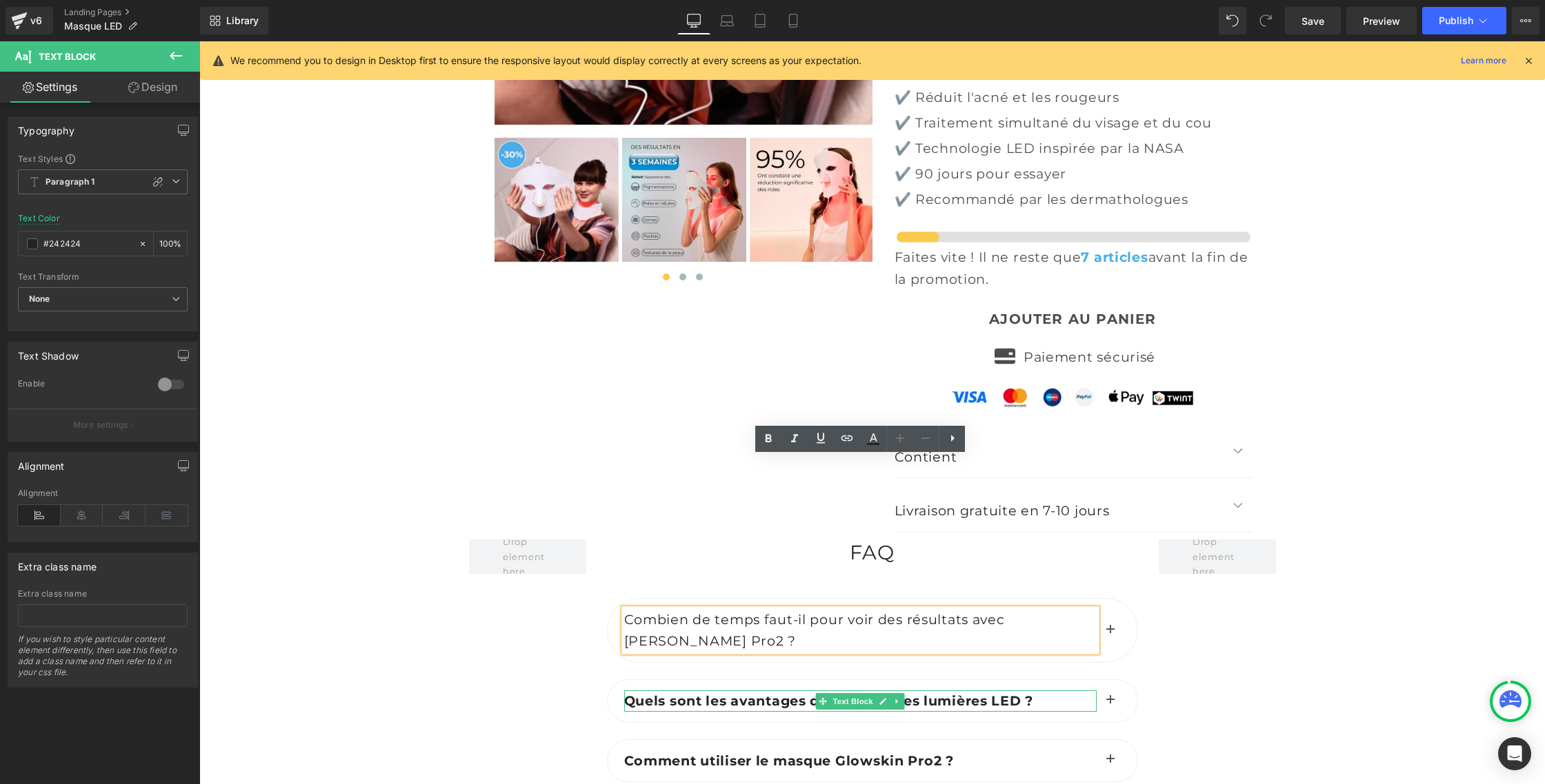
click at [657, 693] on b "Quels sont les avantages des différentes lumières LED ?" at bounding box center [828, 701] width 409 height 17
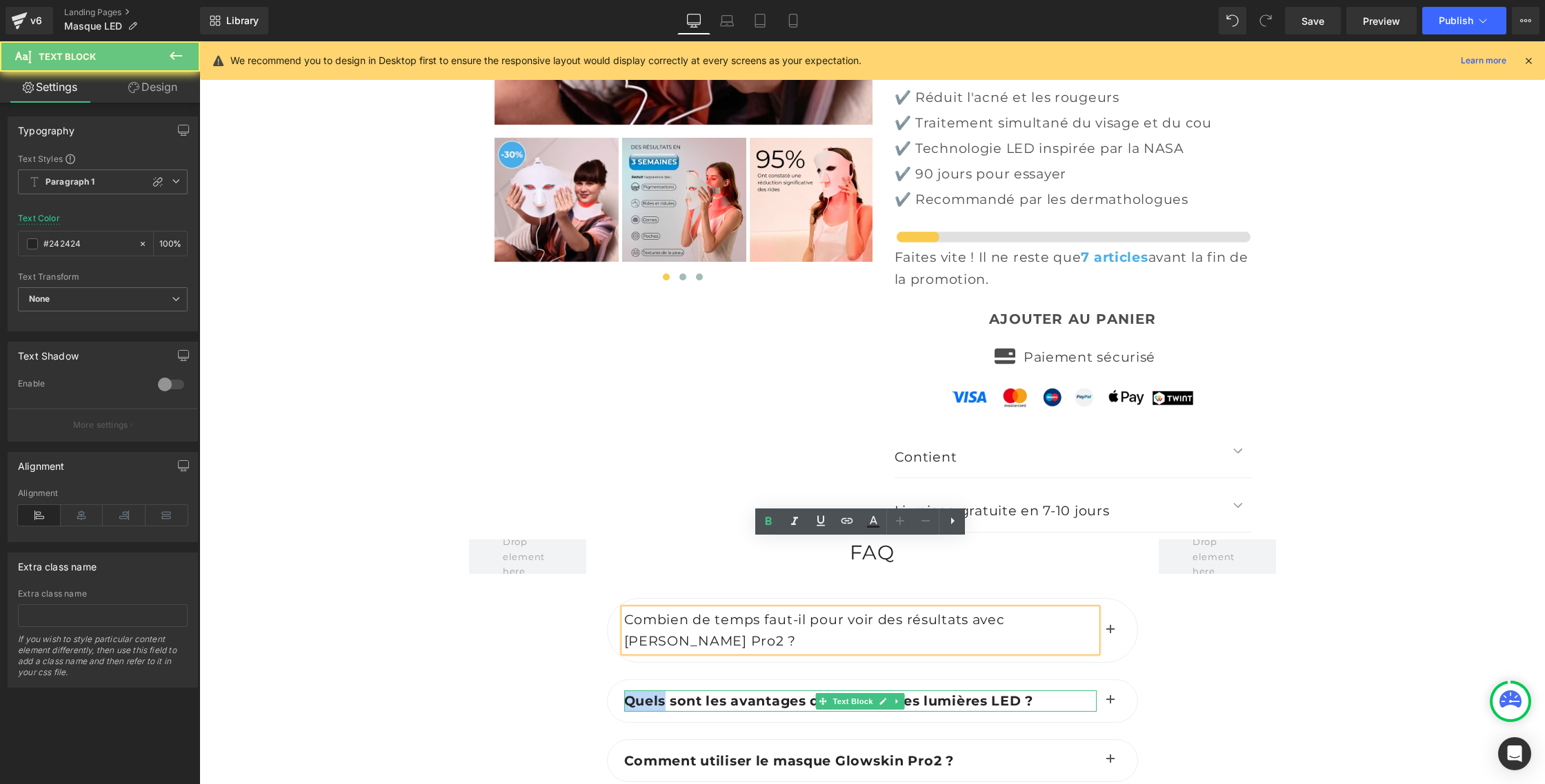
click at [657, 693] on b "Quels sont les avantages des différentes lumières LED ?" at bounding box center [828, 701] width 409 height 17
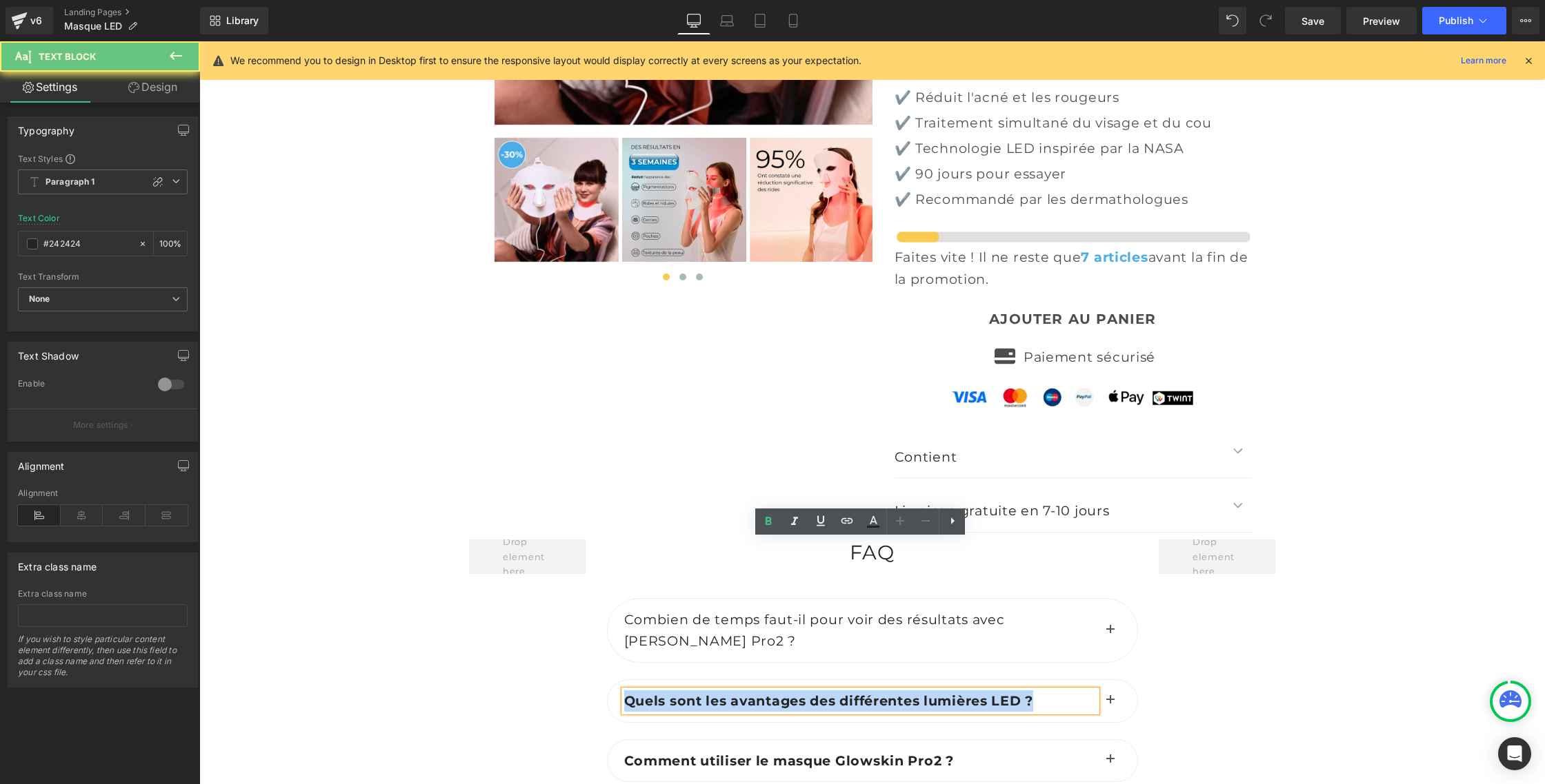
click at [657, 693] on b "Quels sont les avantages des différentes lumières LED ?" at bounding box center [828, 701] width 409 height 17
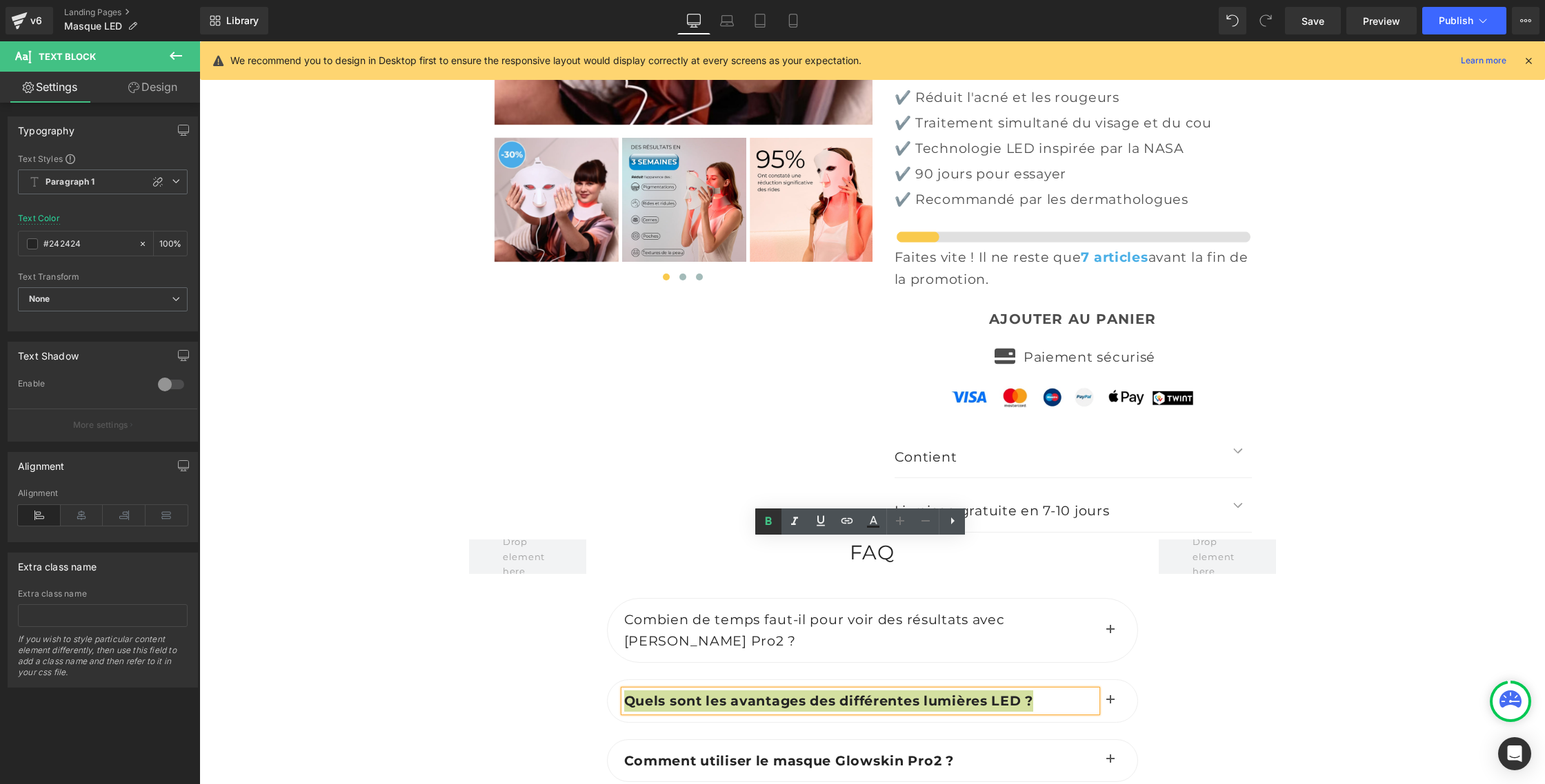
drag, startPoint x: 769, startPoint y: 522, endPoint x: 764, endPoint y: 528, distance: 7.8
click at [769, 522] on icon at bounding box center [768, 521] width 17 height 17
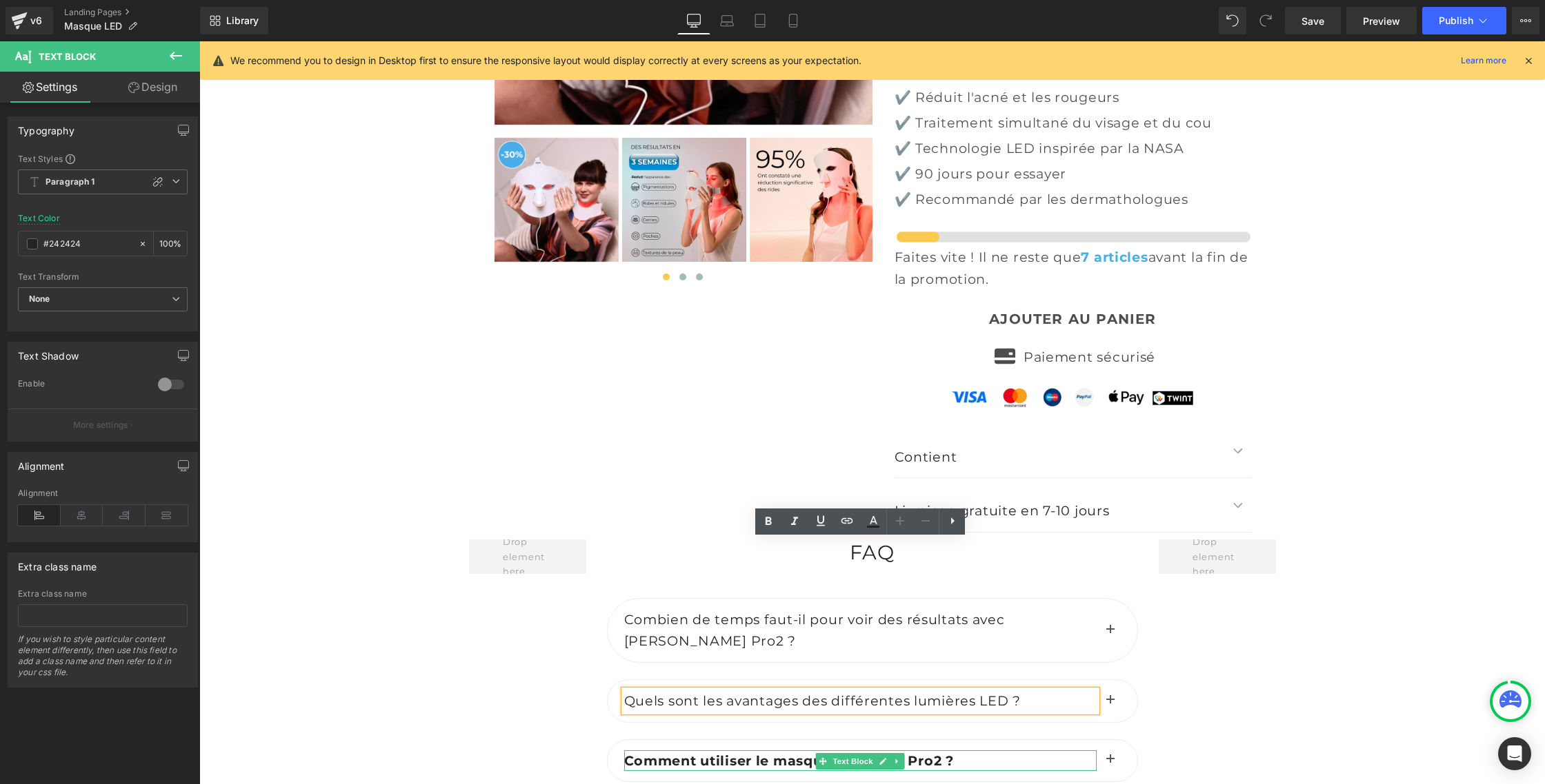
click at [687, 752] on b "Comment utiliser le masque Glowskin Pro2 ?" at bounding box center [788, 760] width 330 height 17
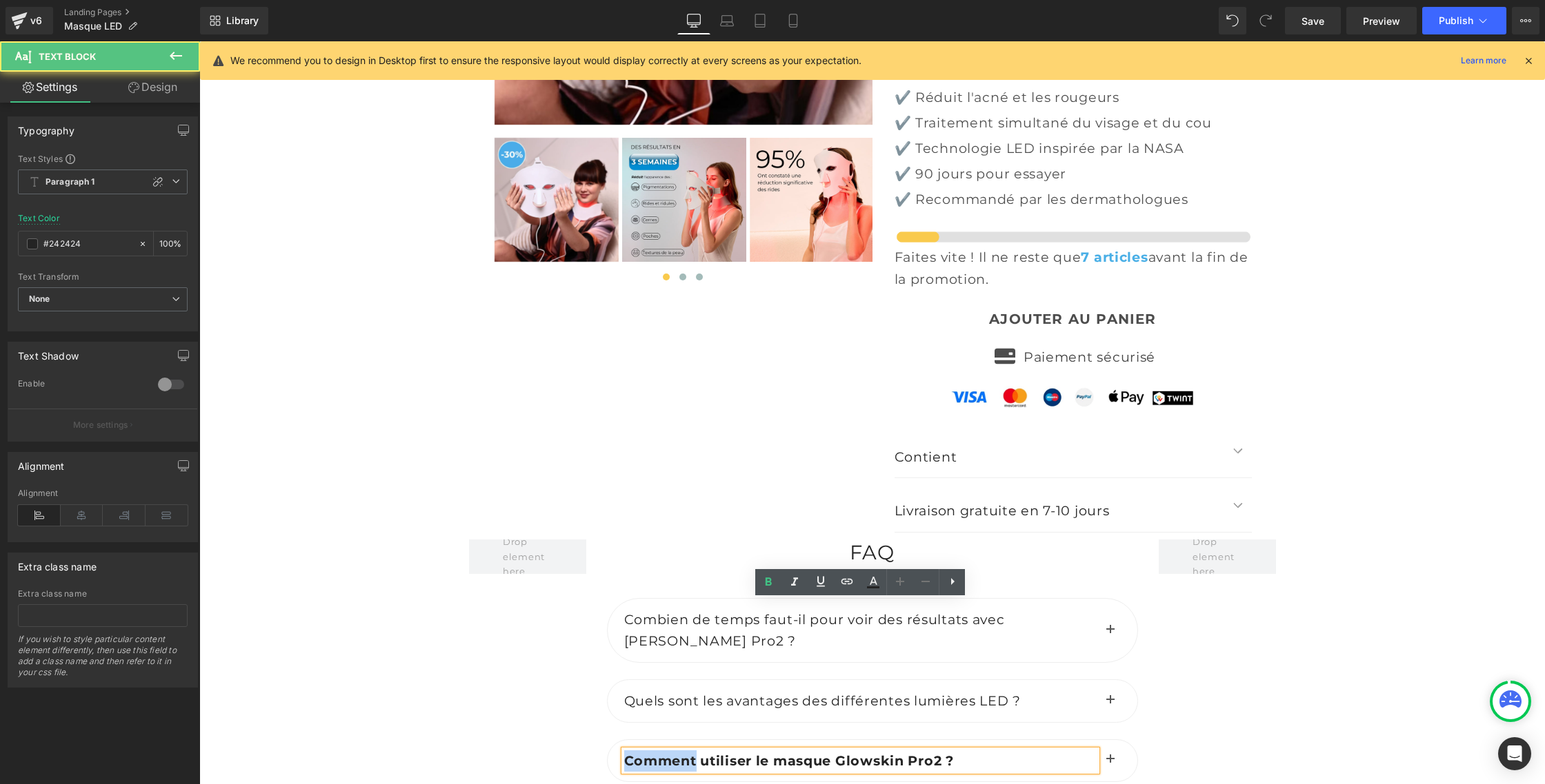
click at [687, 752] on b "Comment utiliser le masque Glowskin Pro2 ?" at bounding box center [788, 760] width 330 height 17
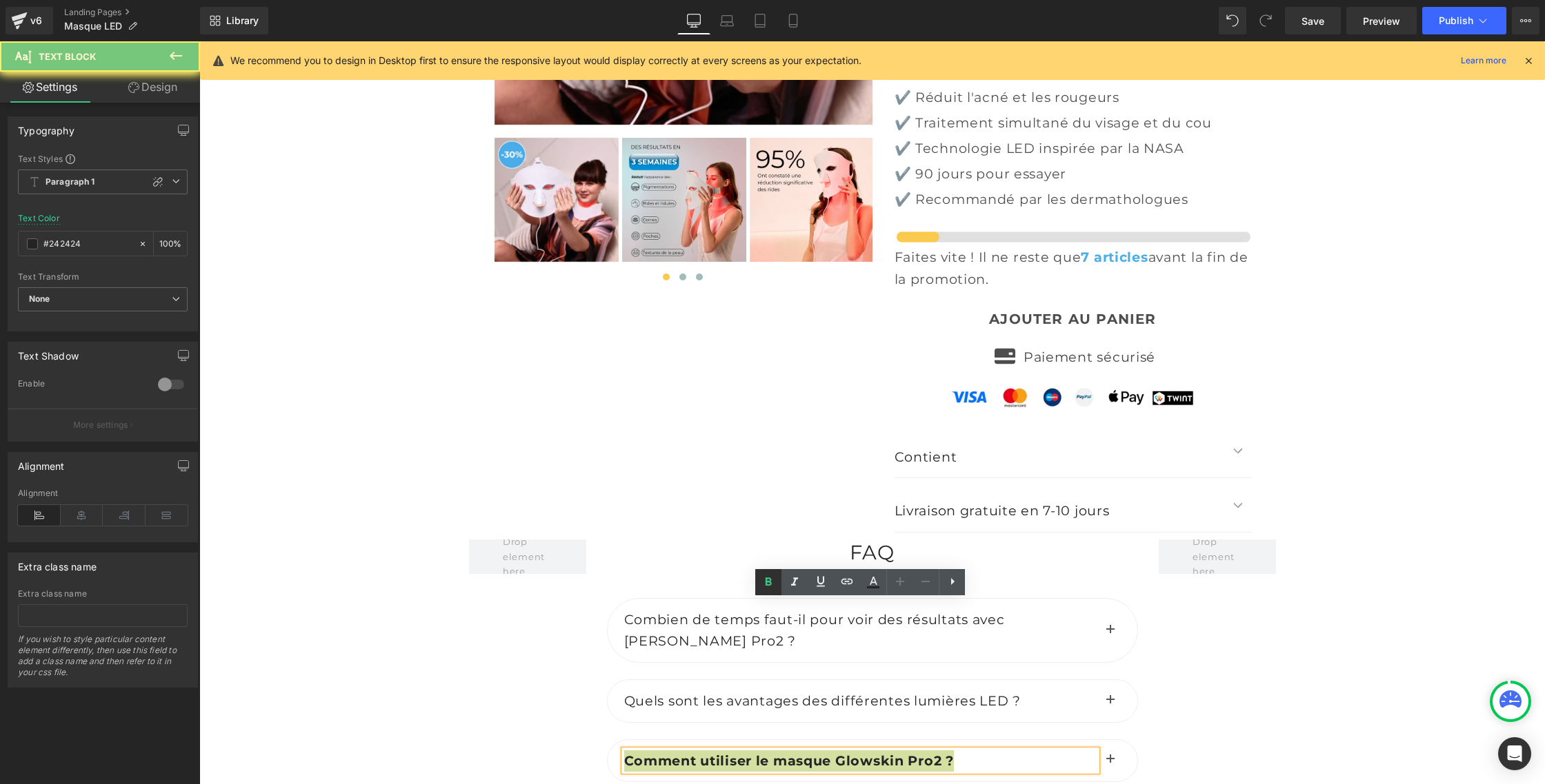
click at [764, 584] on icon at bounding box center [768, 582] width 17 height 17
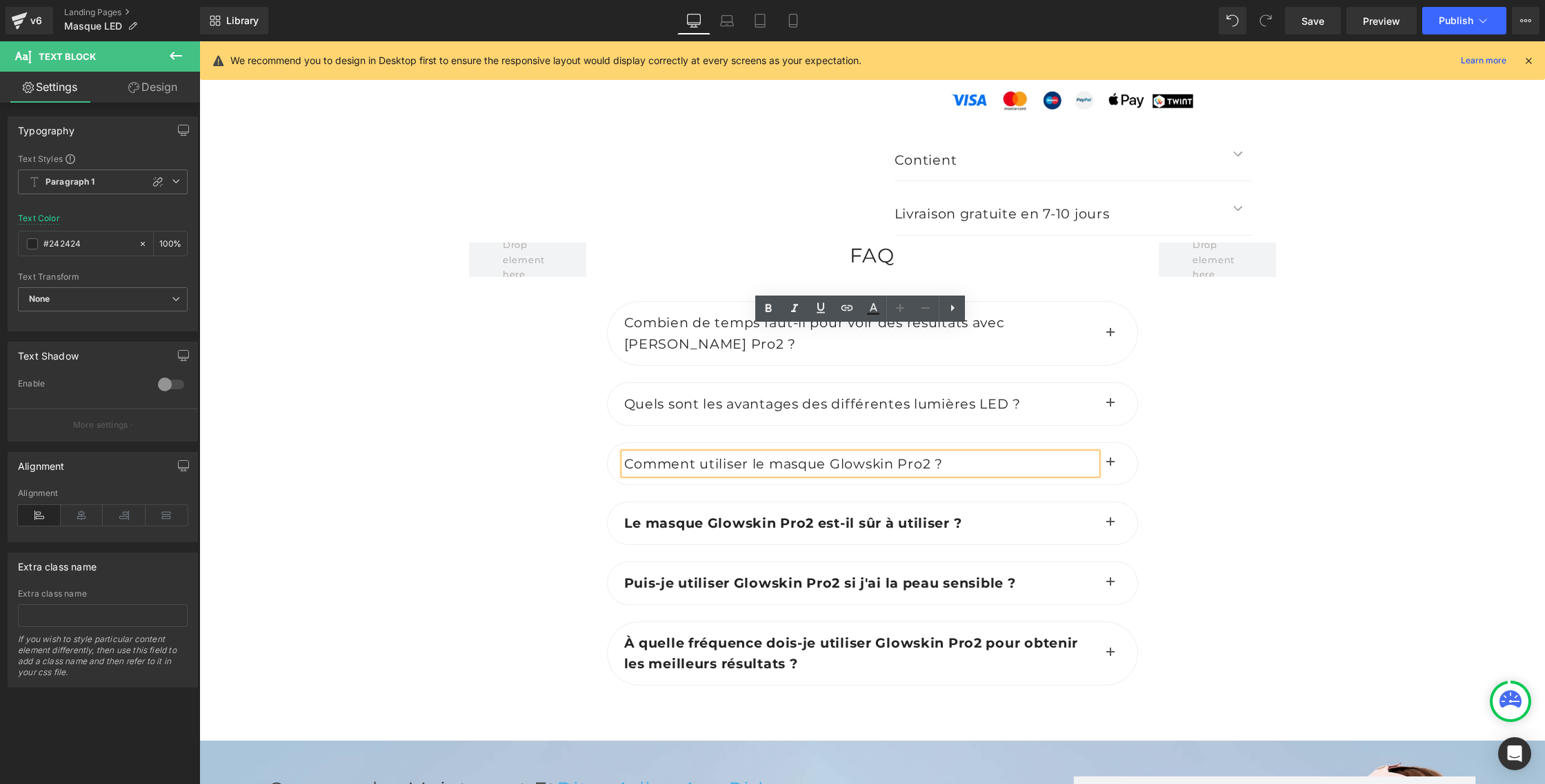
scroll to position [5484, 0]
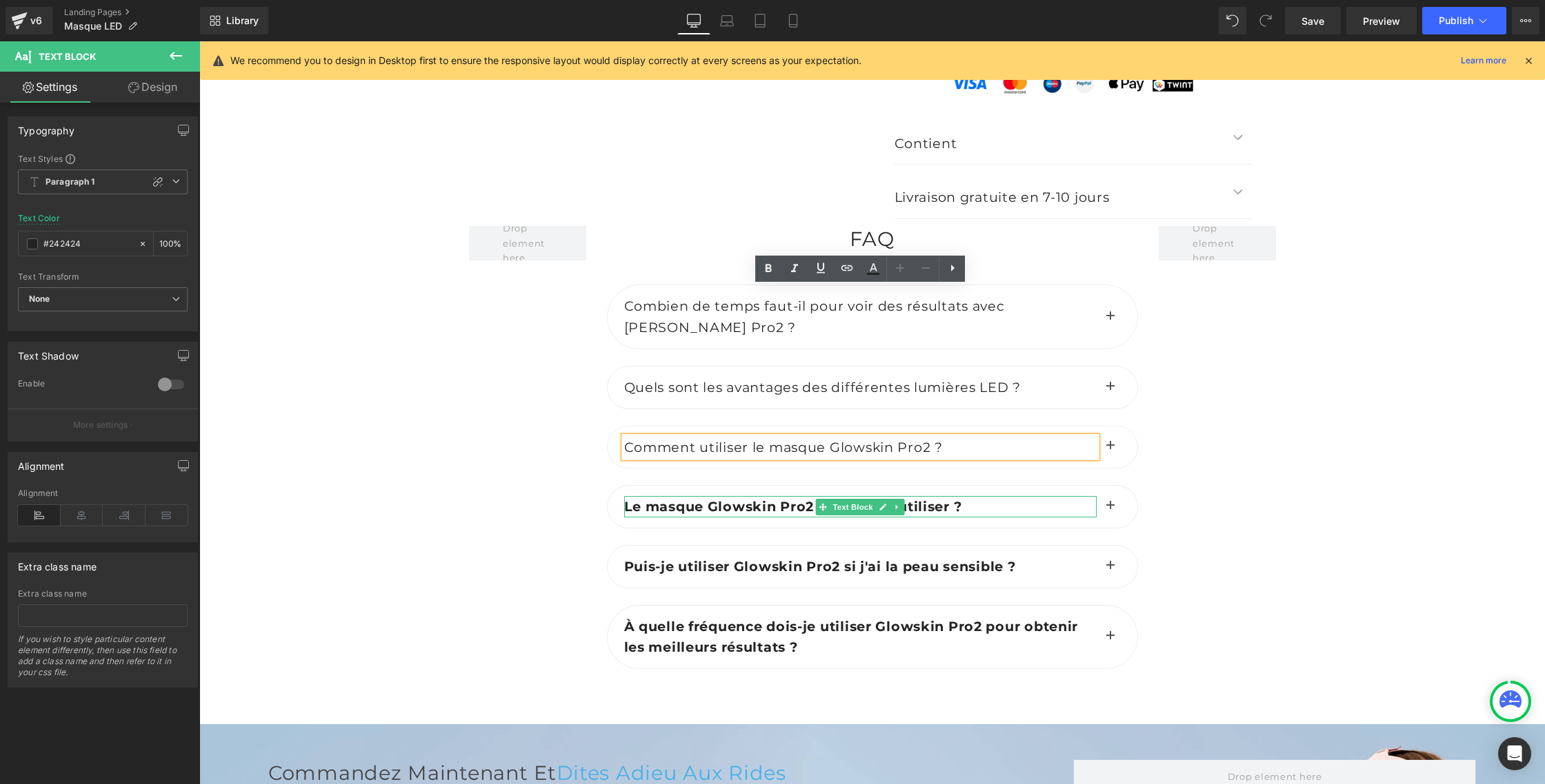
click at [682, 498] on b "Le masque Glowskin Pro2 est-il sûr à utiliser ?" at bounding box center [792, 506] width 338 height 17
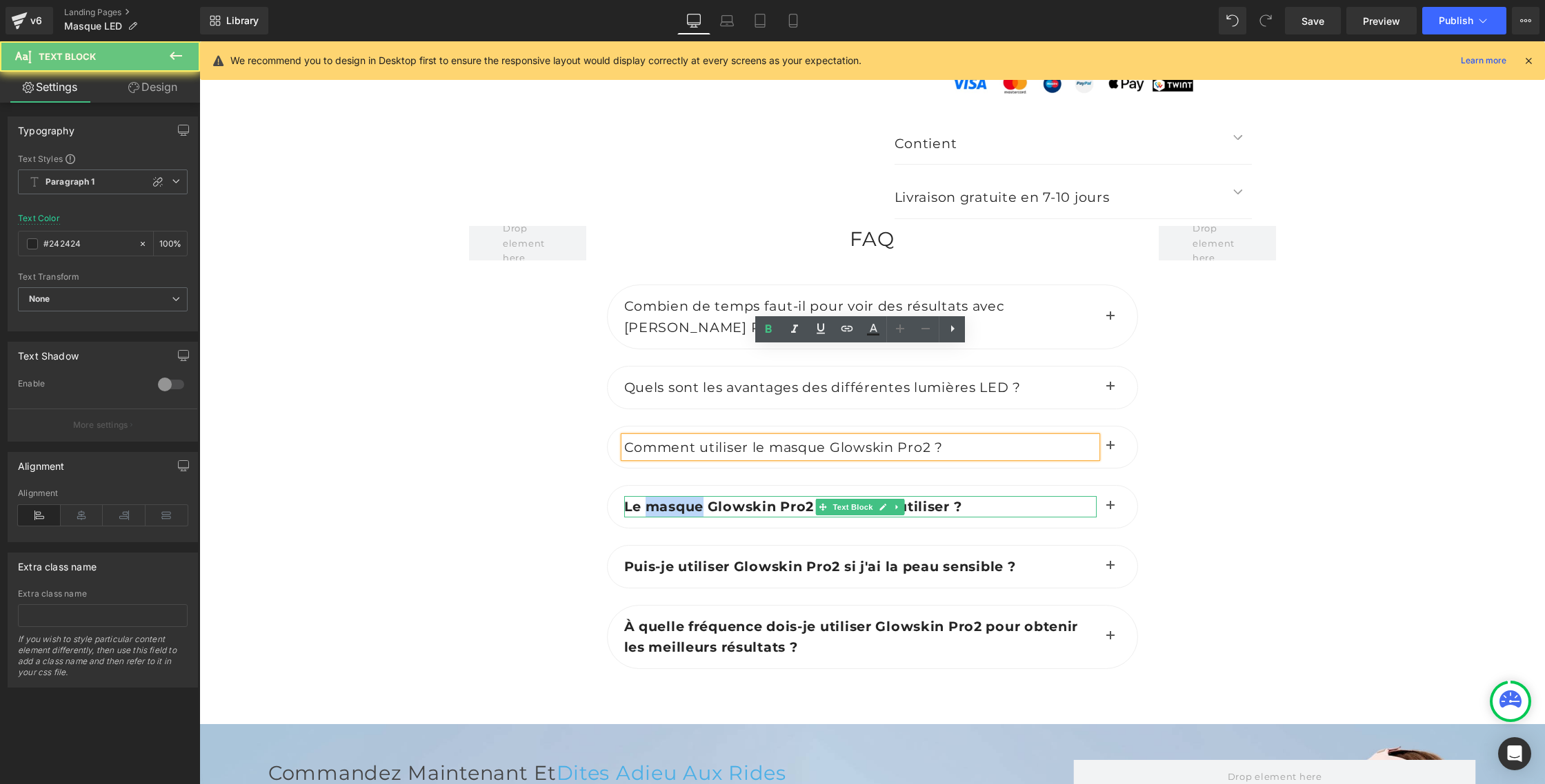
click at [682, 498] on b "Le masque Glowskin Pro2 est-il sûr à utiliser ?" at bounding box center [792, 506] width 338 height 17
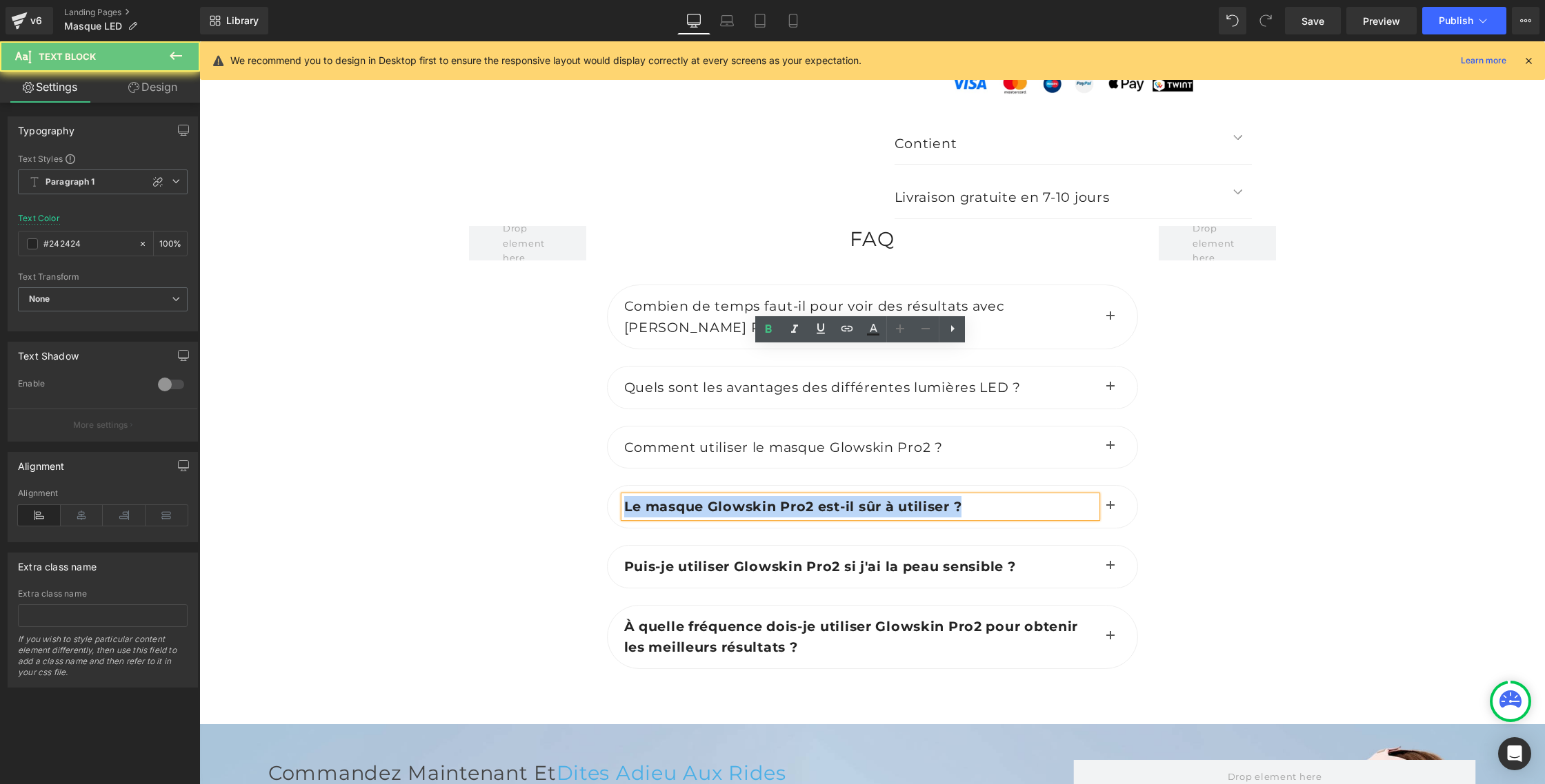
drag, startPoint x: 682, startPoint y: 362, endPoint x: 689, endPoint y: 356, distance: 9.2
click at [682, 498] on b "Le masque Glowskin Pro2 est-il sûr à utiliser ?" at bounding box center [792, 506] width 338 height 17
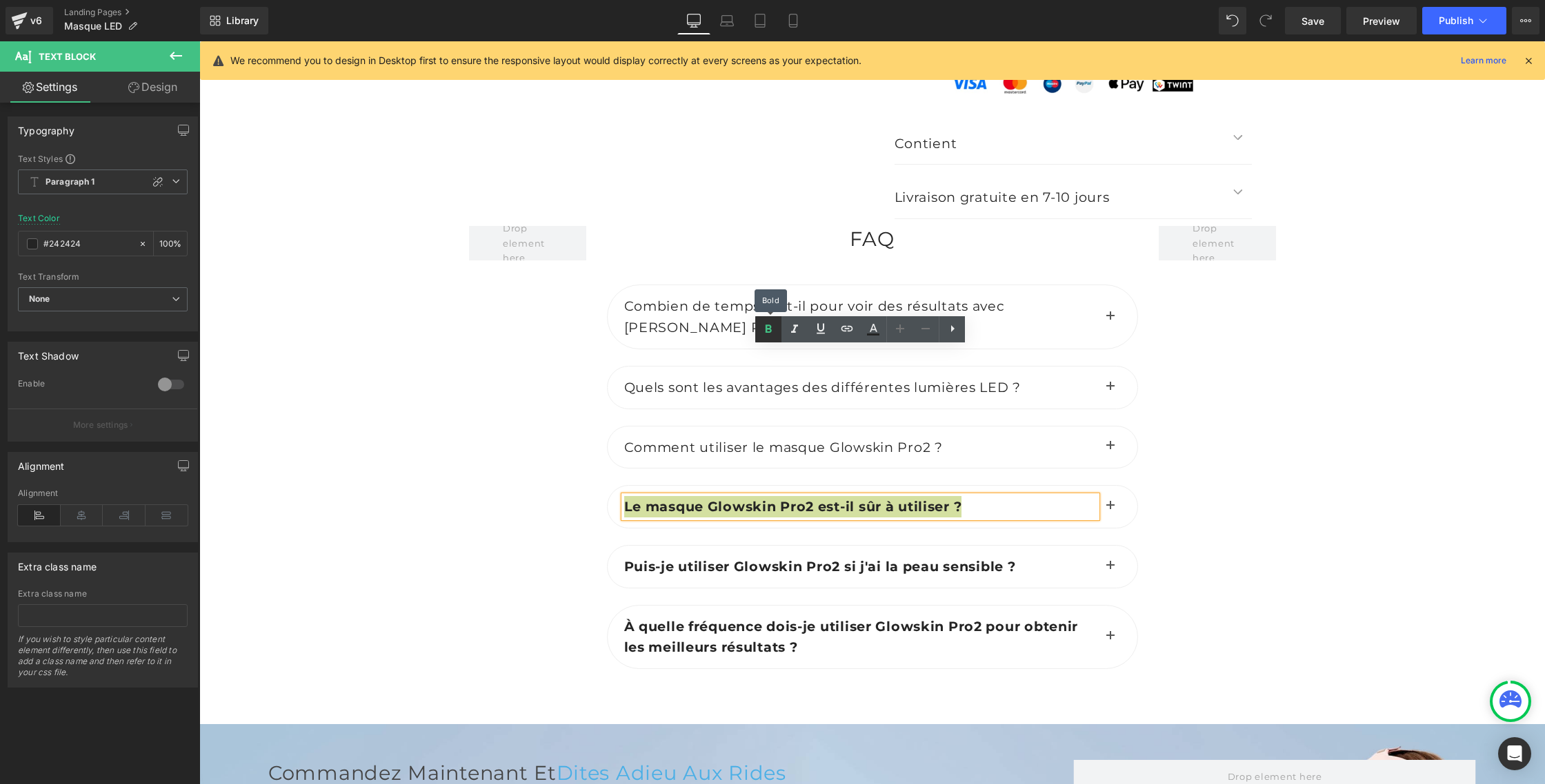
click at [767, 327] on icon at bounding box center [769, 328] width 6 height 8
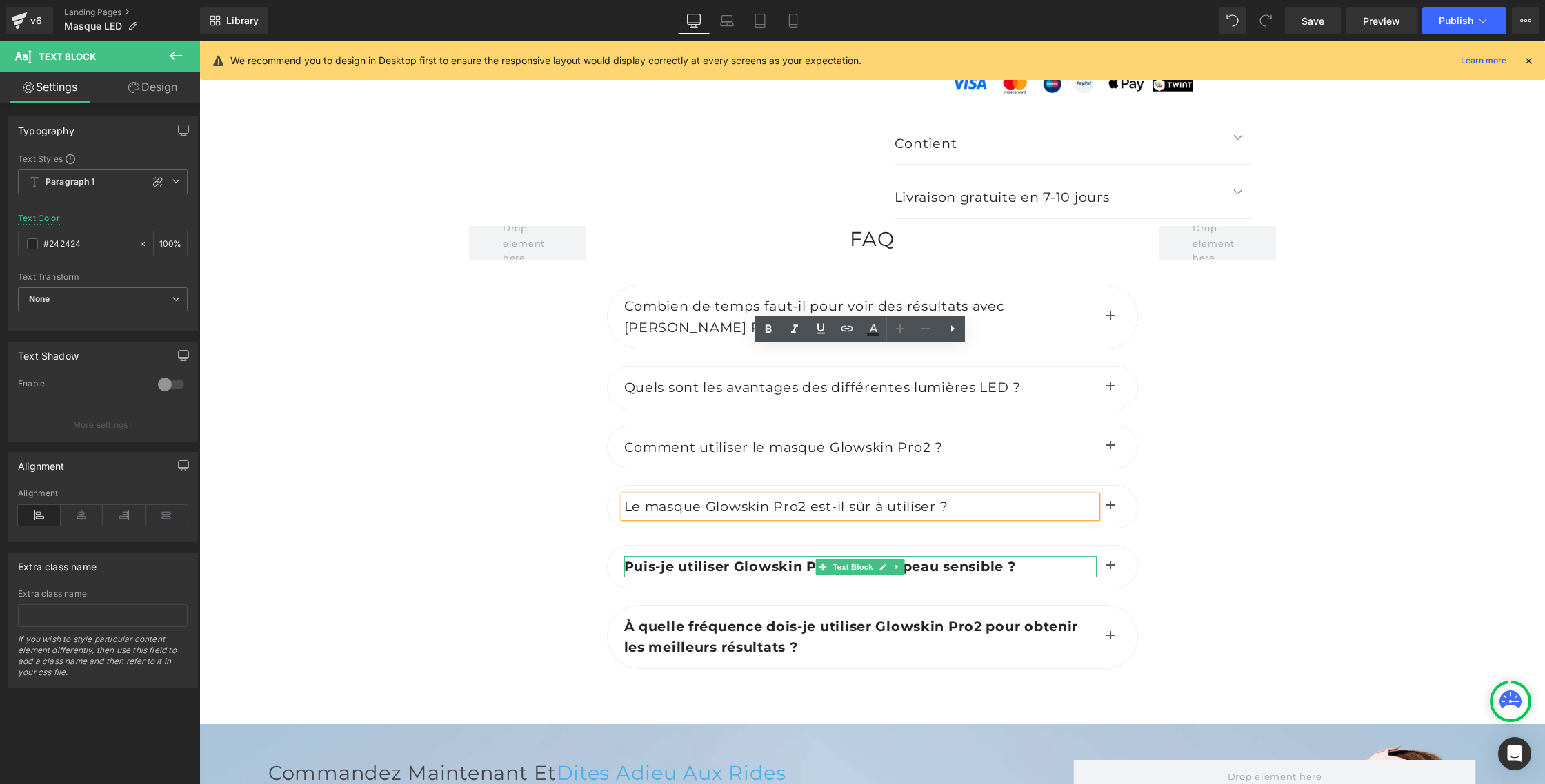
click at [640, 558] on b "Puis-je utiliser Glowskin Pro2 si j'ai la peau sensible ?" at bounding box center [819, 566] width 391 height 17
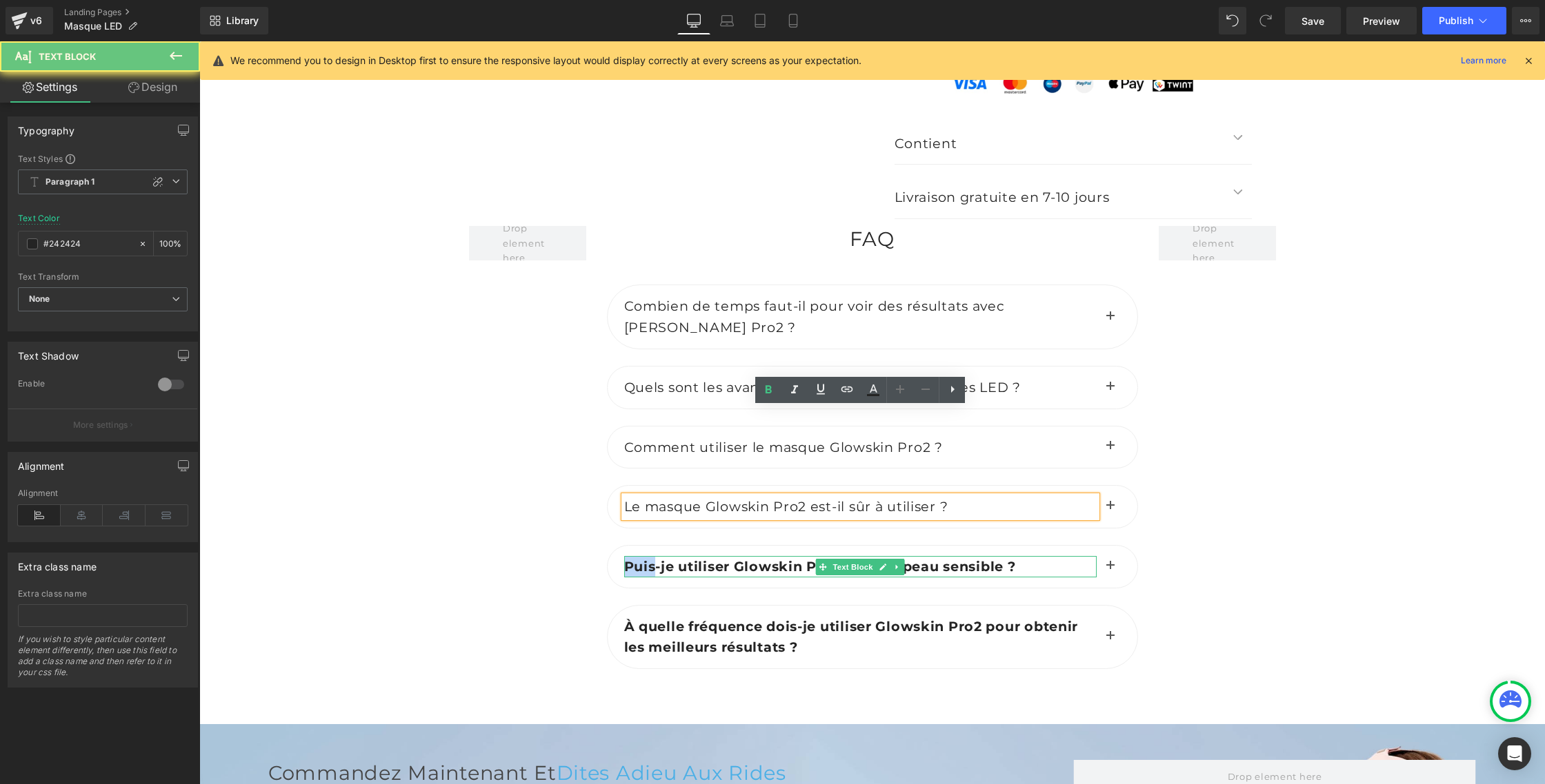
click at [640, 558] on b "Puis-je utiliser Glowskin Pro2 si j'ai la peau sensible ?" at bounding box center [819, 566] width 391 height 17
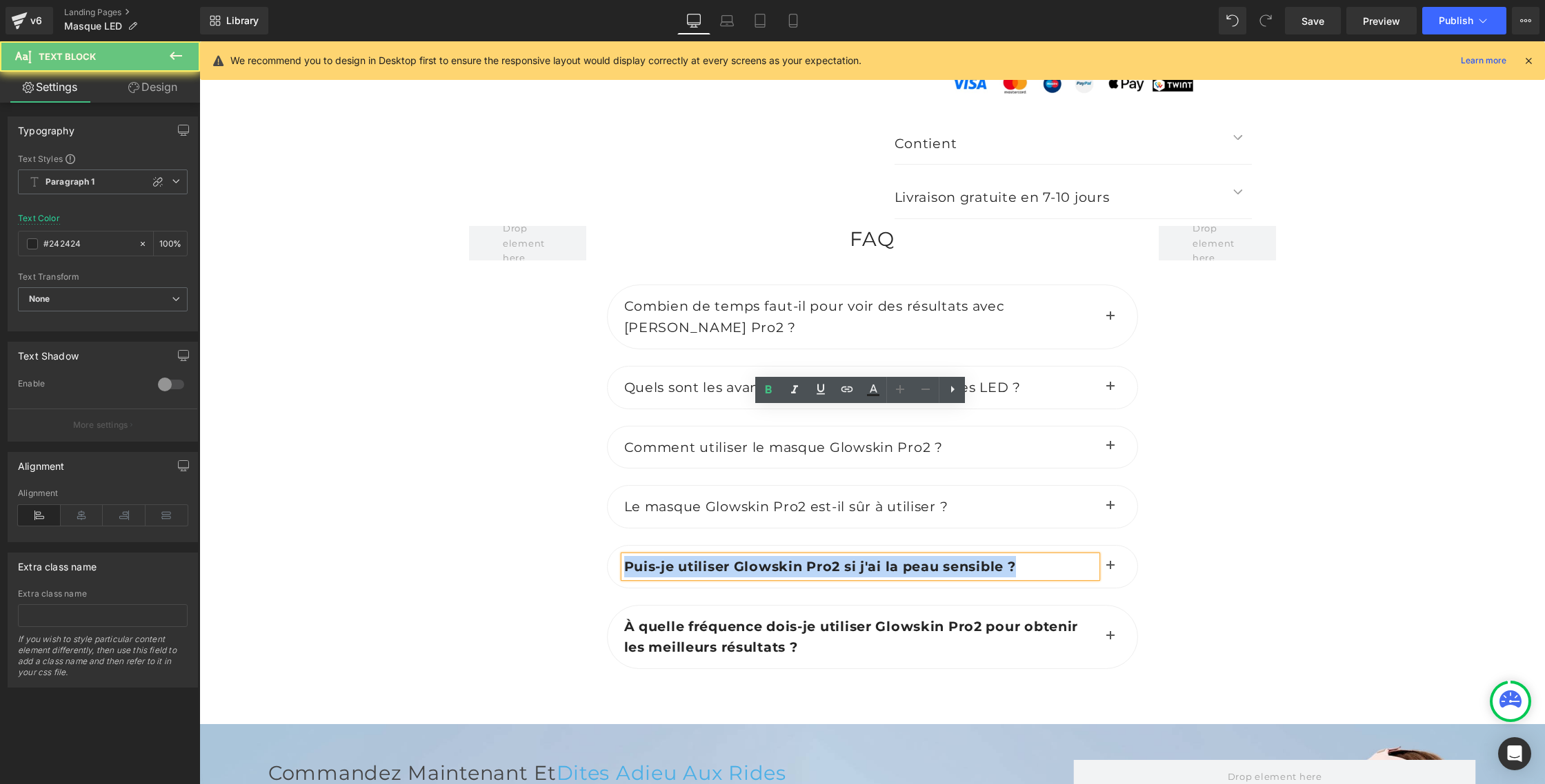
click at [640, 558] on b "Puis-je utiliser Glowskin Pro2 si j'ai la peau sensible ?" at bounding box center [819, 566] width 391 height 17
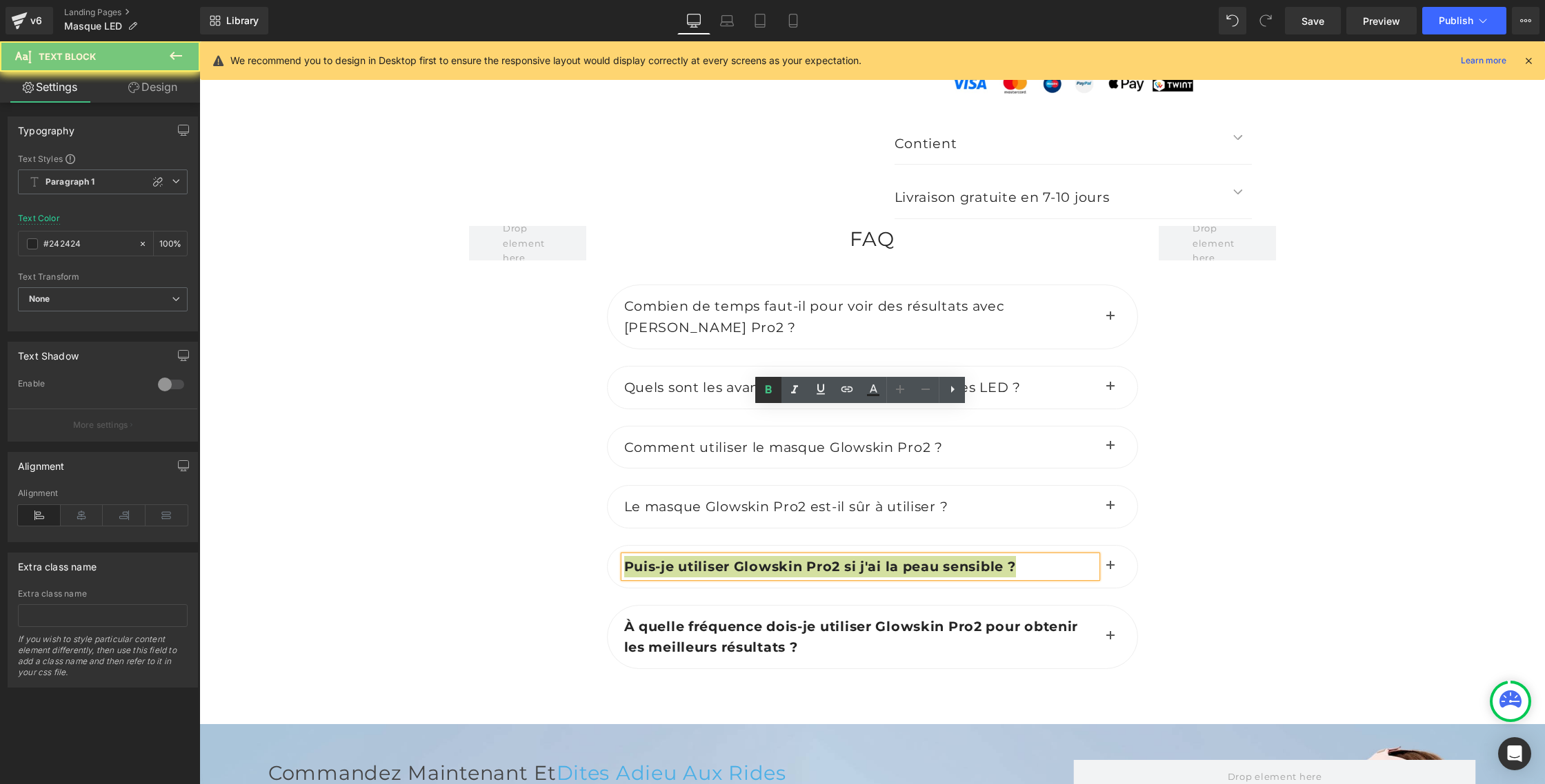
click at [767, 389] on icon at bounding box center [769, 389] width 6 height 8
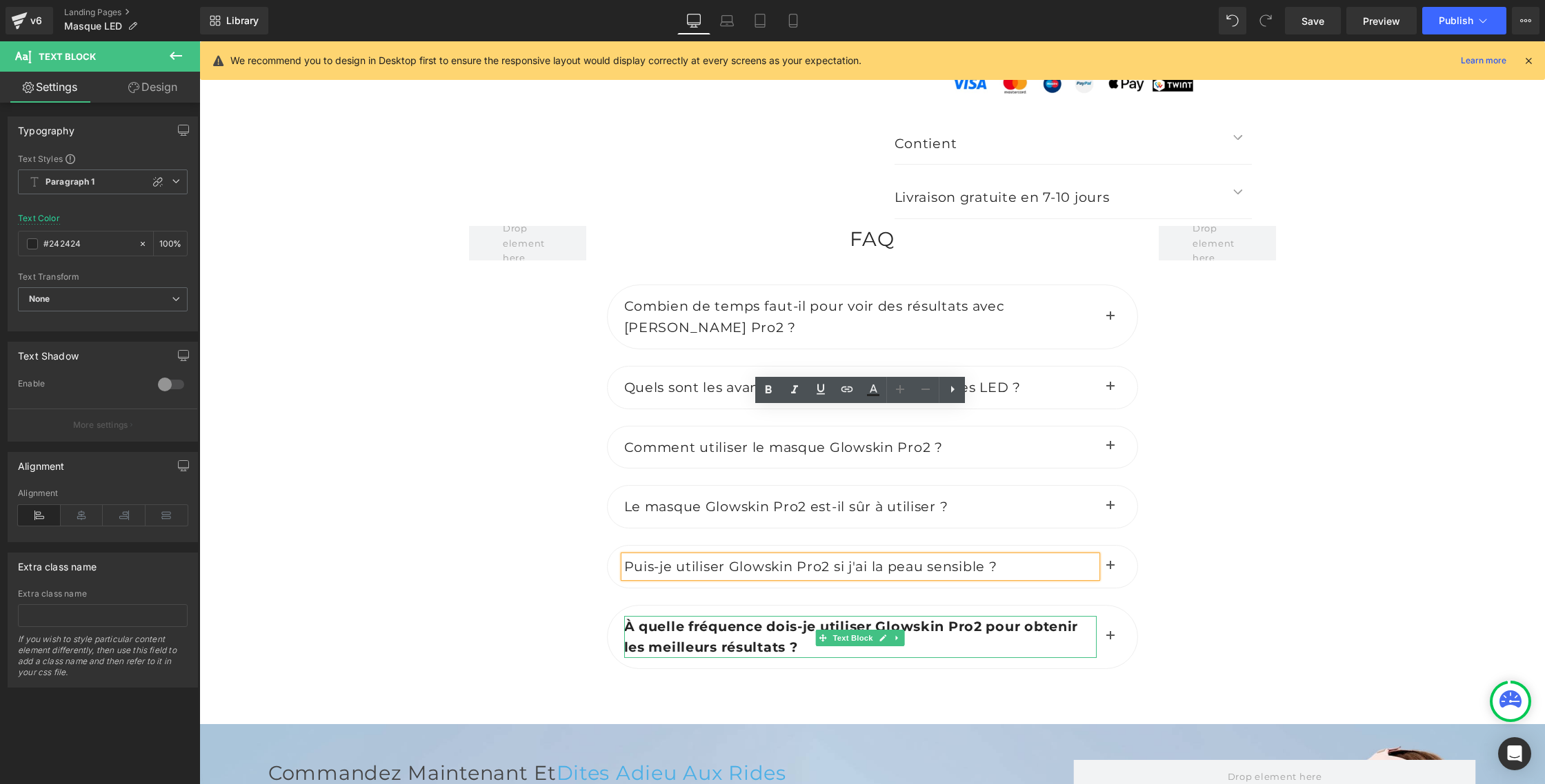
click at [653, 618] on b "À quelle fréquence dois-je utiliser Glowskin Pro2 pour obtenir les meilleurs ré…" at bounding box center [851, 637] width 455 height 38
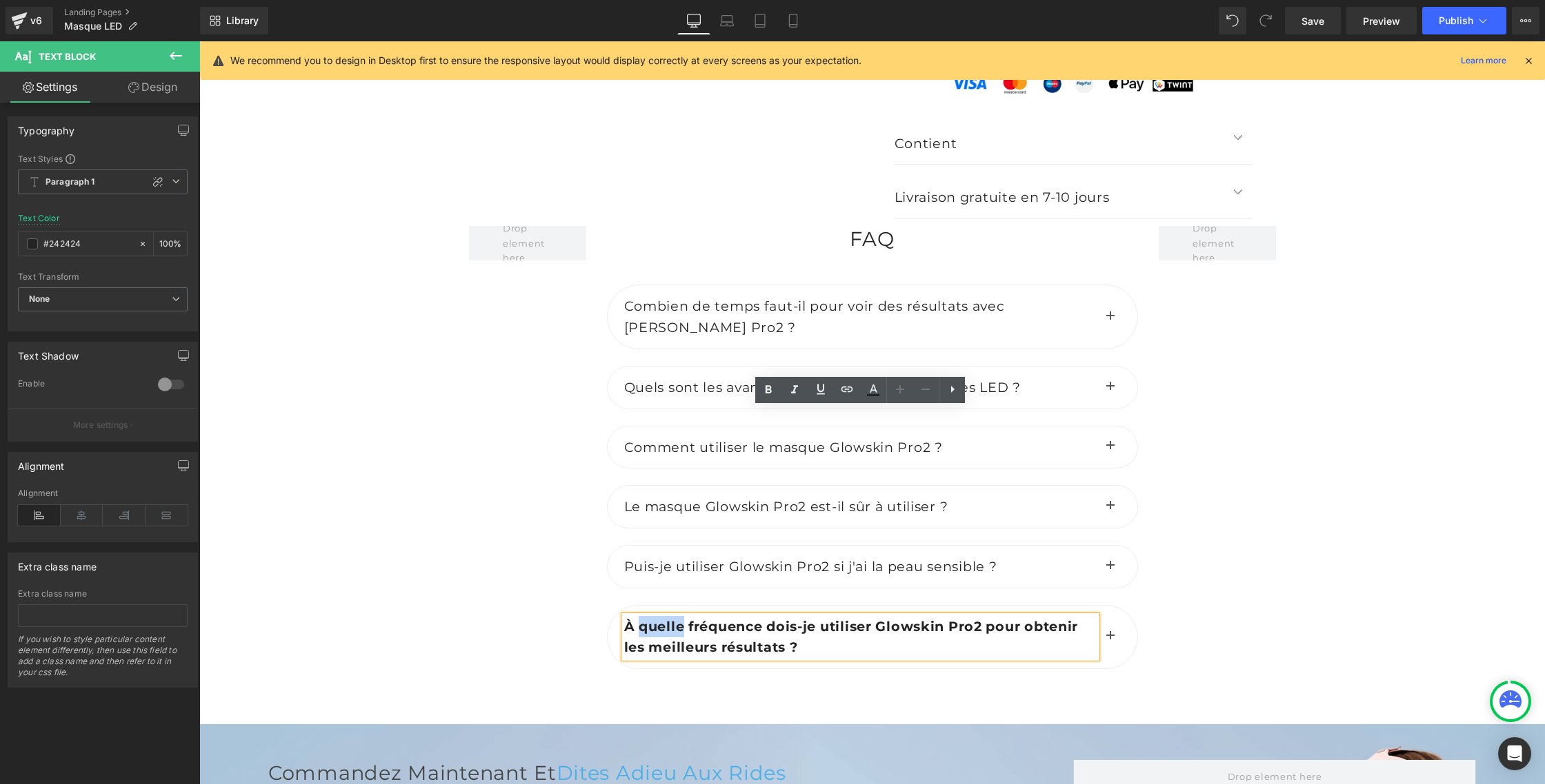
click at [653, 618] on b "À quelle fréquence dois-je utiliser Glowskin Pro2 pour obtenir les meilleurs ré…" at bounding box center [851, 637] width 455 height 38
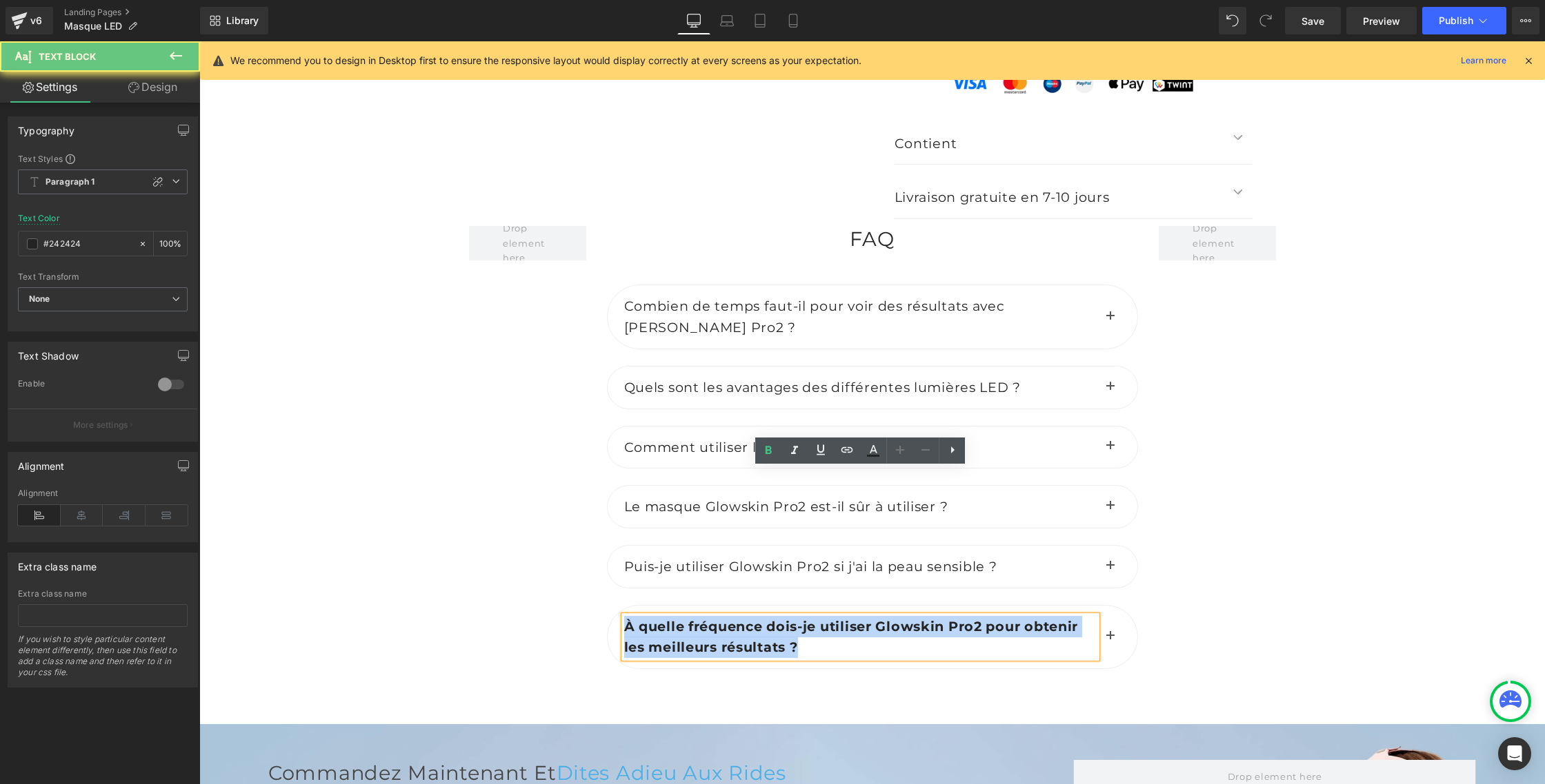
drag, startPoint x: 653, startPoint y: 483, endPoint x: 667, endPoint y: 477, distance: 15.2
click at [653, 618] on b "À quelle fréquence dois-je utiliser Glowskin Pro2 pour obtenir les meilleurs ré…" at bounding box center [851, 637] width 455 height 38
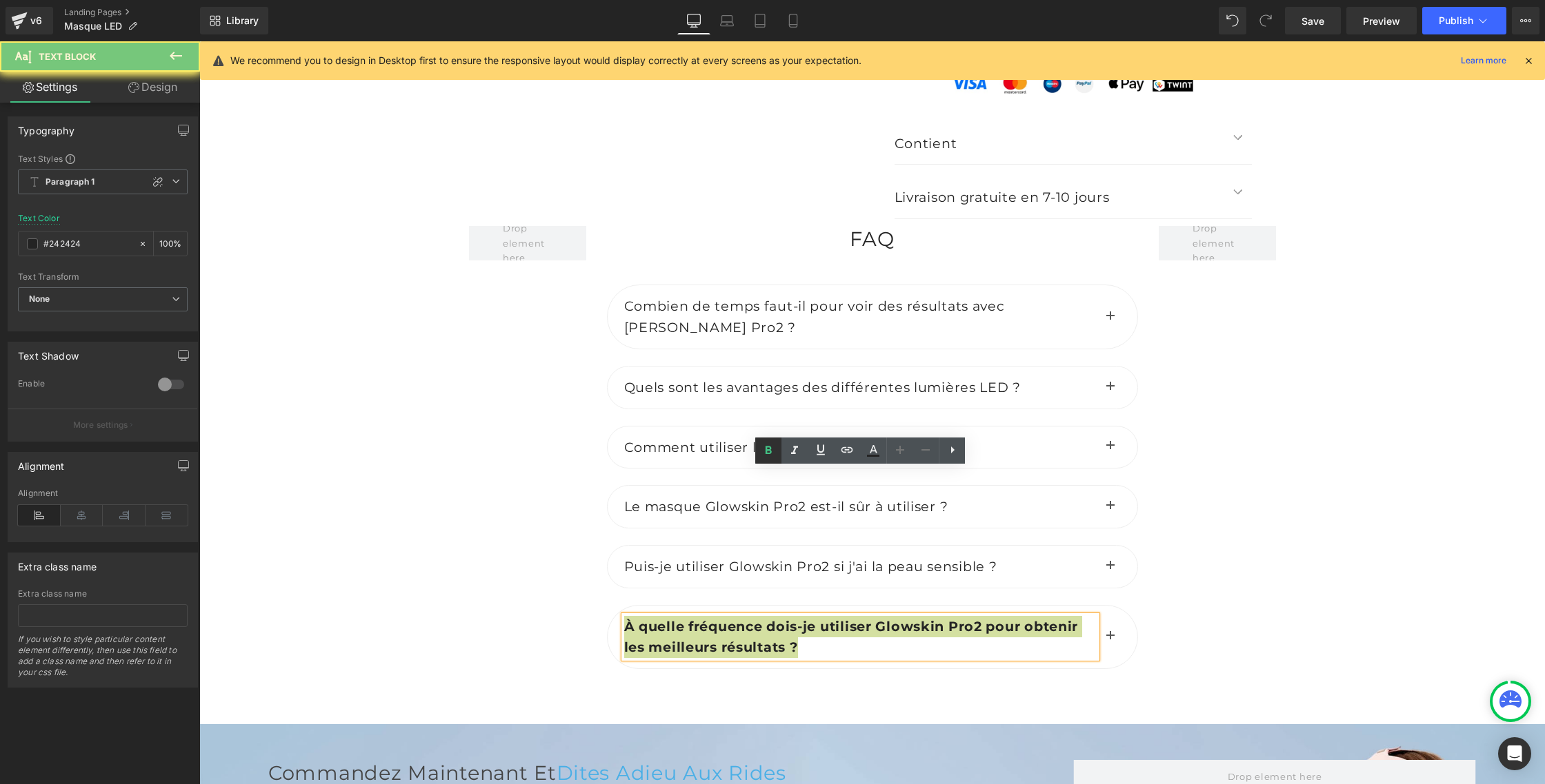
click at [775, 453] on icon at bounding box center [768, 451] width 17 height 17
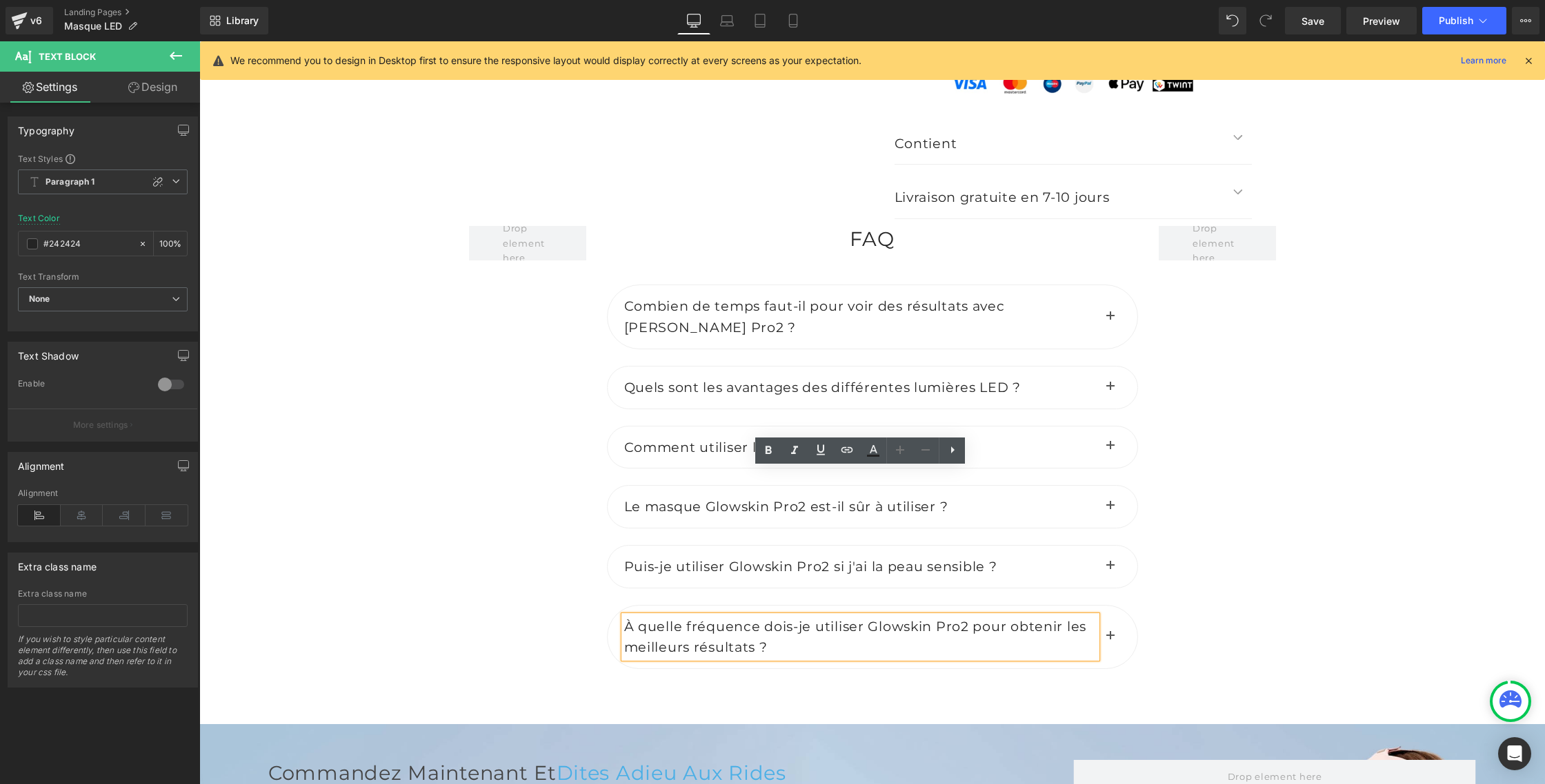
scroll to position [5279, 0]
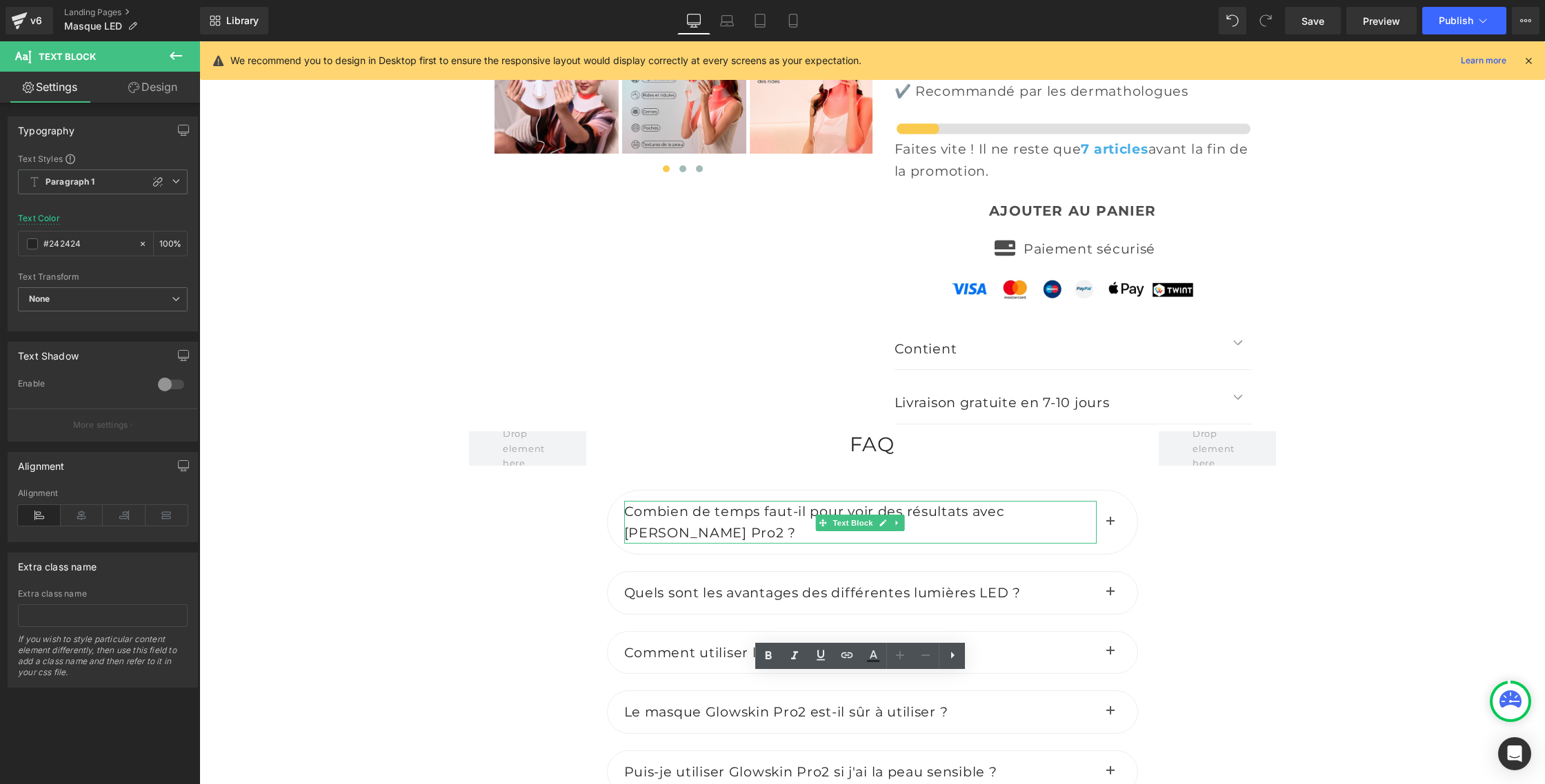
click at [990, 501] on p "Combien de temps faut-il pour voir des résultats avec [PERSON_NAME] Pro2 ?" at bounding box center [860, 522] width 473 height 42
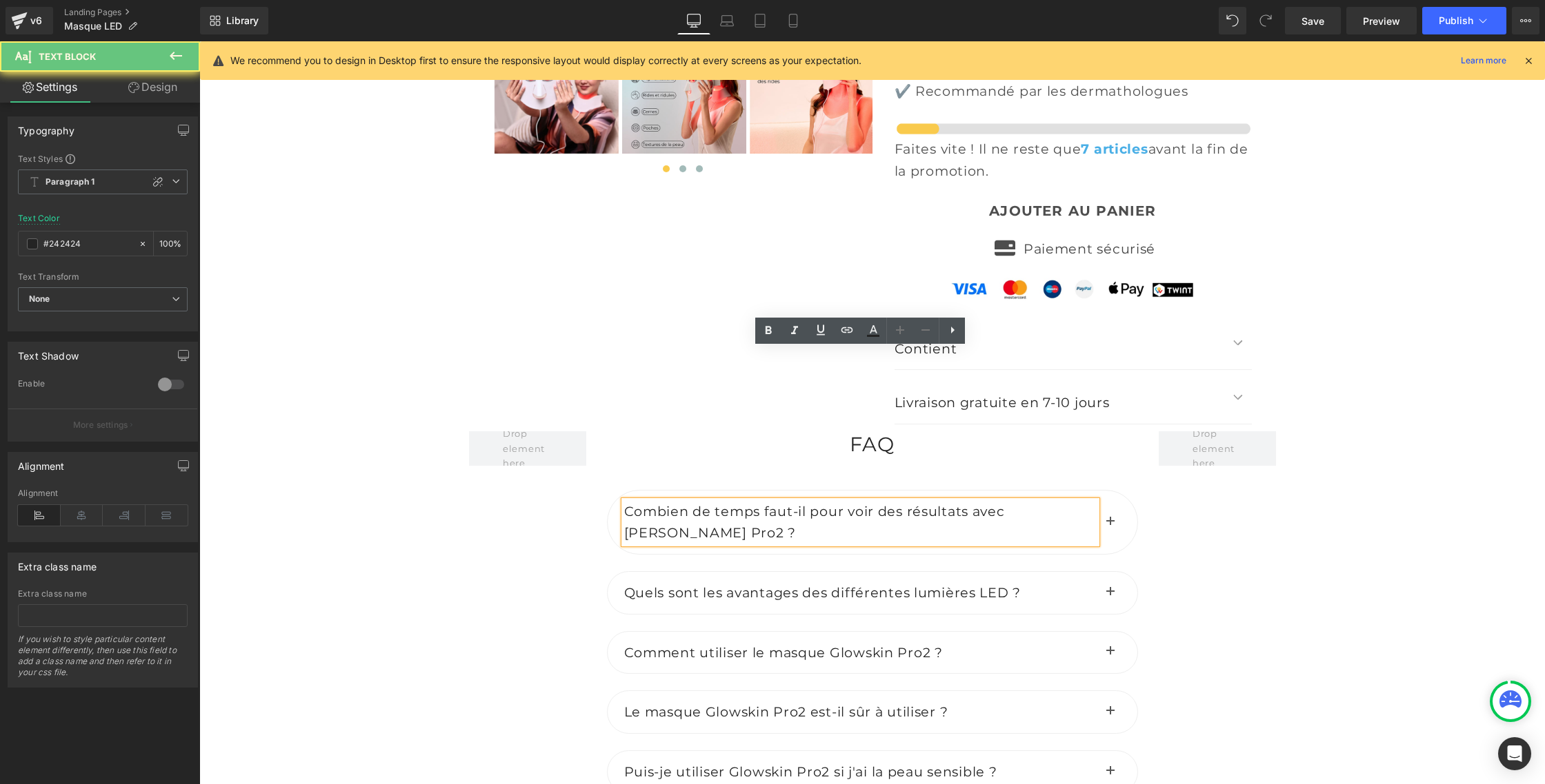
click at [992, 501] on p "Combien de temps faut-il pour voir des résultats avec [PERSON_NAME] Pro2 ?" at bounding box center [860, 522] width 473 height 42
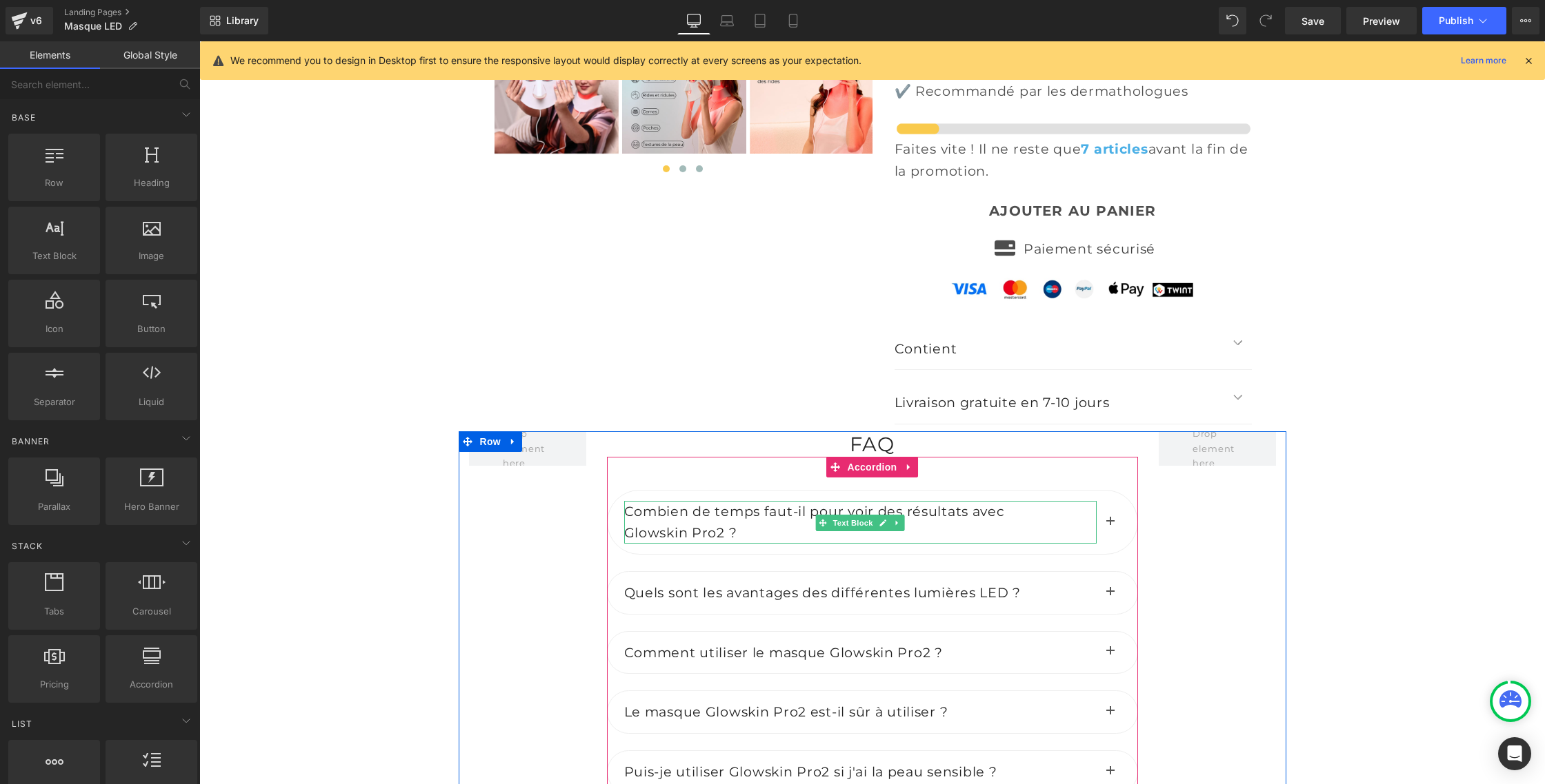
click at [632, 522] on p "Glowskin Pro2 ?" at bounding box center [860, 533] width 473 height 22
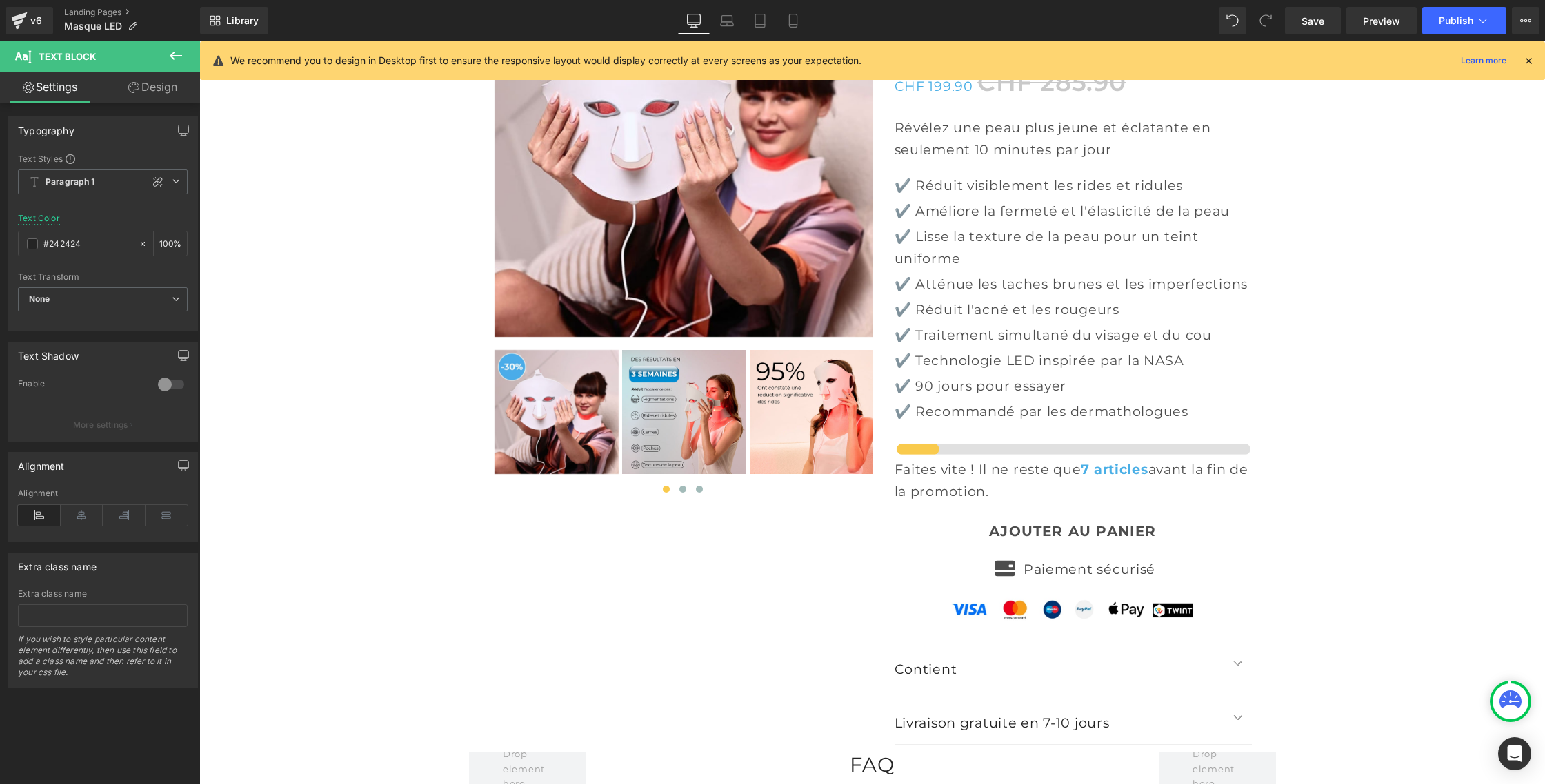
scroll to position [4926, 0]
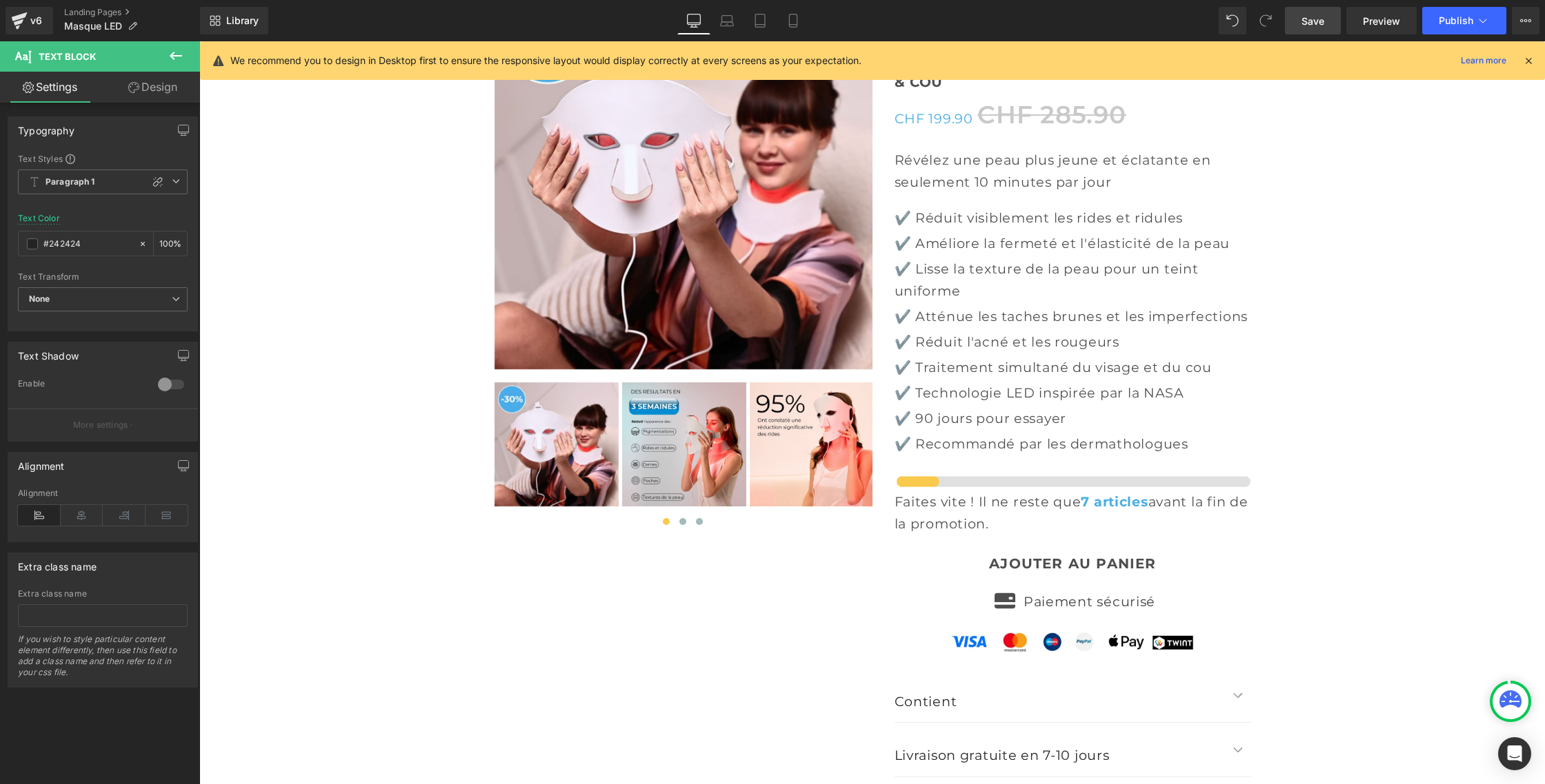
click at [1312, 22] on span "Save" at bounding box center [1312, 21] width 23 height 15
click at [1449, 13] on button "Publish" at bounding box center [1464, 21] width 84 height 28
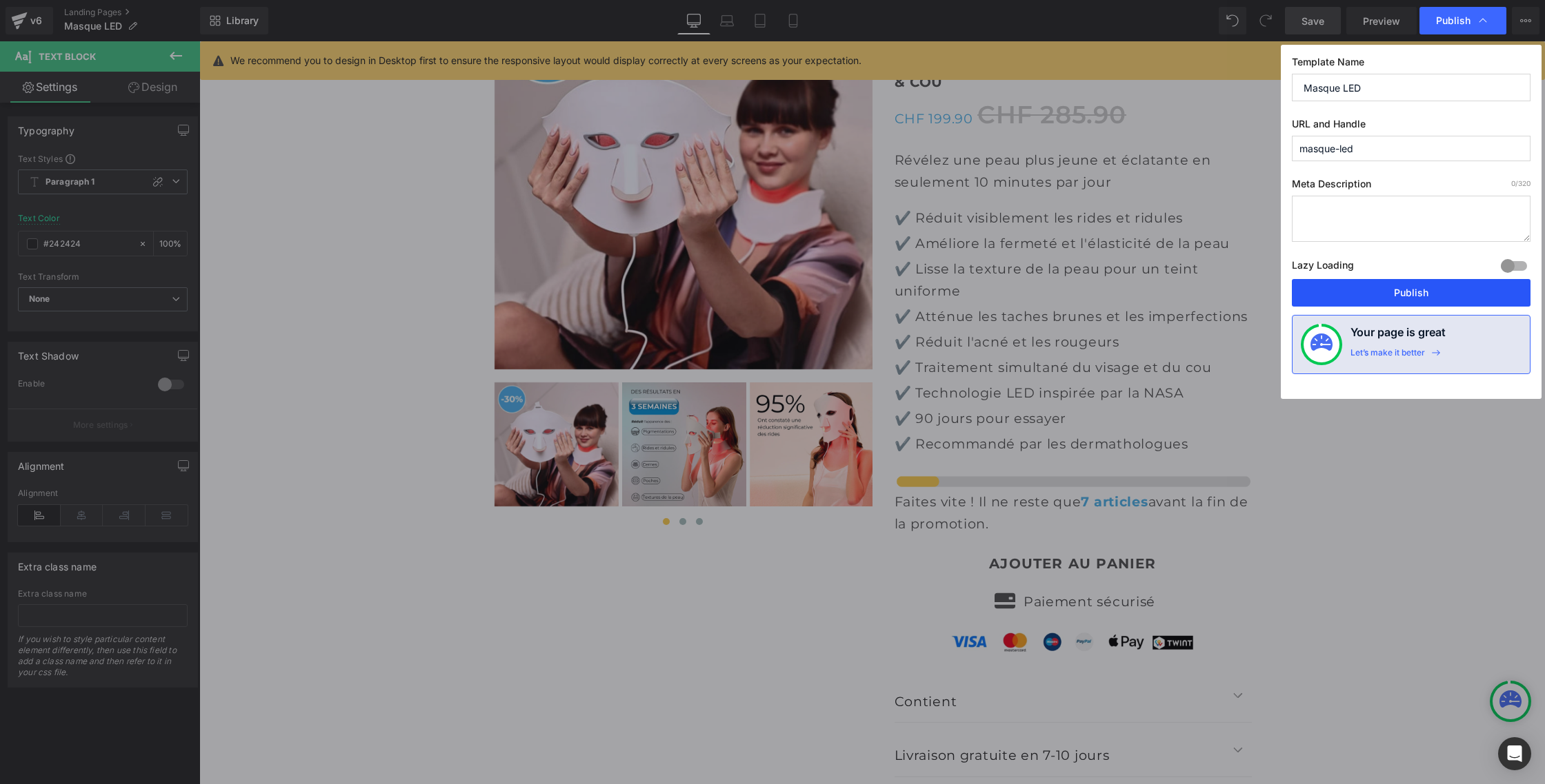
click at [1403, 287] on button "Publish" at bounding box center [1411, 293] width 238 height 28
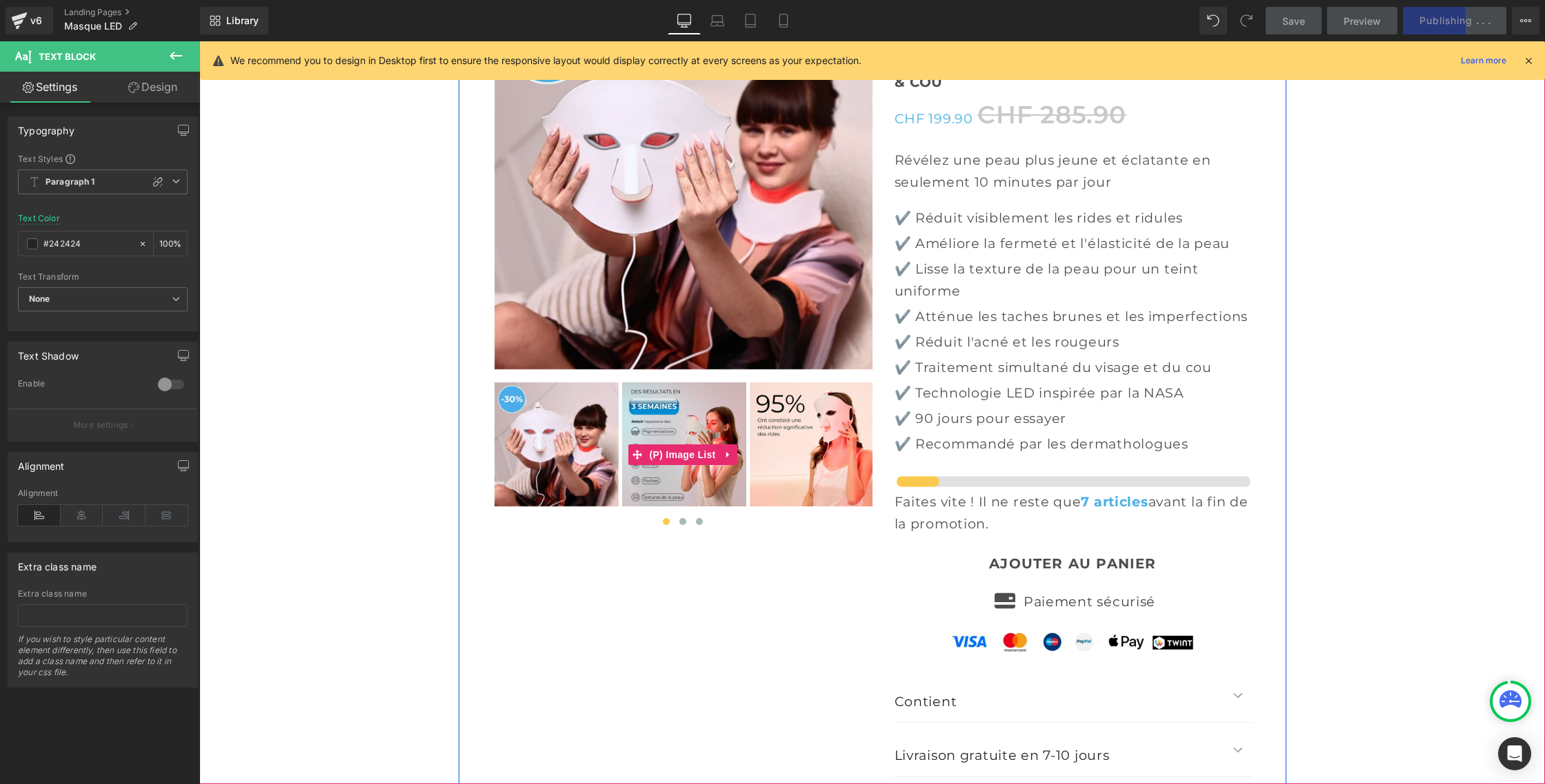
click at [789, 382] on img at bounding box center [811, 444] width 124 height 124
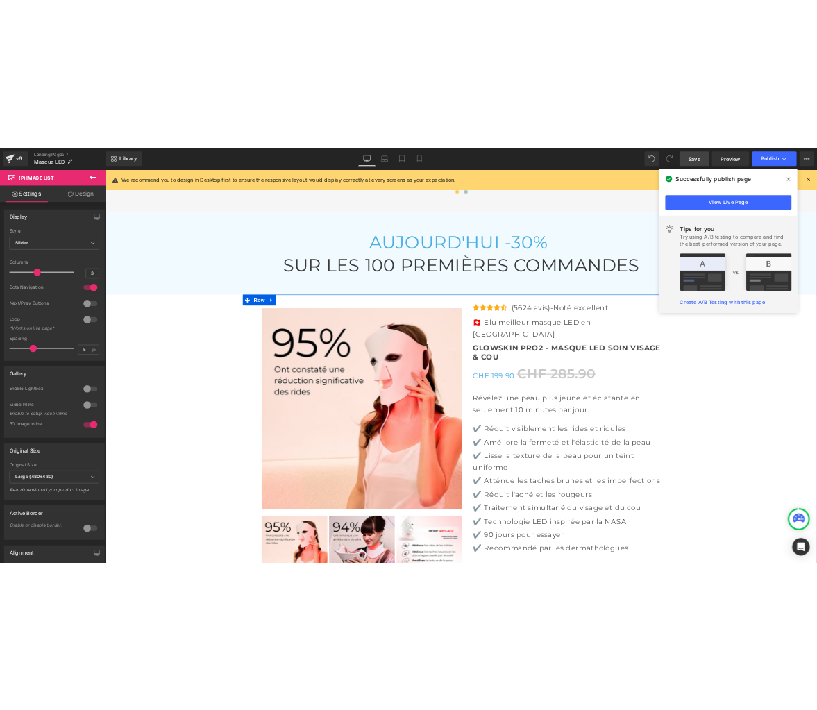
scroll to position [4646, 0]
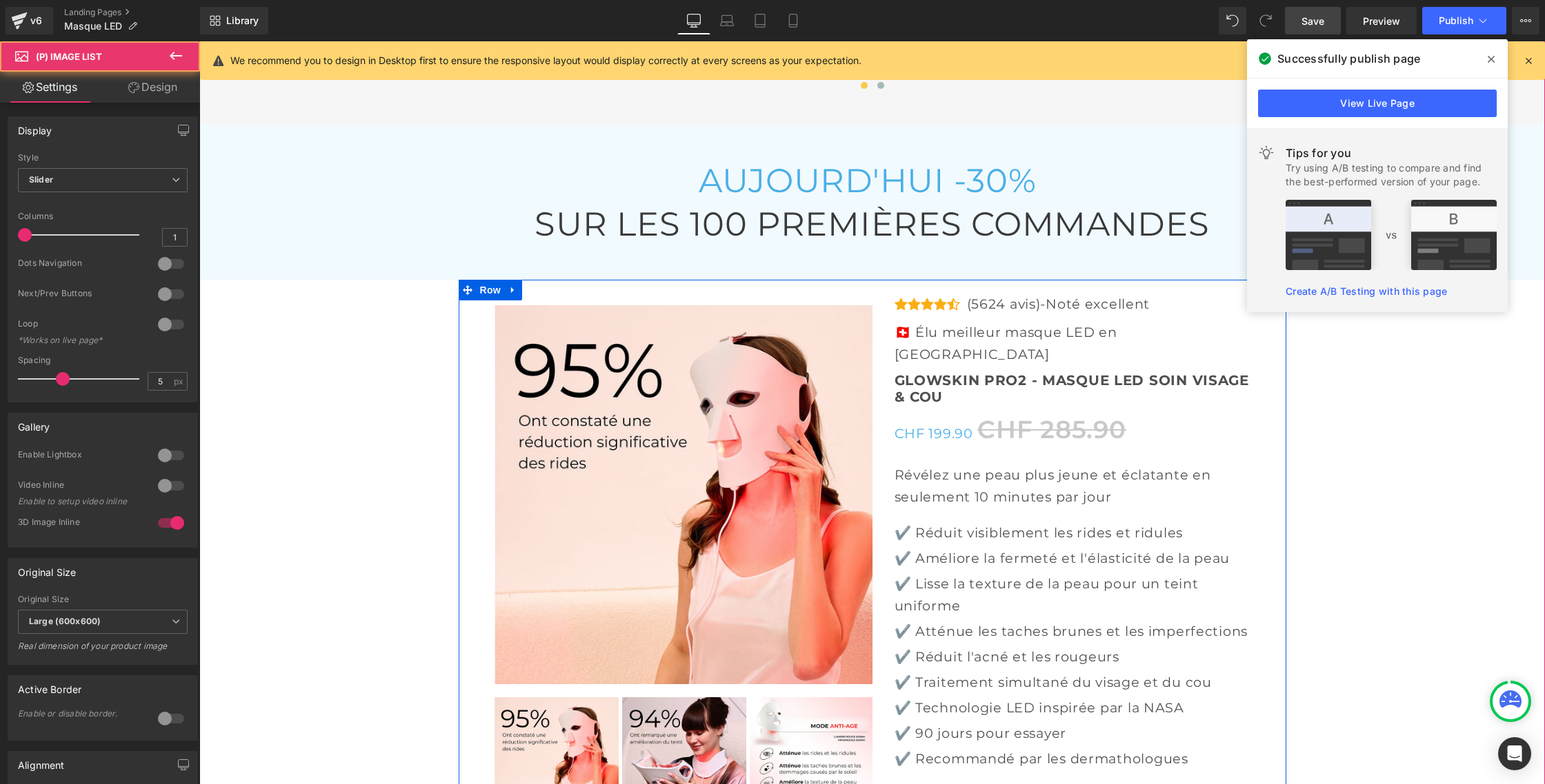
click at [712, 358] on div at bounding box center [683, 494] width 379 height 382
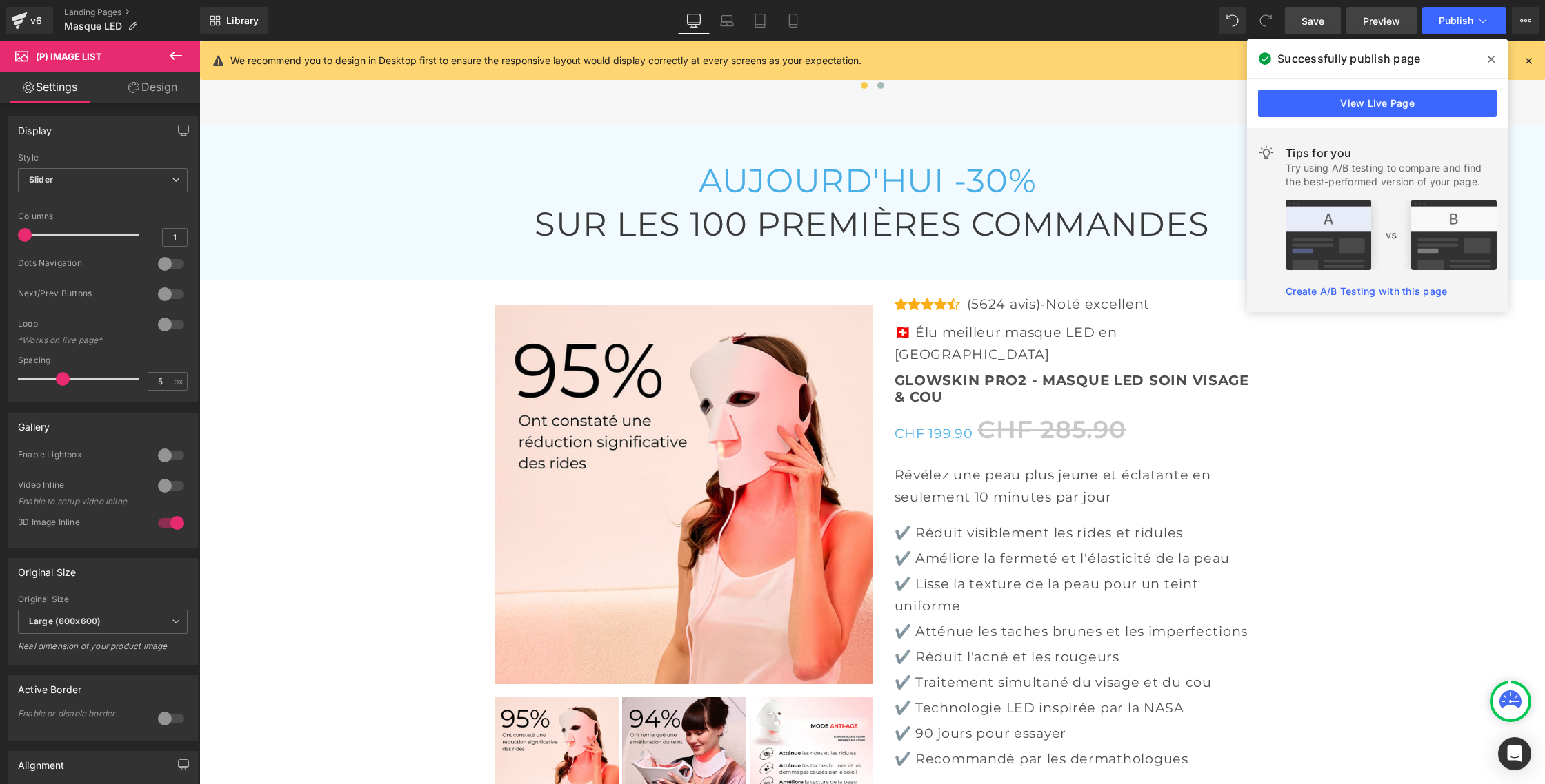
click at [1381, 24] on span "Preview" at bounding box center [1380, 21] width 37 height 15
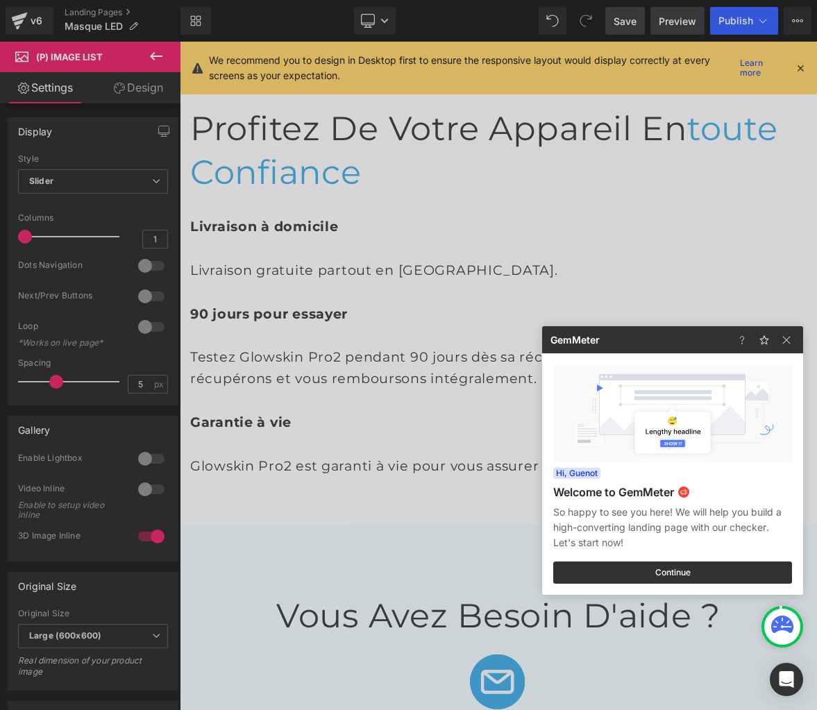
scroll to position [4709, 0]
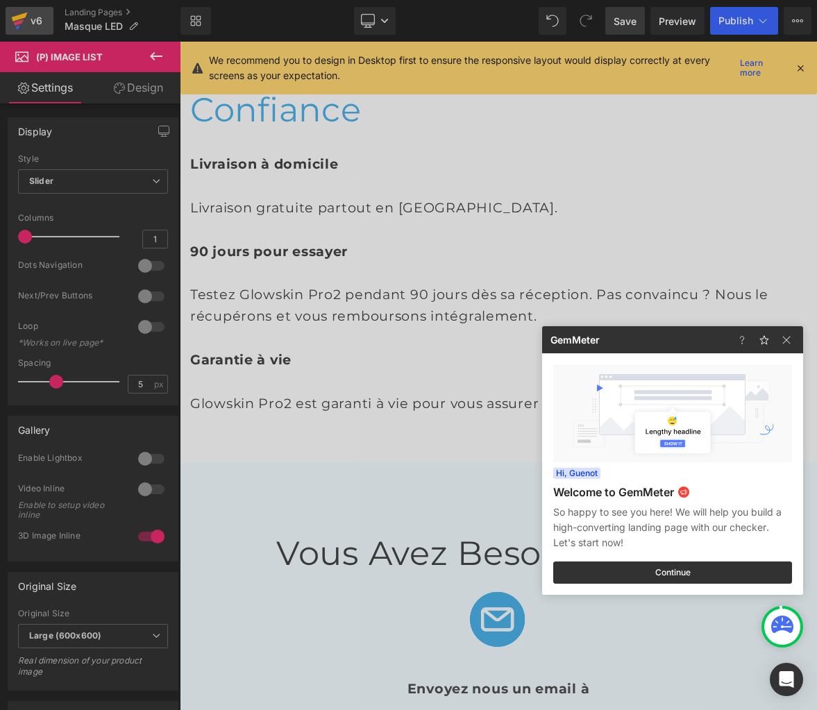
click at [25, 21] on div at bounding box center [408, 355] width 817 height 710
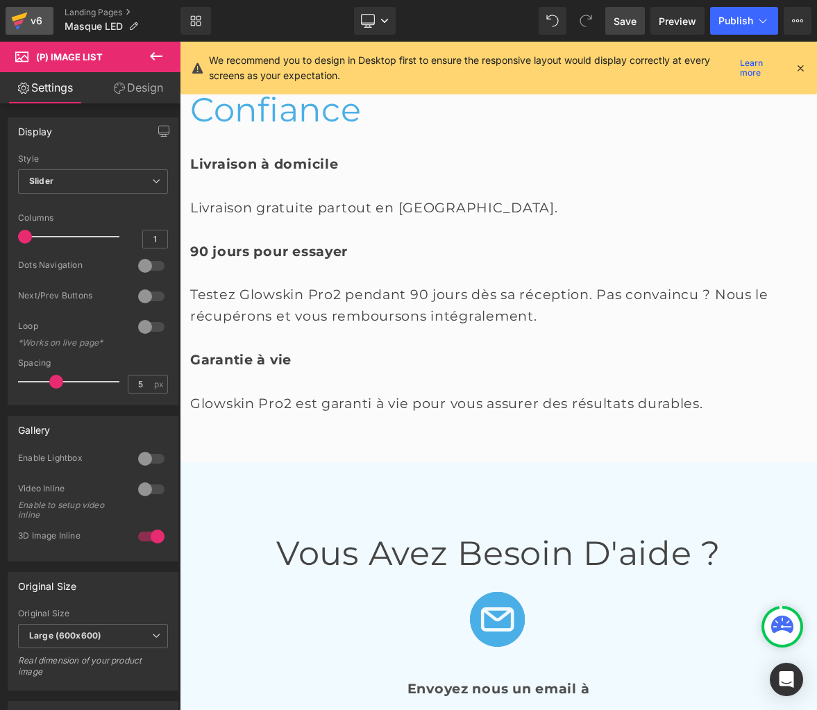
click at [33, 21] on div "v6" at bounding box center [36, 21] width 17 height 18
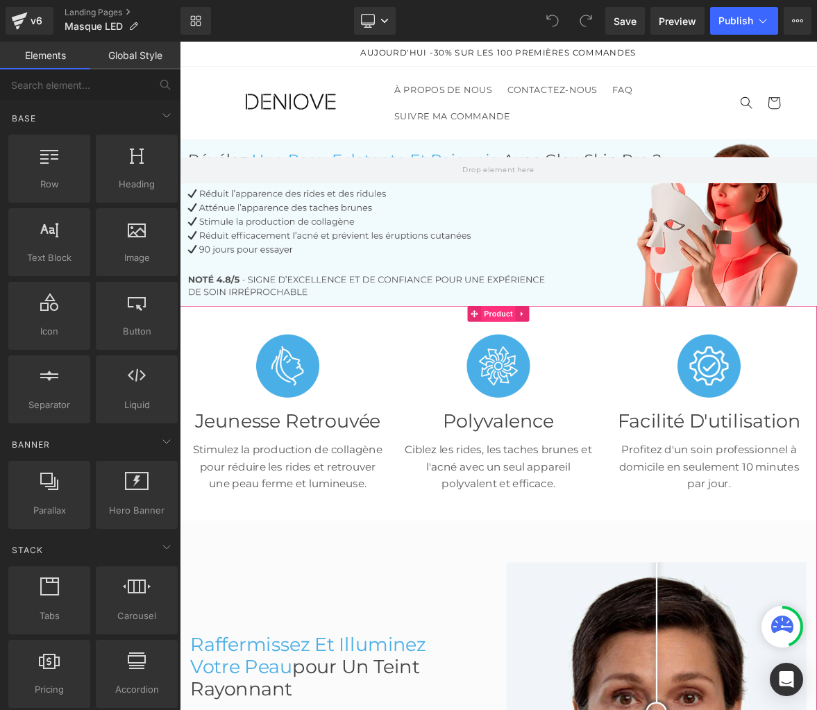
click at [601, 405] on span "Product" at bounding box center [600, 400] width 45 height 21
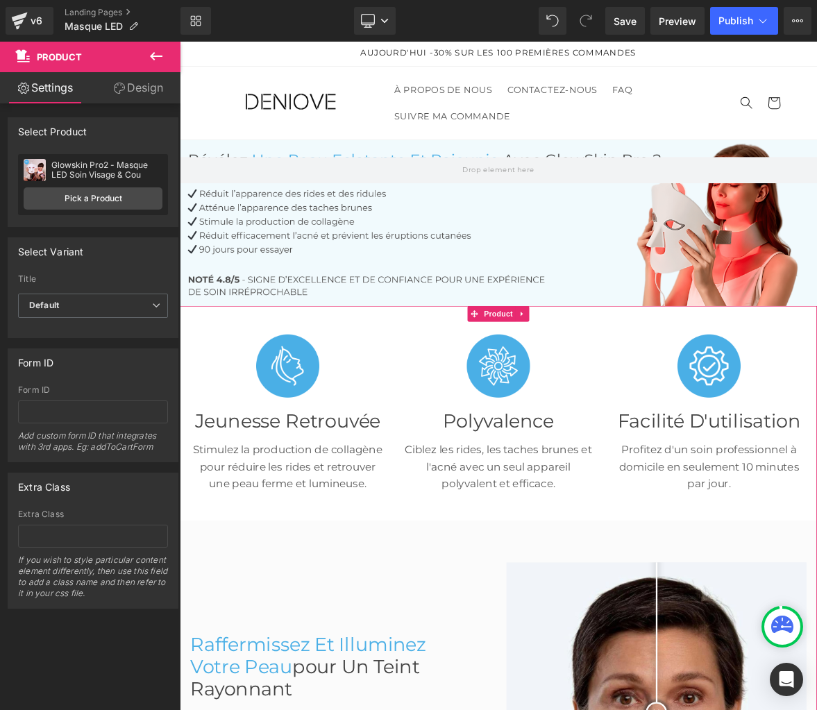
click at [44, 170] on img at bounding box center [35, 170] width 22 height 22
click at [60, 206] on link "Pick a Product" at bounding box center [93, 198] width 139 height 22
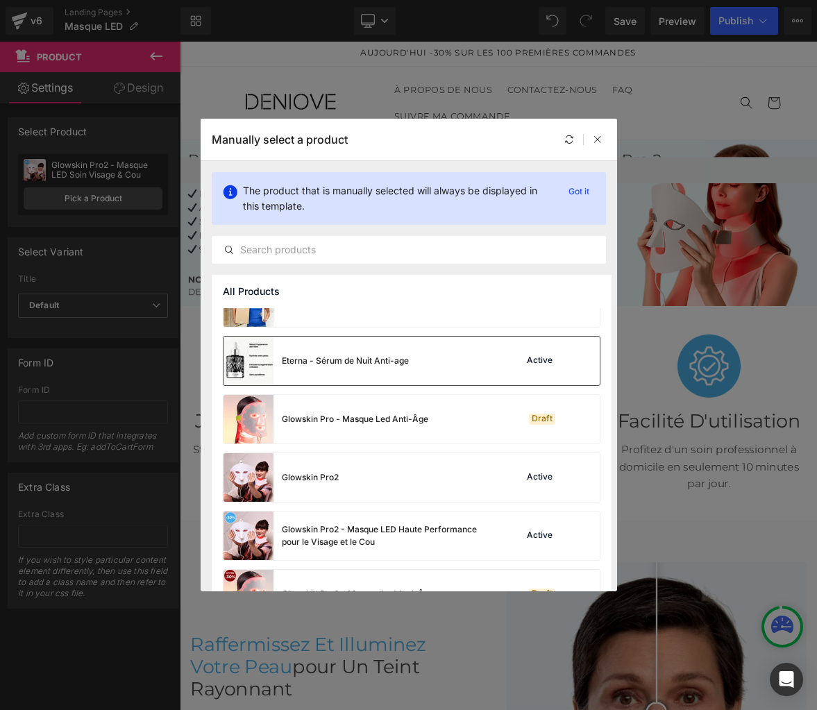
scroll to position [128, 0]
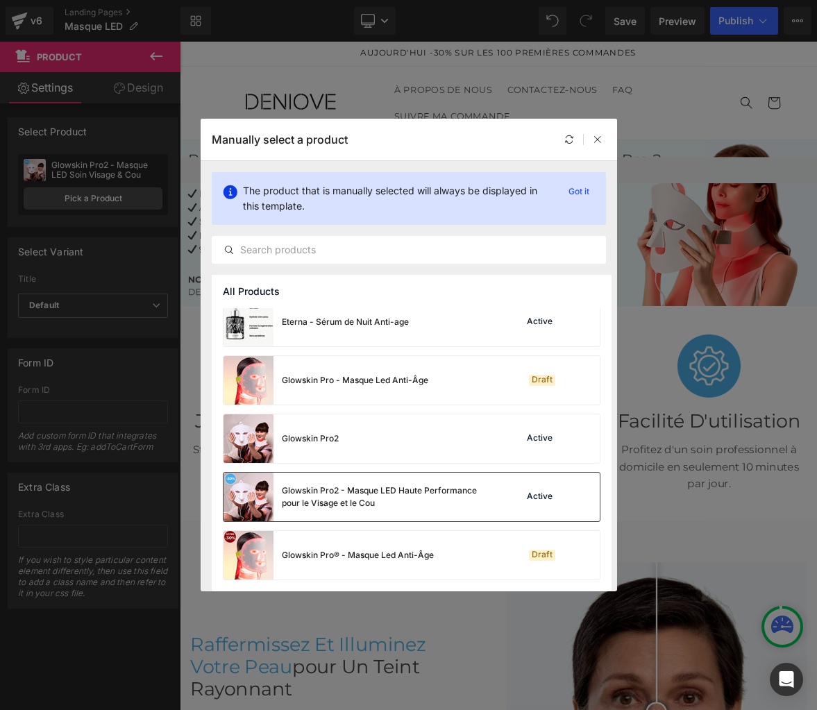
click at [474, 494] on div "Glowskin Pro2 - Masque LED Haute Performance pour le Visage et le Cou" at bounding box center [386, 497] width 208 height 25
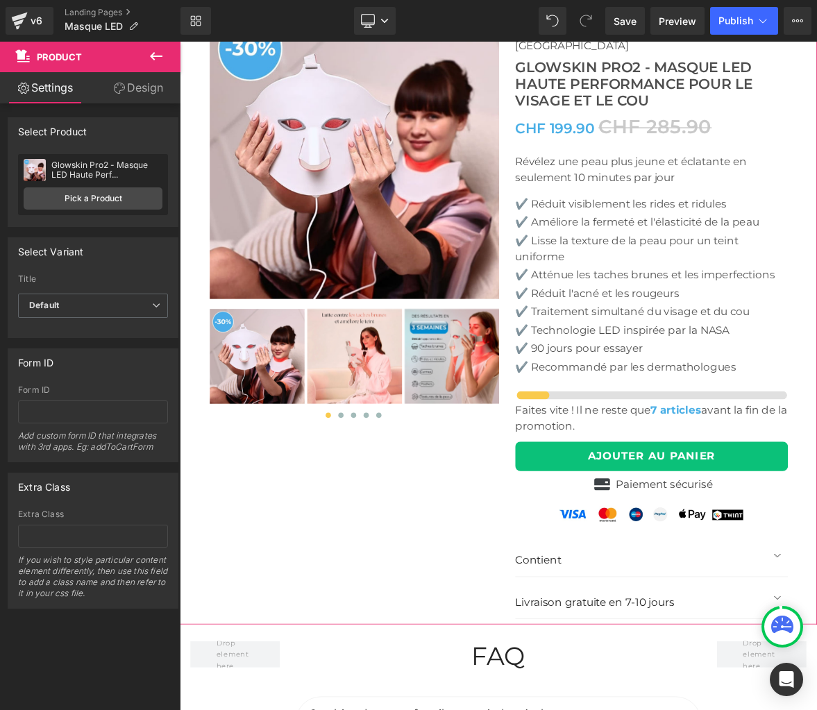
scroll to position [4720, 0]
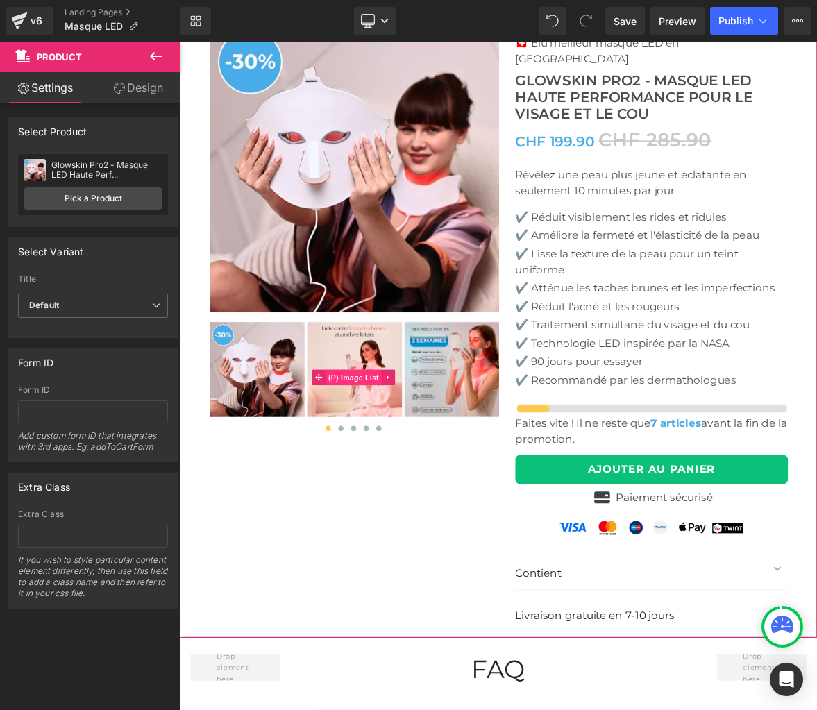
click at [419, 486] on span "(P) Image List" at bounding box center [409, 484] width 74 height 21
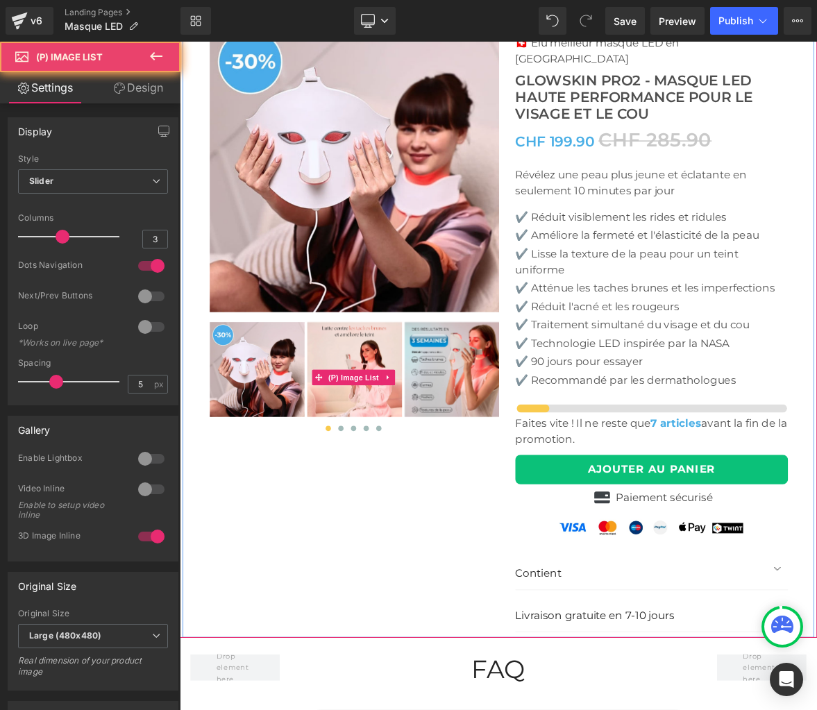
click at [407, 444] on img at bounding box center [410, 474] width 125 height 125
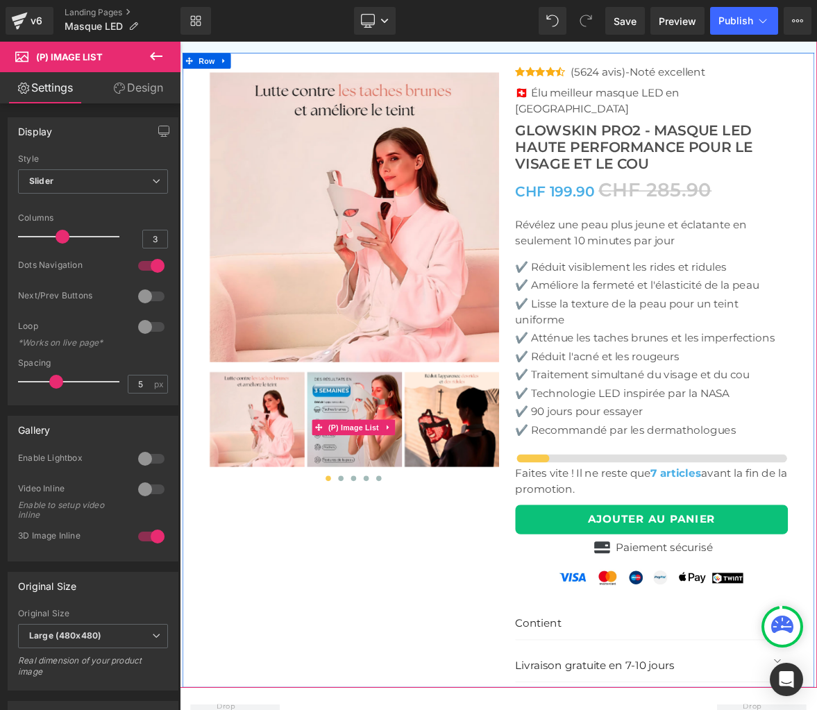
scroll to position [4566, 0]
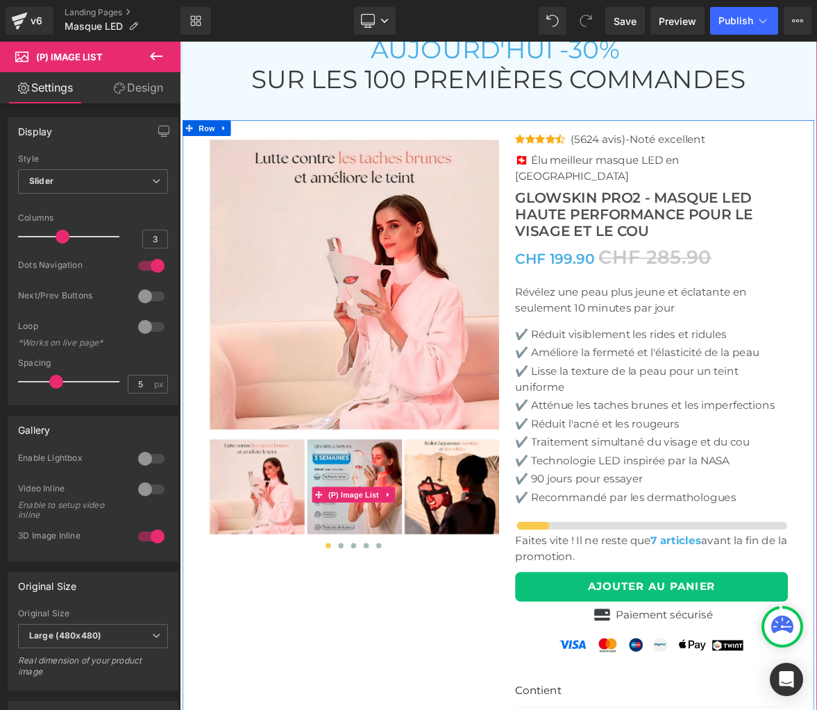
click at [533, 605] on img at bounding box center [538, 628] width 125 height 125
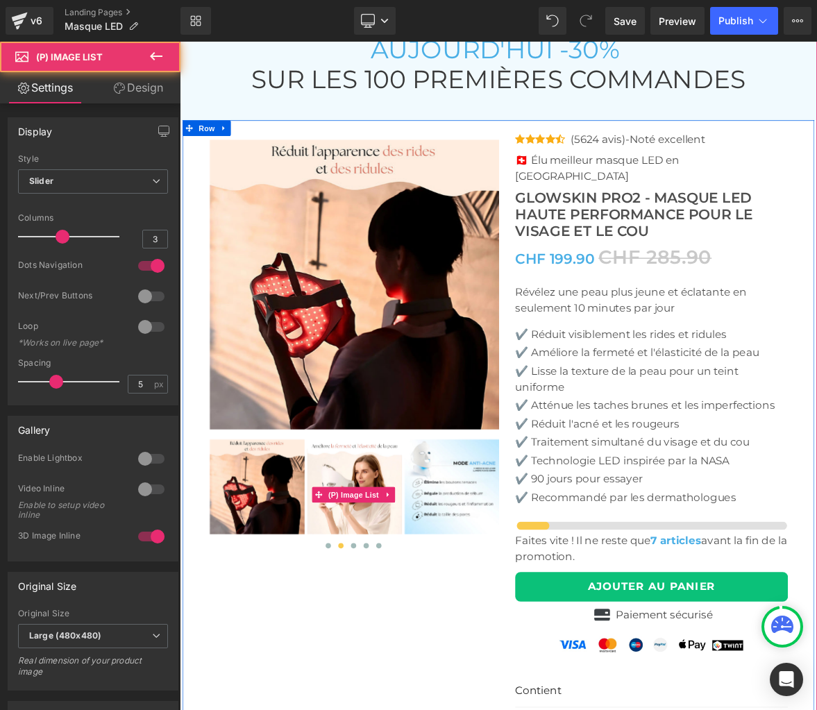
click at [423, 604] on img at bounding box center [410, 628] width 125 height 125
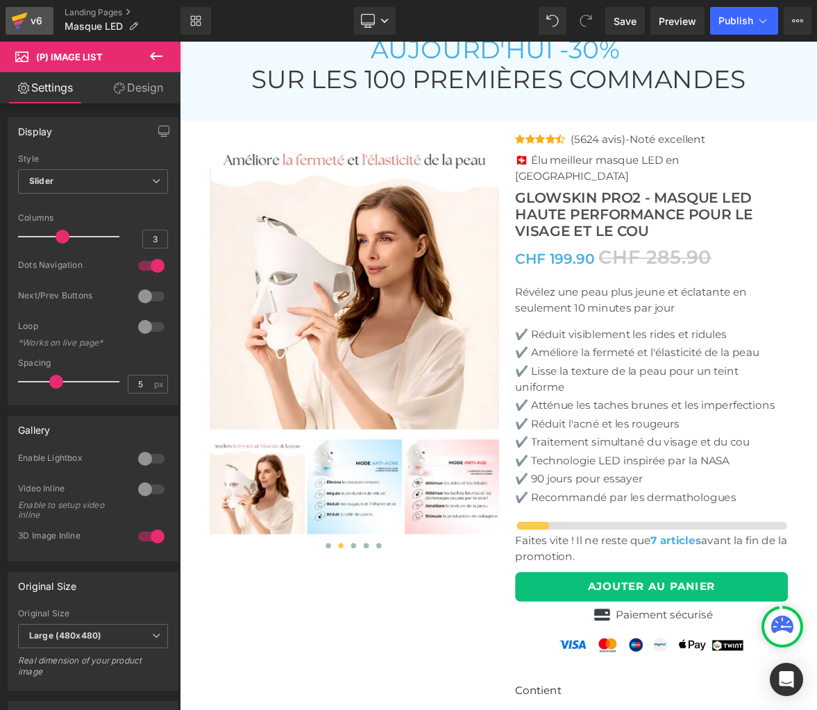
click at [36, 25] on div "v6" at bounding box center [36, 21] width 17 height 18
click at [626, 19] on span "Save" at bounding box center [625, 21] width 23 height 15
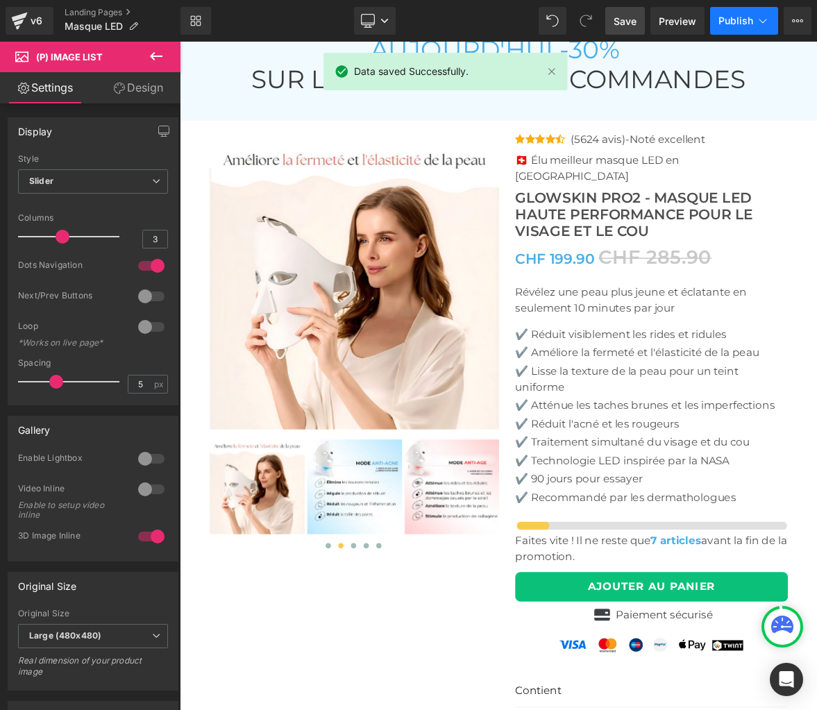
click at [742, 19] on span "Publish" at bounding box center [736, 20] width 35 height 11
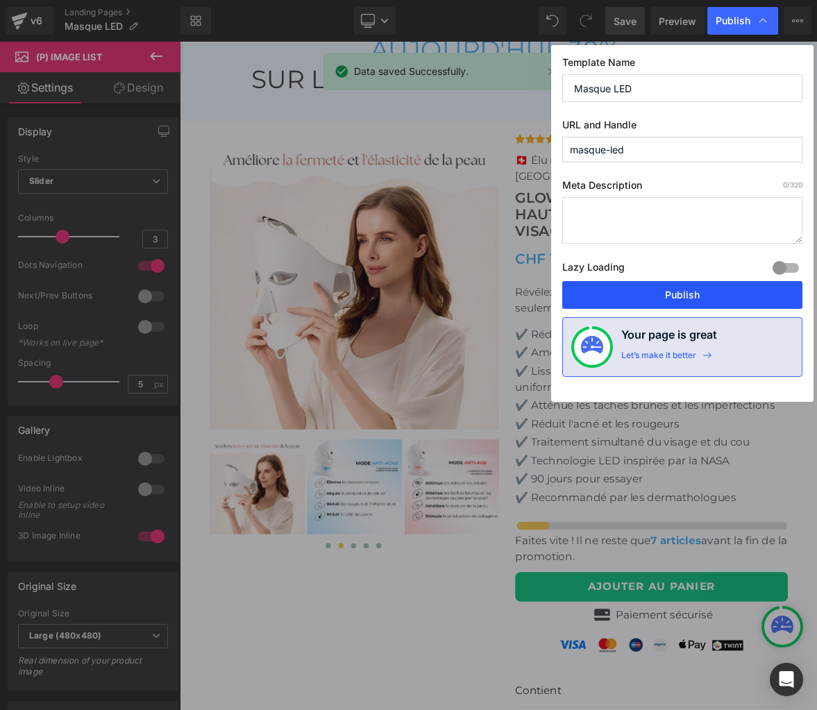
click at [712, 289] on button "Publish" at bounding box center [682, 295] width 240 height 28
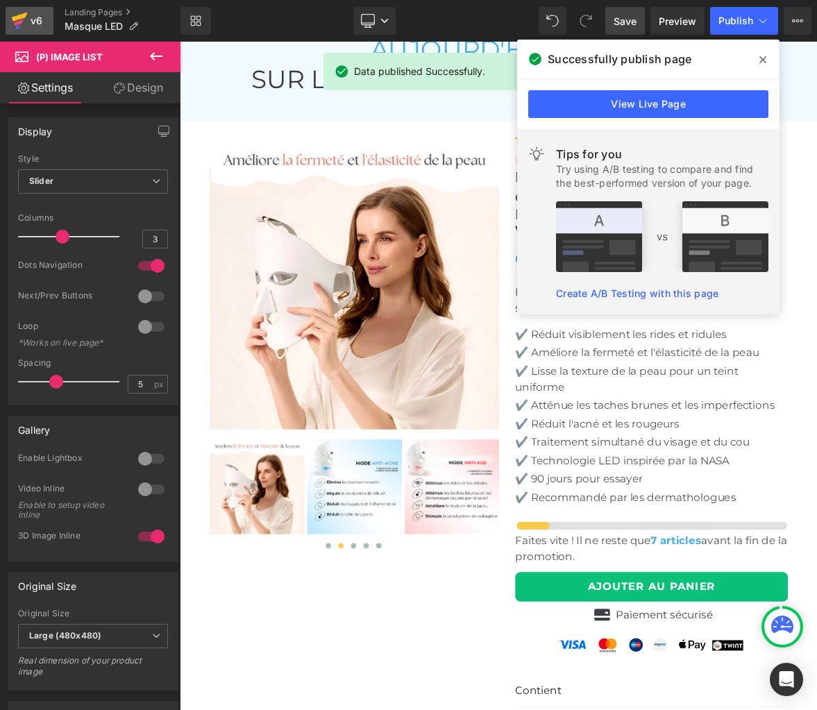
click at [40, 19] on div "v6" at bounding box center [36, 21] width 17 height 18
